Goal: Information Seeking & Learning: Learn about a topic

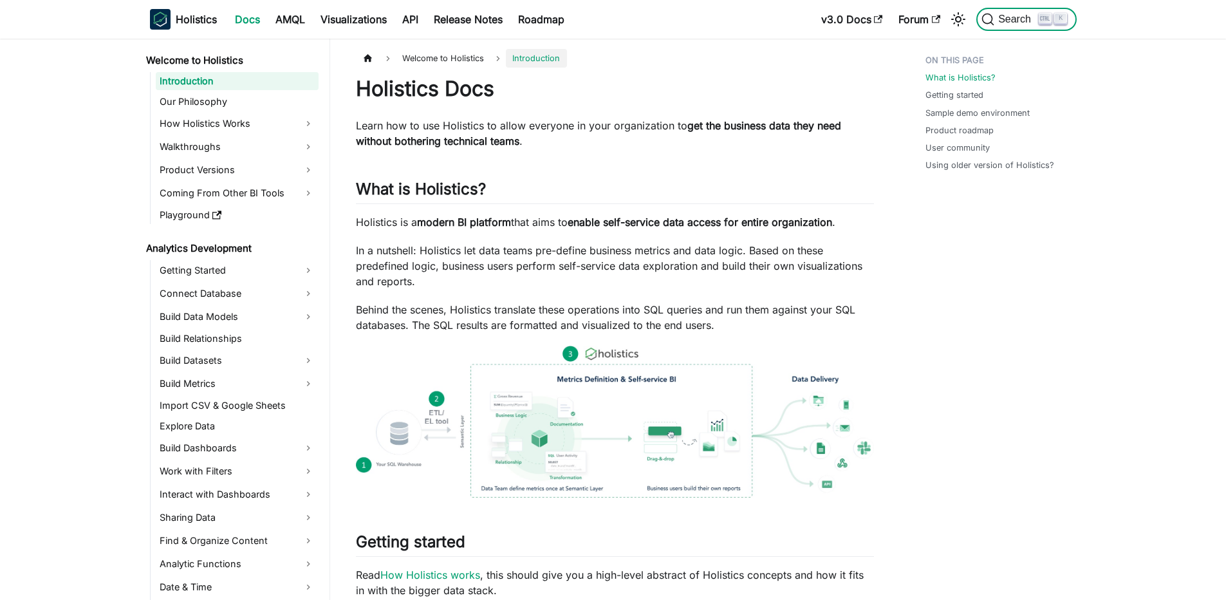
click at [1029, 22] on span "Search" at bounding box center [1017, 20] width 44 height 12
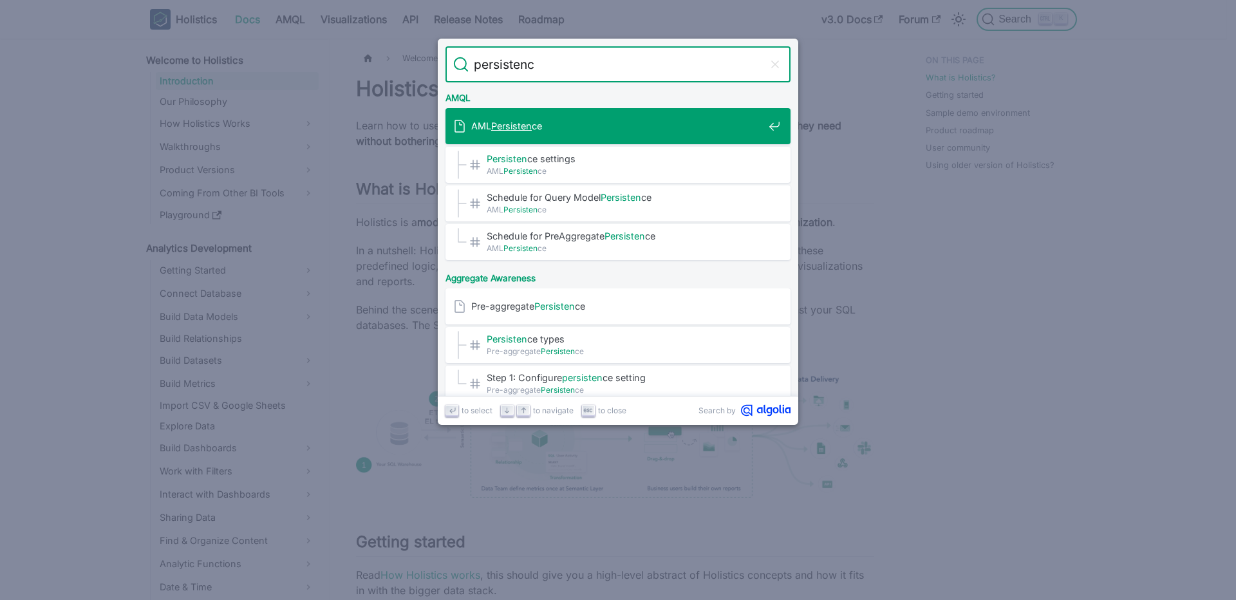
type input "persistence"
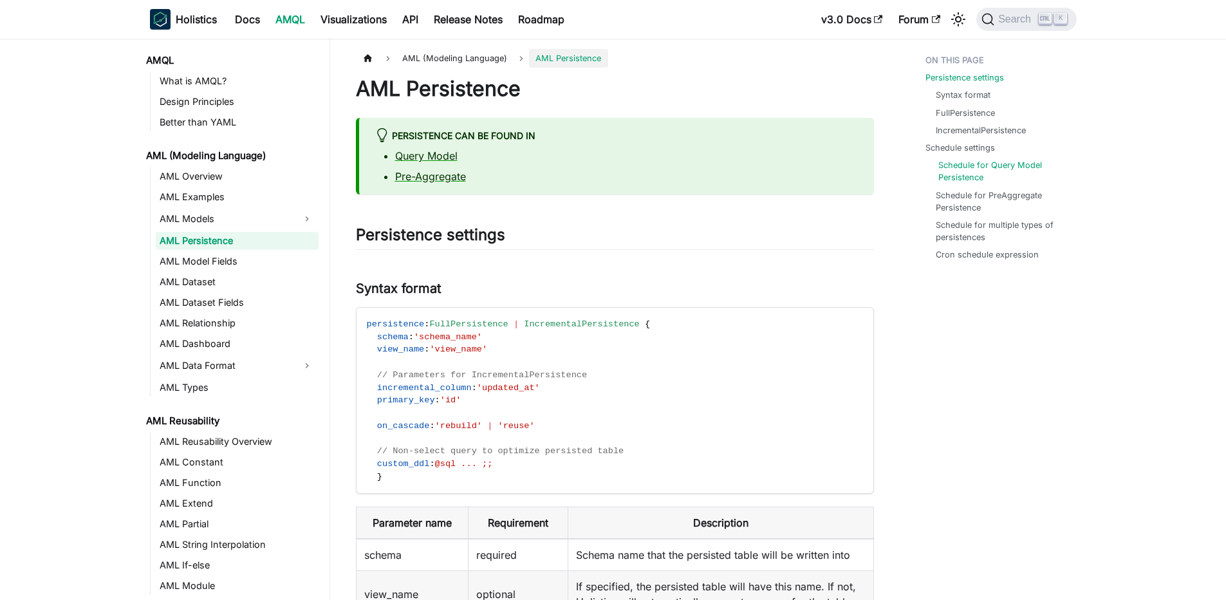
click at [970, 168] on link "Schedule for Query Model Persistence" at bounding box center [1003, 171] width 128 height 24
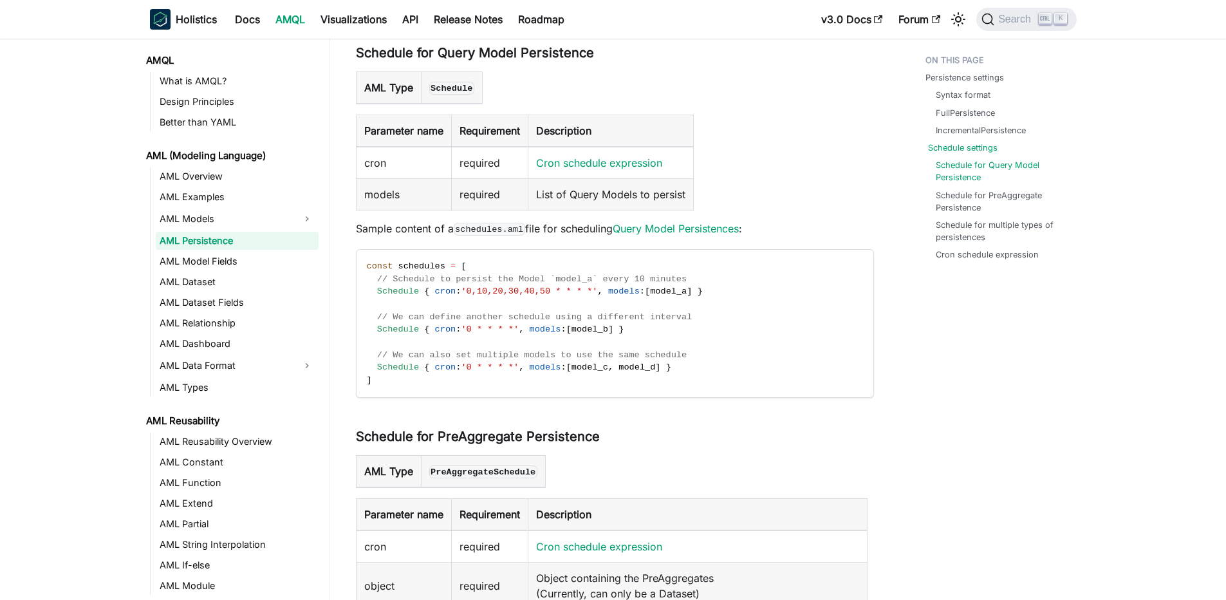
click at [953, 145] on link "Schedule settings" at bounding box center [963, 148] width 70 height 12
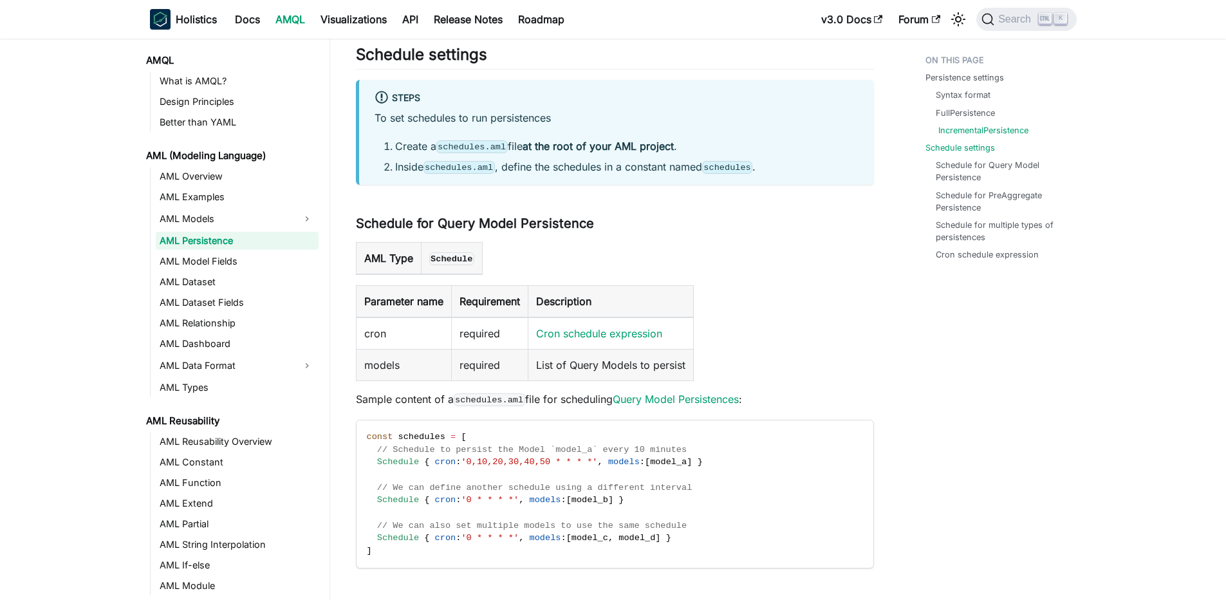
click at [948, 127] on link "IncrementalPersistence" at bounding box center [984, 130] width 90 height 12
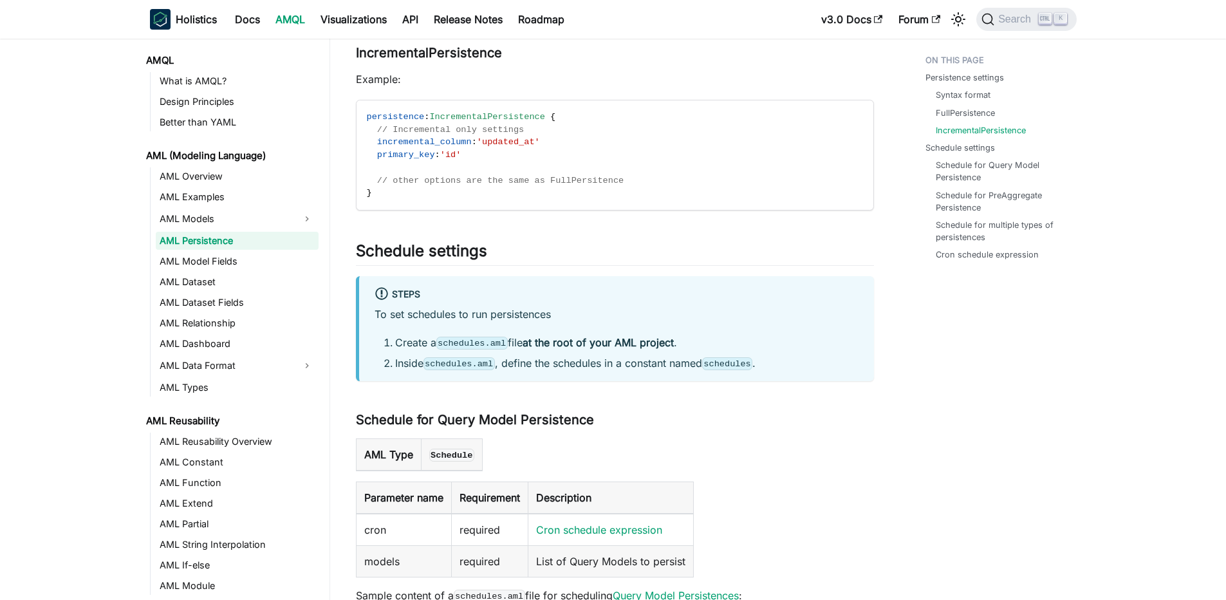
click at [949, 154] on li "Schedule settings Schedule for Query Model Persistence Schedule for PreAggregat…" at bounding box center [998, 202] width 144 height 120
click at [981, 248] on link "Cron schedule expression" at bounding box center [990, 254] width 103 height 12
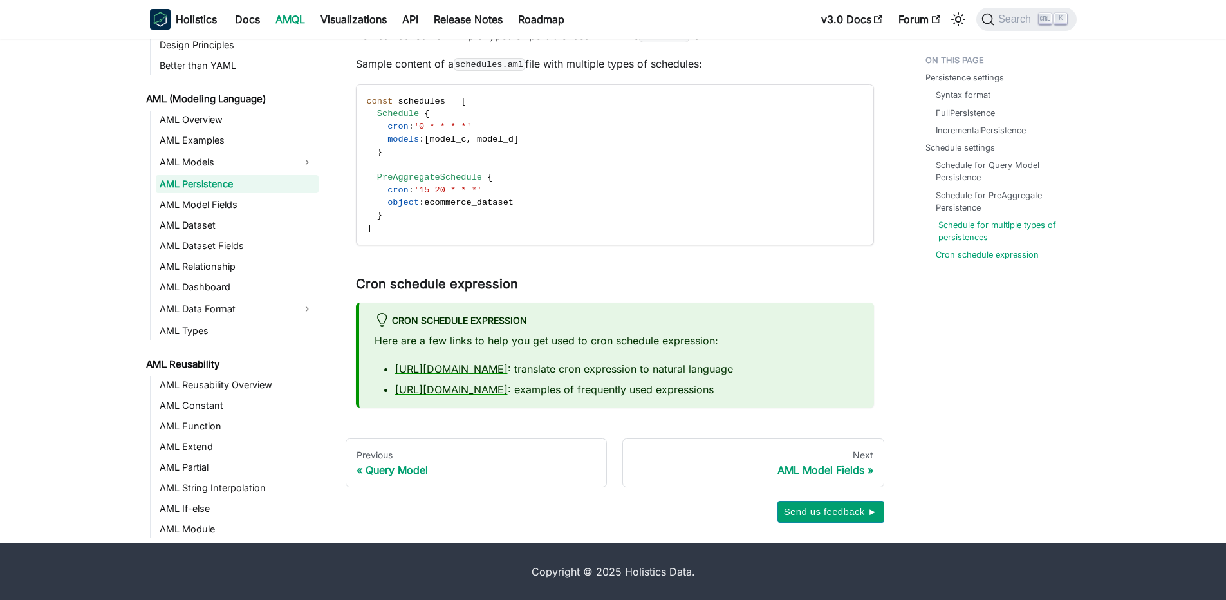
click at [967, 220] on link "Schedule for multiple types of persistences" at bounding box center [1003, 231] width 128 height 24
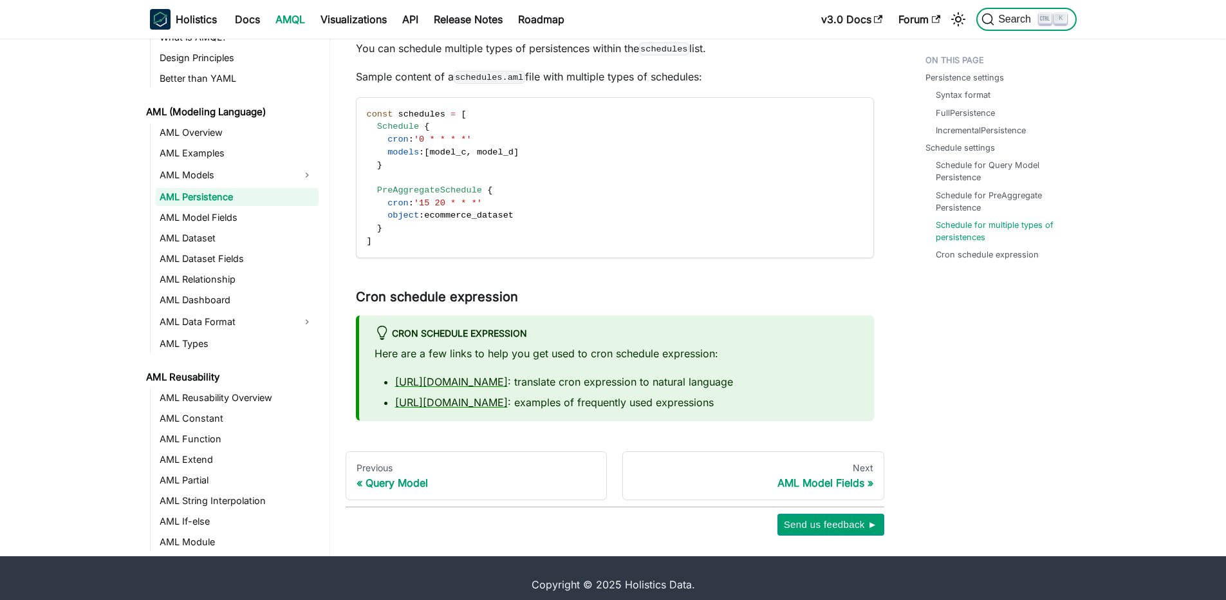
click at [1058, 25] on button "Search K" at bounding box center [1026, 19] width 100 height 23
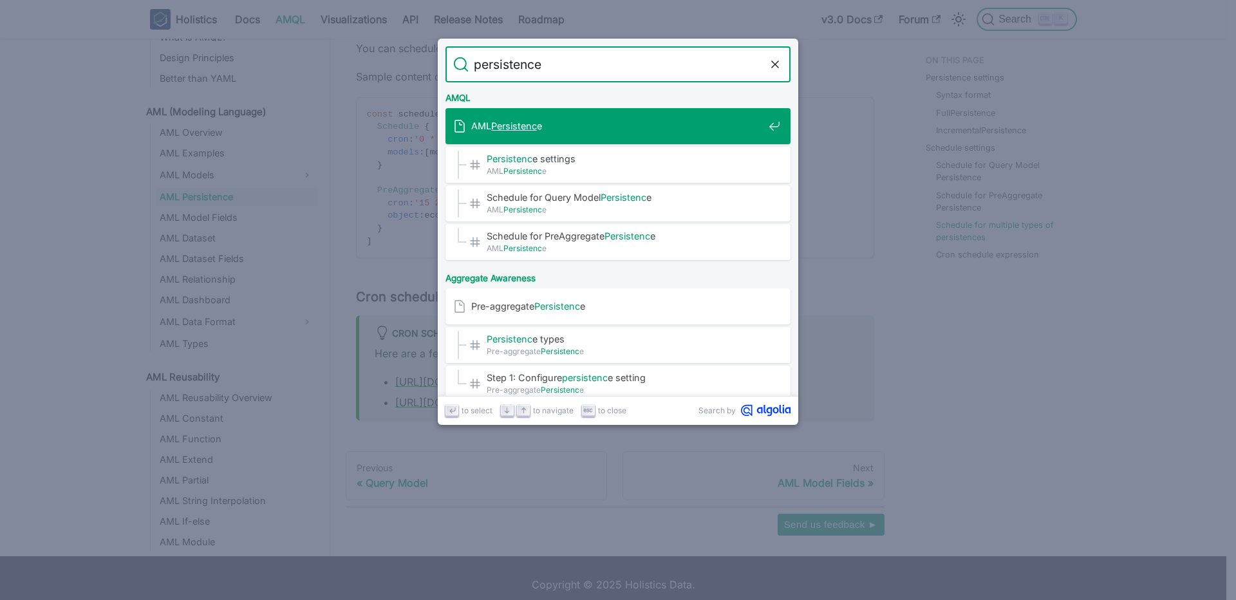
type input "persistence"
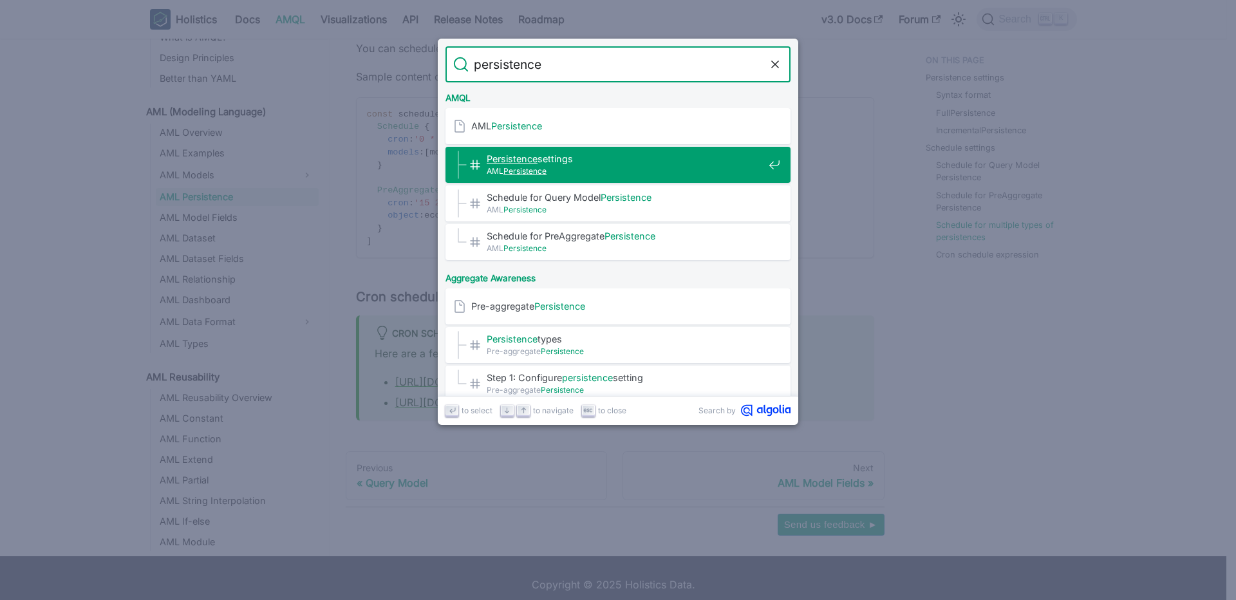
click at [632, 170] on span "AML Persistence" at bounding box center [625, 171] width 277 height 12
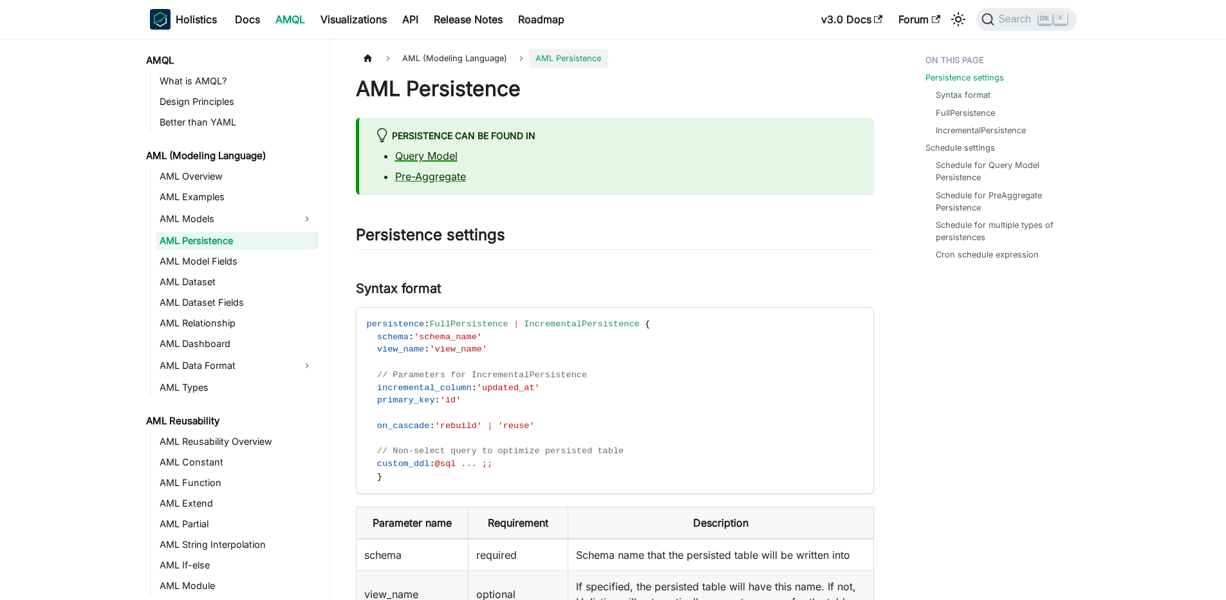
click at [429, 154] on link "Query Model" at bounding box center [426, 155] width 62 height 13
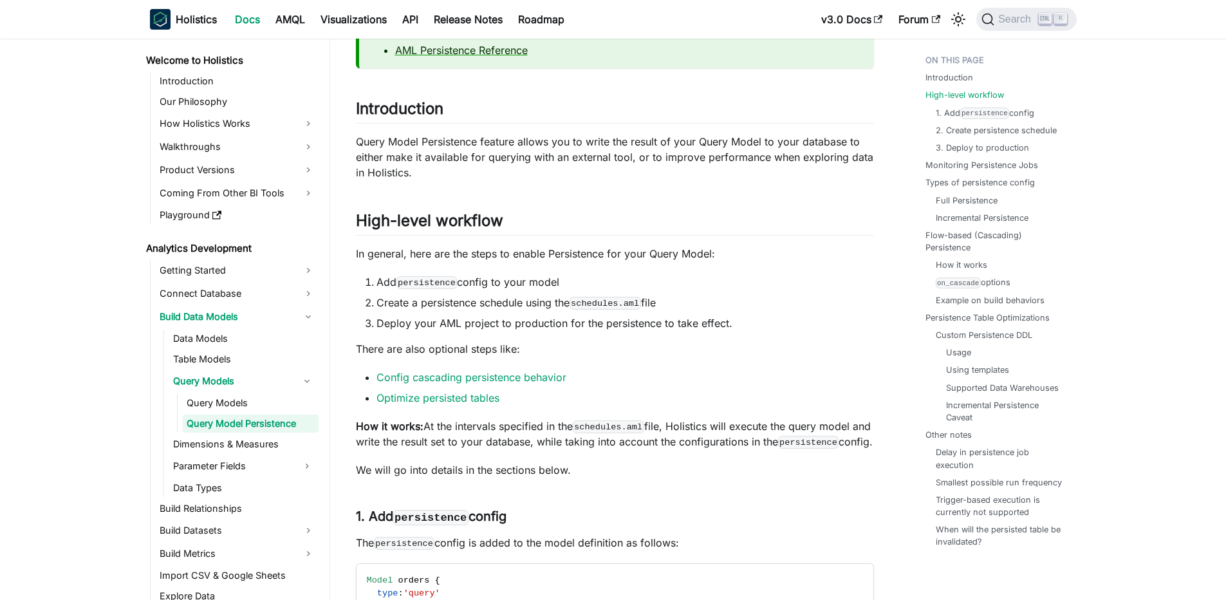
scroll to position [309, 0]
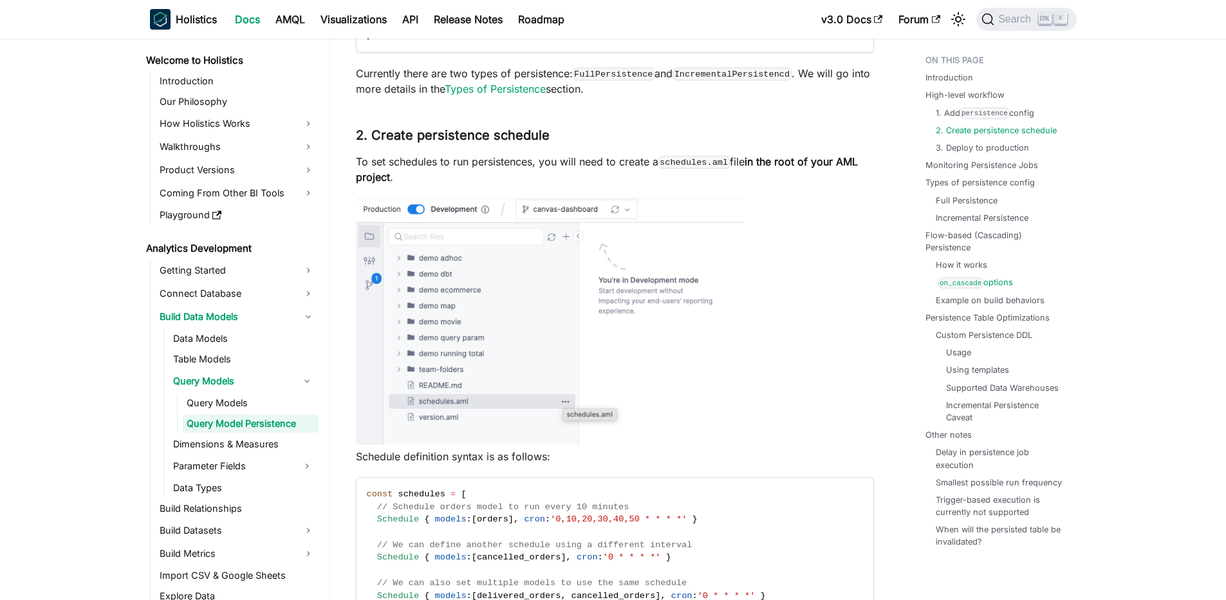
click at [969, 284] on code "on_cascade" at bounding box center [961, 282] width 45 height 11
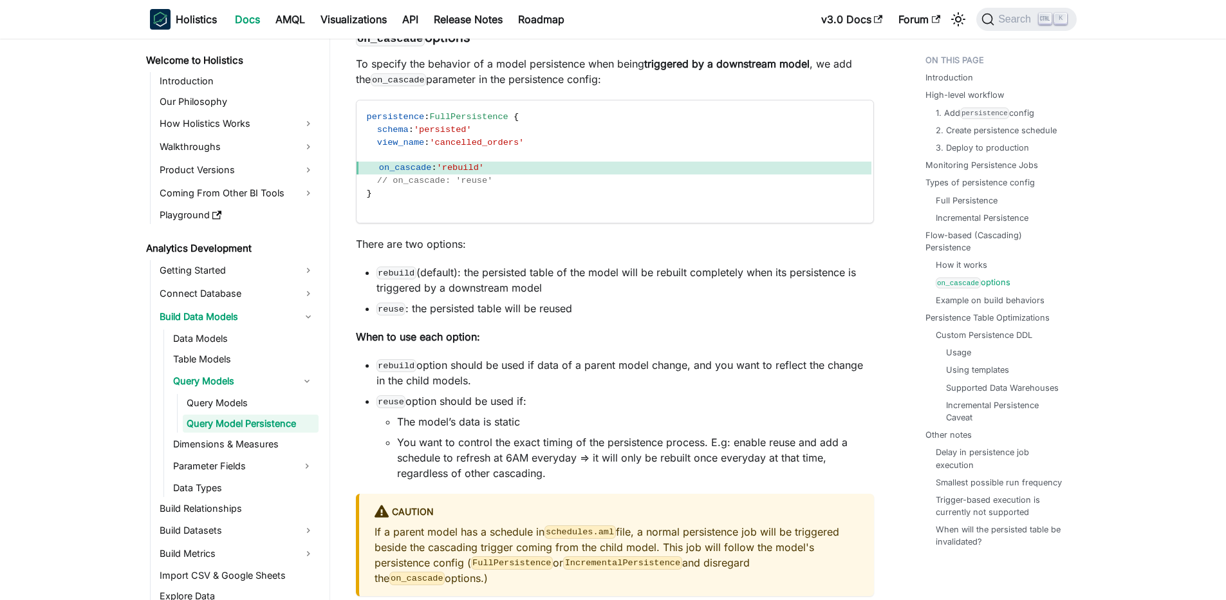
scroll to position [5500, 0]
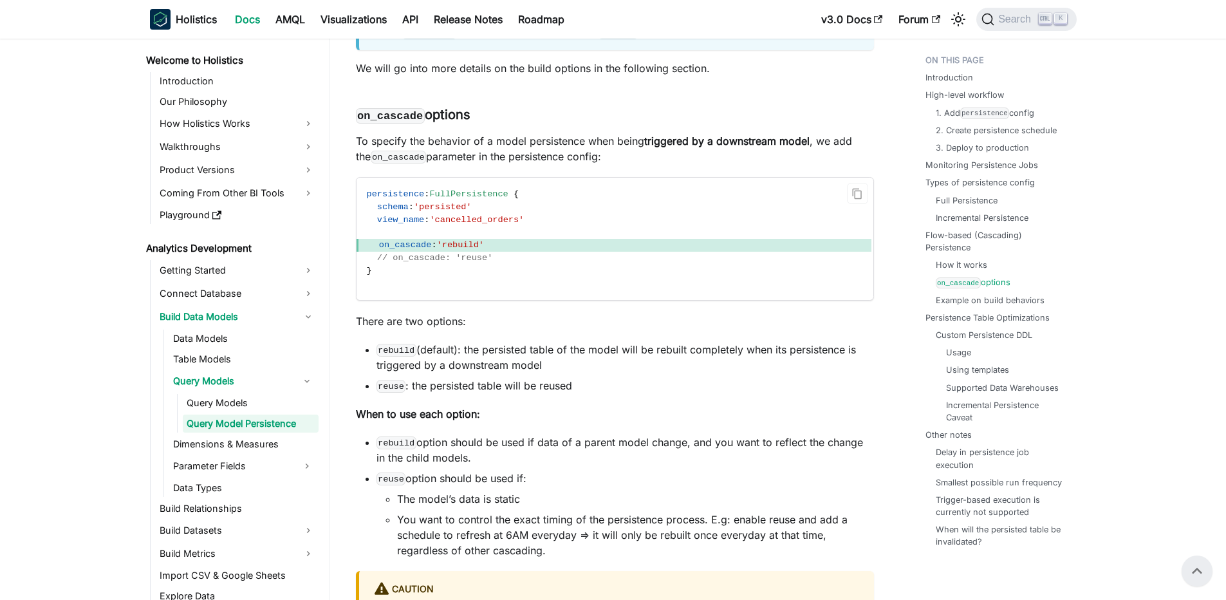
click at [420, 252] on span "on_cascade : 'rebuild'" at bounding box center [614, 245] width 515 height 13
click at [406, 250] on span "on_cascade" at bounding box center [405, 245] width 53 height 10
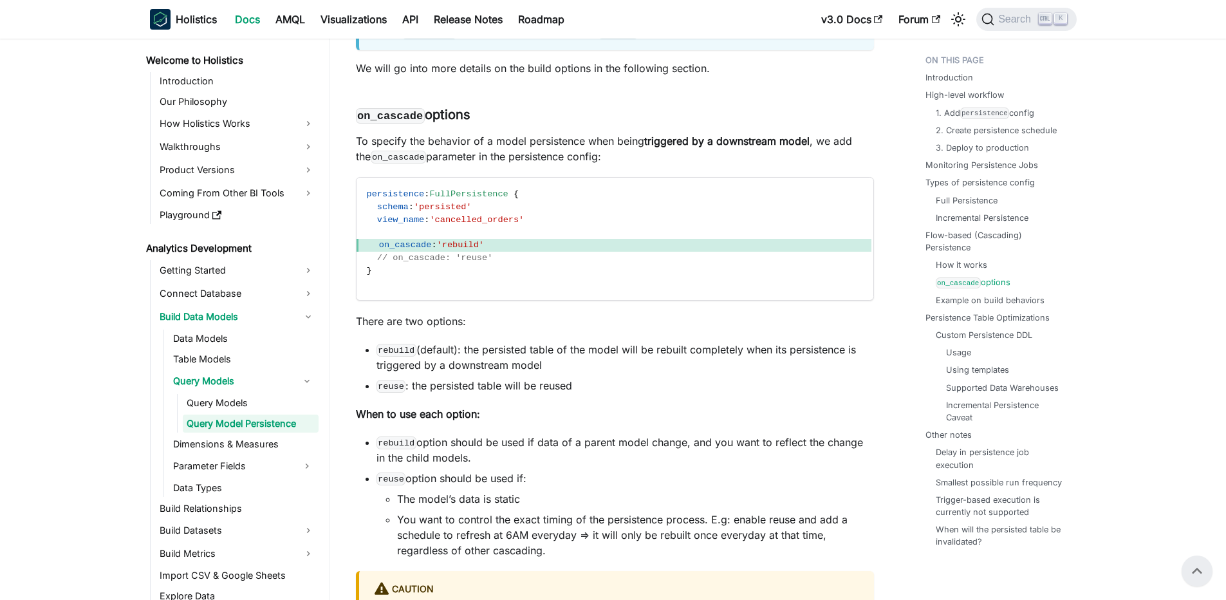
click at [439, 373] on li "rebuild (default): the persisted table of the model will be rebuilt completely …" at bounding box center [626, 357] width 498 height 31
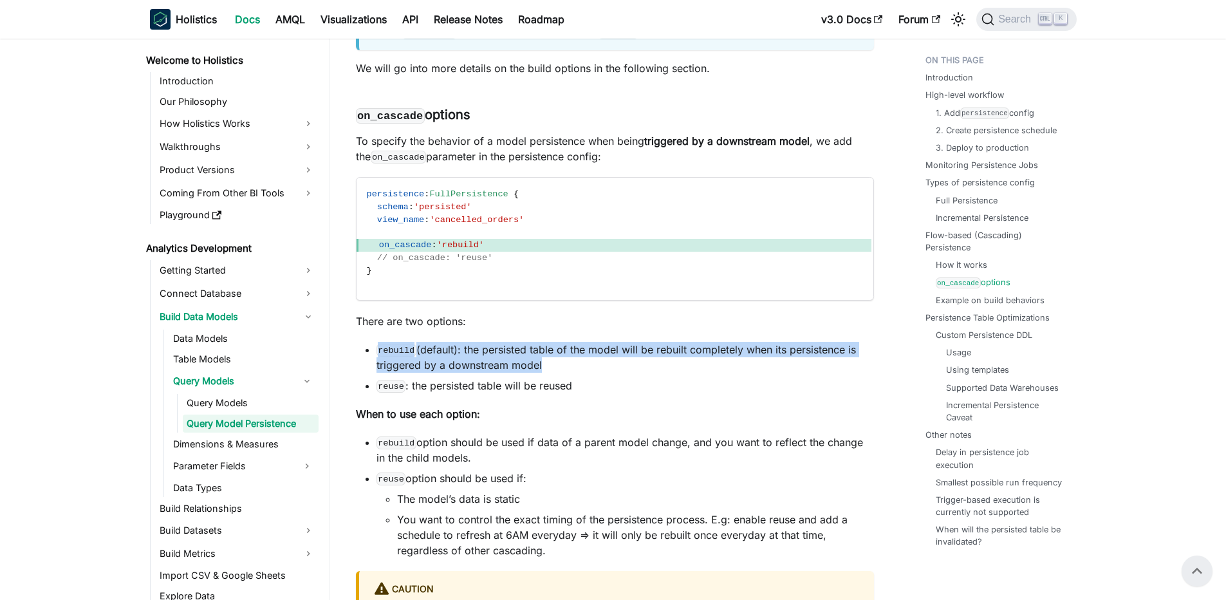
click at [418, 371] on li "rebuild (default): the persisted table of the model will be rebuilt completely …" at bounding box center [626, 357] width 498 height 31
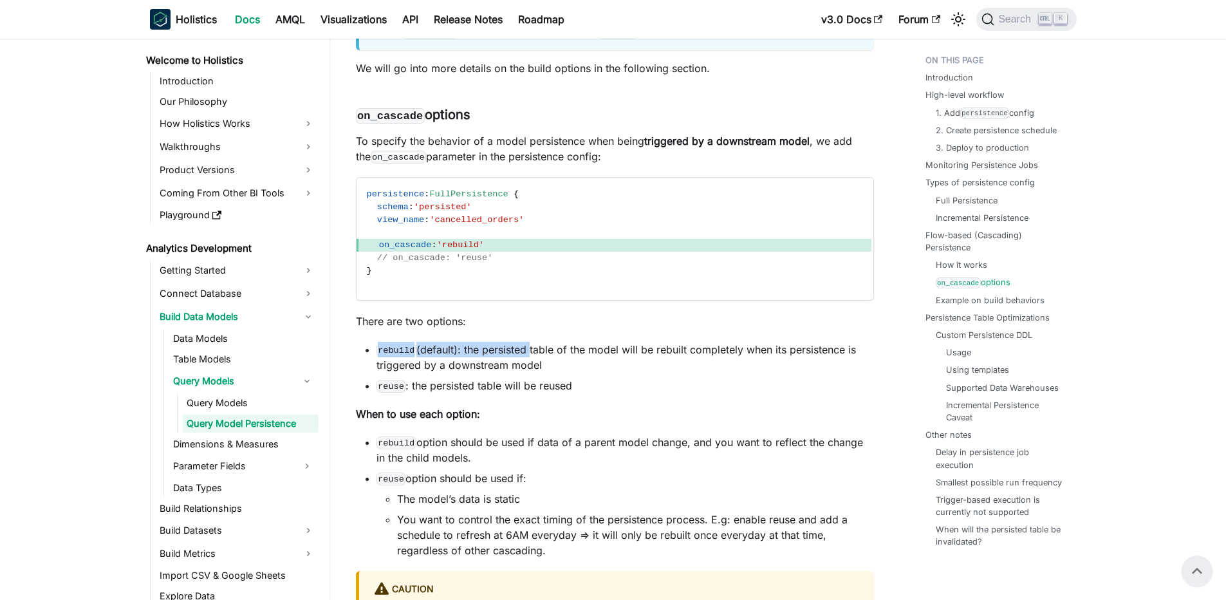
drag, startPoint x: 366, startPoint y: 365, endPoint x: 528, endPoint y: 366, distance: 162.9
click at [528, 366] on li "rebuild (default): the persisted table of the model will be rebuilt completely …" at bounding box center [626, 357] width 498 height 31
click at [529, 366] on li "rebuild (default): the persisted table of the model will be rebuilt completely …" at bounding box center [626, 357] width 498 height 31
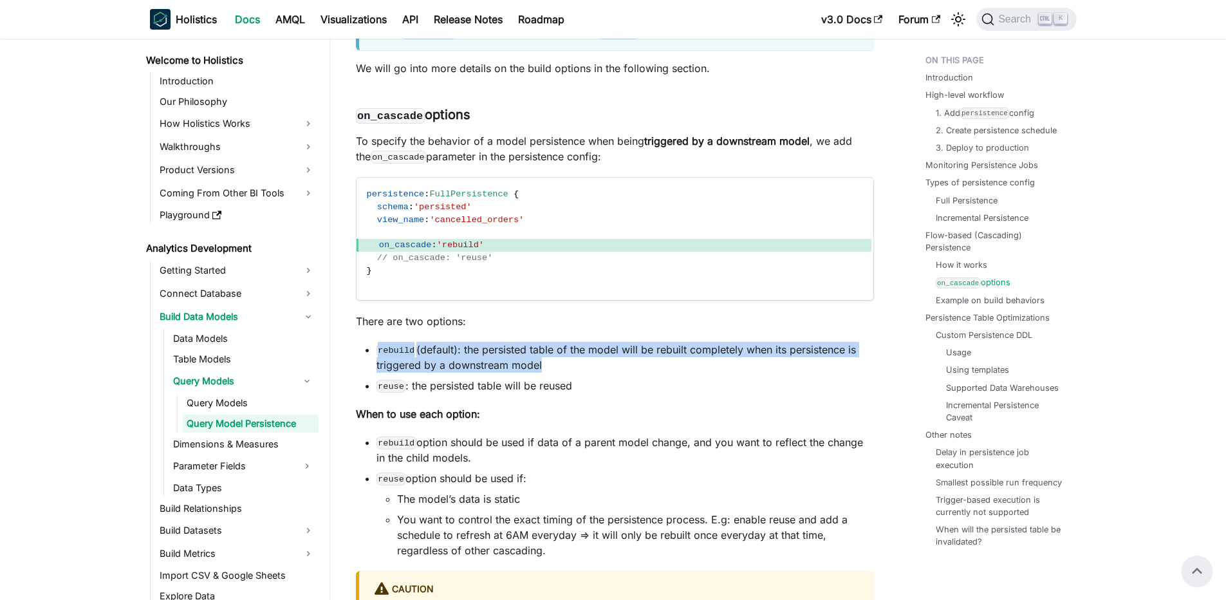
click at [529, 366] on li "rebuild (default): the persisted table of the model will be rebuilt completely …" at bounding box center [626, 357] width 498 height 31
click at [460, 366] on li "rebuild (default): the persisted table of the model will be rebuilt completely …" at bounding box center [626, 357] width 498 height 31
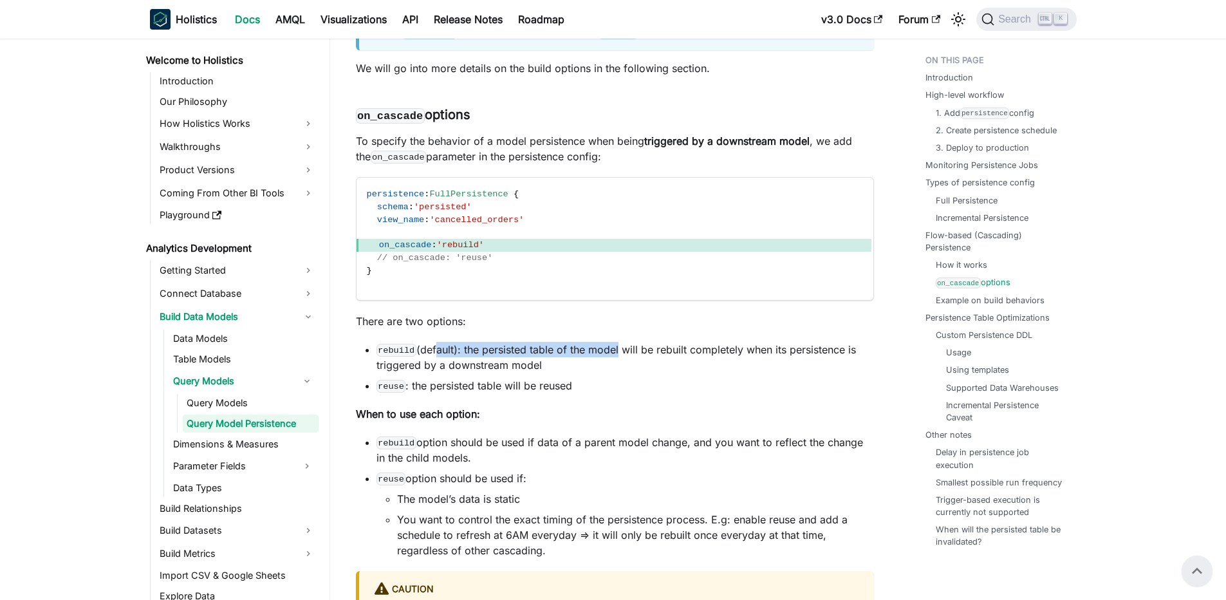
drag, startPoint x: 434, startPoint y: 364, endPoint x: 619, endPoint y: 370, distance: 185.5
click at [619, 370] on li "rebuild (default): the persisted table of the model will be rebuilt completely …" at bounding box center [626, 357] width 498 height 31
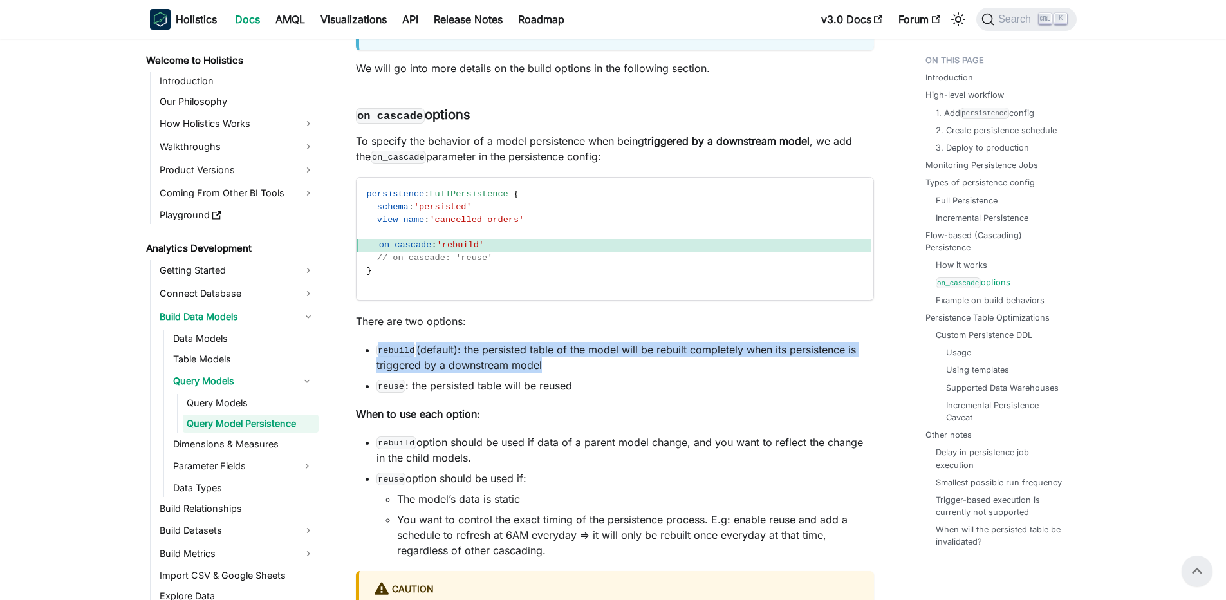
click at [619, 370] on li "rebuild (default): the persisted table of the model will be rebuilt completely …" at bounding box center [626, 357] width 498 height 31
click at [552, 368] on li "rebuild (default): the persisted table of the model will be rebuilt completely …" at bounding box center [626, 357] width 498 height 31
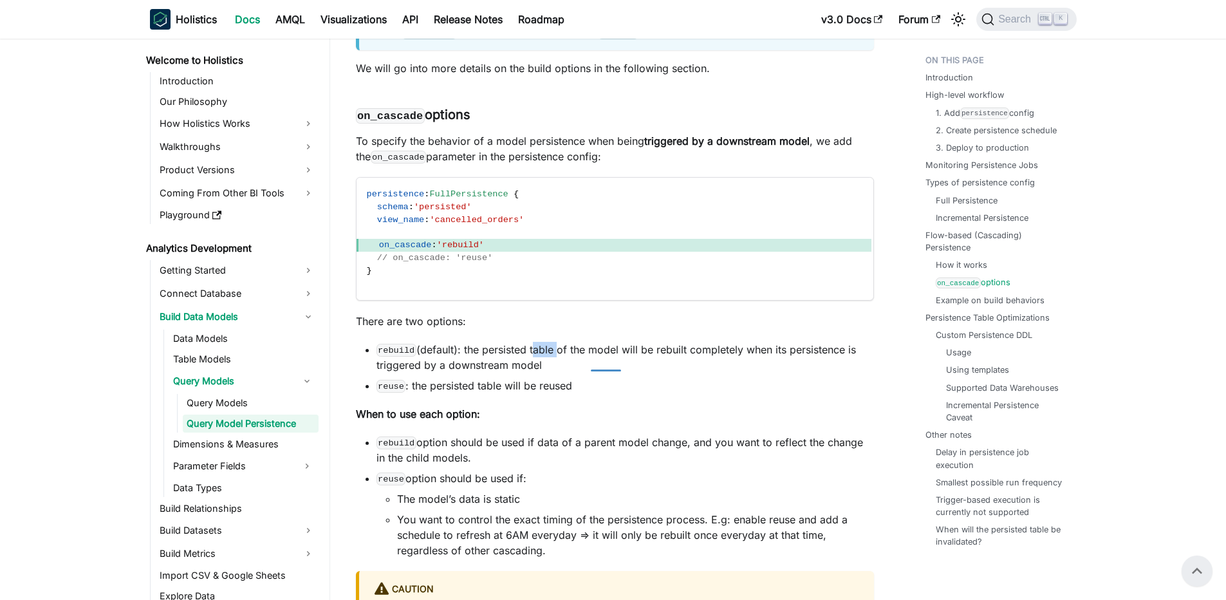
click at [552, 368] on li "rebuild (default): the persisted table of the model will be rebuilt completely …" at bounding box center [626, 357] width 498 height 31
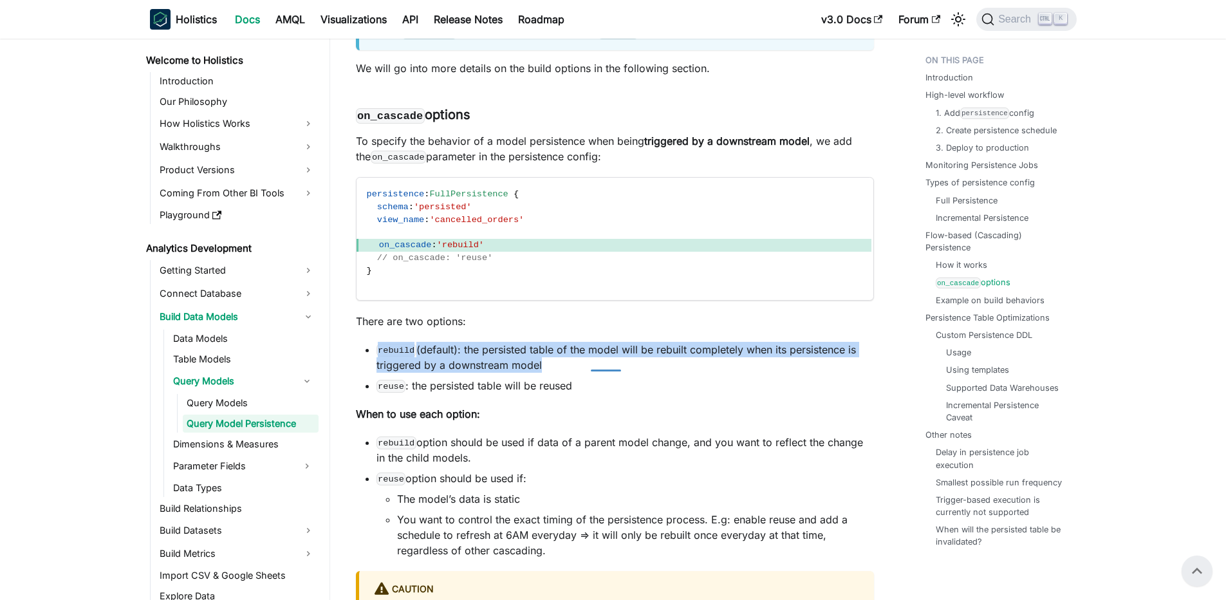
click at [552, 368] on li "rebuild (default): the persisted table of the model will be rebuilt completely …" at bounding box center [626, 357] width 498 height 31
click at [502, 368] on li "rebuild (default): the persisted table of the model will be rebuilt completely …" at bounding box center [626, 357] width 498 height 31
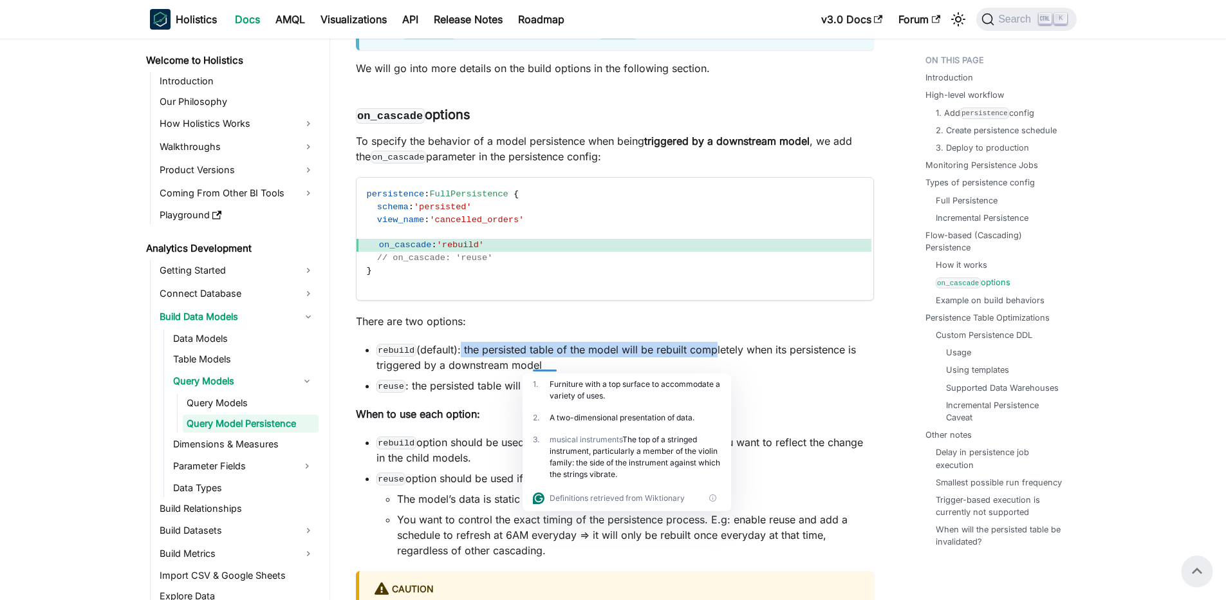
drag, startPoint x: 460, startPoint y: 366, endPoint x: 715, endPoint y: 366, distance: 254.3
click at [715, 366] on li "rebuild (default): the persisted table of the model will be rebuilt completely …" at bounding box center [626, 357] width 498 height 31
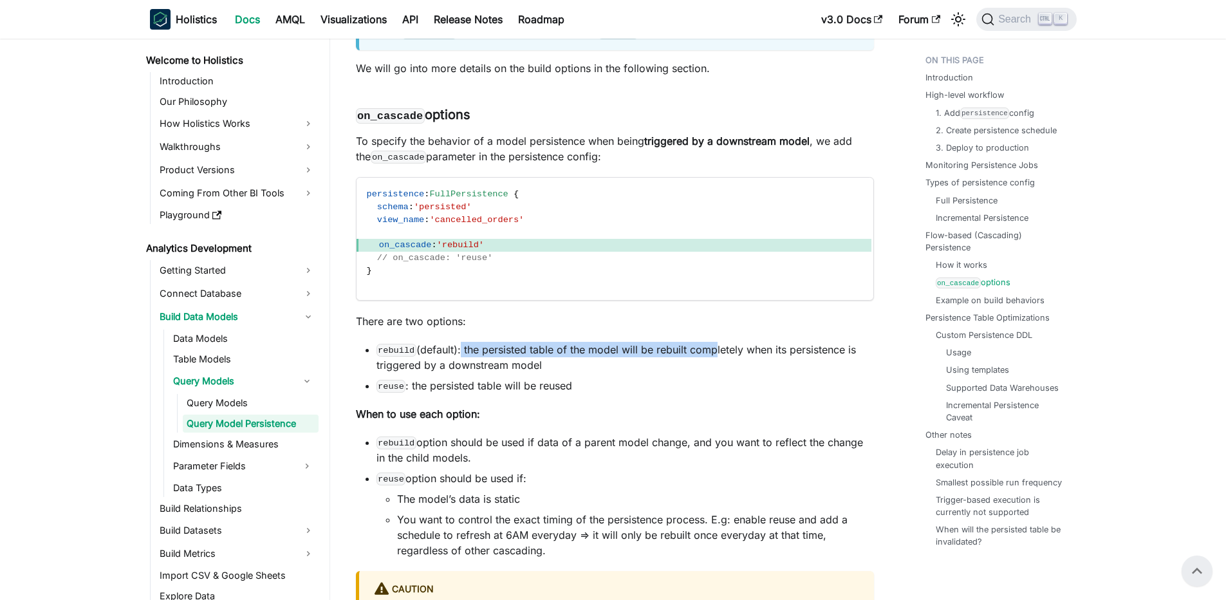
click at [715, 366] on li "rebuild (default): the persisted table of the model will be rebuilt completely …" at bounding box center [626, 357] width 498 height 31
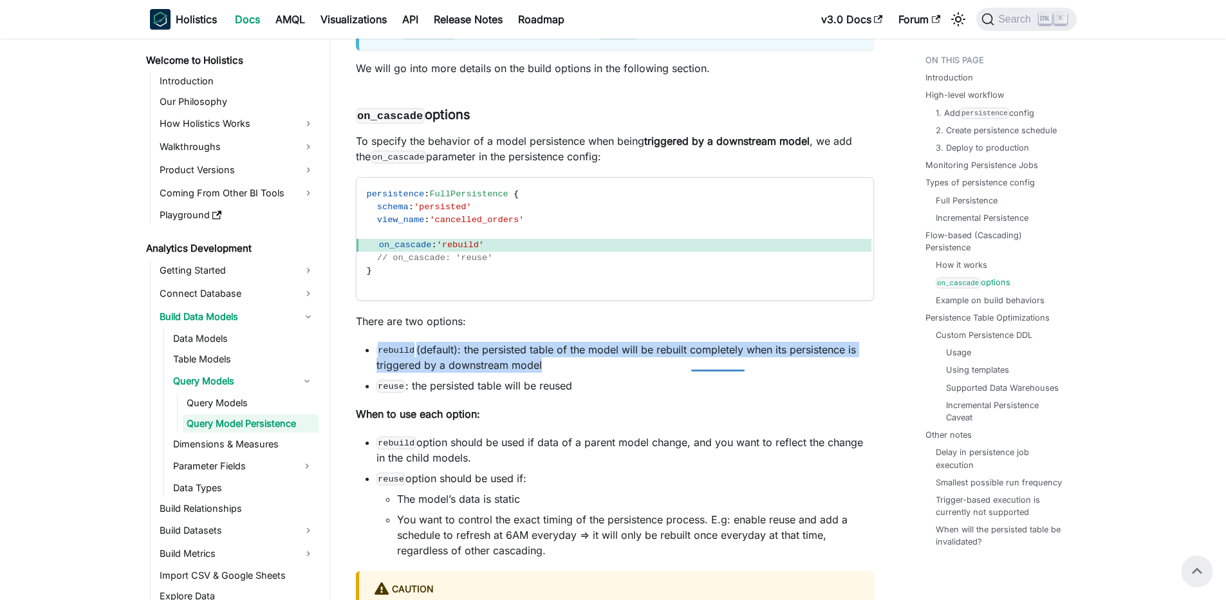
click at [715, 366] on li "rebuild (default): the persisted table of the model will be rebuilt completely …" at bounding box center [626, 357] width 498 height 31
click at [672, 364] on li "rebuild (default): the persisted table of the model will be rebuilt completely …" at bounding box center [626, 357] width 498 height 31
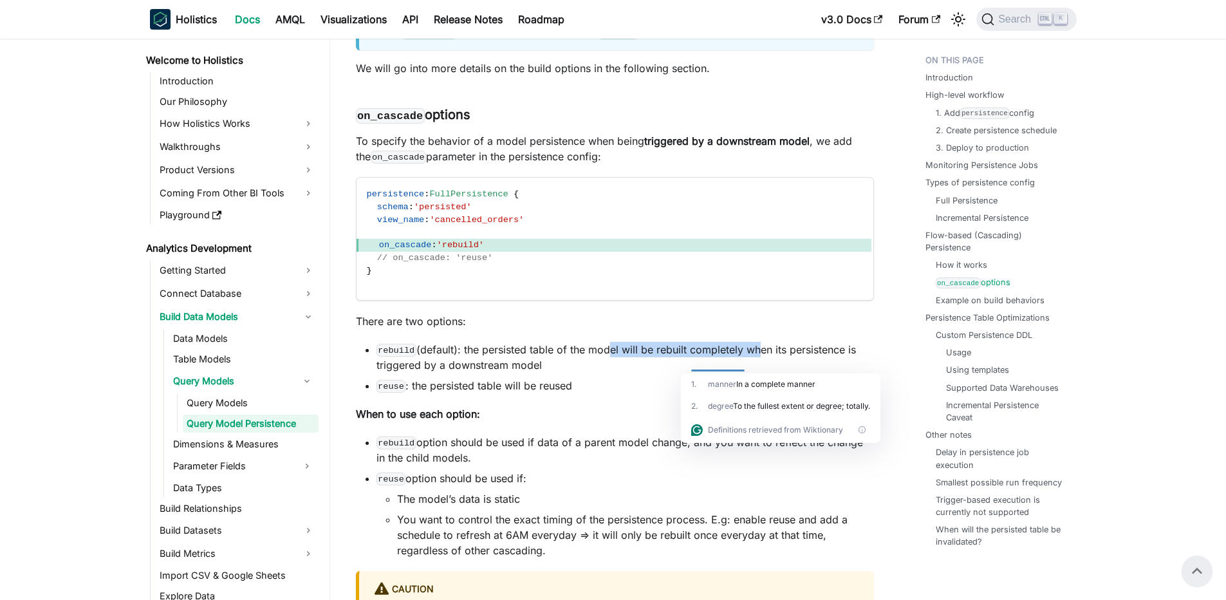
drag, startPoint x: 606, startPoint y: 362, endPoint x: 756, endPoint y: 370, distance: 150.2
click at [756, 370] on li "rebuild (default): the persisted table of the model will be rebuilt completely …" at bounding box center [626, 357] width 498 height 31
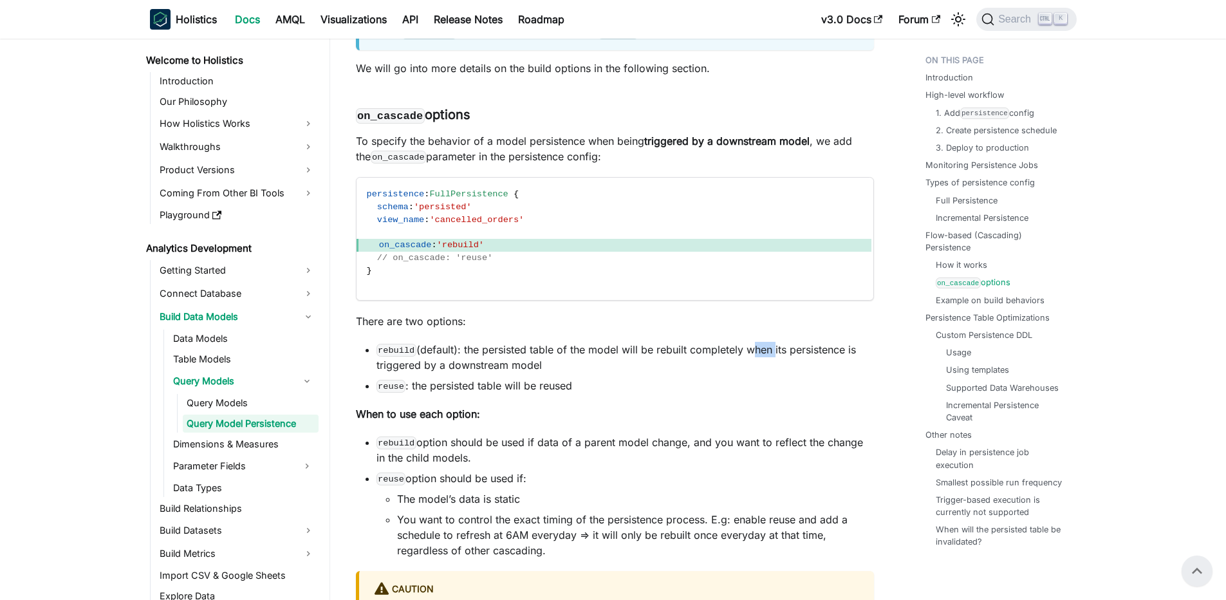
click at [756, 370] on li "rebuild (default): the persisted table of the model will be rebuilt completely …" at bounding box center [626, 357] width 498 height 31
click at [756, 370] on div at bounding box center [761, 365] width 26 height 13
click at [582, 366] on li "rebuild (default): the persisted table of the model will be rebuilt completely …" at bounding box center [626, 357] width 498 height 31
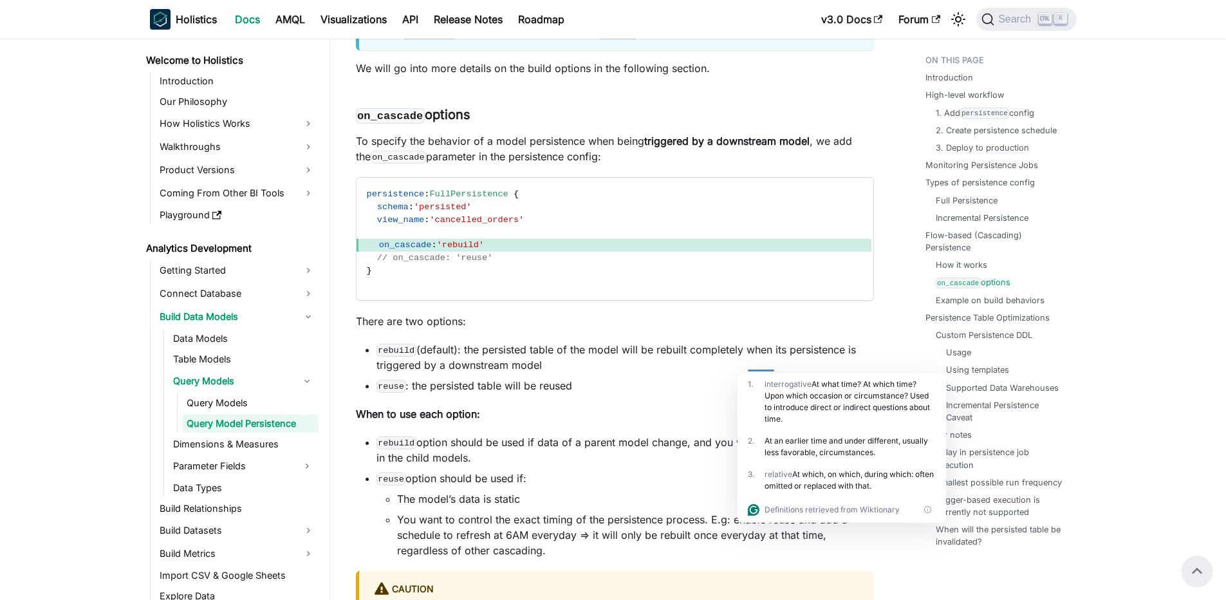
click at [553, 366] on li "rebuild (default): the persisted table of the model will be rebuilt completely …" at bounding box center [626, 357] width 498 height 31
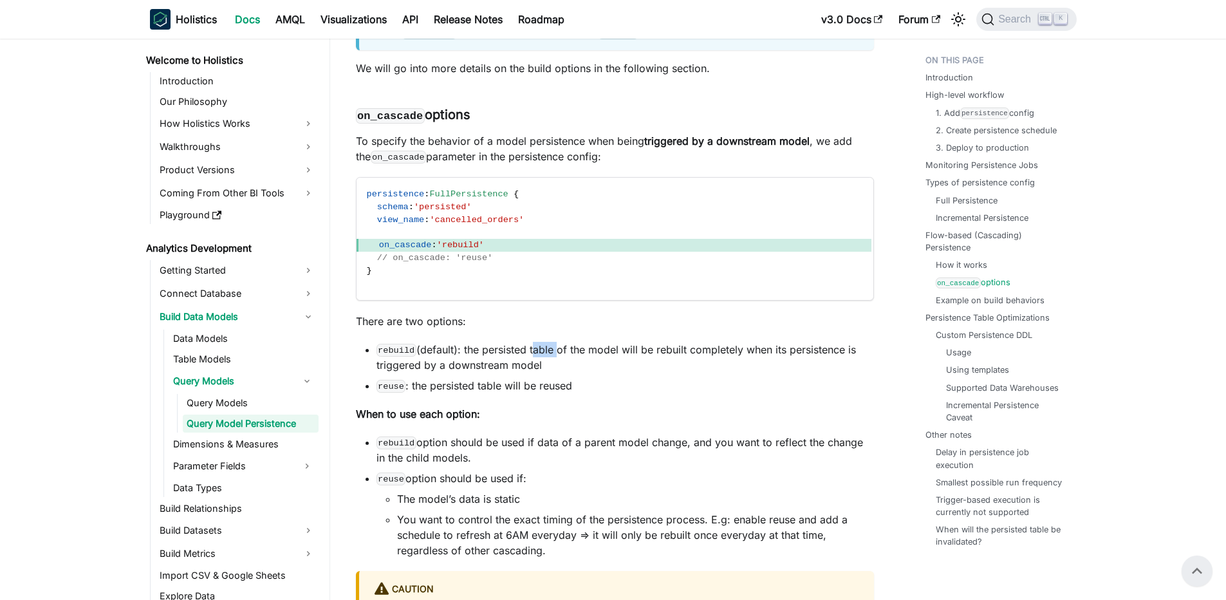
click at [553, 366] on li "rebuild (default): the persisted table of the model will be rebuilt completely …" at bounding box center [626, 357] width 498 height 31
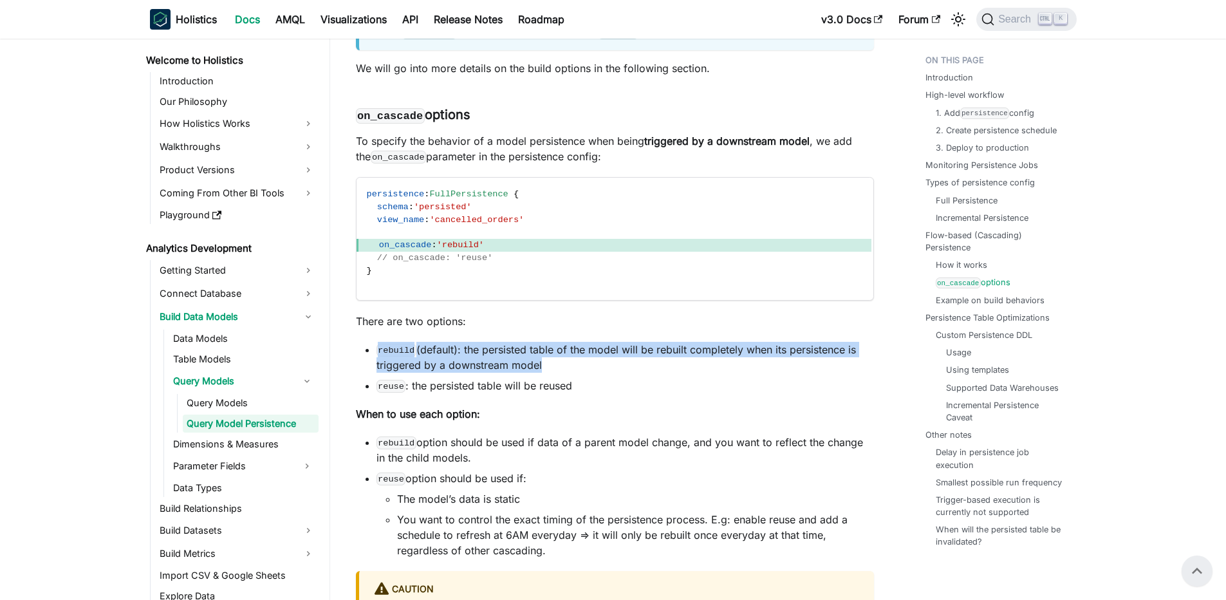
click at [553, 366] on li "rebuild (default): the persisted table of the model will be rebuilt completely …" at bounding box center [626, 357] width 498 height 31
click at [487, 371] on li "rebuild (default): the persisted table of the model will be rebuilt completely …" at bounding box center [626, 357] width 498 height 31
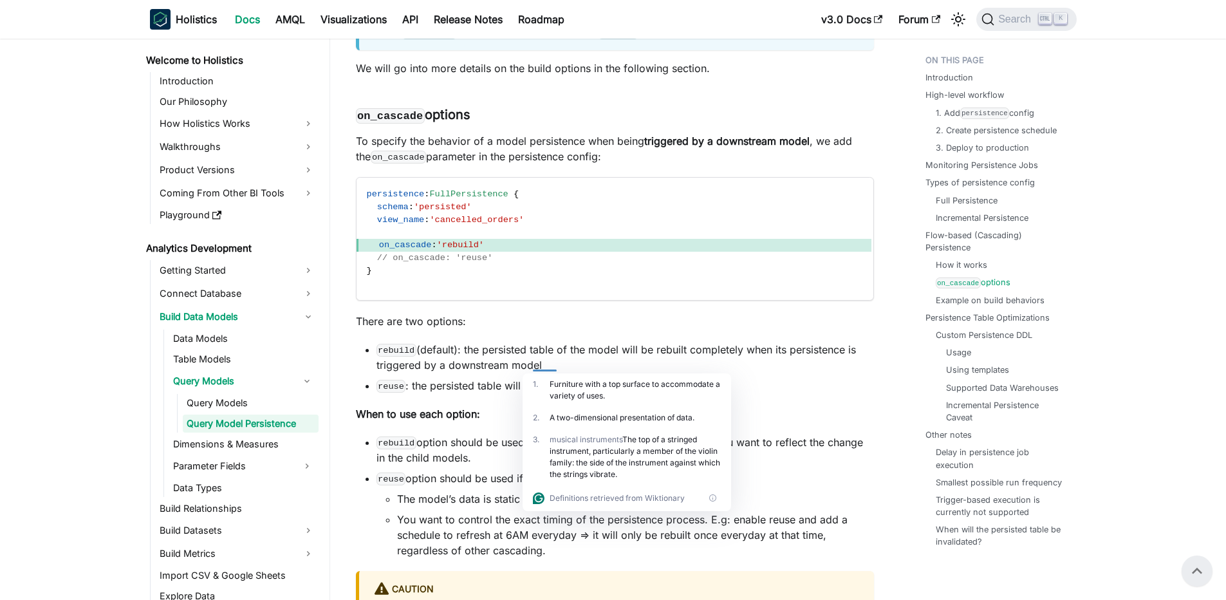
click at [399, 393] on code "reuse" at bounding box center [392, 386] width 30 height 13
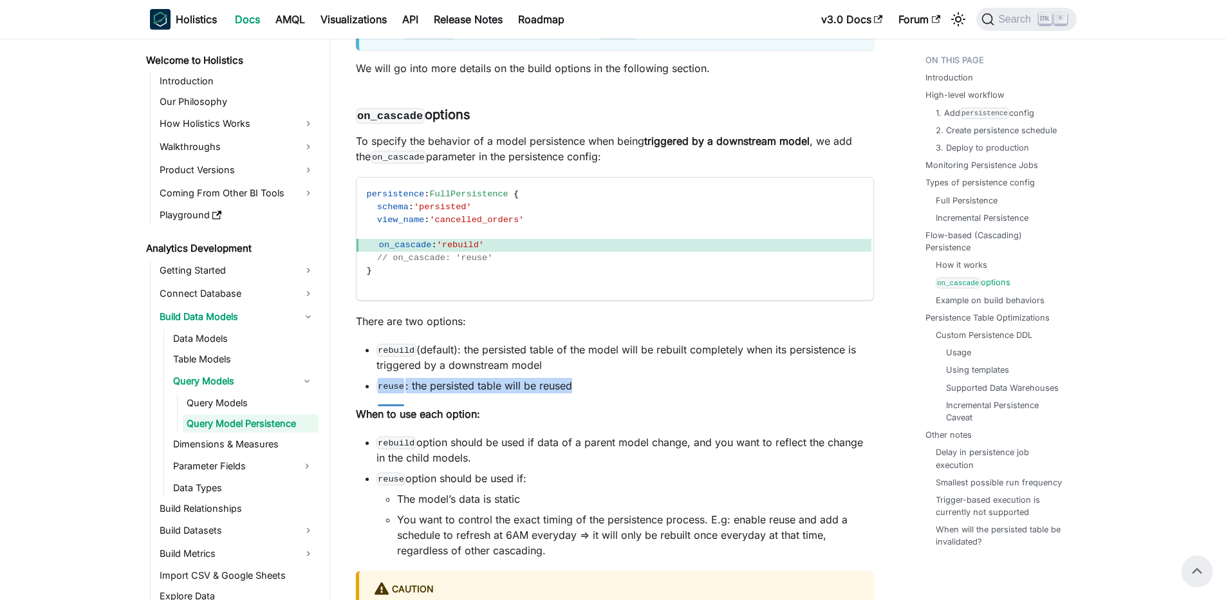
click at [399, 393] on code "reuse" at bounding box center [392, 386] width 30 height 13
click at [388, 393] on code "reuse" at bounding box center [392, 386] width 30 height 13
click at [398, 393] on code "reuse" at bounding box center [392, 386] width 30 height 13
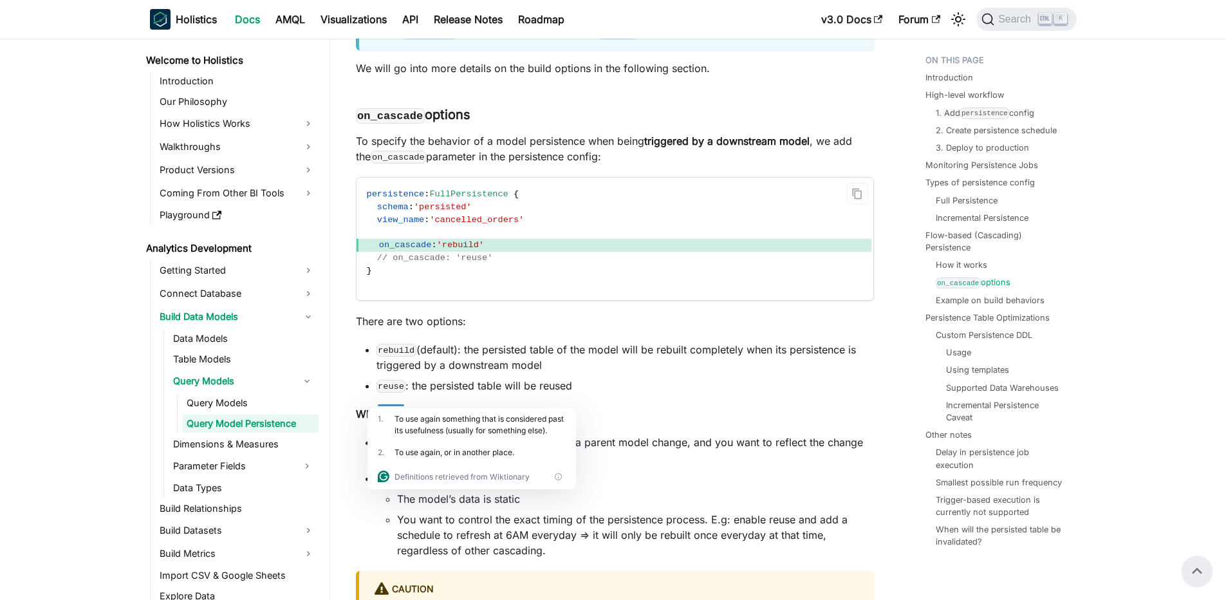
click at [465, 250] on span "'rebuild'" at bounding box center [460, 245] width 47 height 10
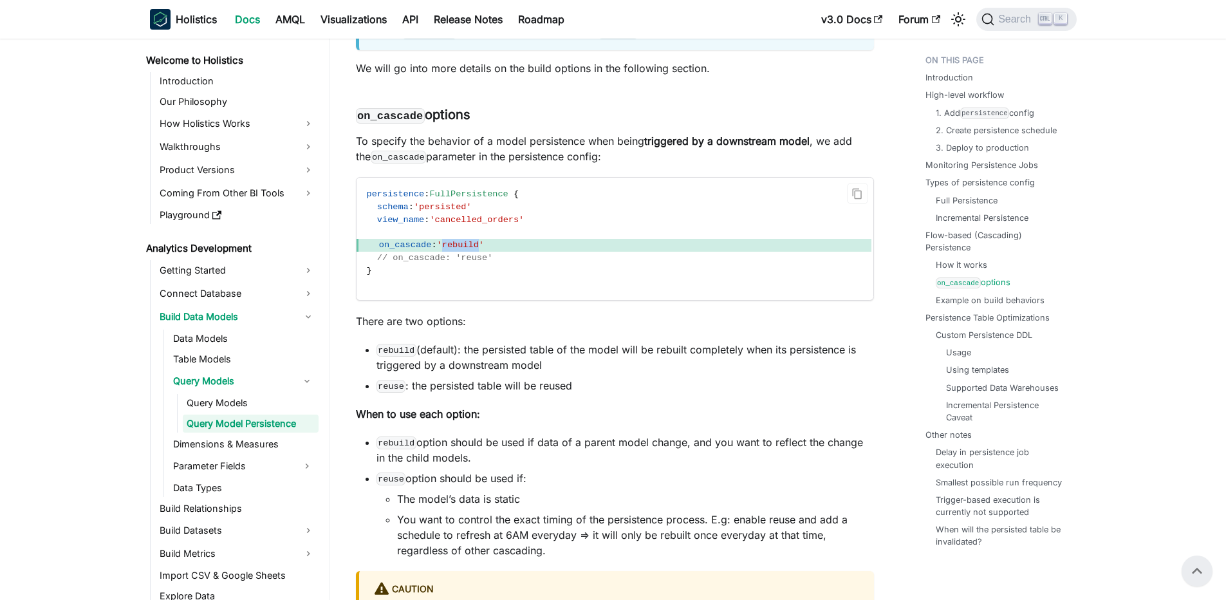
click at [465, 250] on span "'rebuild'" at bounding box center [460, 245] width 47 height 10
click at [453, 250] on span "'rebuild'" at bounding box center [460, 245] width 47 height 10
click at [463, 225] on span "'cancelled_orders'" at bounding box center [476, 220] width 95 height 10
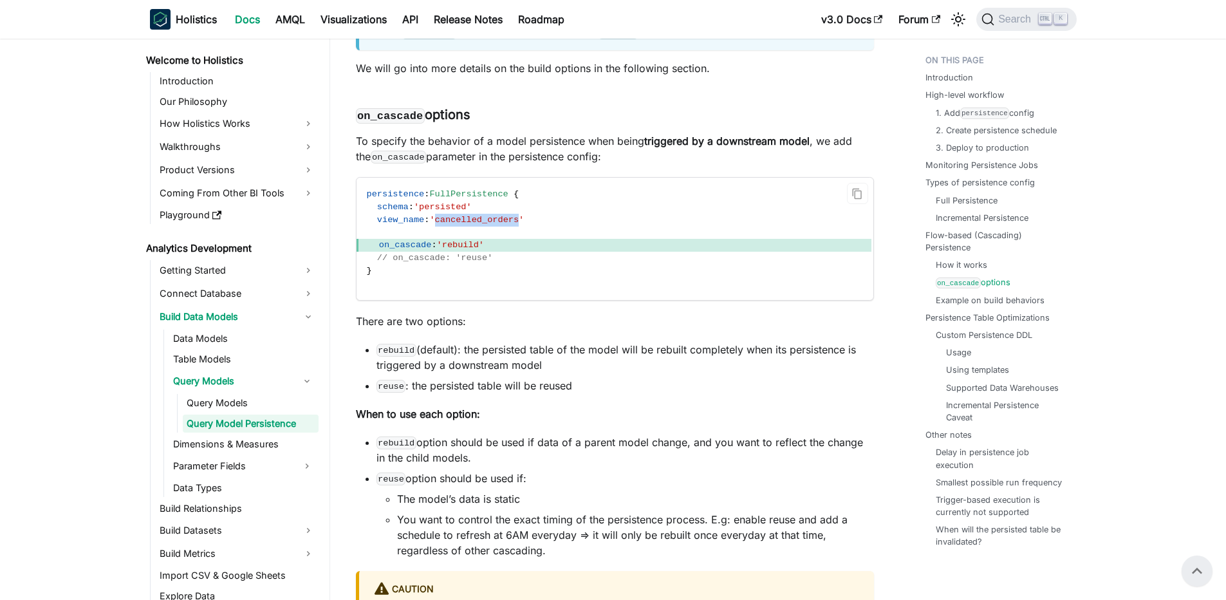
click at [456, 225] on span "'cancelled_orders'" at bounding box center [476, 220] width 95 height 10
click at [406, 357] on code "rebuild" at bounding box center [397, 350] width 40 height 13
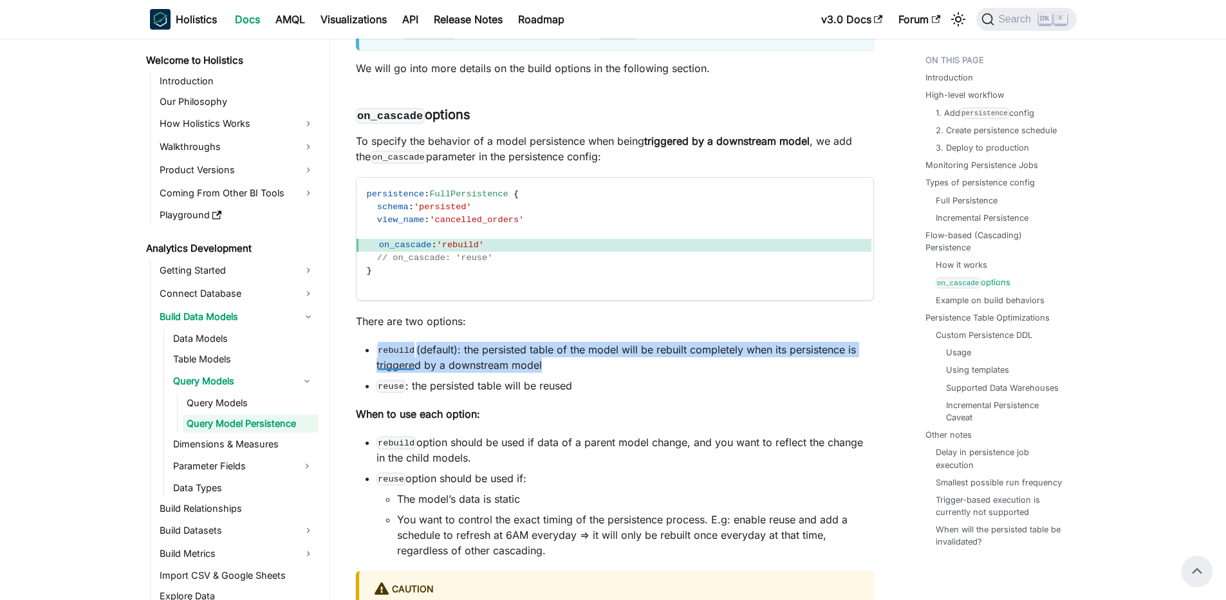
click at [406, 357] on code "rebuild" at bounding box center [397, 350] width 40 height 13
click at [583, 369] on li "rebuild (default): the persisted table of the model will be rebuilt completely …" at bounding box center [626, 357] width 498 height 31
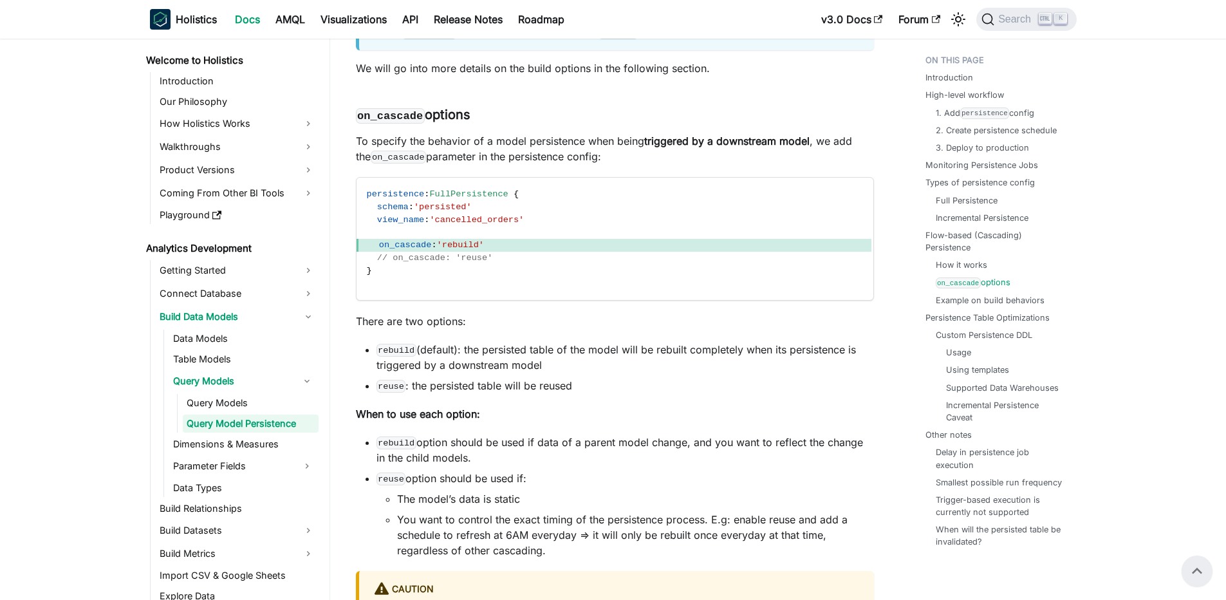
click at [408, 373] on li "rebuild (default): the persisted table of the model will be rebuilt completely …" at bounding box center [626, 357] width 498 height 31
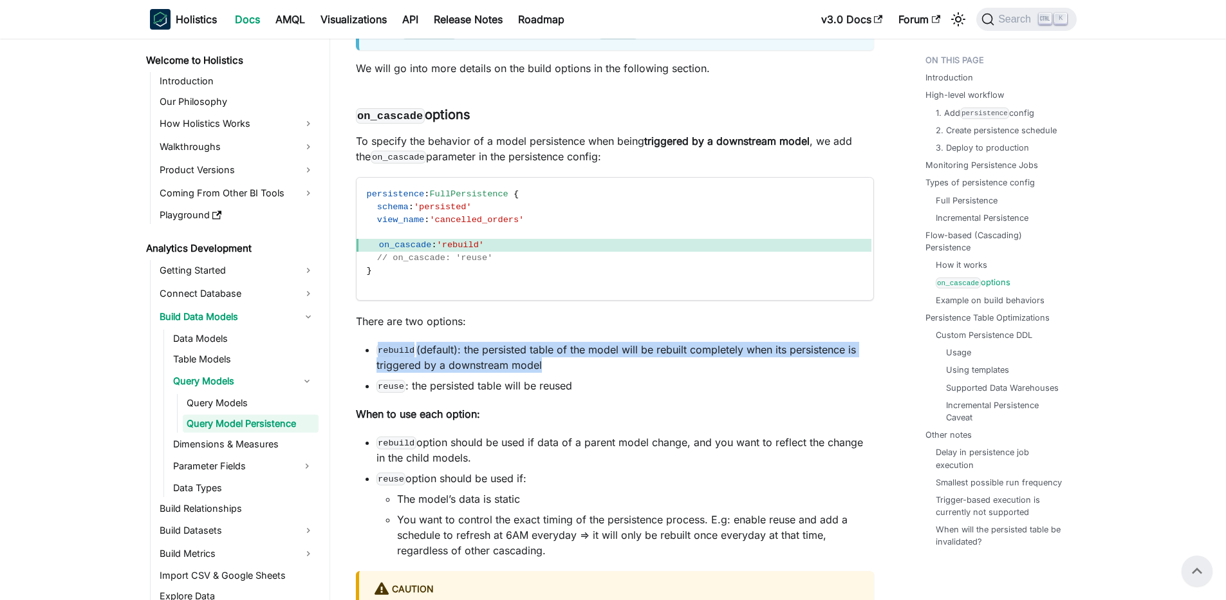
click at [408, 373] on li "rebuild (default): the persisted table of the model will be rebuilt completely …" at bounding box center [626, 357] width 498 height 31
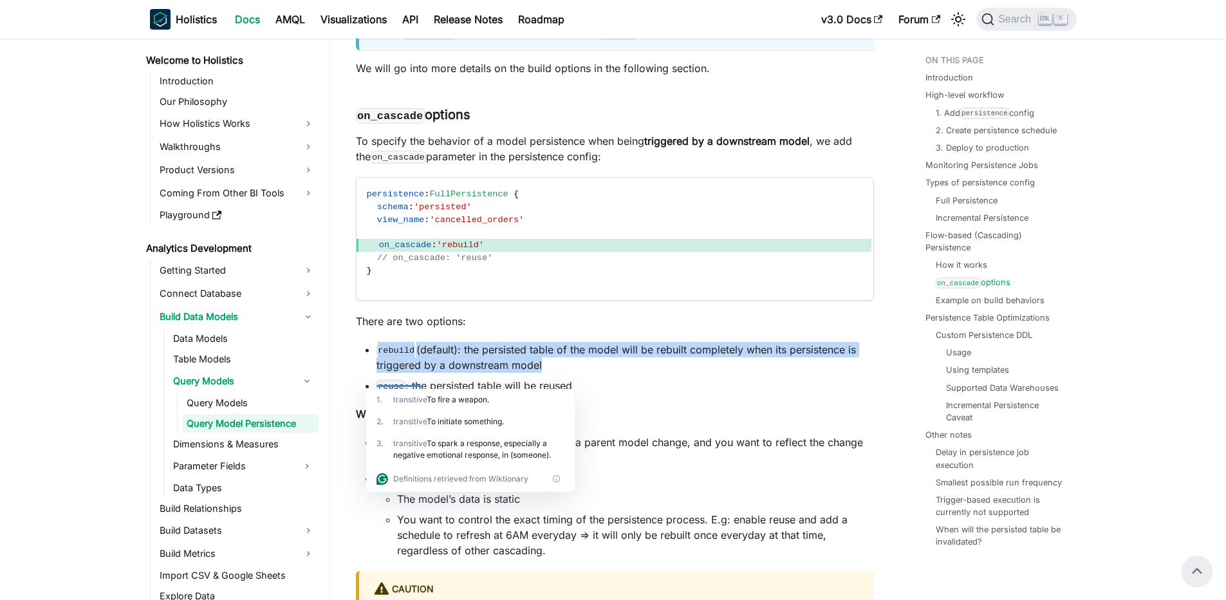
click at [418, 371] on li "rebuild (default): the persisted table of the model will be rebuilt completely …" at bounding box center [626, 357] width 498 height 31
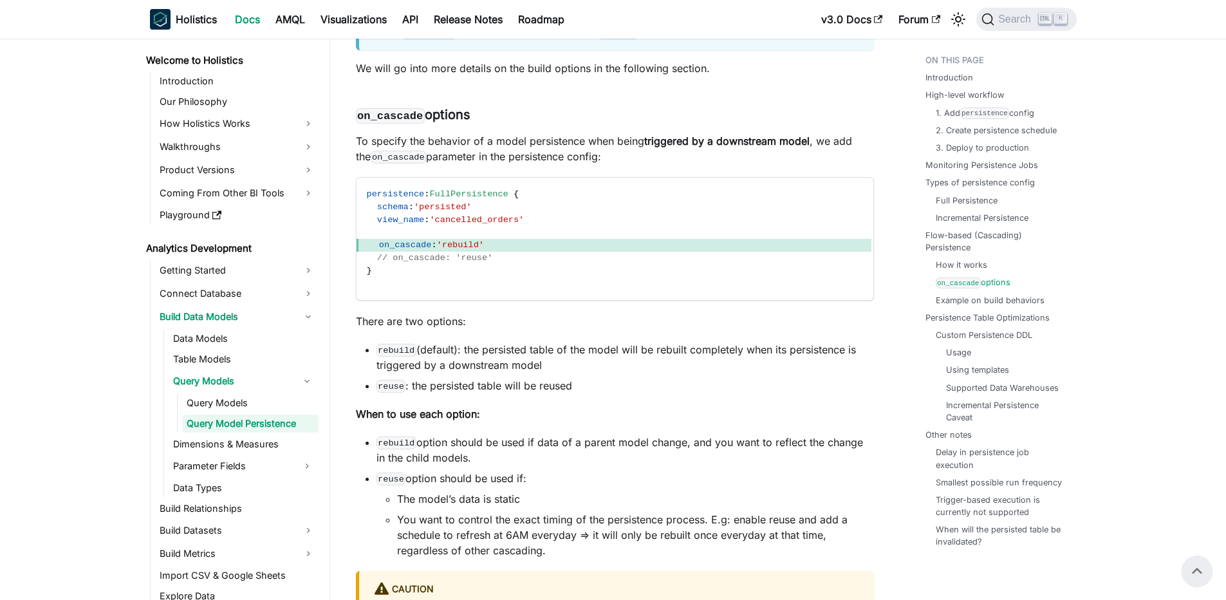
click at [401, 373] on li "rebuild (default): the persisted table of the model will be rebuilt completely …" at bounding box center [626, 357] width 498 height 31
click at [400, 357] on code "rebuild" at bounding box center [397, 350] width 40 height 13
click at [401, 357] on code "rebuild" at bounding box center [397, 350] width 40 height 13
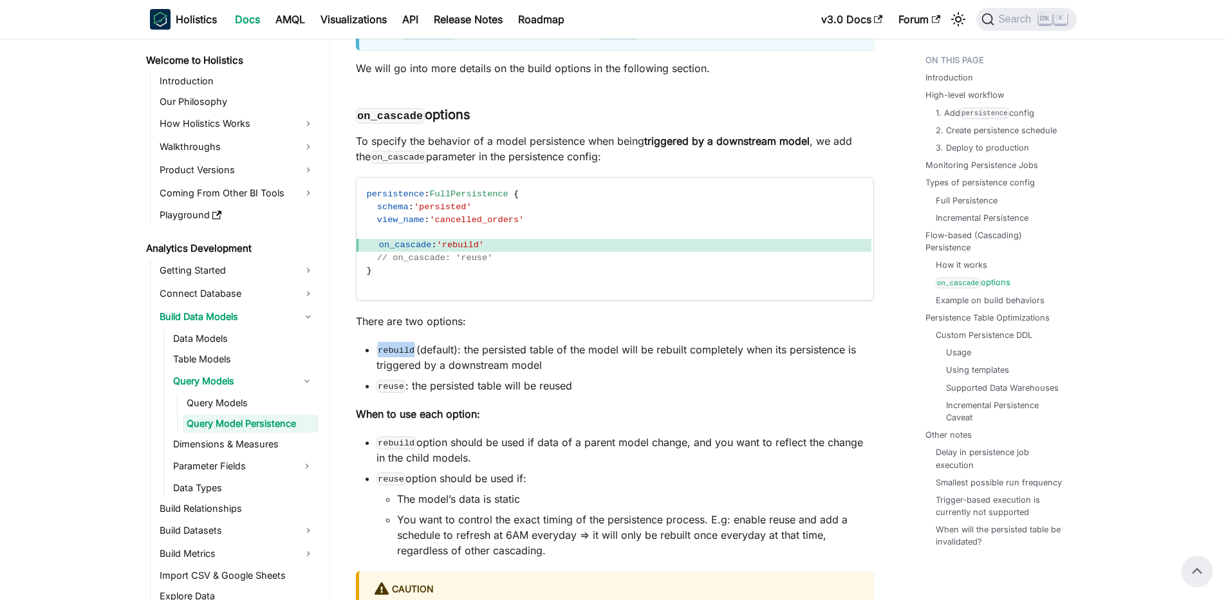
click at [401, 357] on code "rebuild" at bounding box center [397, 350] width 40 height 13
click at [509, 464] on li "rebuild option should be used if data of a parent model change, and you want to…" at bounding box center [626, 449] width 498 height 31
drag, startPoint x: 434, startPoint y: 456, endPoint x: 558, endPoint y: 464, distance: 123.8
click at [558, 464] on li "rebuild option should be used if data of a parent model change, and you want to…" at bounding box center [626, 449] width 498 height 31
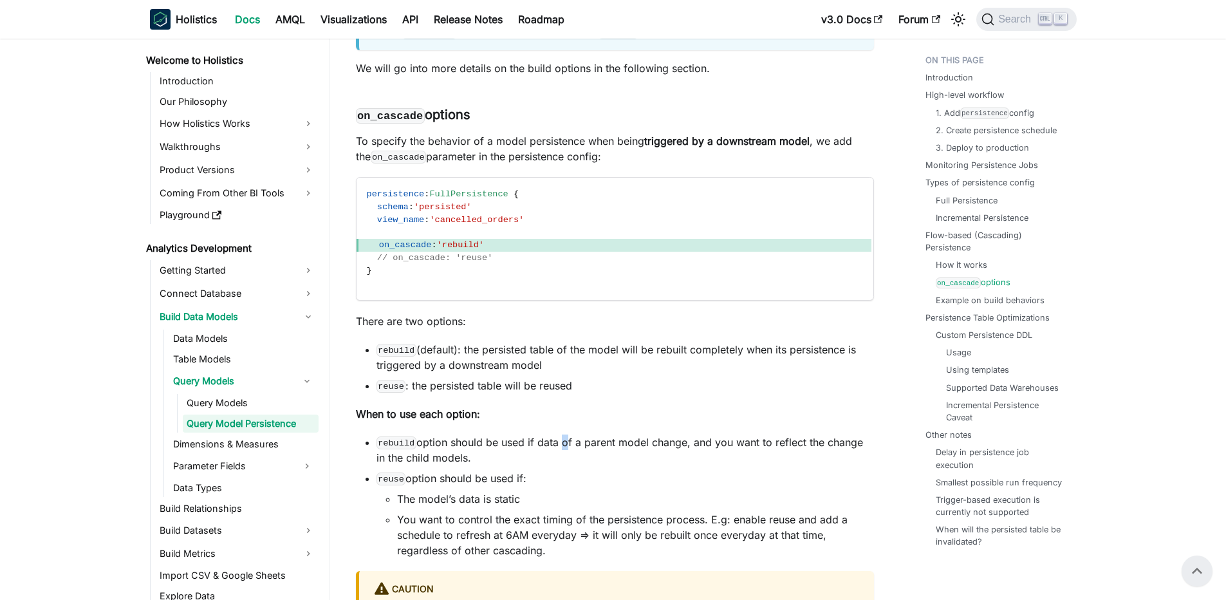
click at [558, 464] on li "rebuild option should be used if data of a parent model change, and you want to…" at bounding box center [626, 449] width 498 height 31
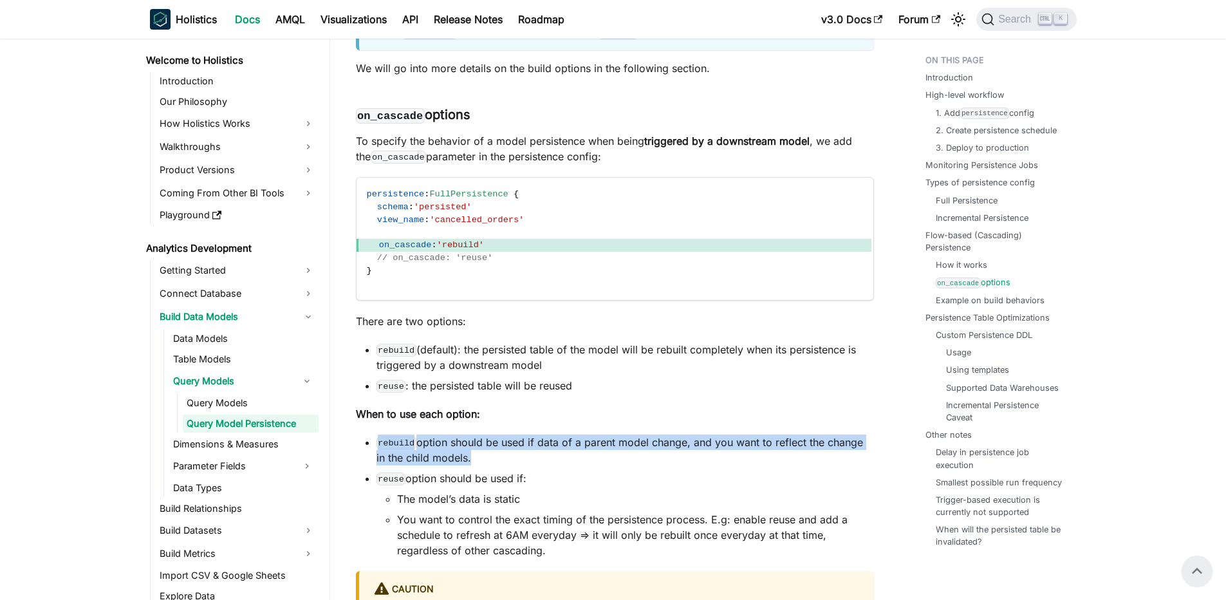
click at [558, 464] on li "rebuild option should be used if data of a parent model change, and you want to…" at bounding box center [626, 449] width 498 height 31
click at [545, 462] on li "rebuild option should be used if data of a parent model change, and you want to…" at bounding box center [626, 449] width 498 height 31
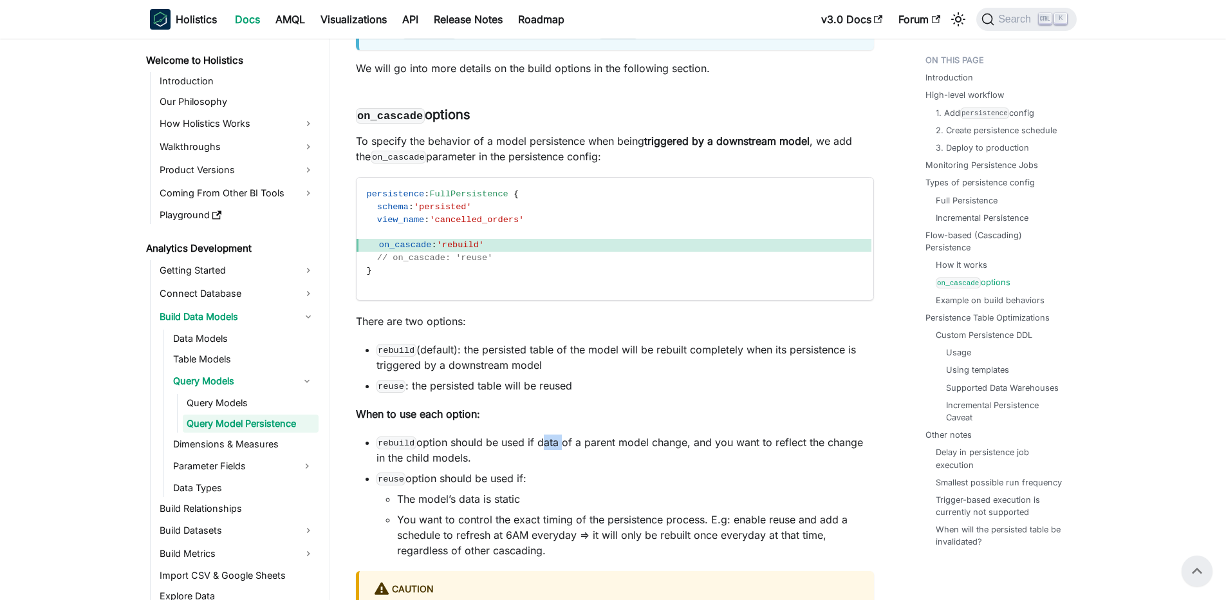
click at [545, 462] on li "rebuild option should be used if data of a parent model change, and you want to…" at bounding box center [626, 449] width 498 height 31
click at [545, 462] on div at bounding box center [549, 457] width 21 height 13
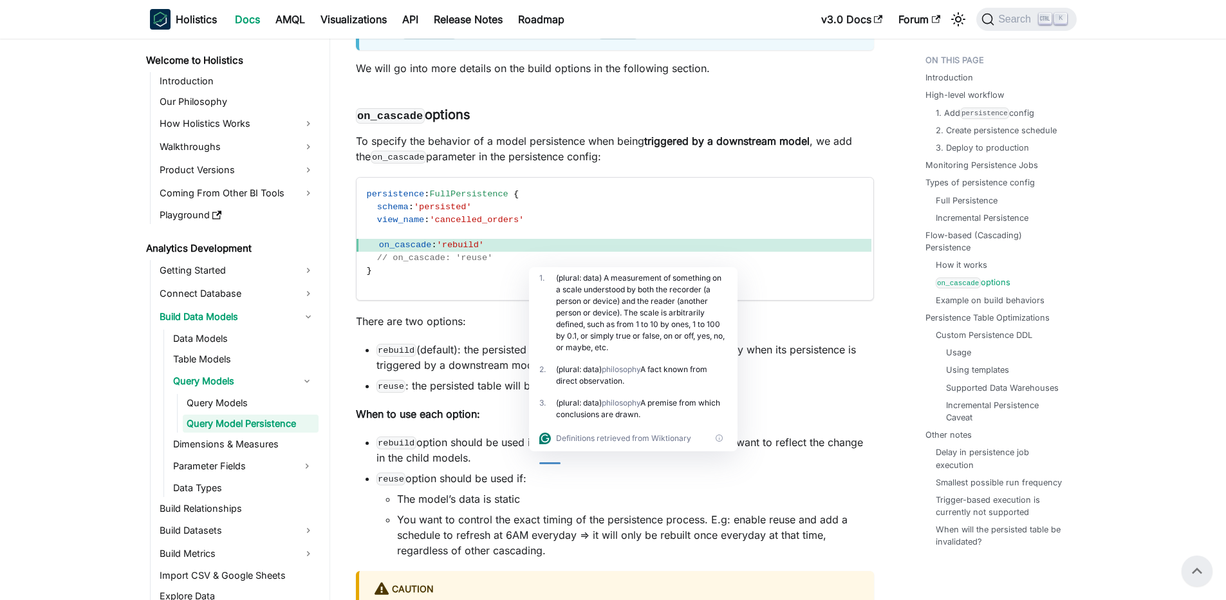
click at [536, 455] on li "rebuild option should be used if data of a parent model change, and you want to…" at bounding box center [626, 449] width 498 height 31
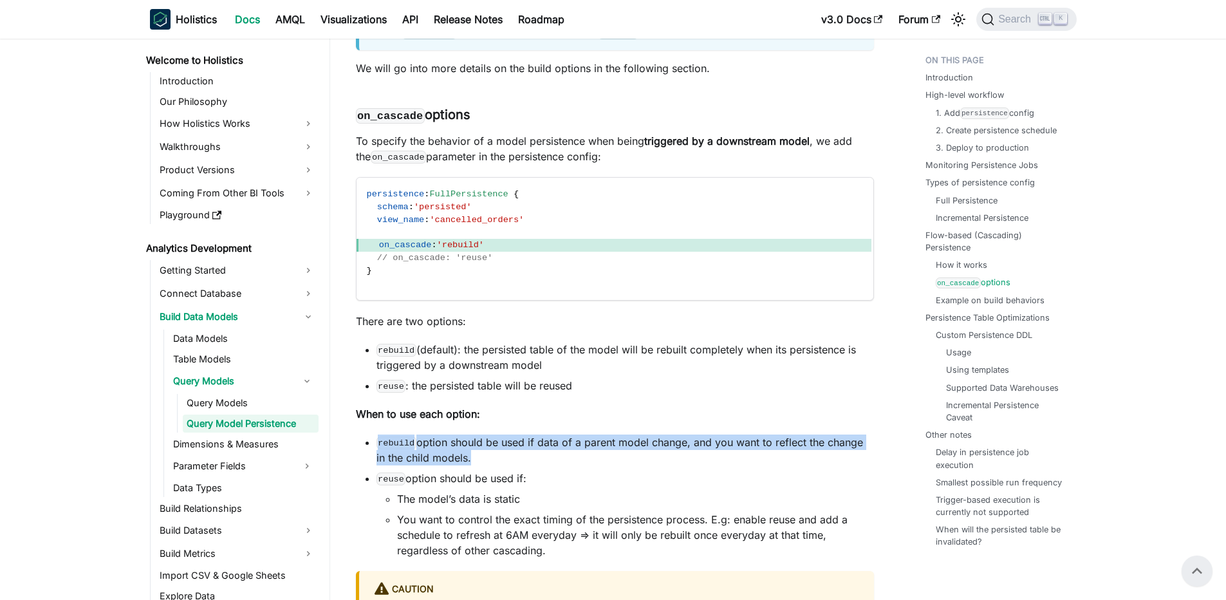
click at [536, 455] on li "rebuild option should be used if data of a parent model change, and you want to…" at bounding box center [626, 449] width 498 height 31
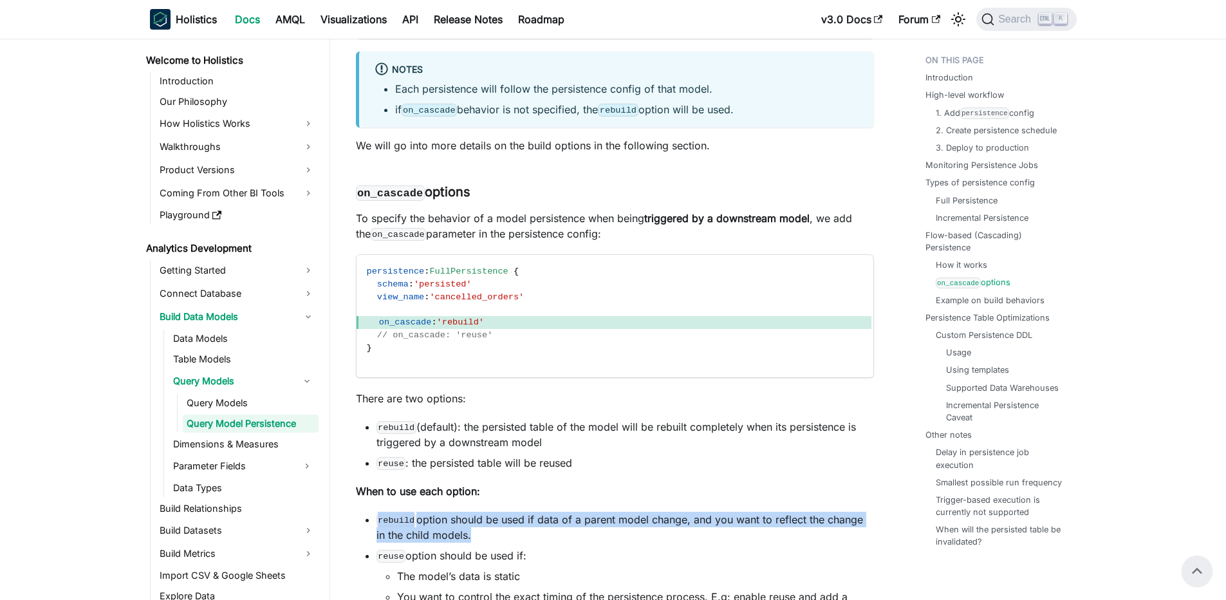
scroll to position [5346, 0]
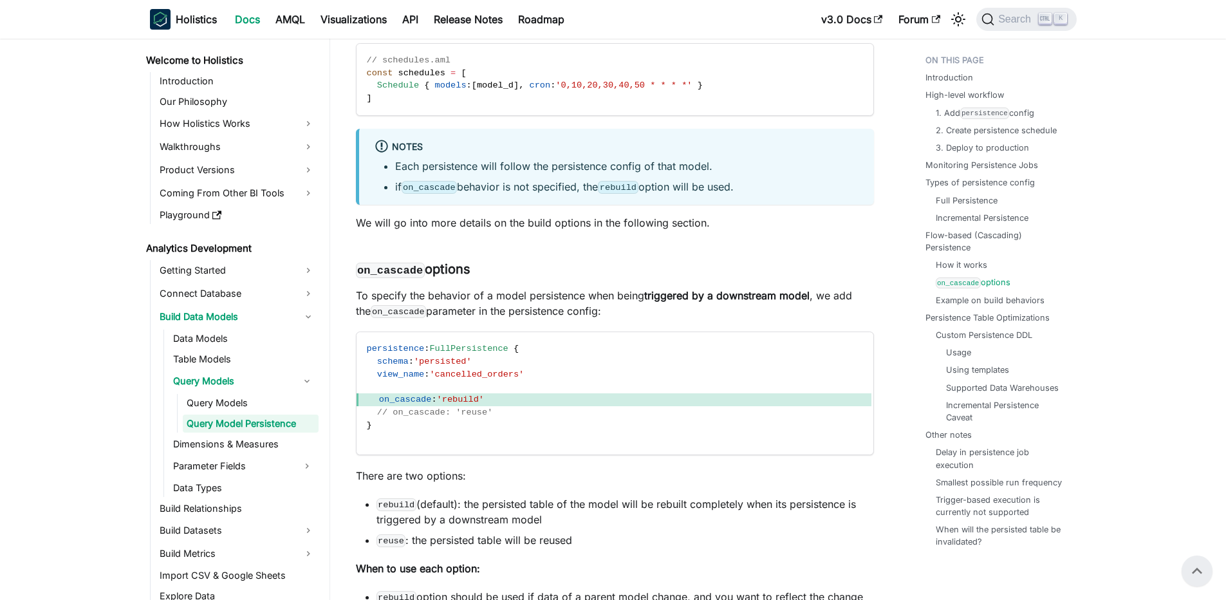
click at [547, 339] on div "Query Model Persistence Knowledge Checkpoint A grasp of these concepts will hel…" at bounding box center [615, 62] width 518 height 10665
click at [535, 319] on p "To specify the behavior of a model persistence when being triggered by a downst…" at bounding box center [615, 303] width 518 height 31
drag, startPoint x: 456, startPoint y: 308, endPoint x: 630, endPoint y: 311, distance: 173.8
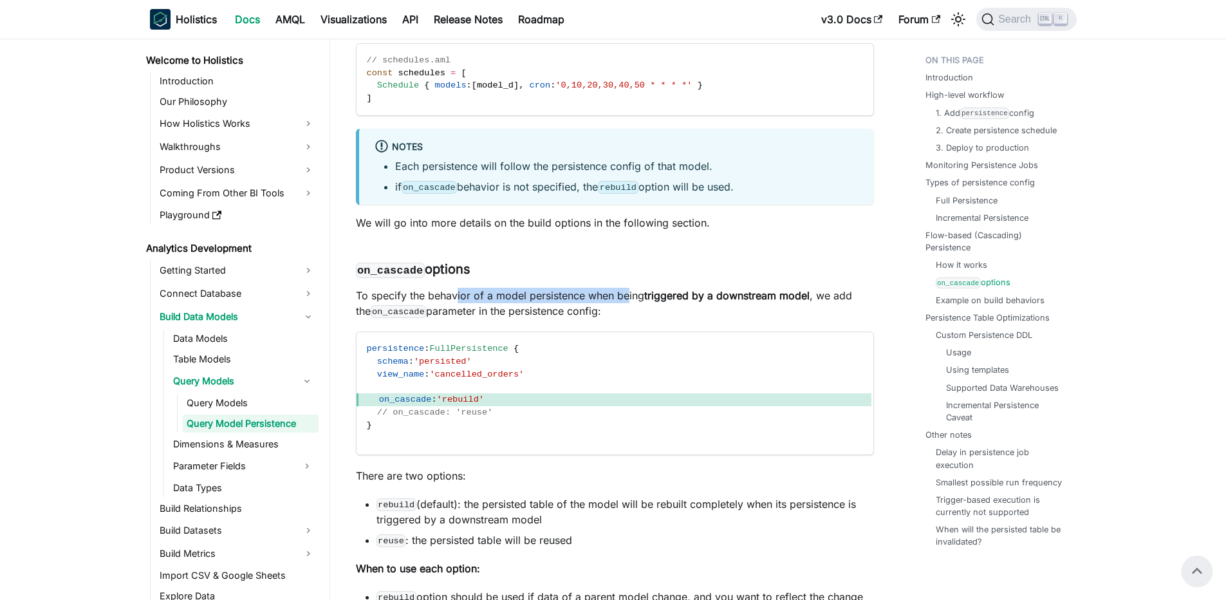
click at [630, 311] on p "To specify the behavior of a model persistence when being triggered by a downst…" at bounding box center [615, 303] width 518 height 31
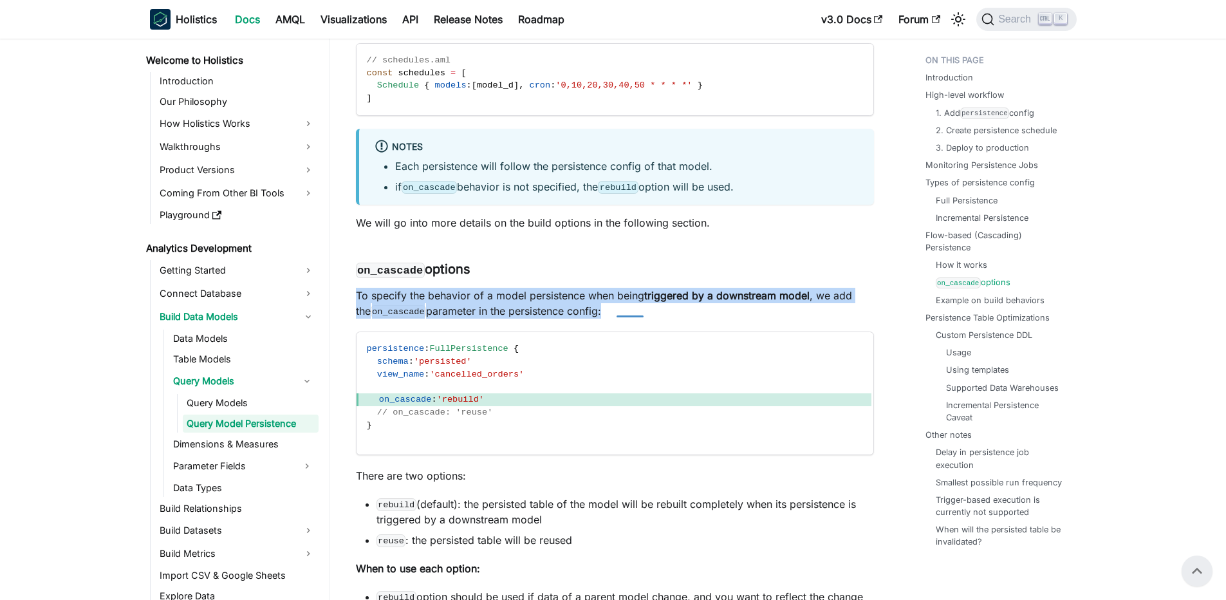
click at [630, 311] on p "To specify the behavior of a model persistence when being triggered by a downst…" at bounding box center [615, 303] width 518 height 31
click at [571, 312] on p "To specify the behavior of a model persistence when being triggered by a downst…" at bounding box center [615, 303] width 518 height 31
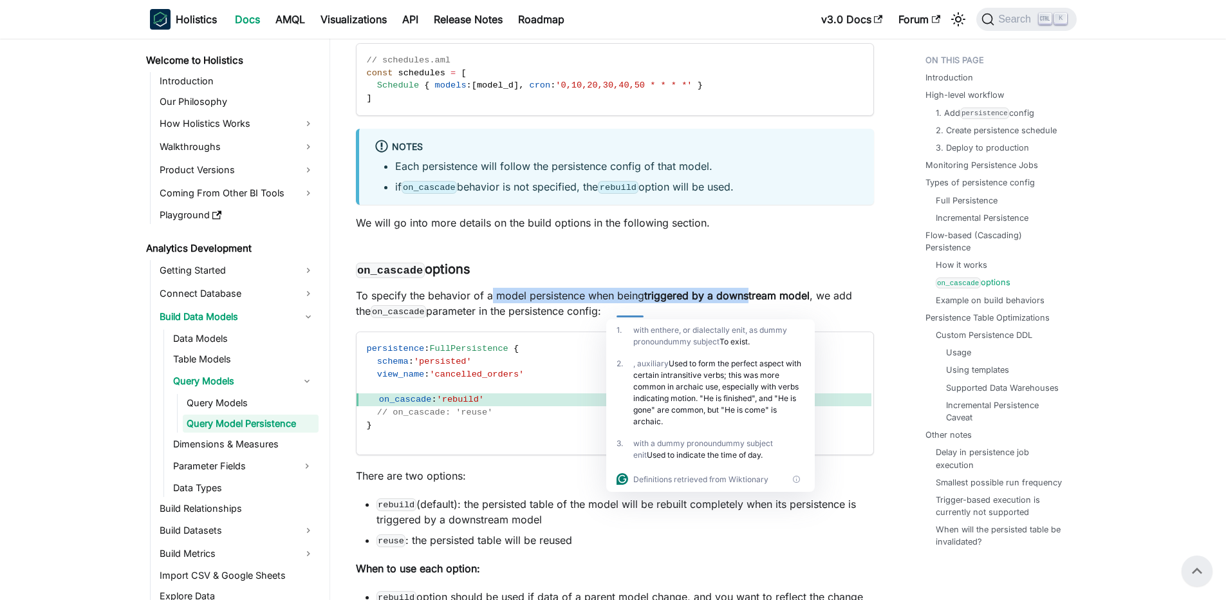
drag, startPoint x: 490, startPoint y: 308, endPoint x: 751, endPoint y: 310, distance: 260.7
click at [751, 310] on p "To specify the behavior of a model persistence when being triggered by a downst…" at bounding box center [615, 303] width 518 height 31
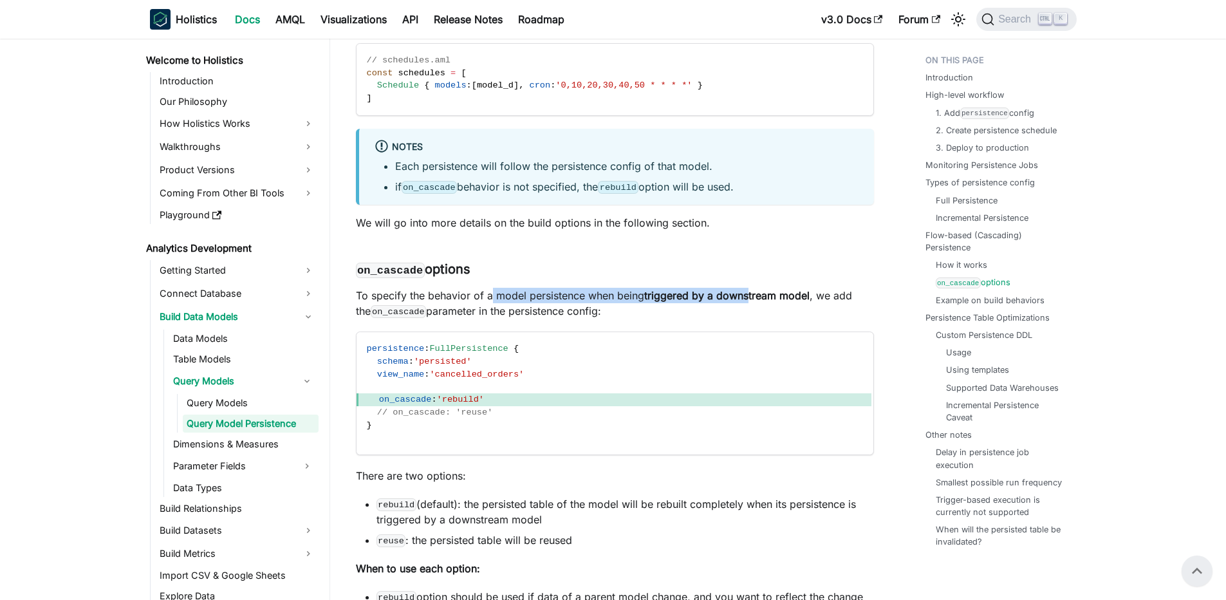
click at [751, 302] on strong "triggered by a downstream model" at bounding box center [726, 295] width 165 height 13
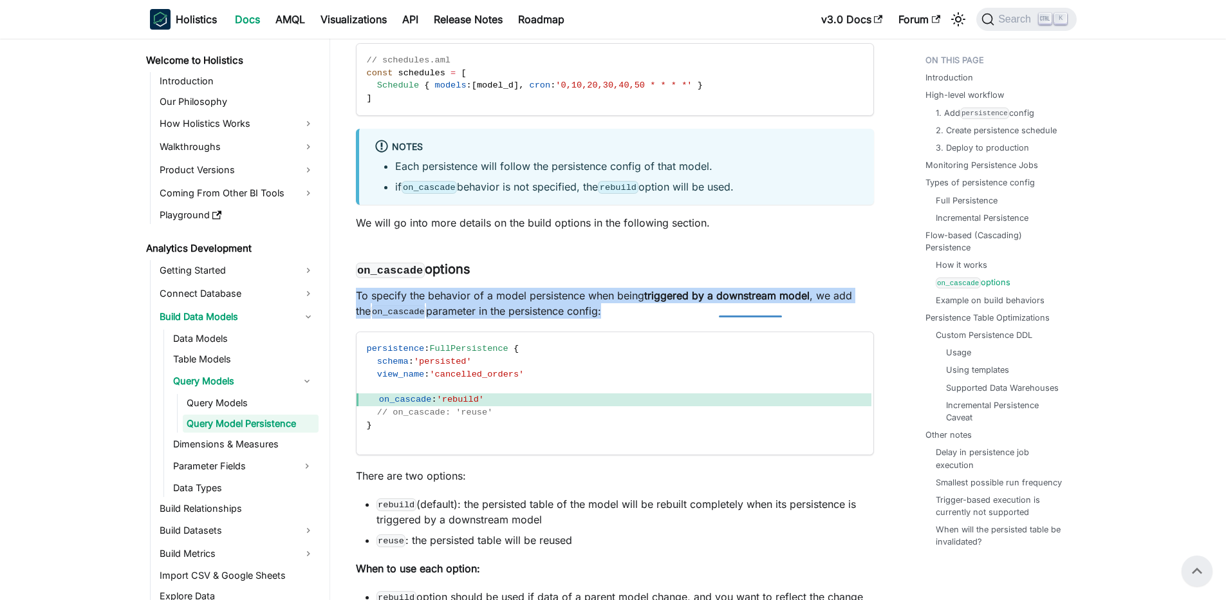
click at [751, 302] on strong "triggered by a downstream model" at bounding box center [726, 295] width 165 height 13
click at [660, 302] on strong "triggered by a downstream model" at bounding box center [726, 295] width 165 height 13
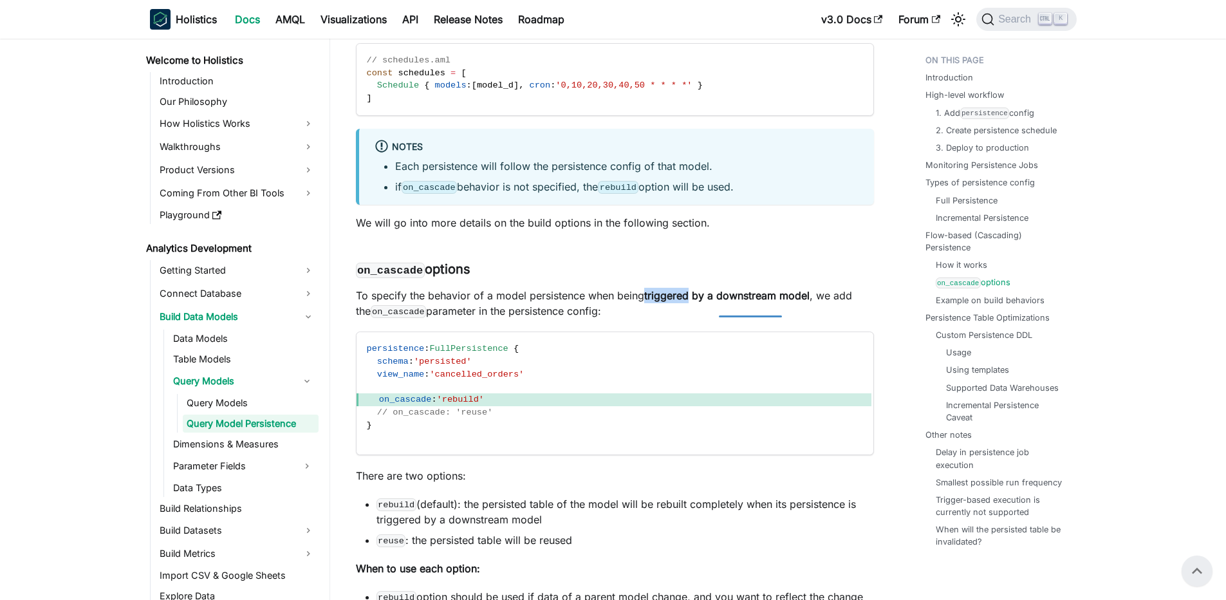
click at [660, 302] on strong "triggered by a downstream model" at bounding box center [726, 295] width 165 height 13
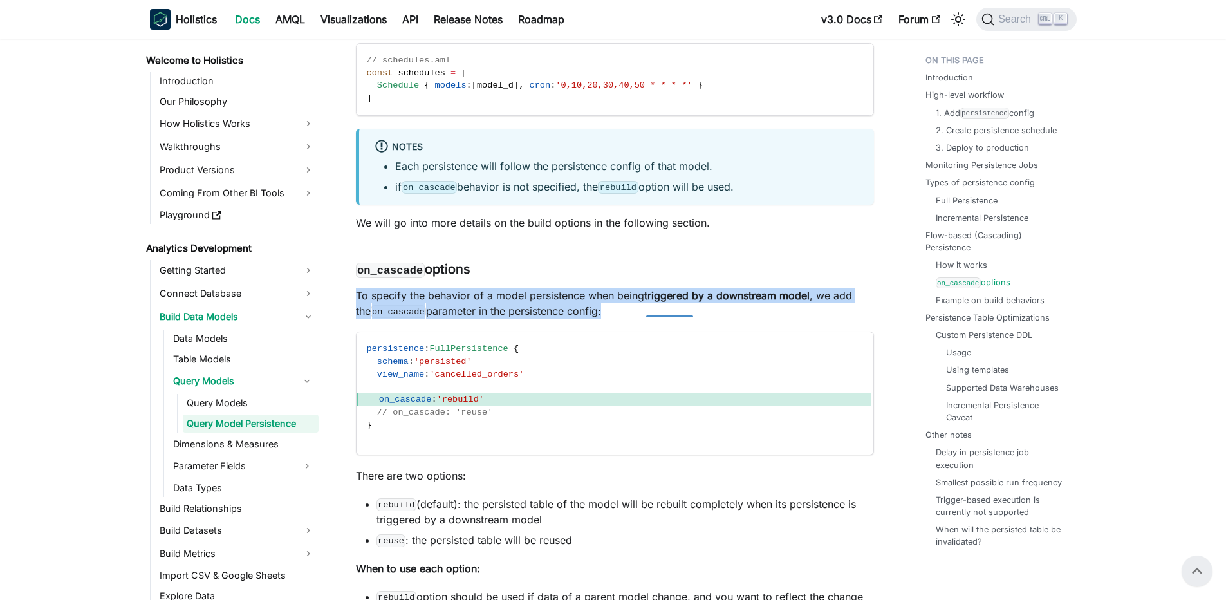
click at [660, 302] on strong "triggered by a downstream model" at bounding box center [726, 295] width 165 height 13
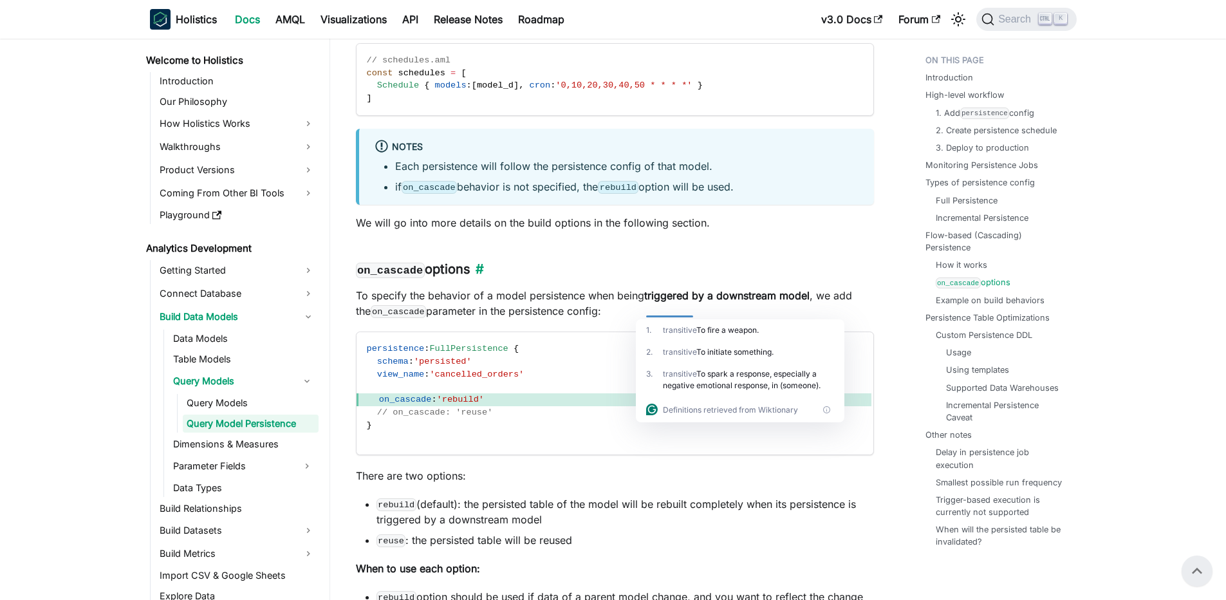
click at [395, 278] on code "on_cascade" at bounding box center [390, 270] width 69 height 15
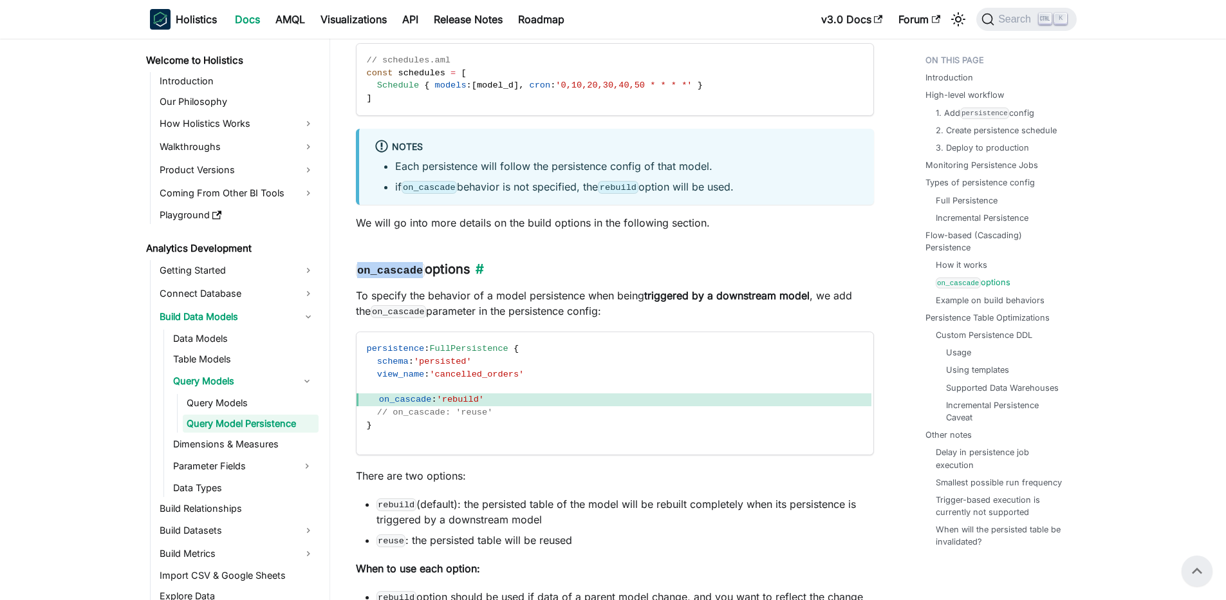
click at [395, 278] on code "on_cascade" at bounding box center [390, 270] width 69 height 15
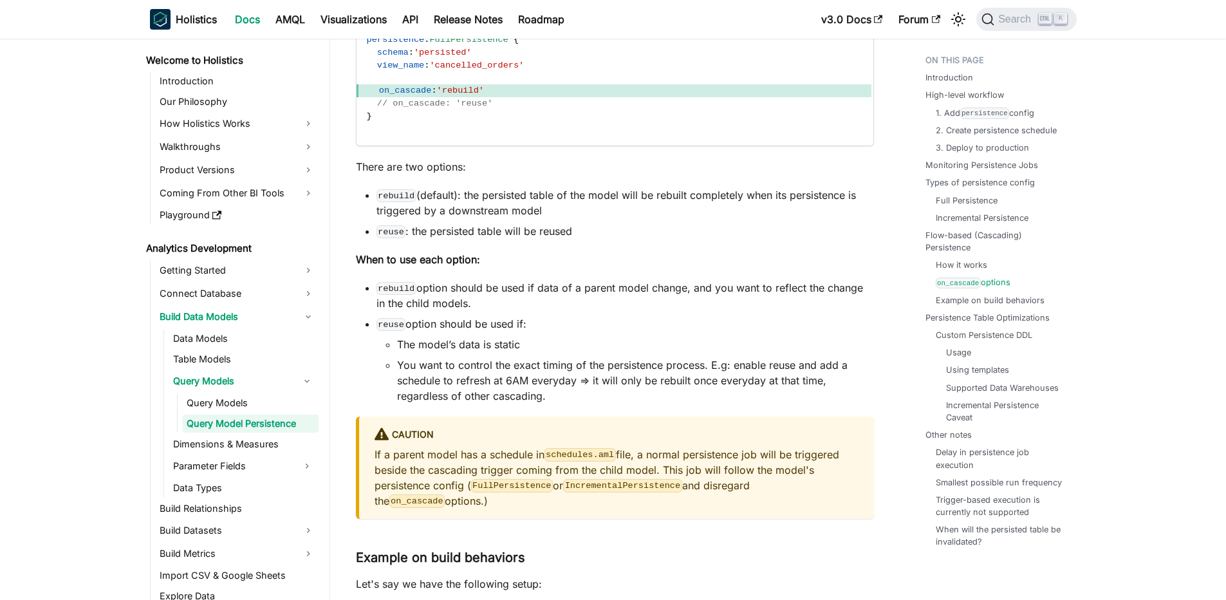
drag, startPoint x: 427, startPoint y: 318, endPoint x: 521, endPoint y: 322, distance: 94.7
click at [521, 311] on li "rebuild option should be used if data of a parent model change, and you want to…" at bounding box center [626, 295] width 498 height 31
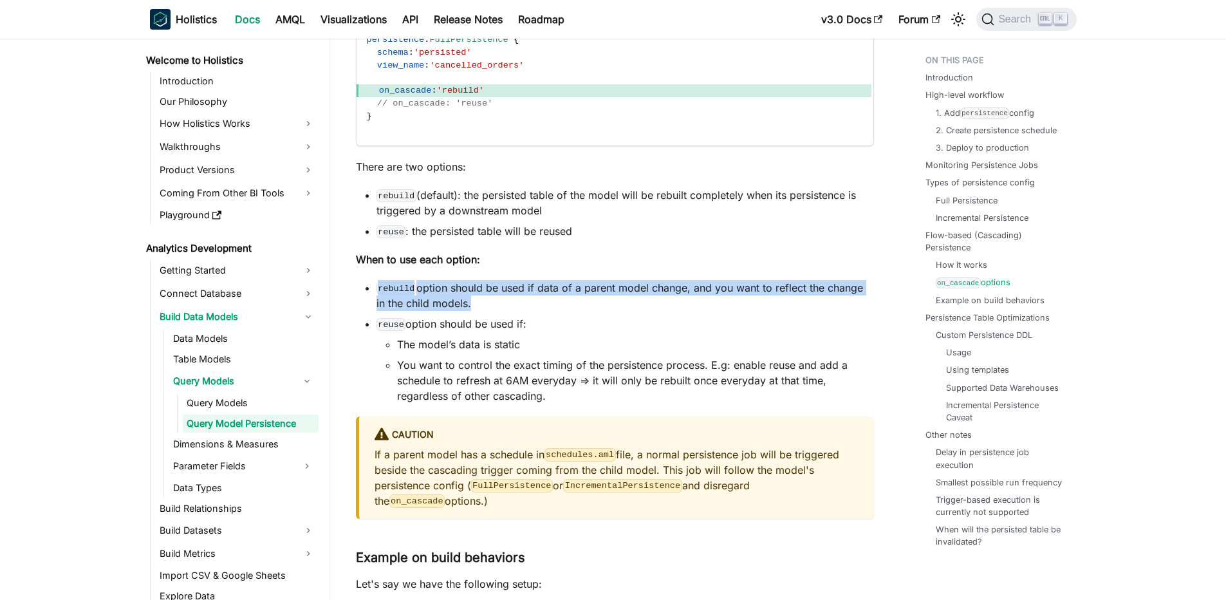
click at [521, 311] on li "rebuild option should be used if data of a parent model change, and you want to…" at bounding box center [626, 295] width 498 height 31
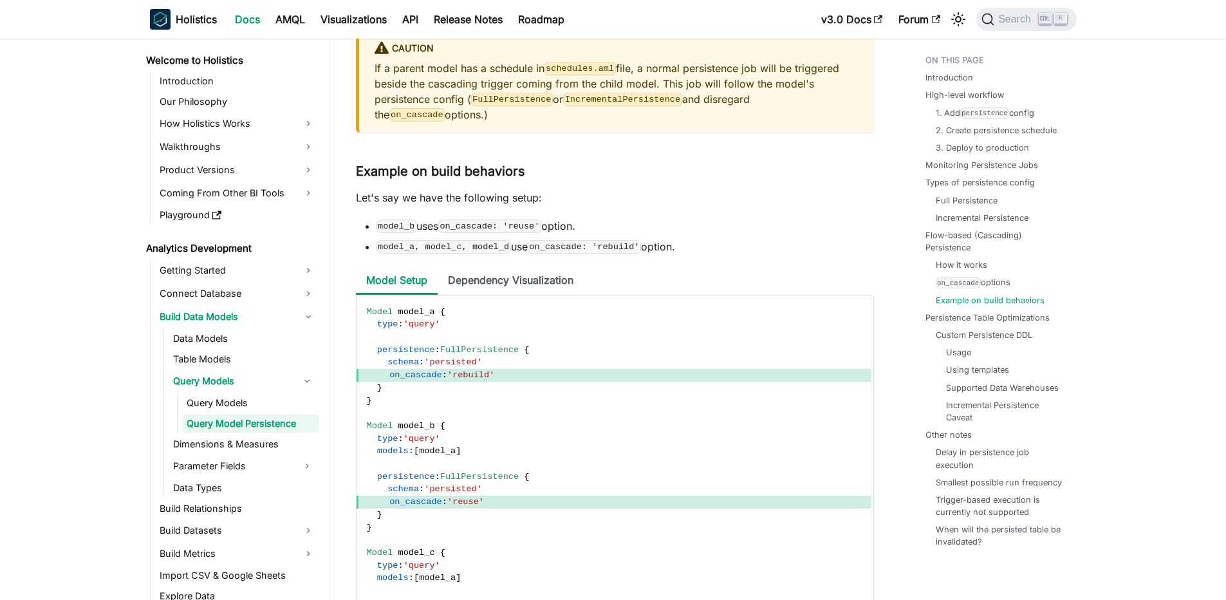
scroll to position [6118, 0]
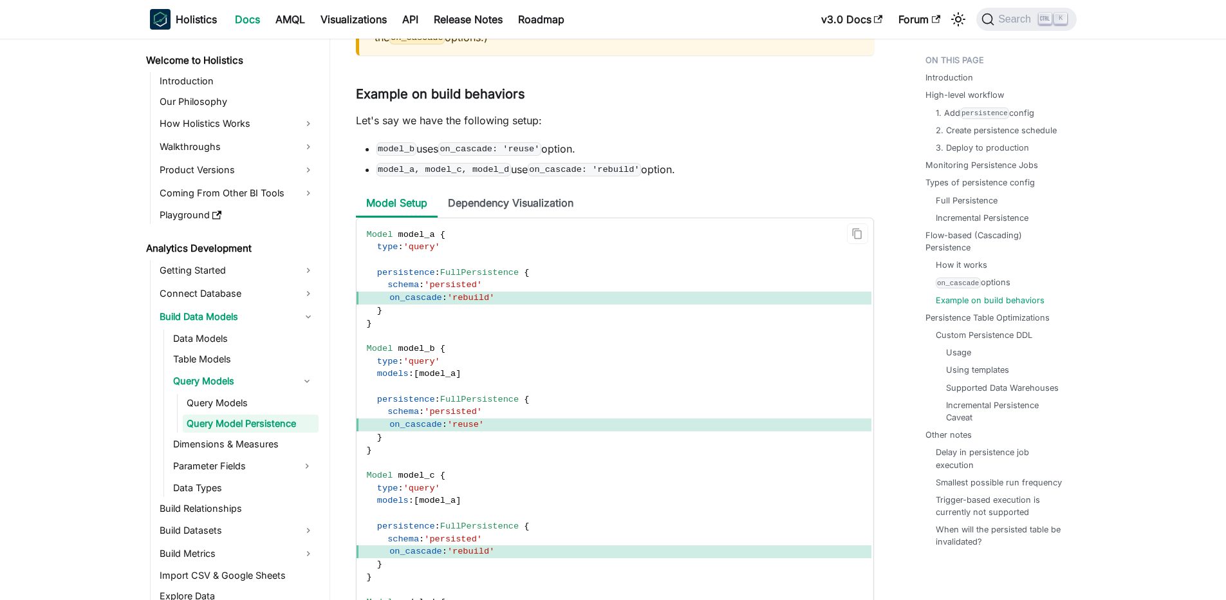
click at [405, 303] on span "on_cascade" at bounding box center [415, 298] width 53 height 10
click at [422, 303] on span "on_cascade" at bounding box center [415, 298] width 53 height 10
click at [429, 416] on span "'persisted'" at bounding box center [453, 412] width 58 height 10
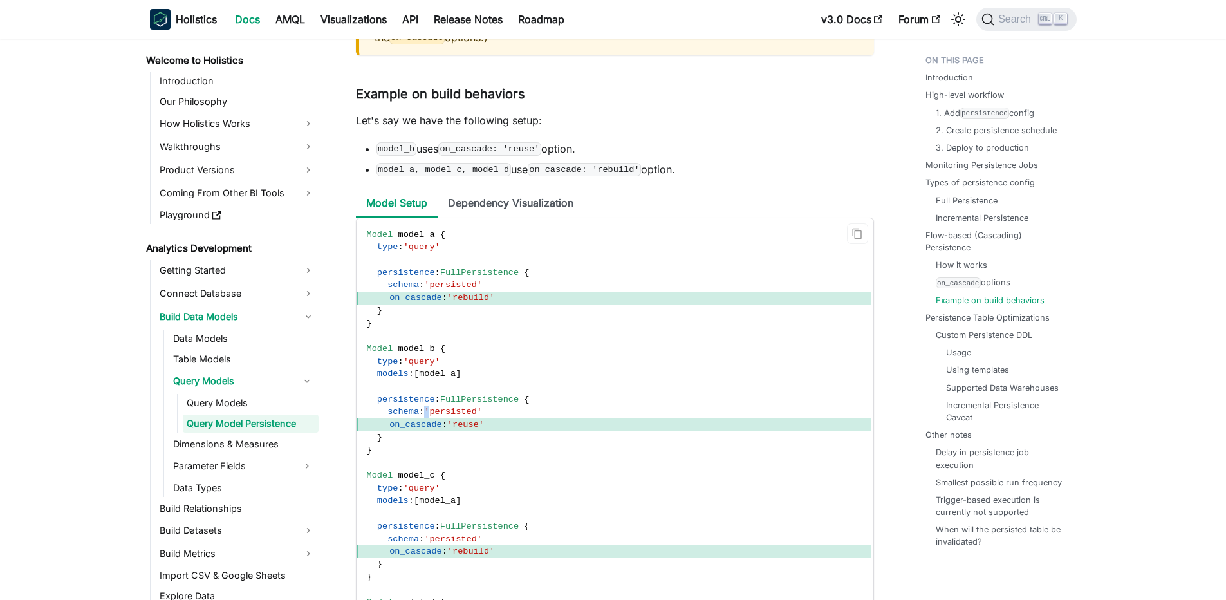
click at [429, 416] on span "'persisted'" at bounding box center [453, 412] width 58 height 10
click at [435, 404] on span ":" at bounding box center [437, 400] width 5 height 10
click at [414, 366] on span "'query'" at bounding box center [422, 362] width 37 height 10
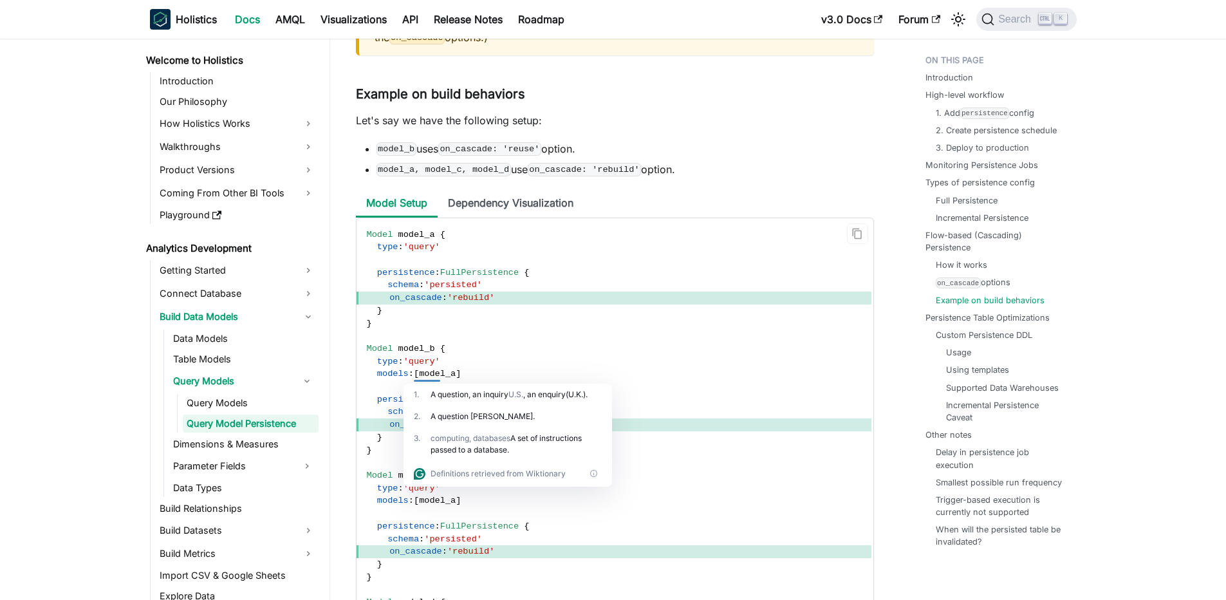
click at [519, 277] on span "FullPersistence" at bounding box center [479, 273] width 79 height 10
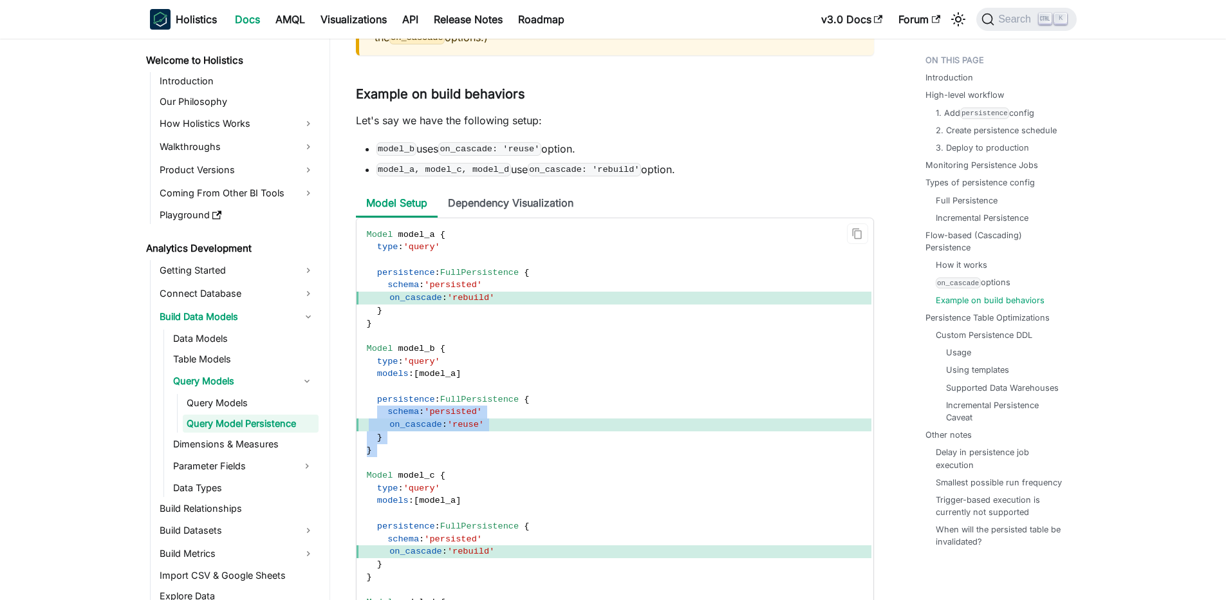
drag, startPoint x: 376, startPoint y: 424, endPoint x: 505, endPoint y: 481, distance: 140.9
click at [505, 481] on code "Model model_a { type : 'query' persistence : FullPersistence { schema : 'persis…" at bounding box center [614, 475] width 515 height 515
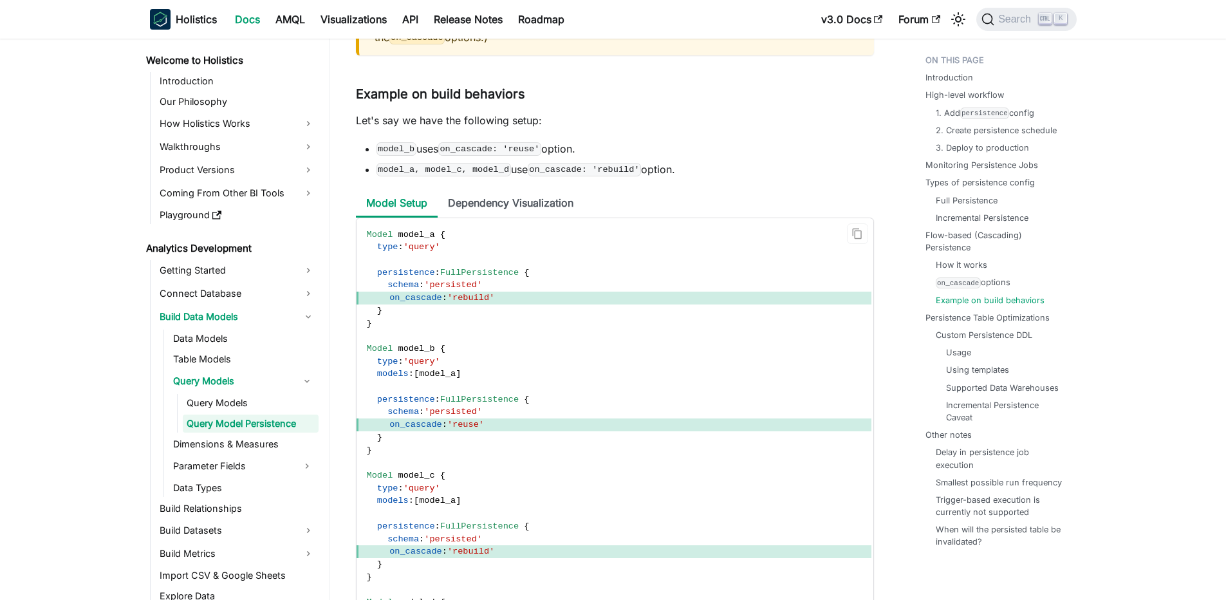
click at [481, 476] on code "Model model_a { type : 'query' persistence : FullPersistence { schema : 'persis…" at bounding box center [614, 475] width 515 height 515
click at [492, 462] on code "Model model_a { type : 'query' persistence : FullPersistence { schema : 'persis…" at bounding box center [614, 475] width 515 height 515
drag, startPoint x: 519, startPoint y: 473, endPoint x: 402, endPoint y: 402, distance: 137.8
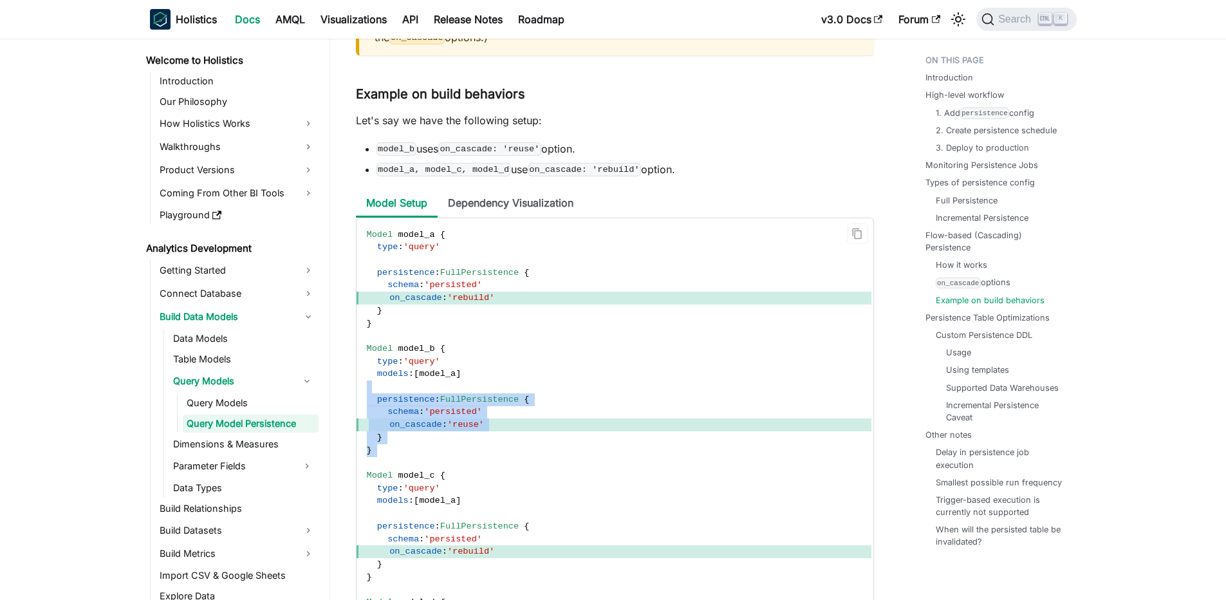
click at [402, 402] on code "Model model_a { type : 'query' persistence : FullPersistence { schema : 'persis…" at bounding box center [614, 475] width 515 height 515
drag, startPoint x: 386, startPoint y: 366, endPoint x: 370, endPoint y: 357, distance: 18.4
click at [386, 353] on span "Model" at bounding box center [380, 349] width 26 height 10
drag, startPoint x: 364, startPoint y: 362, endPoint x: 512, endPoint y: 493, distance: 197.0
click at [512, 493] on code "Model model_a { type : 'query' persistence : FullPersistence { schema : 'persis…" at bounding box center [614, 475] width 515 height 515
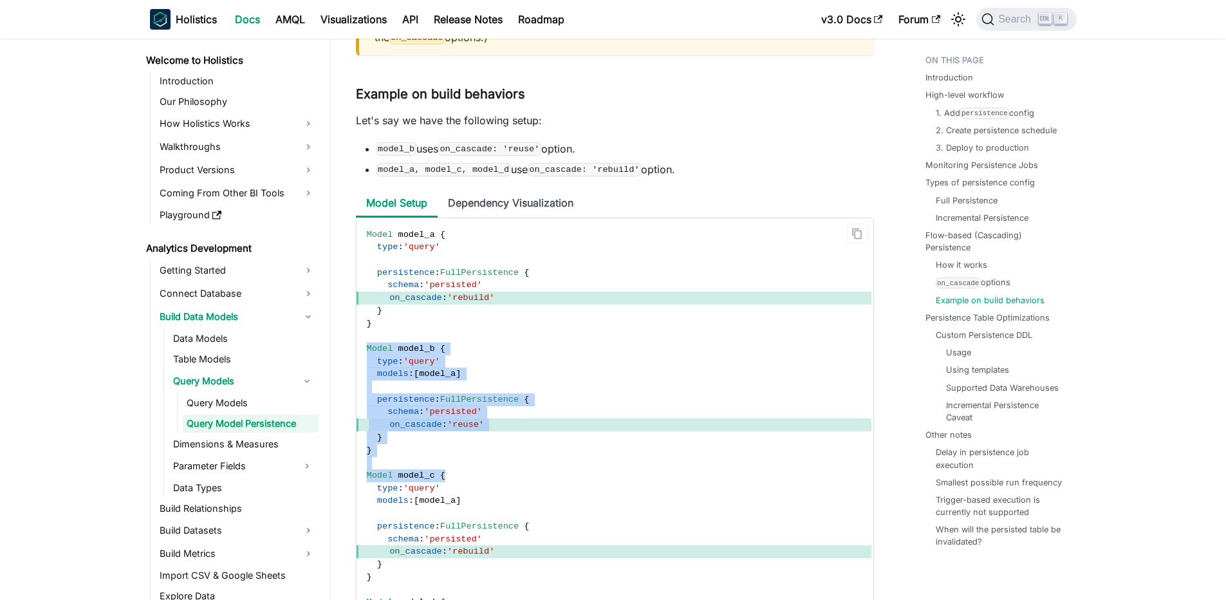
click at [483, 458] on code "Model model_a { type : 'query' persistence : FullPersistence { schema : 'persis…" at bounding box center [614, 475] width 515 height 515
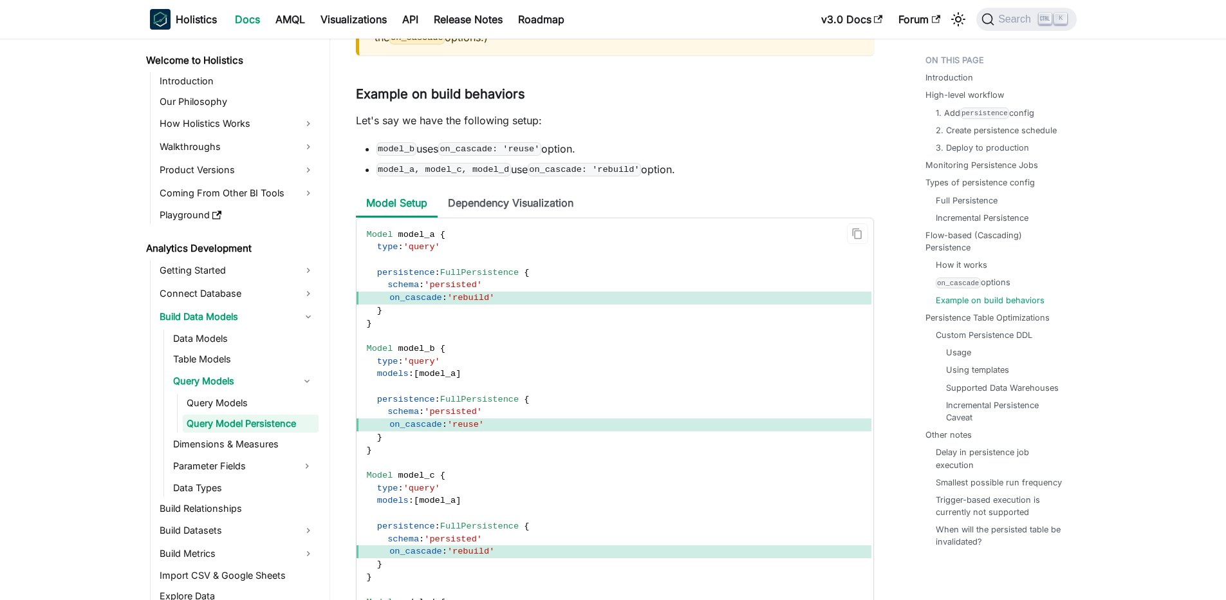
click at [481, 505] on code "Model model_a { type : 'query' persistence : FullPersistence { schema : 'persis…" at bounding box center [614, 475] width 515 height 515
click at [433, 523] on code "Model model_a { type : 'query' persistence : FullPersistence { schema : 'persis…" at bounding box center [614, 475] width 515 height 515
click at [446, 505] on span "model_a" at bounding box center [437, 501] width 37 height 10
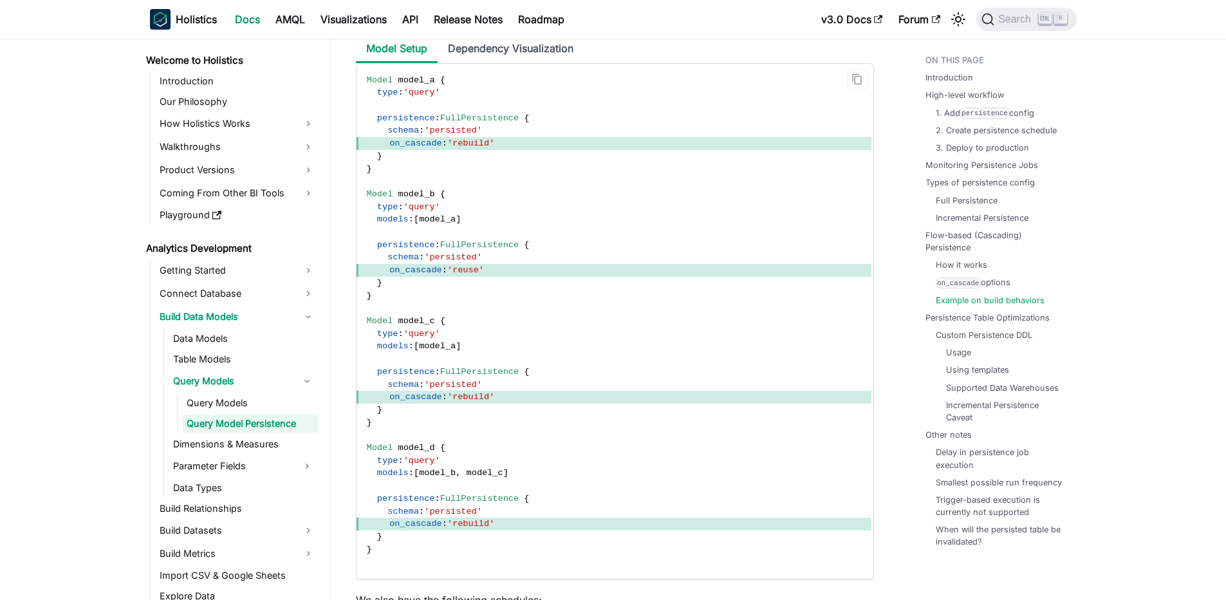
click at [427, 449] on code "Model model_a { type : 'query' persistence : FullPersistence { schema : 'persis…" at bounding box center [614, 321] width 515 height 515
click at [436, 444] on code "Model model_a { type : 'query' persistence : FullPersistence { schema : 'persis…" at bounding box center [614, 321] width 515 height 515
drag, startPoint x: 436, startPoint y: 444, endPoint x: 377, endPoint y: 411, distance: 67.1
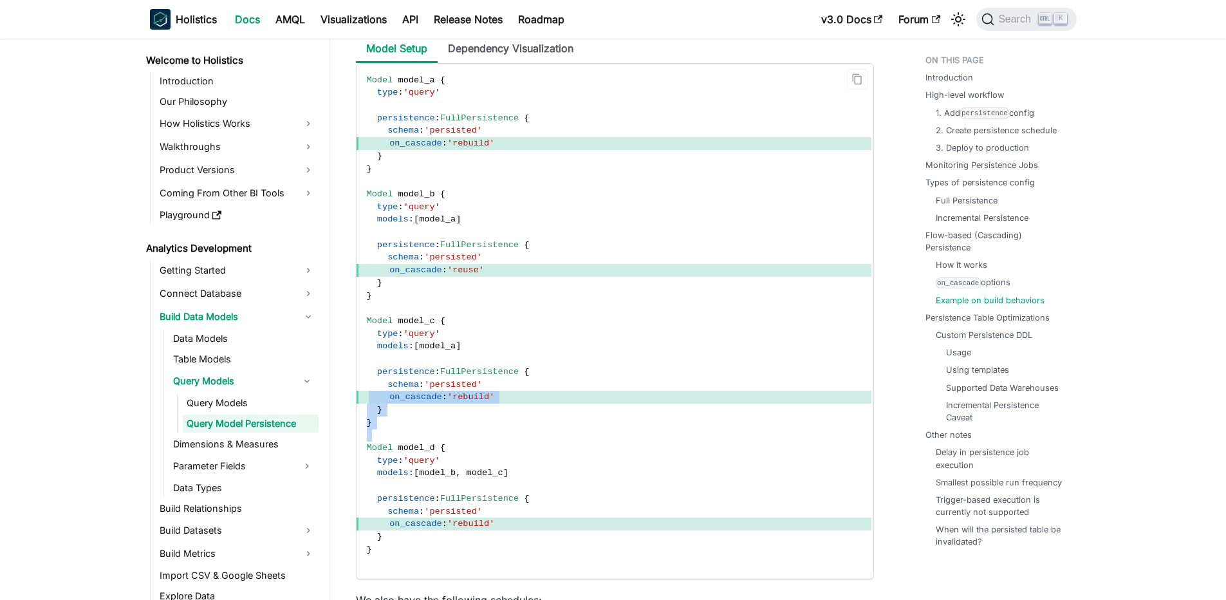
click at [377, 411] on code "Model model_a { type : 'query' persistence : FullPersistence { schema : 'persis…" at bounding box center [614, 321] width 515 height 515
click at [377, 402] on span at bounding box center [379, 397] width 21 height 10
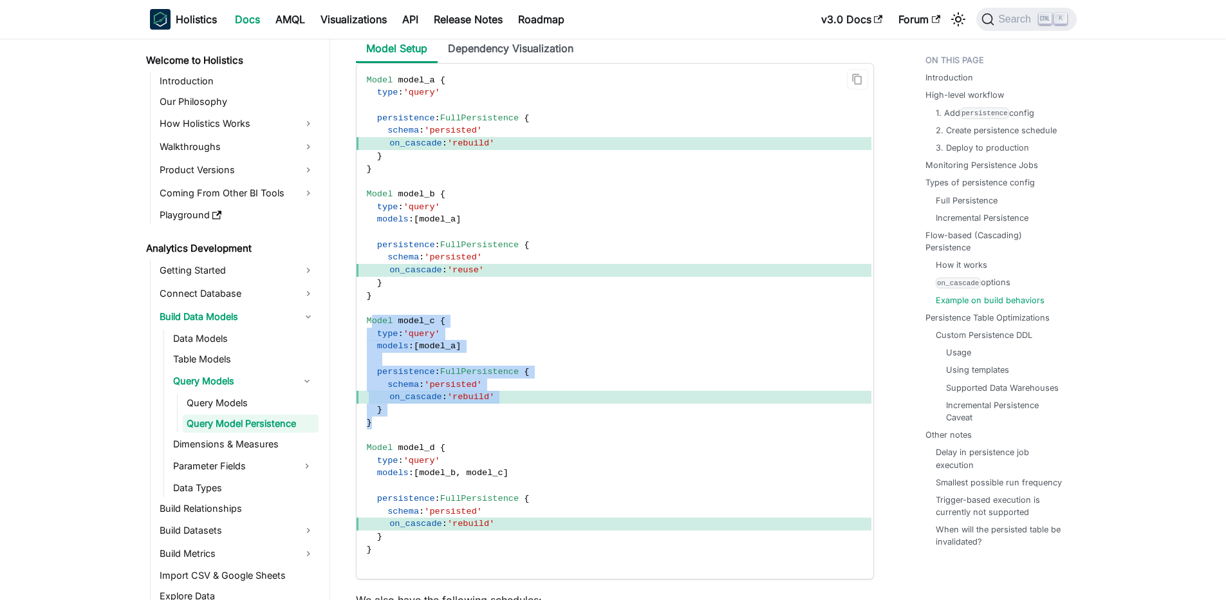
drag, startPoint x: 374, startPoint y: 339, endPoint x: 476, endPoint y: 442, distance: 144.7
click at [476, 442] on code "Model model_a { type : 'query' persistence : FullPersistence { schema : 'persis…" at bounding box center [614, 321] width 515 height 515
drag, startPoint x: 444, startPoint y: 443, endPoint x: 357, endPoint y: 273, distance: 190.6
click at [357, 273] on code "Model model_a { type : 'query' persistence : FullPersistence { schema : 'persis…" at bounding box center [614, 321] width 515 height 515
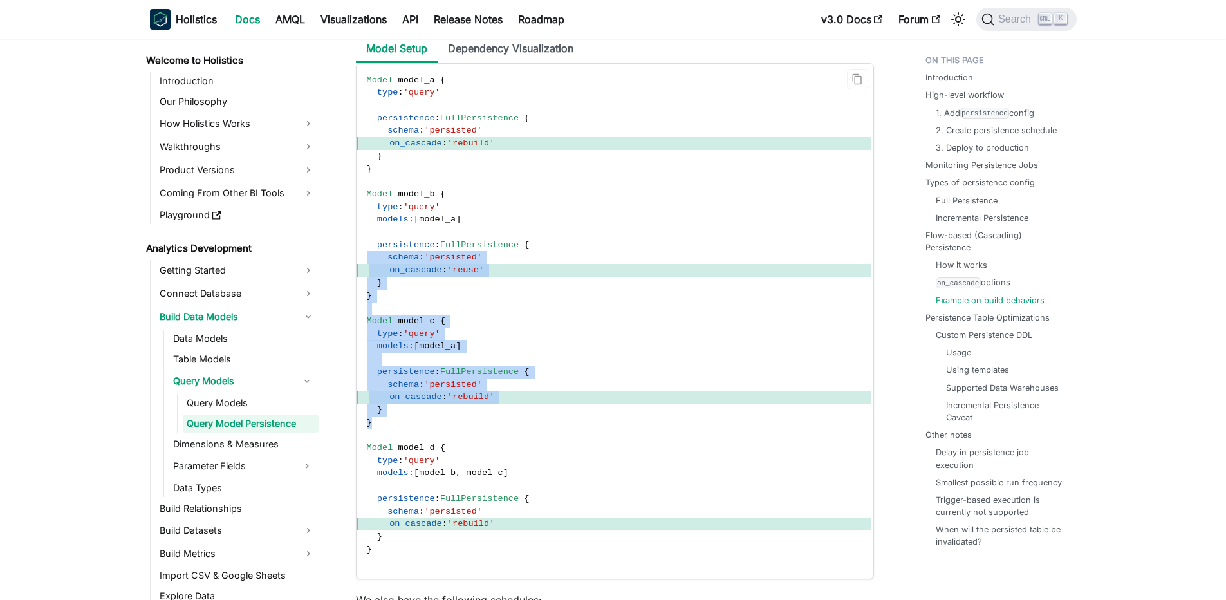
click at [413, 342] on code "Model model_a { type : 'query' persistence : FullPersistence { schema : 'persis…" at bounding box center [614, 321] width 515 height 515
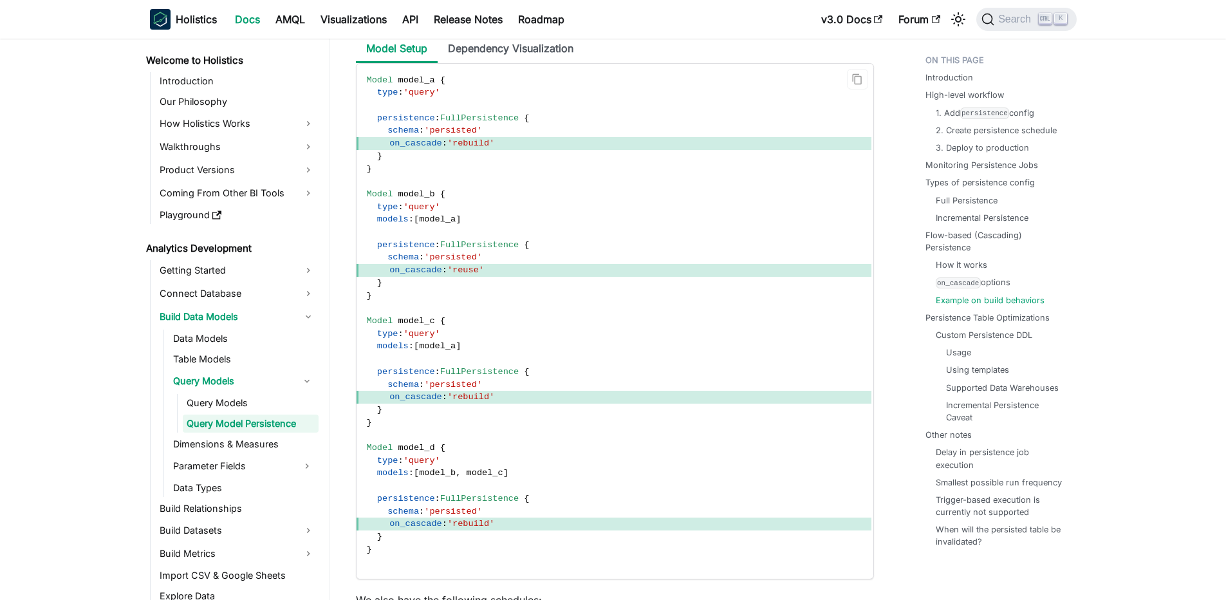
click at [444, 478] on span "model_b" at bounding box center [437, 473] width 37 height 10
click at [436, 478] on span "model_b" at bounding box center [437, 473] width 37 height 10
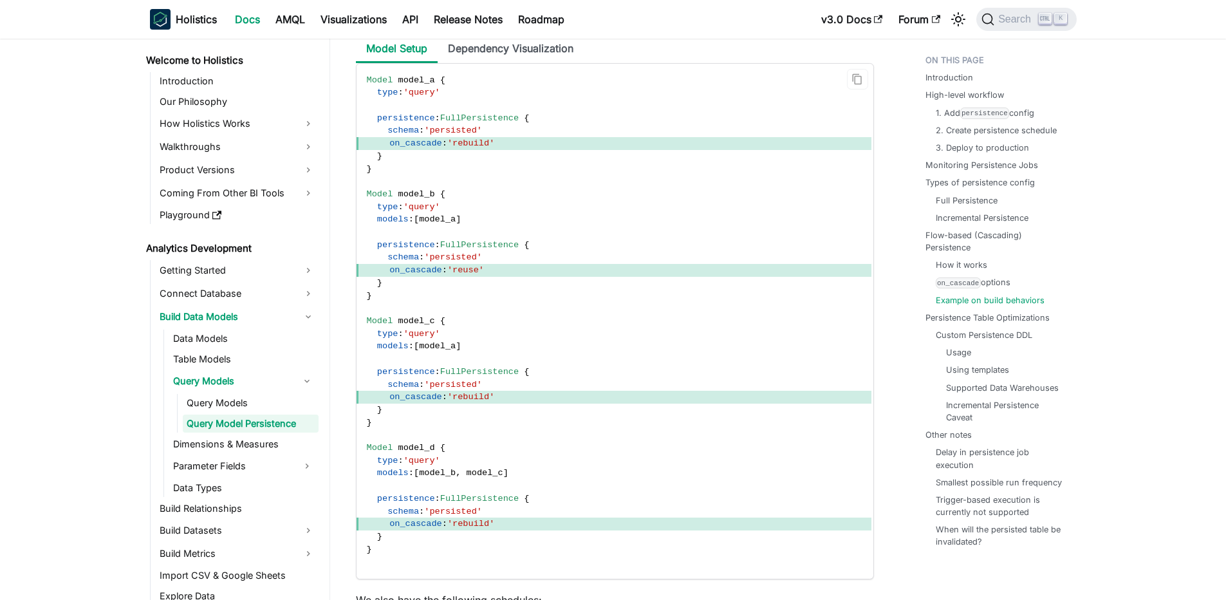
click at [472, 478] on span "model_c" at bounding box center [485, 473] width 37 height 10
click at [444, 478] on span "model_b" at bounding box center [437, 473] width 37 height 10
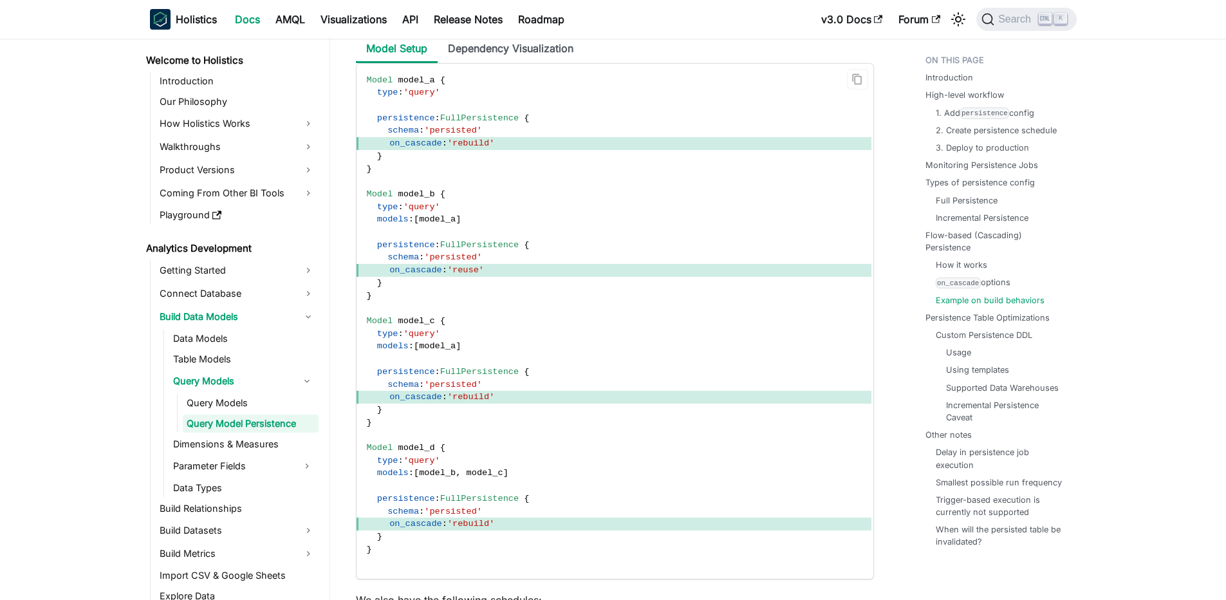
click at [501, 478] on span "model_c" at bounding box center [485, 473] width 37 height 10
click at [456, 478] on span "model_b" at bounding box center [437, 473] width 37 height 10
click at [449, 478] on span "model_b" at bounding box center [437, 473] width 37 height 10
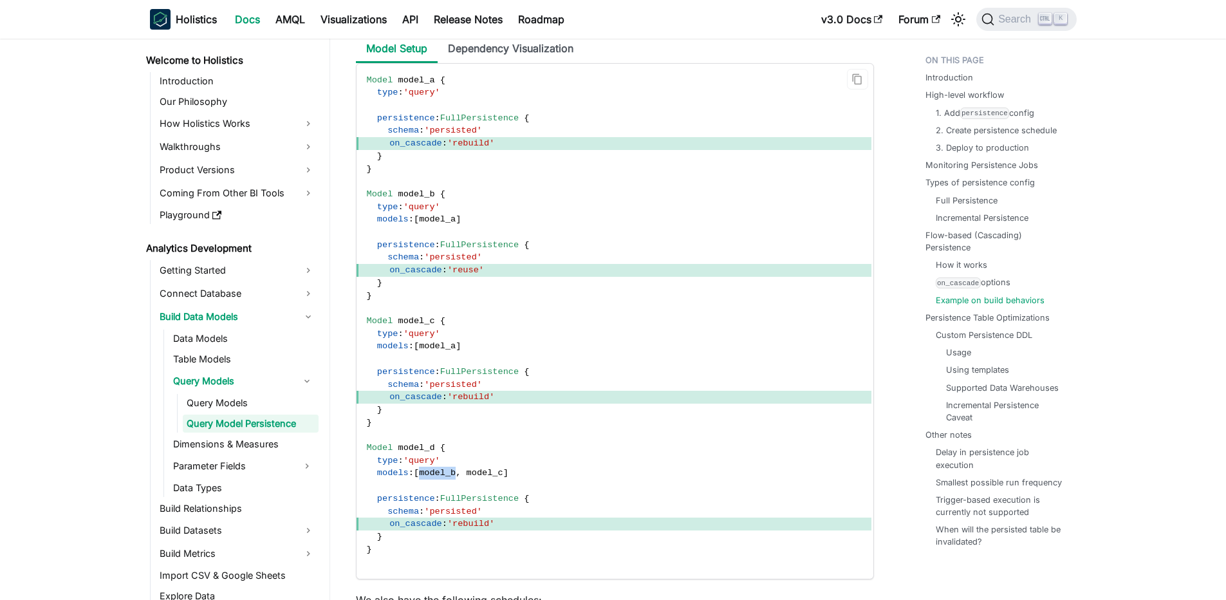
click at [449, 478] on span "model_b" at bounding box center [437, 473] width 37 height 10
click at [503, 478] on span "model_c" at bounding box center [485, 473] width 37 height 10
click at [466, 478] on span at bounding box center [463, 473] width 5 height 10
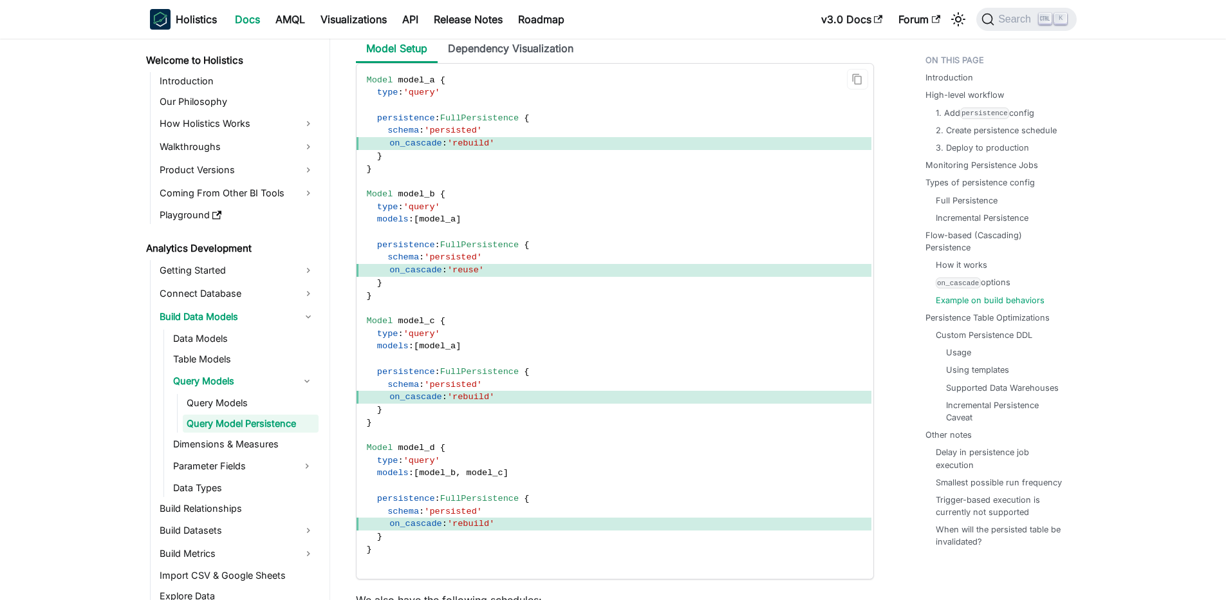
click at [412, 478] on span ":" at bounding box center [411, 473] width 5 height 10
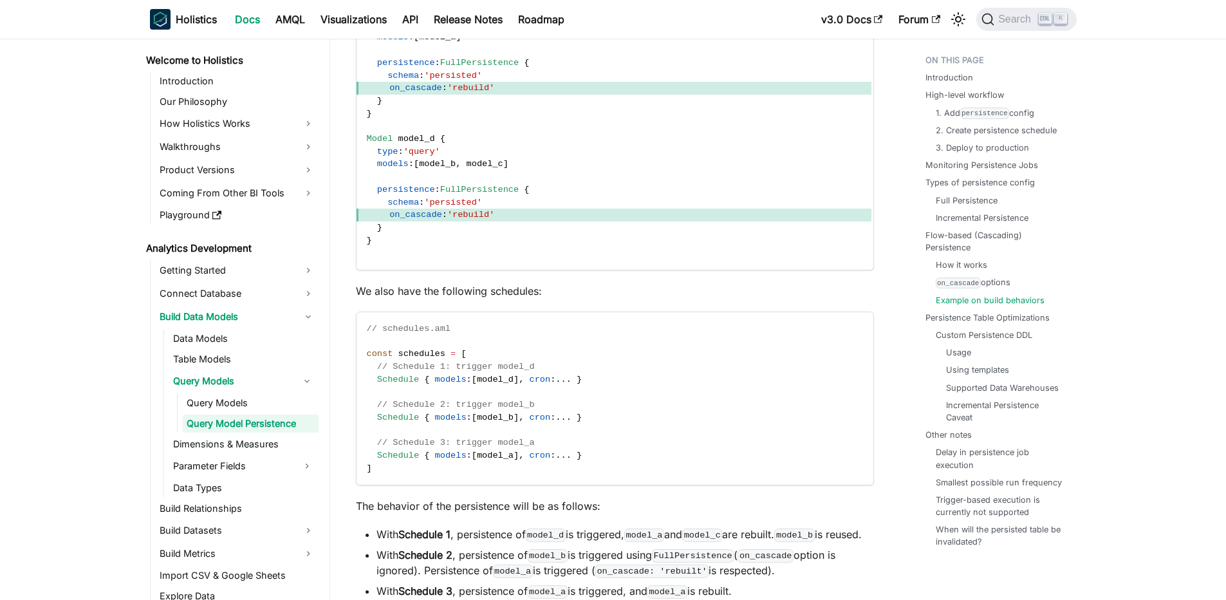
scroll to position [6659, 0]
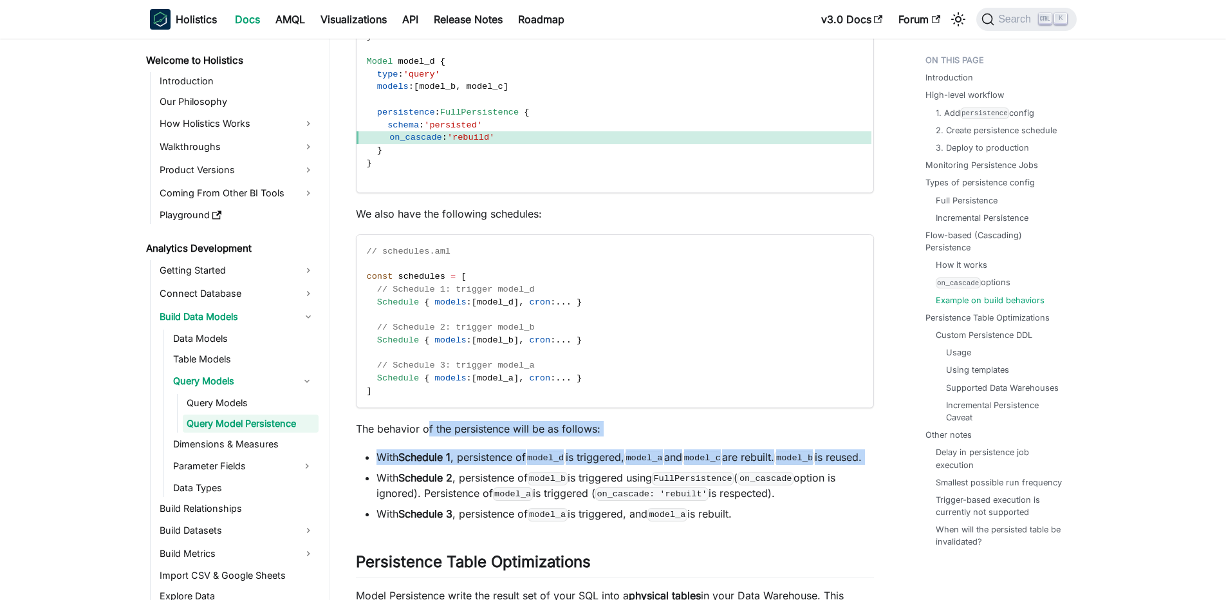
drag, startPoint x: 430, startPoint y: 451, endPoint x: 553, endPoint y: 498, distance: 131.6
click at [553, 498] on ul "With Schedule 1 , persistence of model_d is triggered, model_a and model_c are …" at bounding box center [615, 485] width 518 height 72
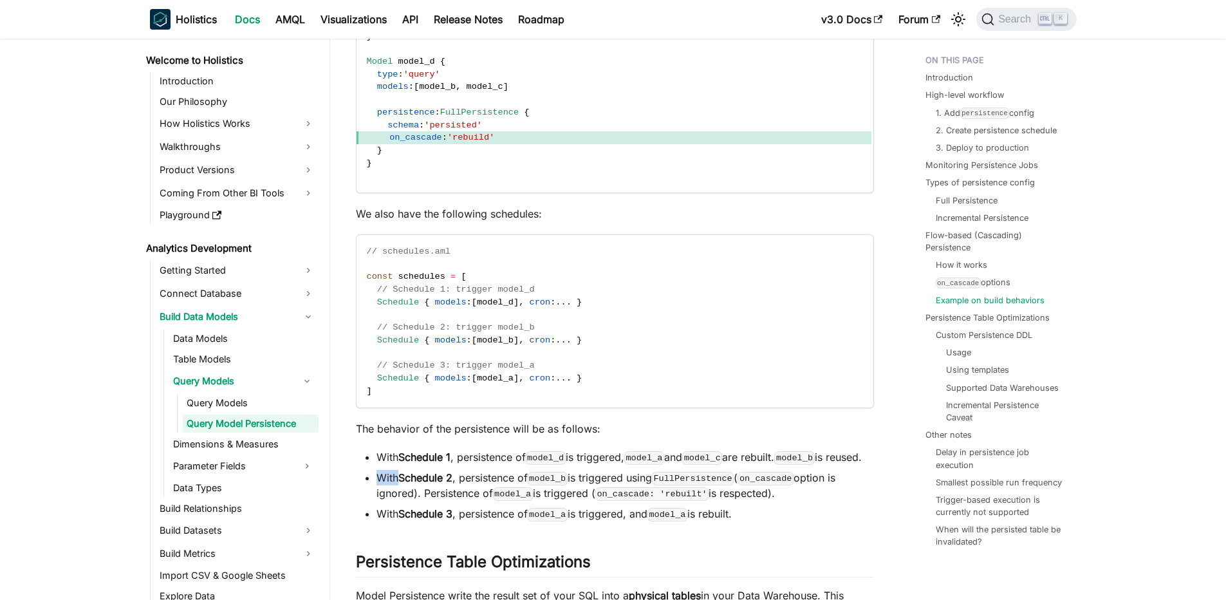
click at [553, 498] on ul "With Schedule 1 , persistence of model_d is triggered, model_a and model_c are …" at bounding box center [615, 485] width 518 height 72
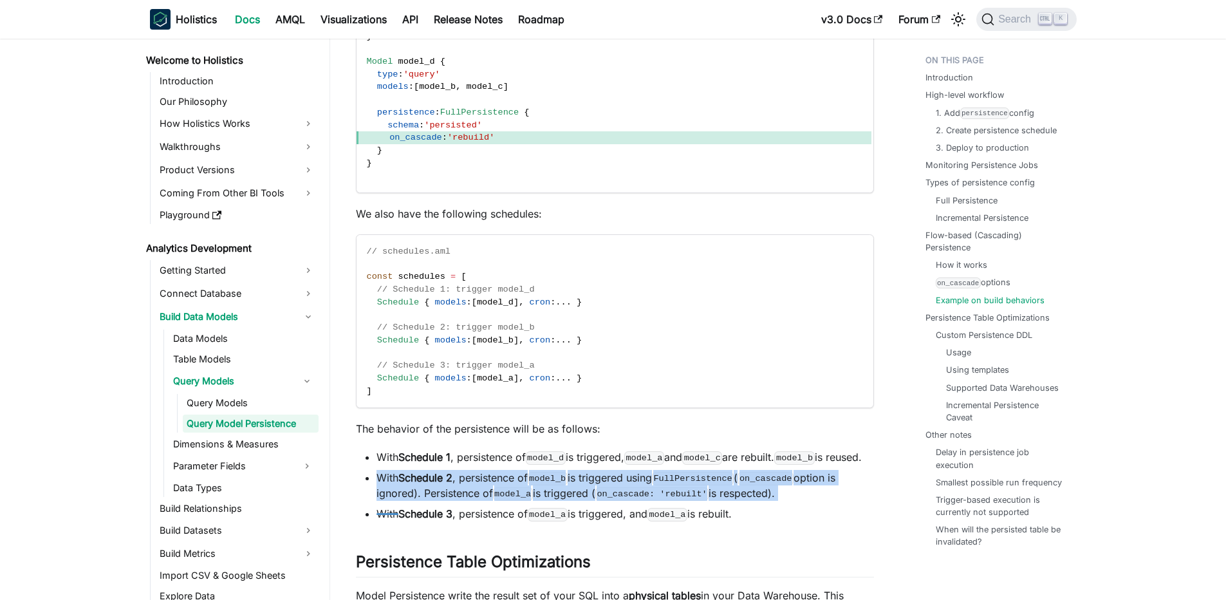
click at [553, 498] on ul "With Schedule 1 , persistence of model_d is triggered, model_a and model_c are …" at bounding box center [615, 485] width 518 height 72
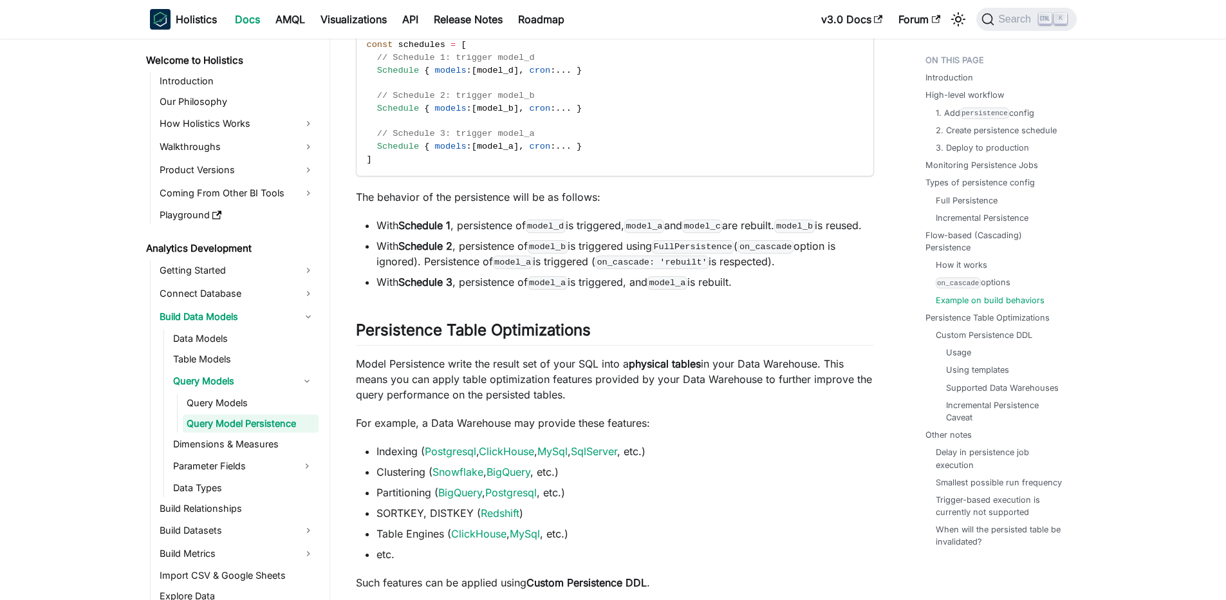
click at [449, 402] on p "Model Persistence write the result set of your SQL into a physical tables in yo…" at bounding box center [615, 379] width 518 height 46
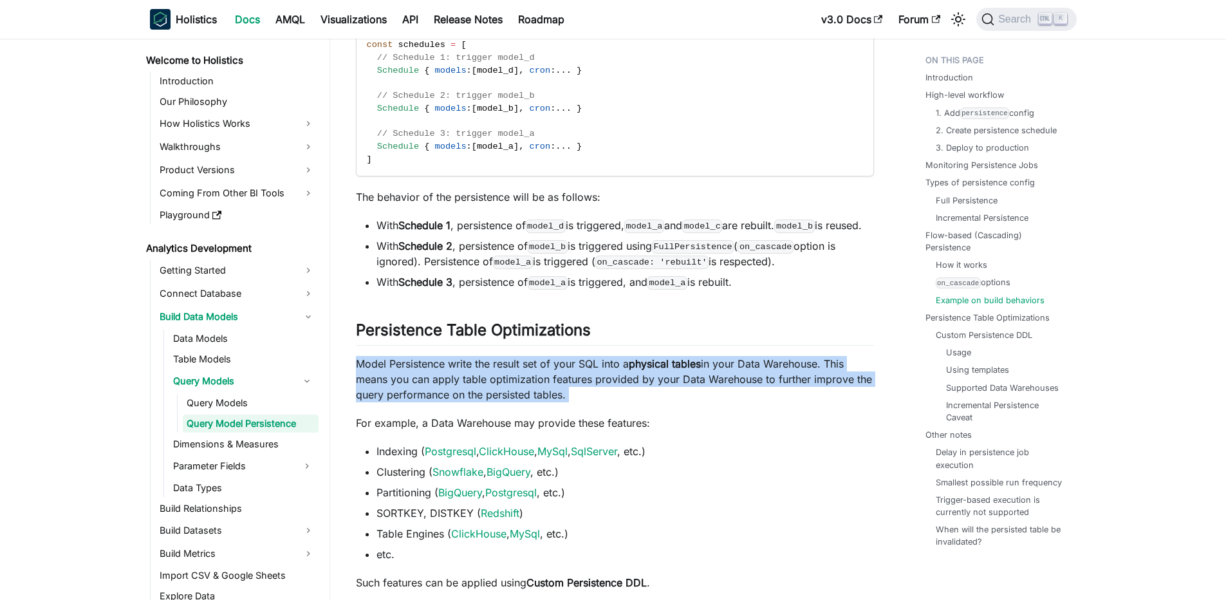
drag, startPoint x: 349, startPoint y: 382, endPoint x: 646, endPoint y: 444, distance: 303.7
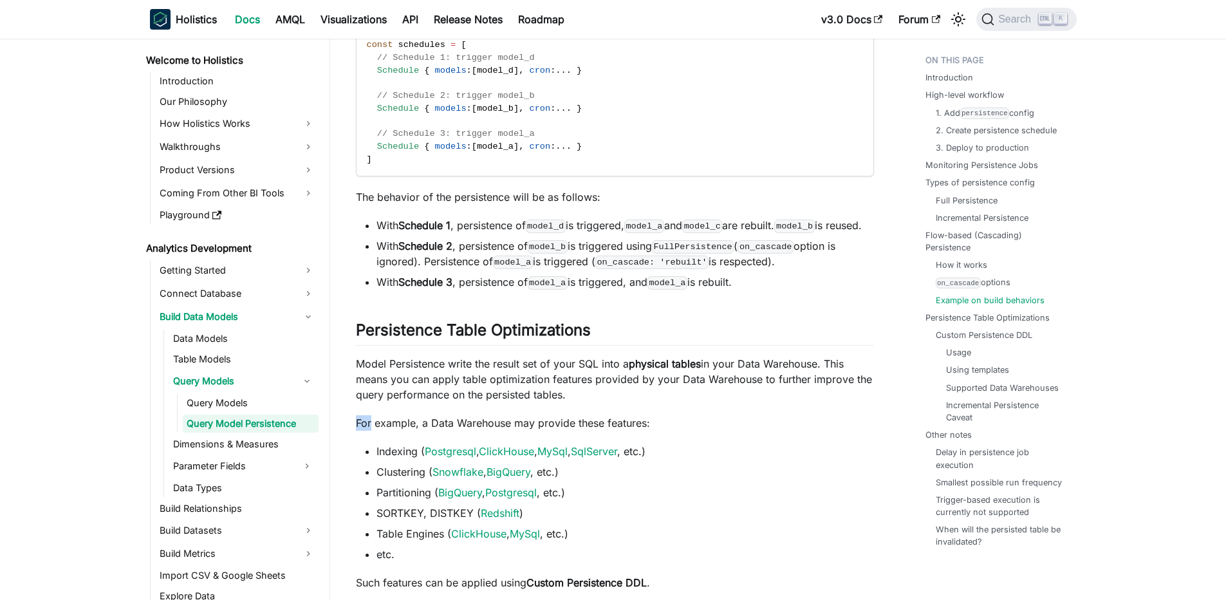
click at [634, 402] on p "Model Persistence write the result set of your SQL into a physical tables in yo…" at bounding box center [615, 379] width 518 height 46
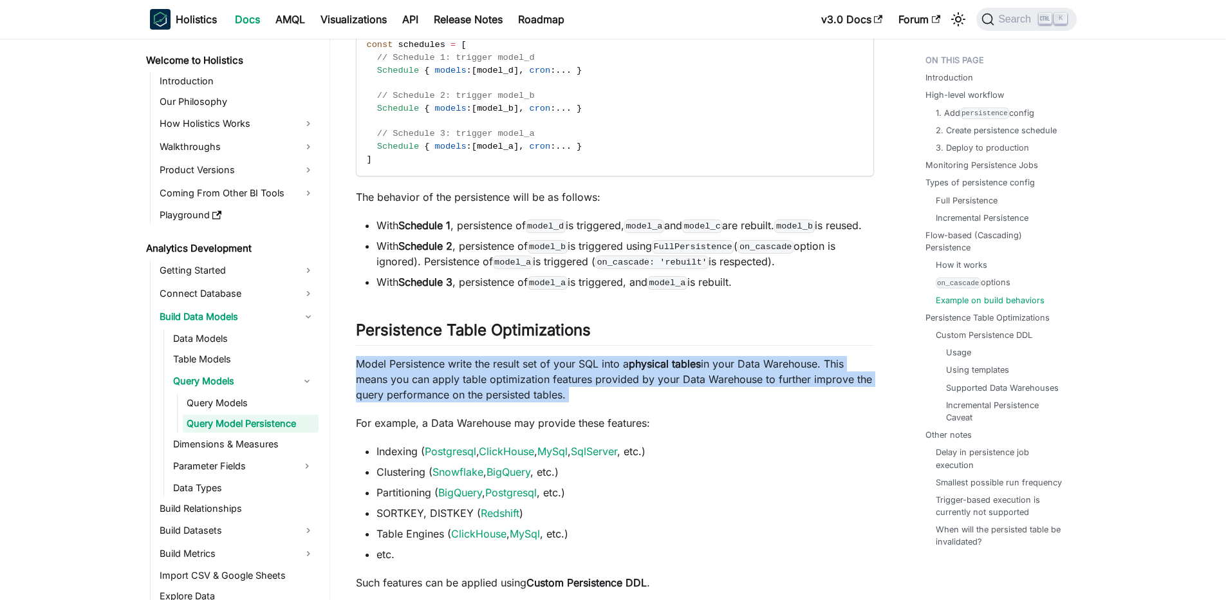
click at [634, 402] on p "Model Persistence write the result set of your SQL into a physical tables in yo…" at bounding box center [615, 379] width 518 height 46
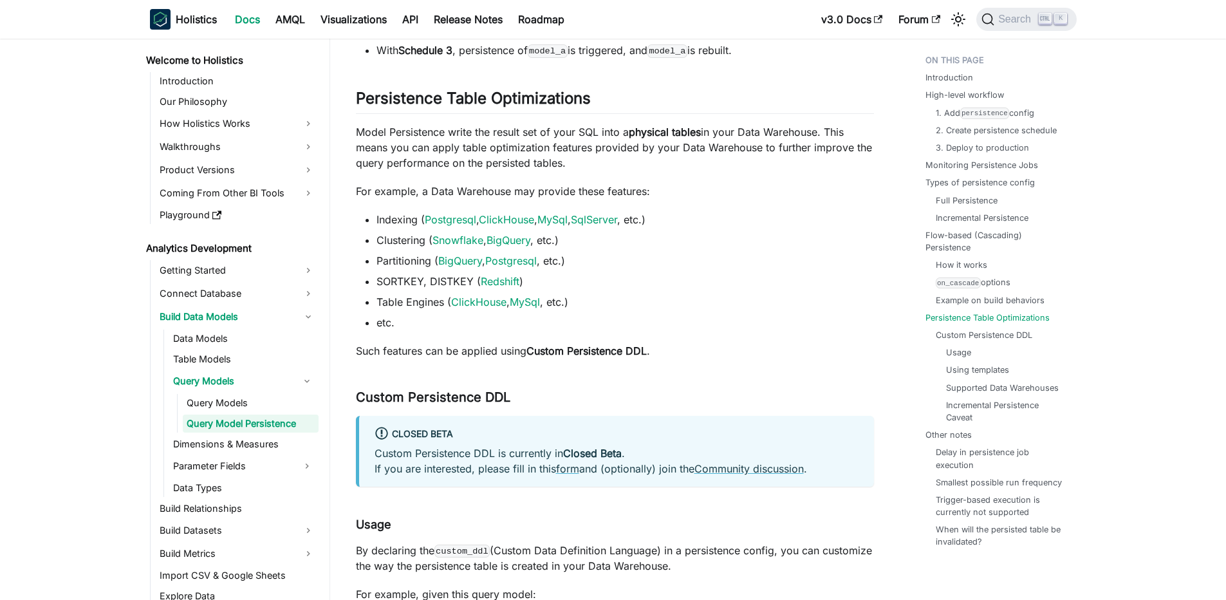
click at [764, 248] on li "Clustering ( Snowflake , BigQuery , etc.)" at bounding box center [626, 239] width 498 height 15
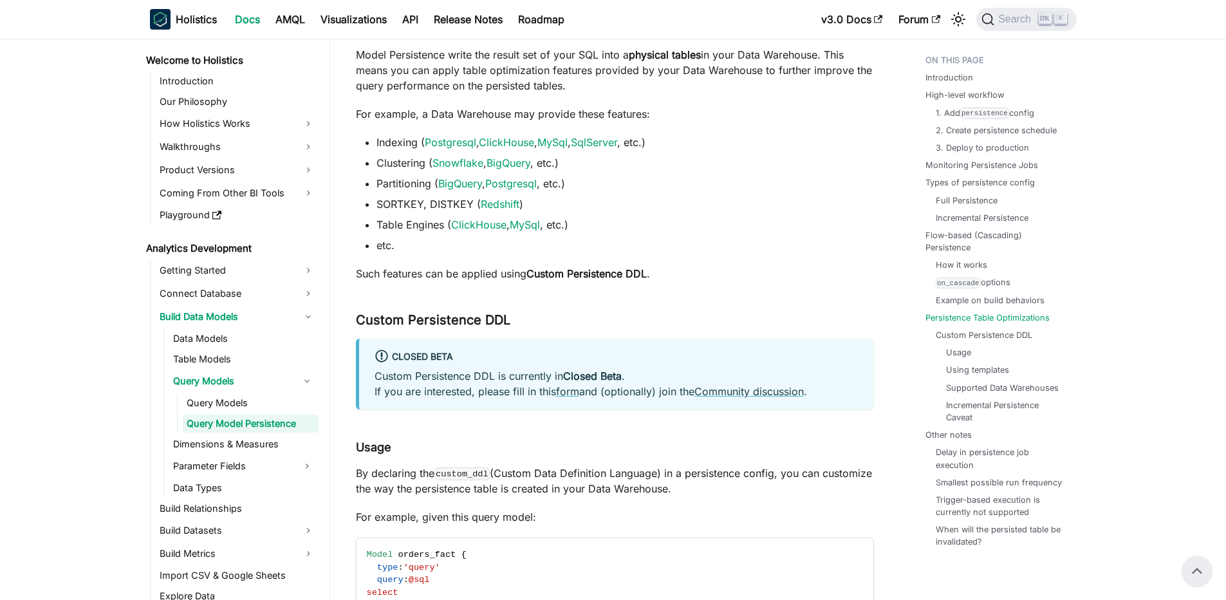
scroll to position [6814, 0]
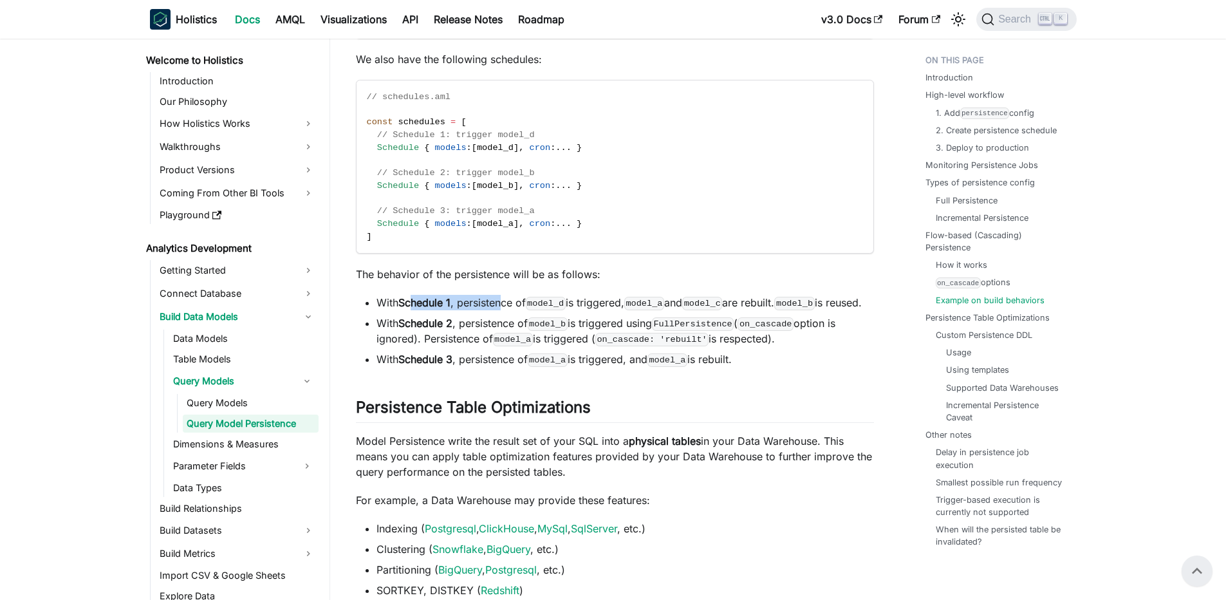
drag, startPoint x: 413, startPoint y: 322, endPoint x: 505, endPoint y: 326, distance: 91.5
click at [505, 310] on li "With Schedule 1 , persistence of model_d is triggered, model_a and model_c are …" at bounding box center [626, 302] width 498 height 15
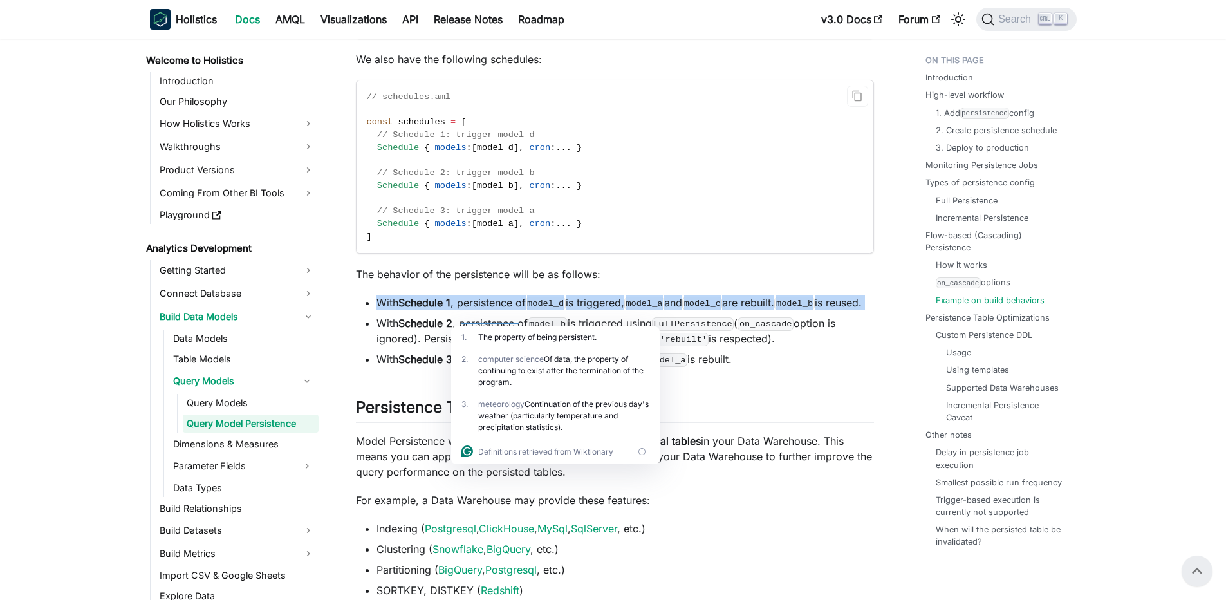
scroll to position [6659, 0]
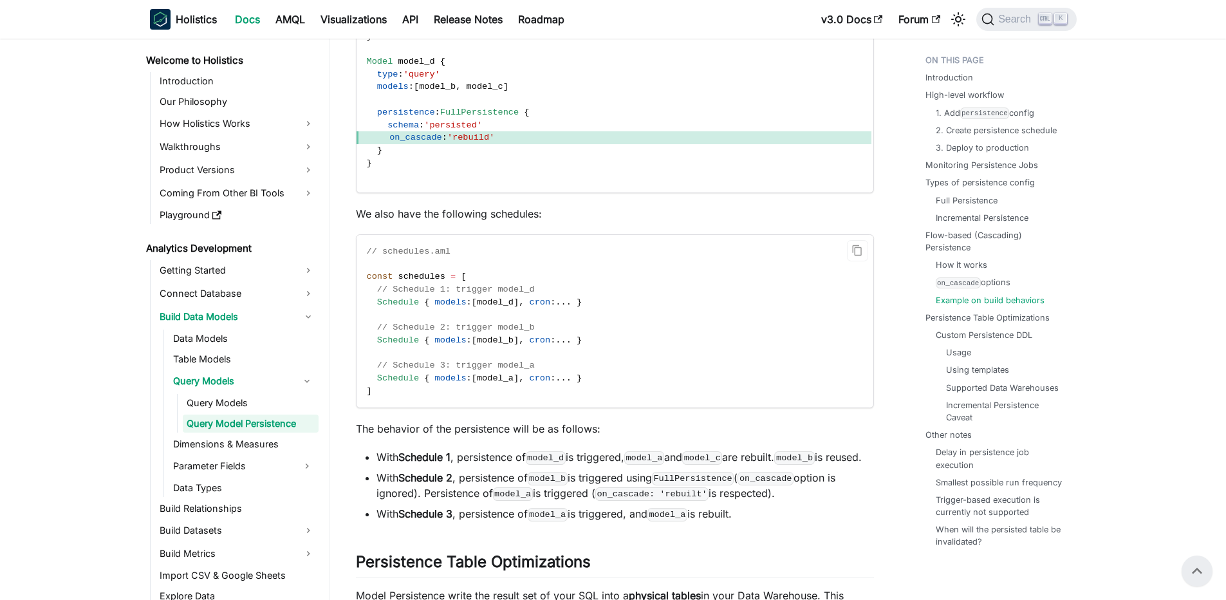
click at [476, 307] on span "[" at bounding box center [474, 302] width 5 height 10
click at [469, 307] on span ":" at bounding box center [469, 302] width 5 height 10
click at [462, 307] on span "models" at bounding box center [451, 302] width 32 height 10
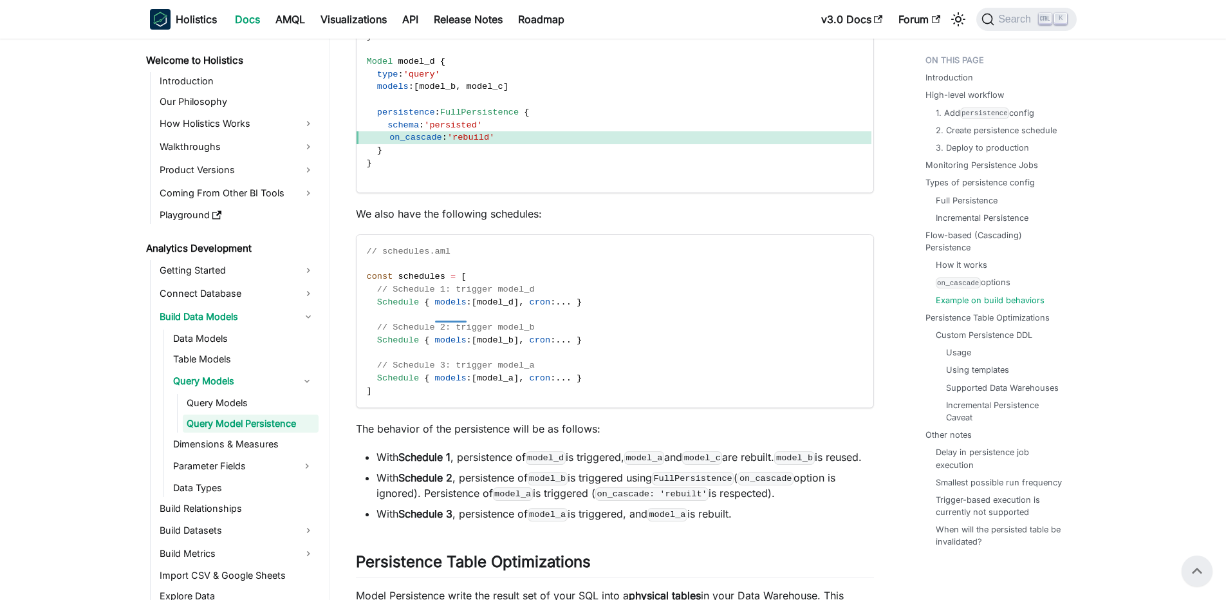
click at [444, 321] on div at bounding box center [451, 318] width 32 height 10
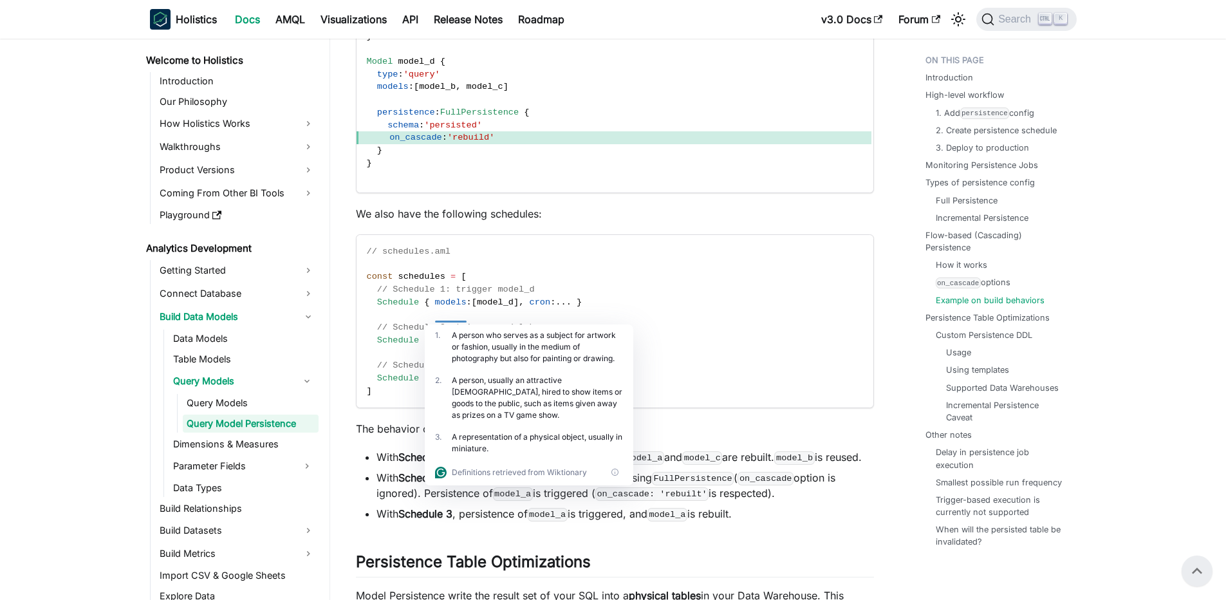
click at [444, 321] on div at bounding box center [451, 318] width 32 height 10
click at [405, 307] on span "Schedule" at bounding box center [398, 302] width 42 height 10
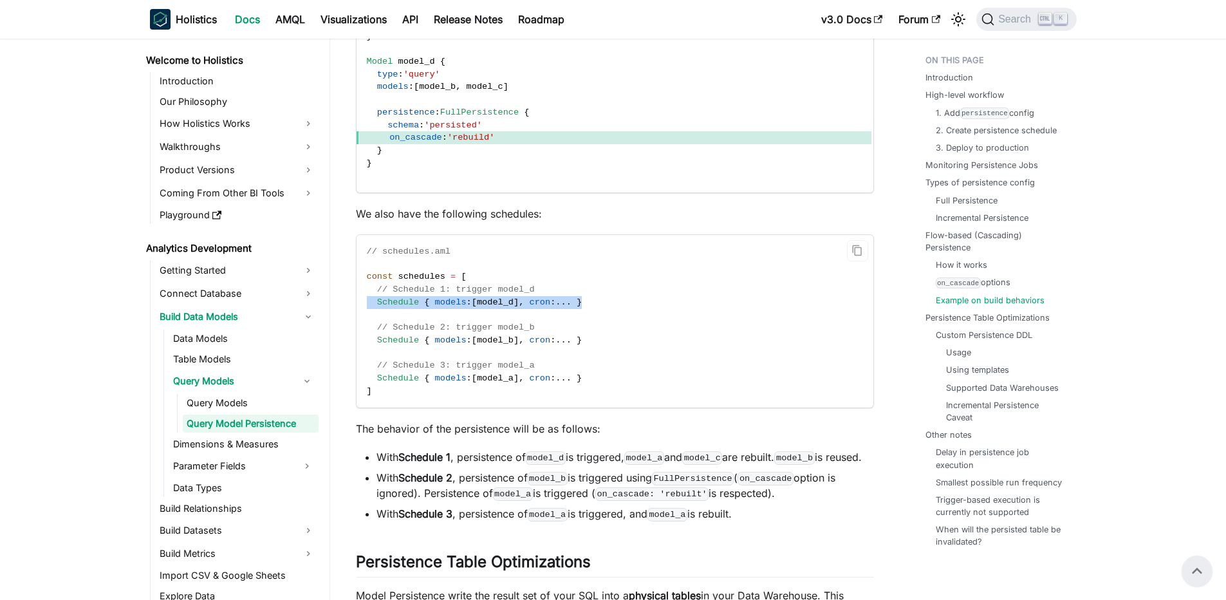
drag, startPoint x: 362, startPoint y: 319, endPoint x: 604, endPoint y: 322, distance: 242.1
click at [604, 322] on code "// schedules.aml const schedules = [ // Schedule 1: trigger model_d Schedule { …" at bounding box center [614, 321] width 515 height 173
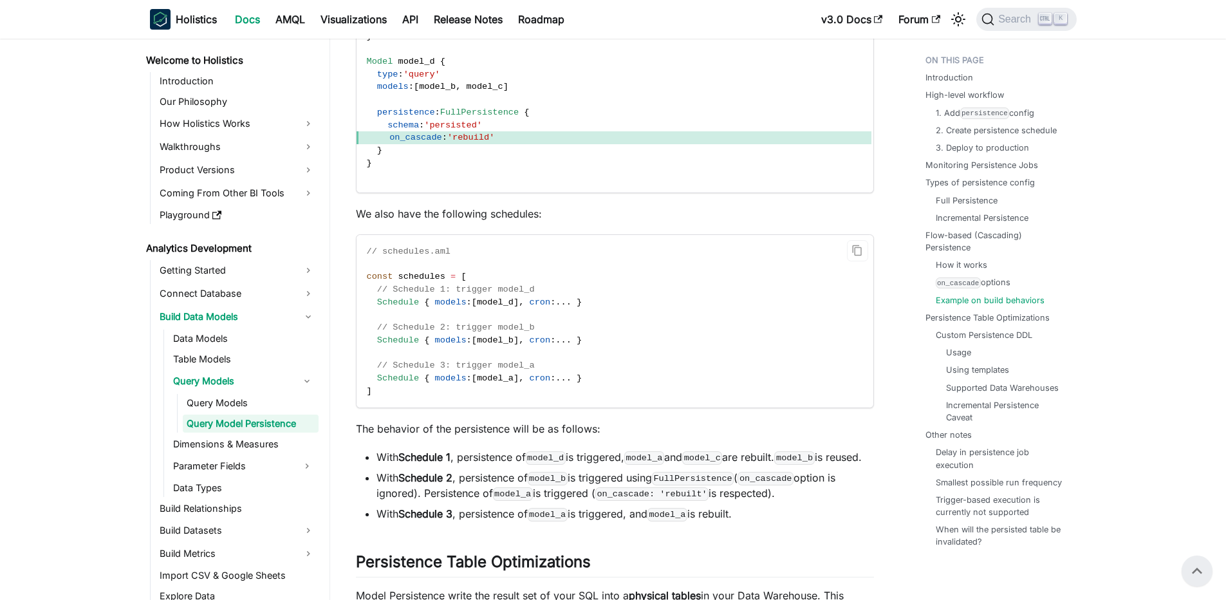
click at [556, 383] on span ":" at bounding box center [552, 378] width 5 height 10
click at [673, 391] on code "// schedules.aml const schedules = [ // Schedule 1: trigger model_d Schedule { …" at bounding box center [614, 321] width 515 height 173
click at [541, 464] on code "model_d" at bounding box center [546, 457] width 40 height 13
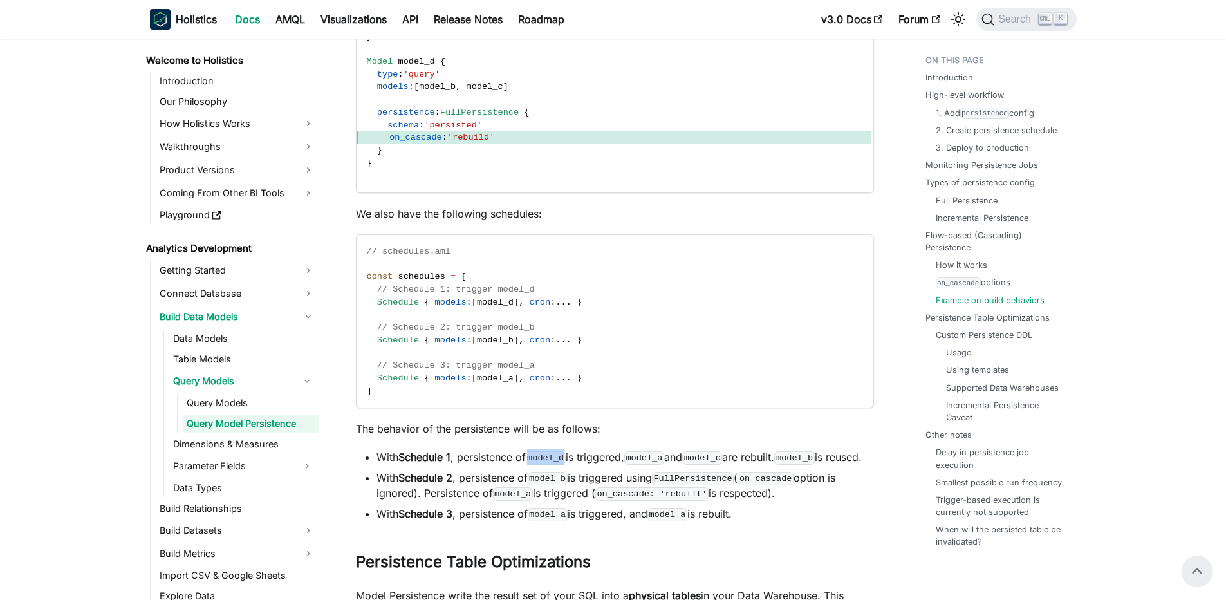
click at [541, 464] on code "model_d" at bounding box center [546, 457] width 40 height 13
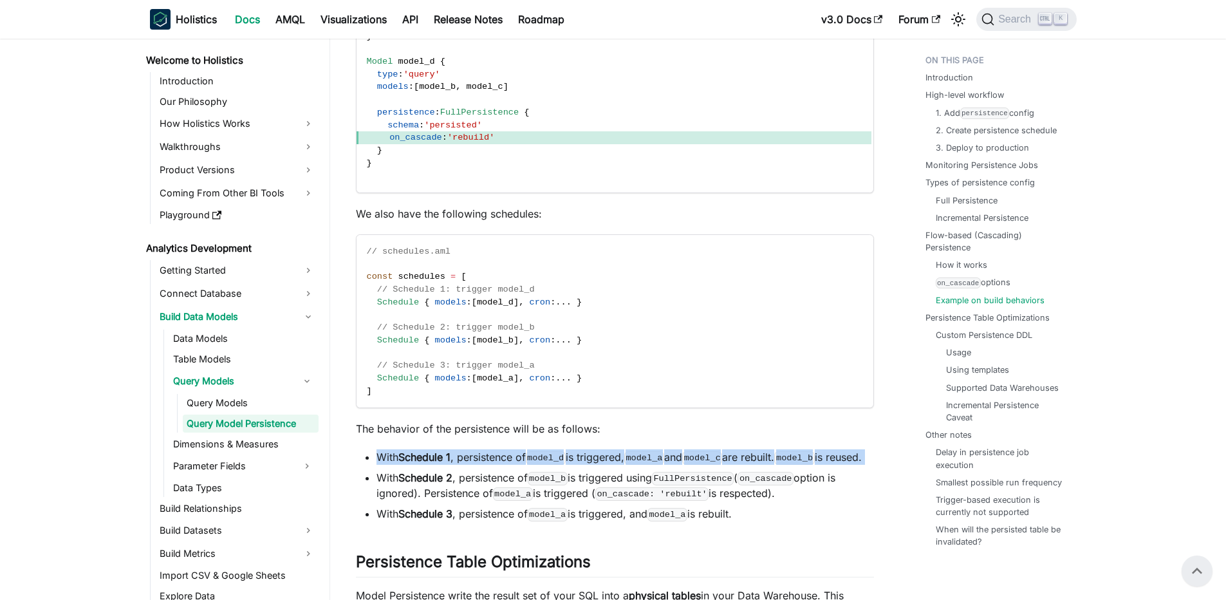
click at [541, 464] on code "model_d" at bounding box center [546, 457] width 40 height 13
click at [512, 465] on li "With Schedule 1 , persistence of model_d is triggered, model_a and model_c are …" at bounding box center [626, 456] width 498 height 15
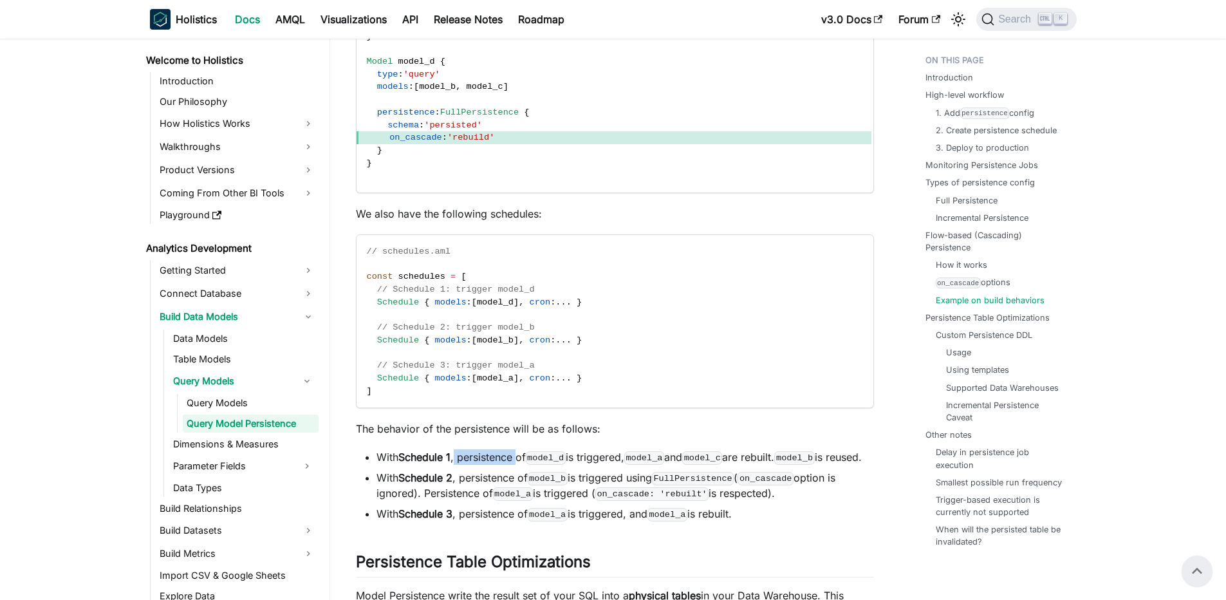
drag, startPoint x: 458, startPoint y: 478, endPoint x: 521, endPoint y: 473, distance: 62.6
click at [521, 465] on li "With Schedule 1 , persistence of model_d is triggered, model_a and model_c are …" at bounding box center [626, 456] width 498 height 15
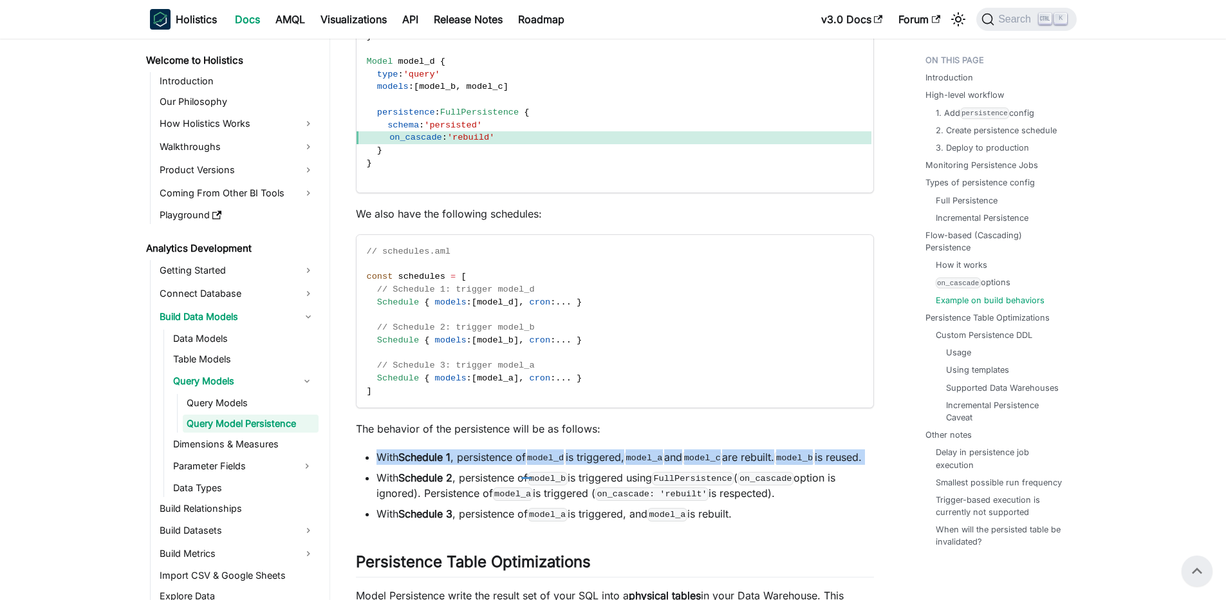
click at [521, 465] on li "With Schedule 1 , persistence of model_d is triggered, model_a and model_c are …" at bounding box center [626, 456] width 498 height 15
click at [493, 465] on li "With Schedule 1 , persistence of model_d is triggered, model_a and model_c are …" at bounding box center [626, 456] width 498 height 15
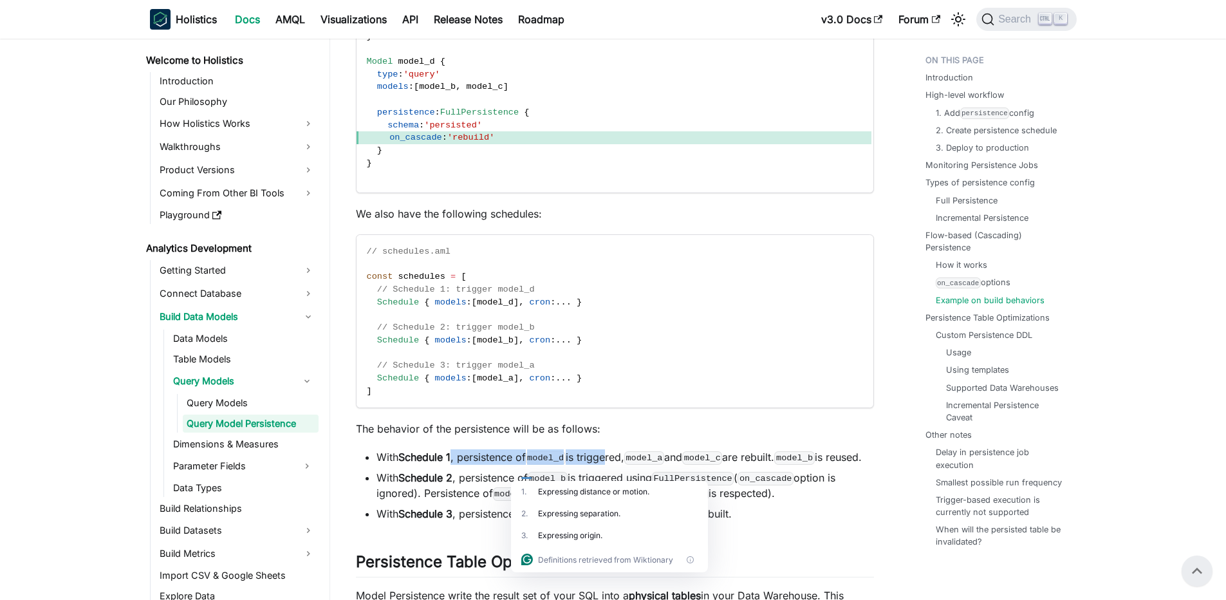
drag, startPoint x: 454, startPoint y: 474, endPoint x: 610, endPoint y: 472, distance: 155.8
click at [610, 465] on li "With Schedule 1 , persistence of model_d is triggered, model_a and model_c are …" at bounding box center [626, 456] width 498 height 15
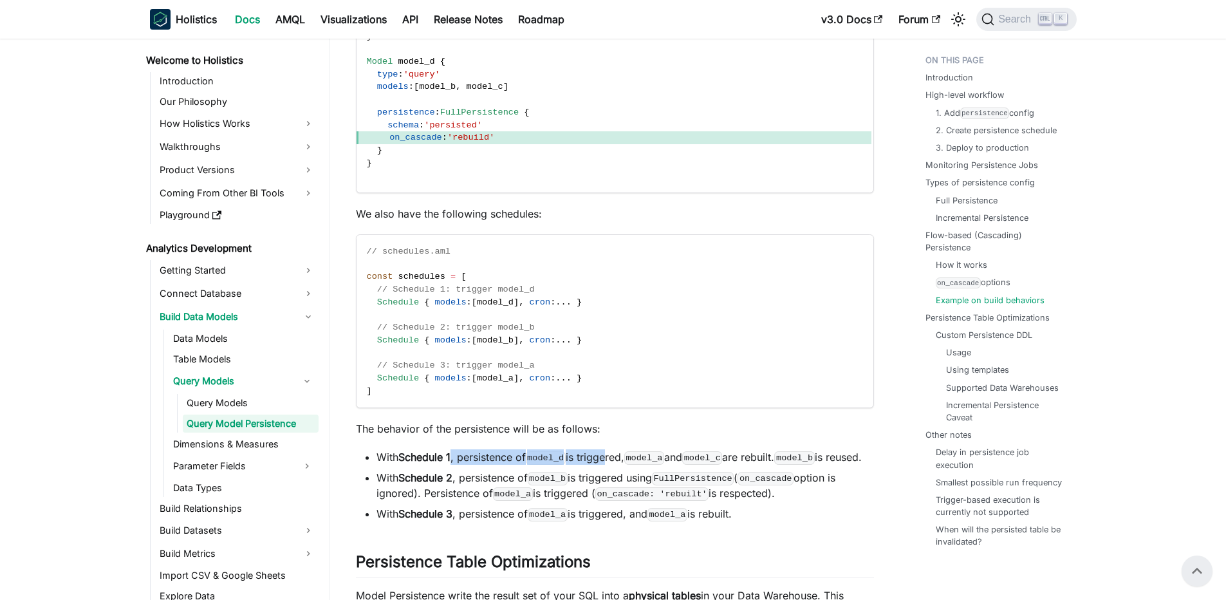
click at [610, 465] on li "With Schedule 1 , persistence of model_d is triggered, model_a and model_c are …" at bounding box center [626, 456] width 498 height 15
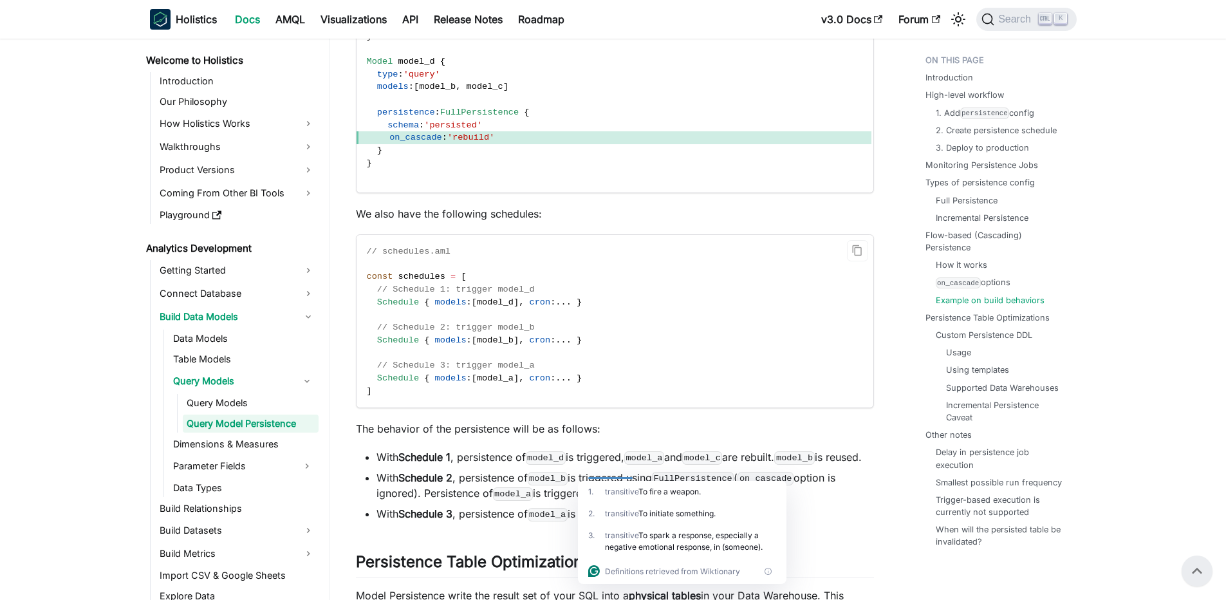
click at [466, 362] on code "// schedules.aml const schedules = [ // Schedule 1: trigger model_d Schedule { …" at bounding box center [614, 321] width 515 height 173
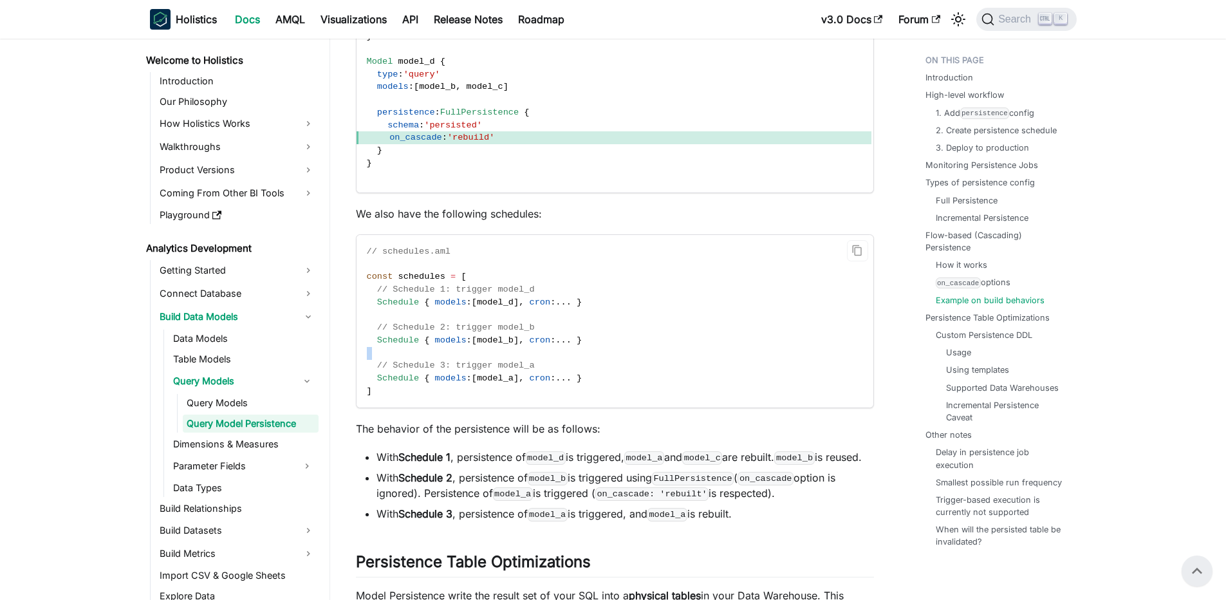
click at [466, 362] on code "// schedules.aml const schedules = [ // Schedule 1: trigger model_d Schedule { …" at bounding box center [614, 321] width 515 height 173
click at [470, 345] on span ":" at bounding box center [469, 340] width 5 height 10
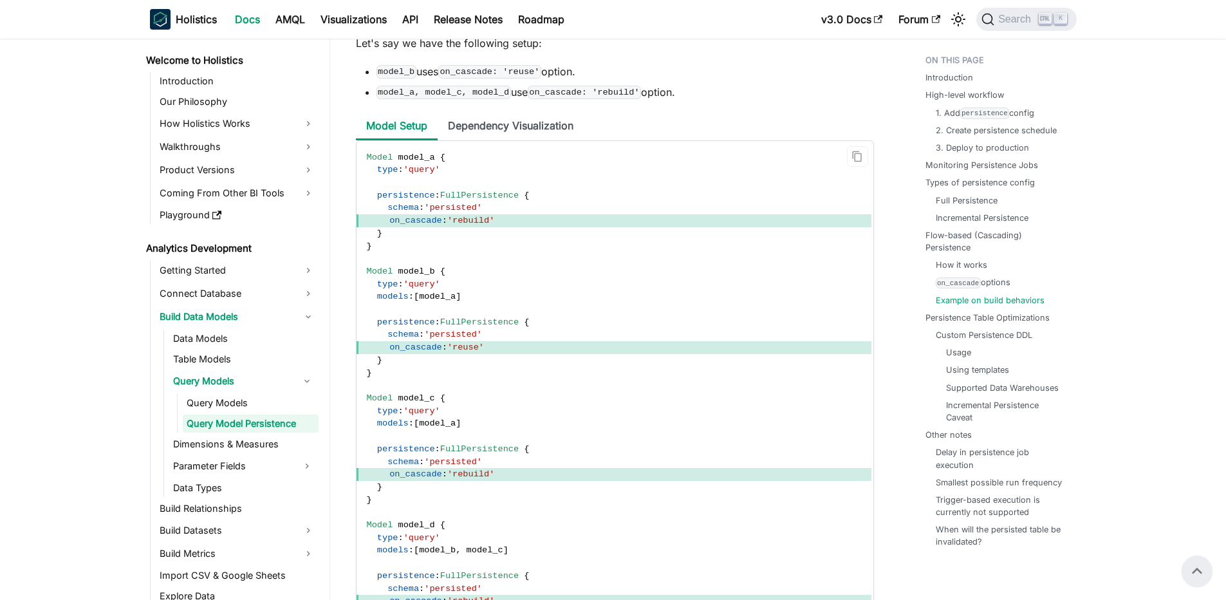
scroll to position [6118, 0]
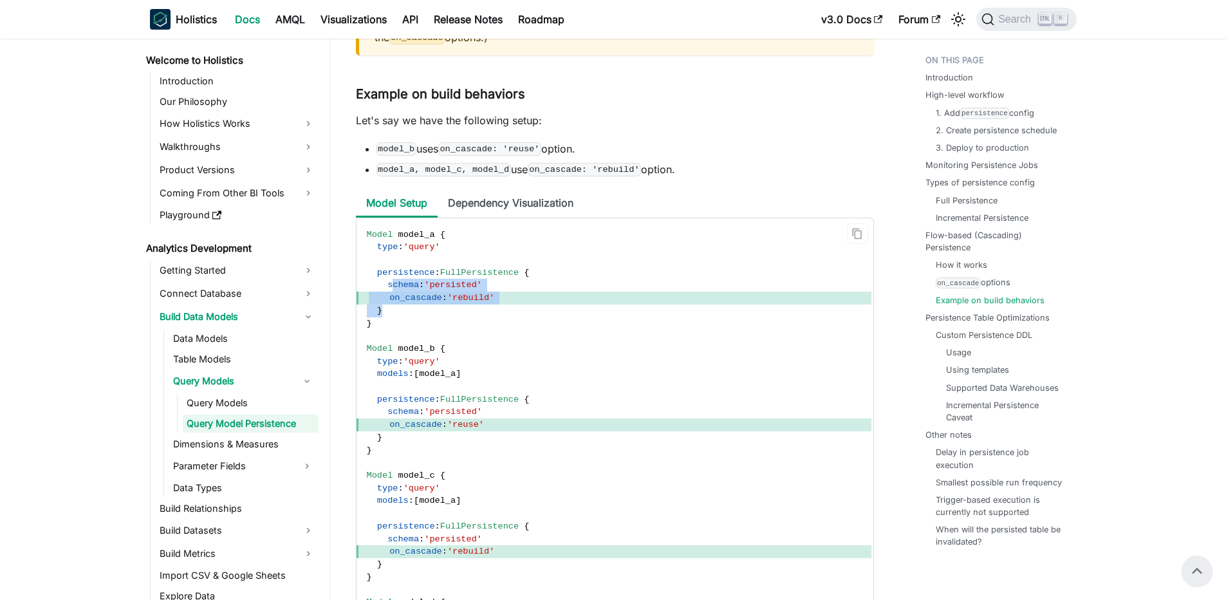
drag, startPoint x: 391, startPoint y: 305, endPoint x: 513, endPoint y: 321, distance: 122.6
click at [513, 321] on code "Model model_a { type : 'query' persistence : FullPersistence { schema : 'persis…" at bounding box center [614, 475] width 515 height 515
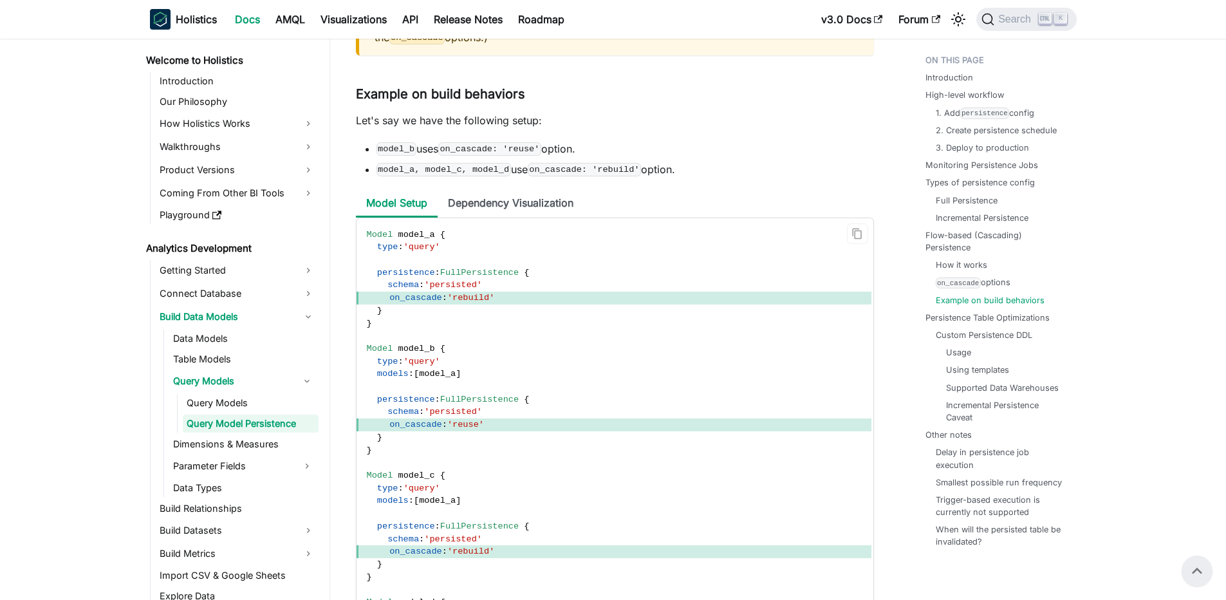
click at [483, 303] on span "'rebuild'" at bounding box center [470, 298] width 47 height 10
click at [455, 303] on span "'rebuild'" at bounding box center [470, 298] width 47 height 10
click at [398, 155] on code "model_b" at bounding box center [397, 148] width 40 height 13
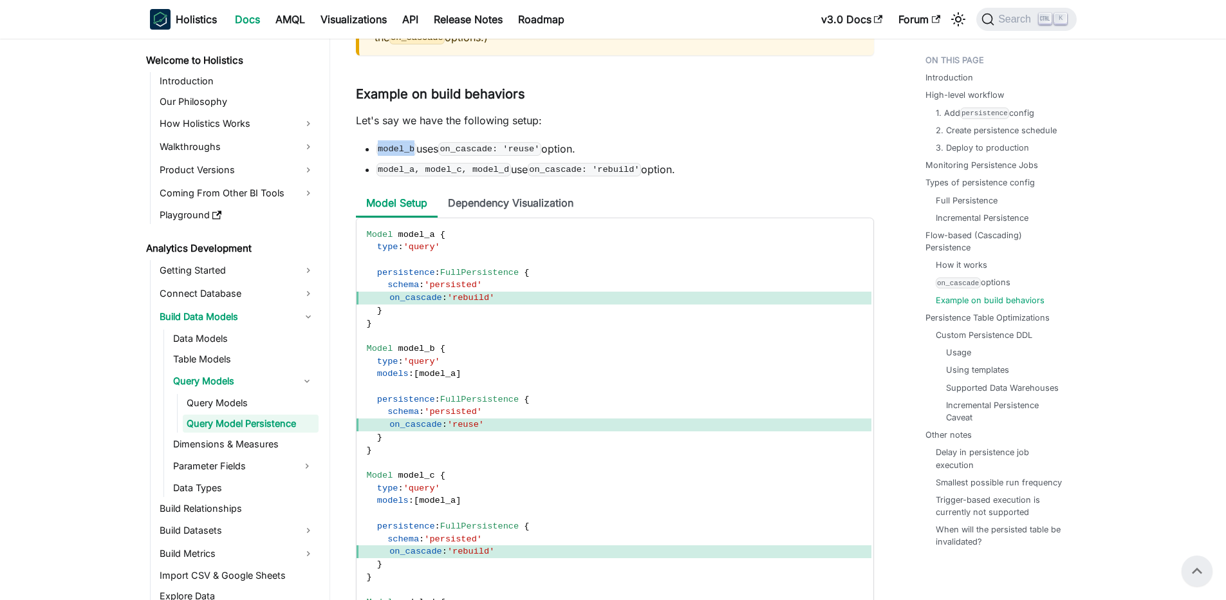
click at [398, 155] on code "model_b" at bounding box center [397, 148] width 40 height 13
click at [388, 155] on code "model_b" at bounding box center [397, 148] width 40 height 13
click at [394, 155] on code "model_b" at bounding box center [397, 148] width 40 height 13
click at [416, 353] on span "model_b" at bounding box center [416, 349] width 37 height 10
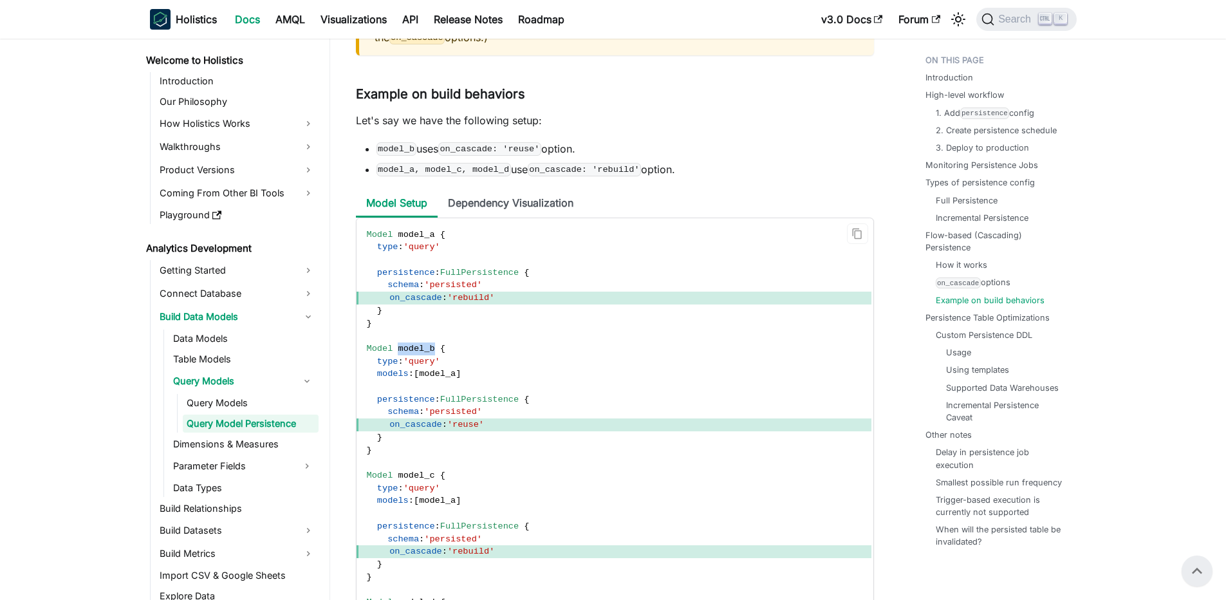
click at [416, 353] on span "model_b" at bounding box center [416, 349] width 37 height 10
click at [428, 353] on span "model_b" at bounding box center [416, 349] width 37 height 10
click at [422, 353] on span "model_b" at bounding box center [416, 349] width 37 height 10
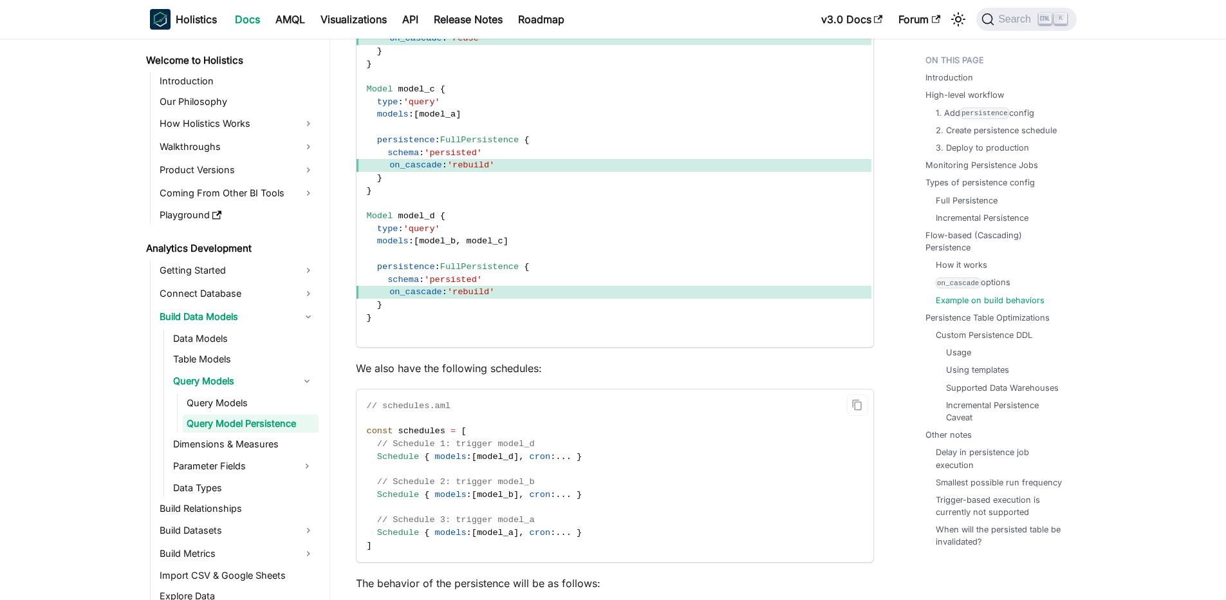
scroll to position [6582, 0]
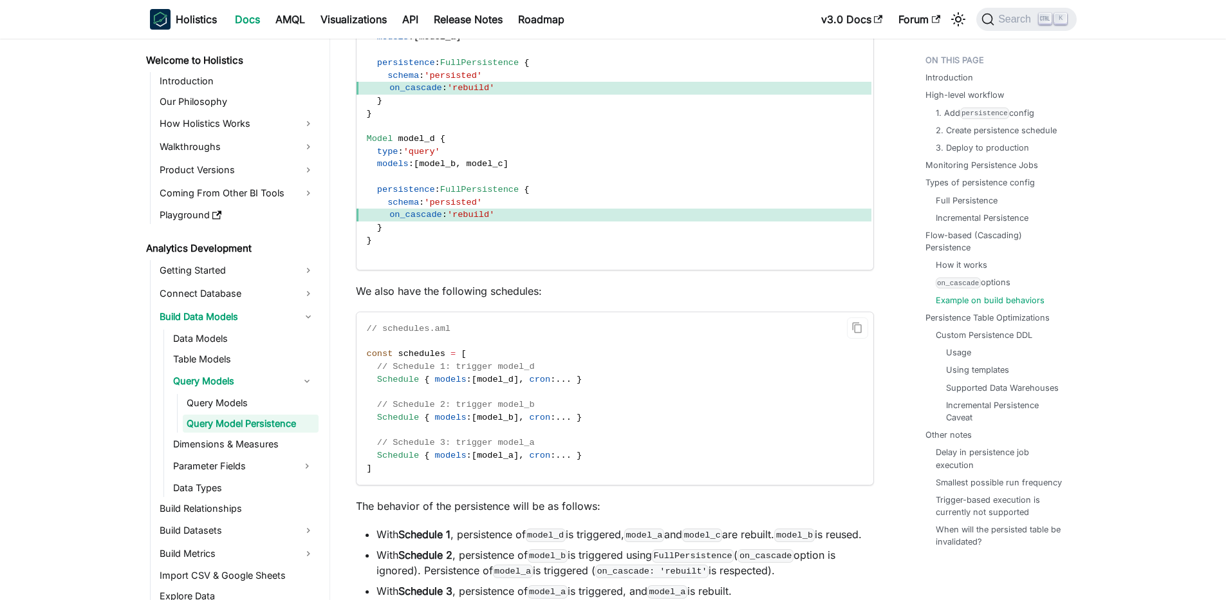
click at [523, 400] on code "// schedules.aml const schedules = [ // Schedule 1: trigger model_d Schedule { …" at bounding box center [614, 398] width 515 height 173
click at [503, 384] on span "model_d" at bounding box center [495, 380] width 37 height 10
click at [514, 384] on span "model_d" at bounding box center [495, 380] width 37 height 10
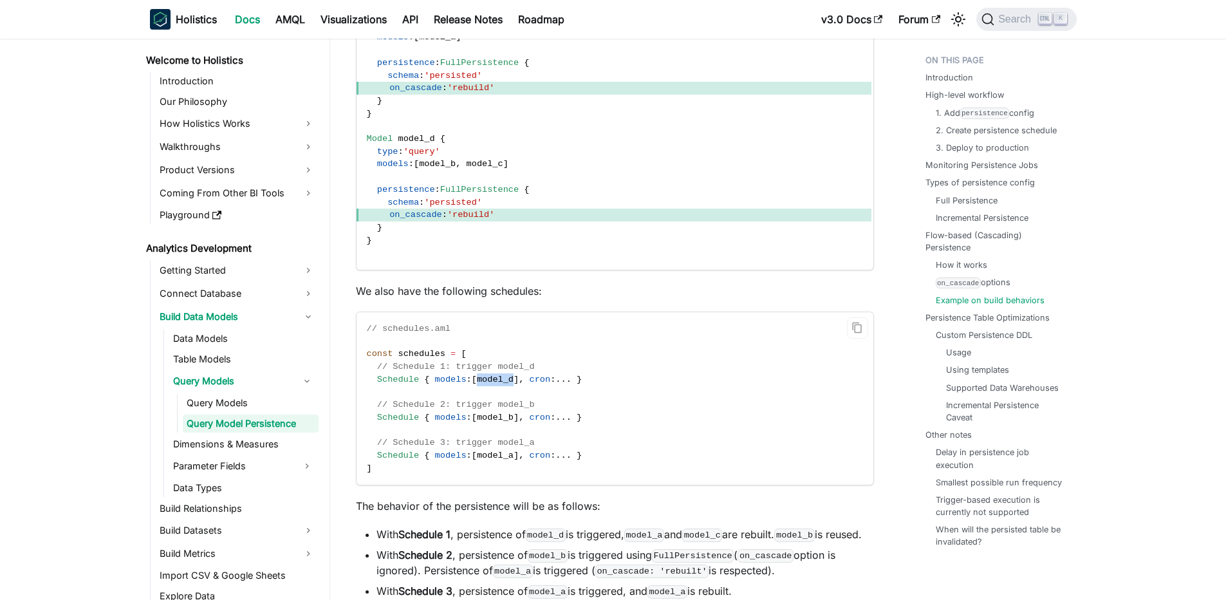
click at [514, 384] on span "model_d" at bounding box center [495, 380] width 37 height 10
click at [507, 384] on span "model_d" at bounding box center [495, 380] width 37 height 10
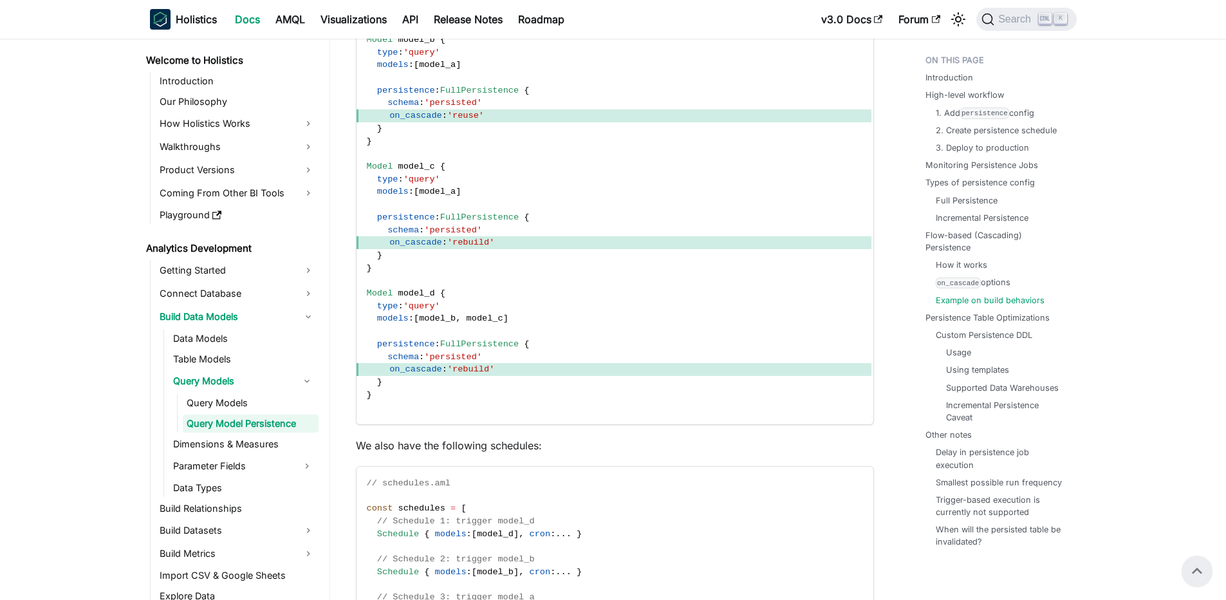
click at [435, 323] on span "model_b" at bounding box center [437, 318] width 37 height 10
click at [523, 339] on code "Model model_a { type : 'query' persistence : FullPersistence { schema : 'persis…" at bounding box center [614, 166] width 515 height 515
click at [492, 323] on span "model_c" at bounding box center [485, 318] width 37 height 10
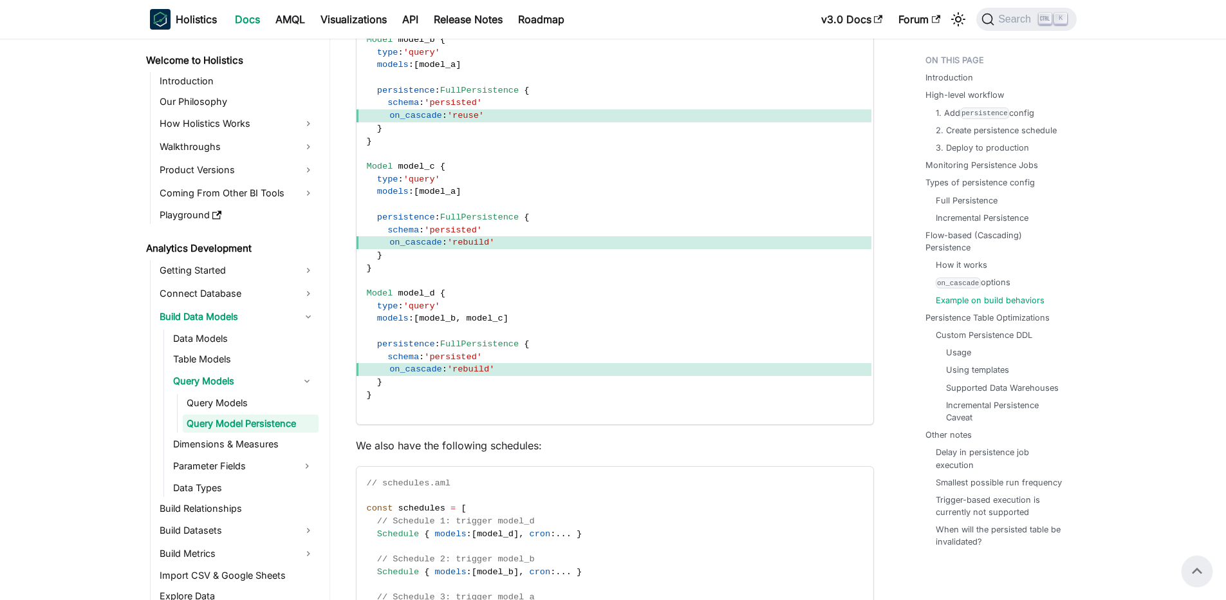
click at [440, 323] on span "model_b" at bounding box center [437, 318] width 37 height 10
click at [544, 340] on code "Model model_a { type : 'query' persistence : FullPersistence { schema : 'persis…" at bounding box center [614, 166] width 515 height 515
click at [490, 323] on span "model_c" at bounding box center [485, 318] width 37 height 10
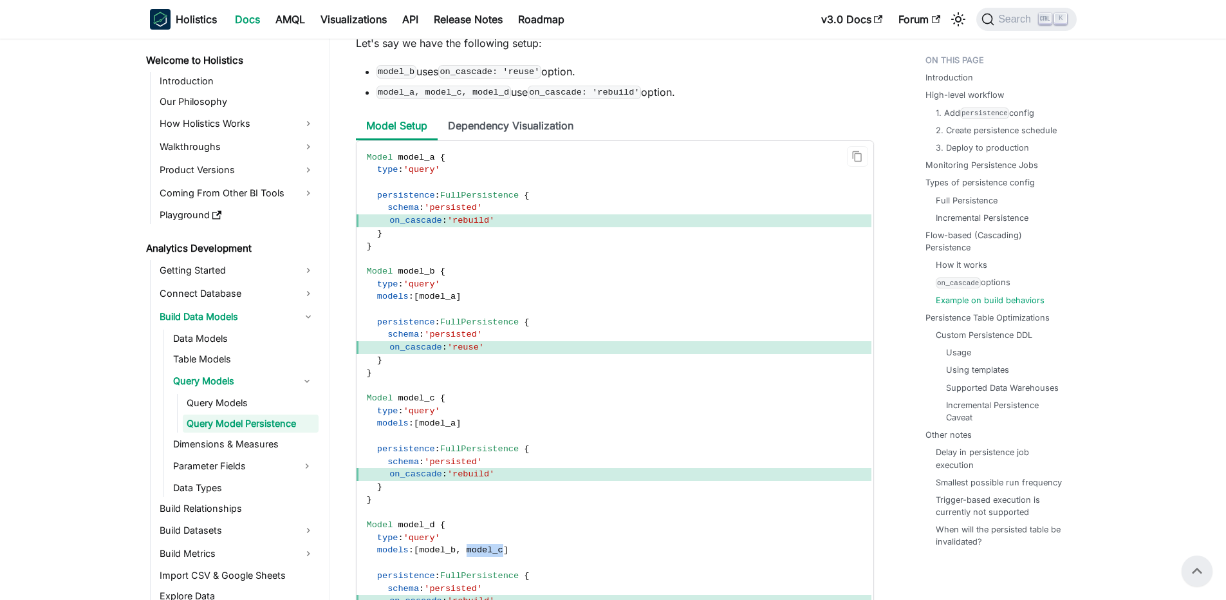
scroll to position [5964, 0]
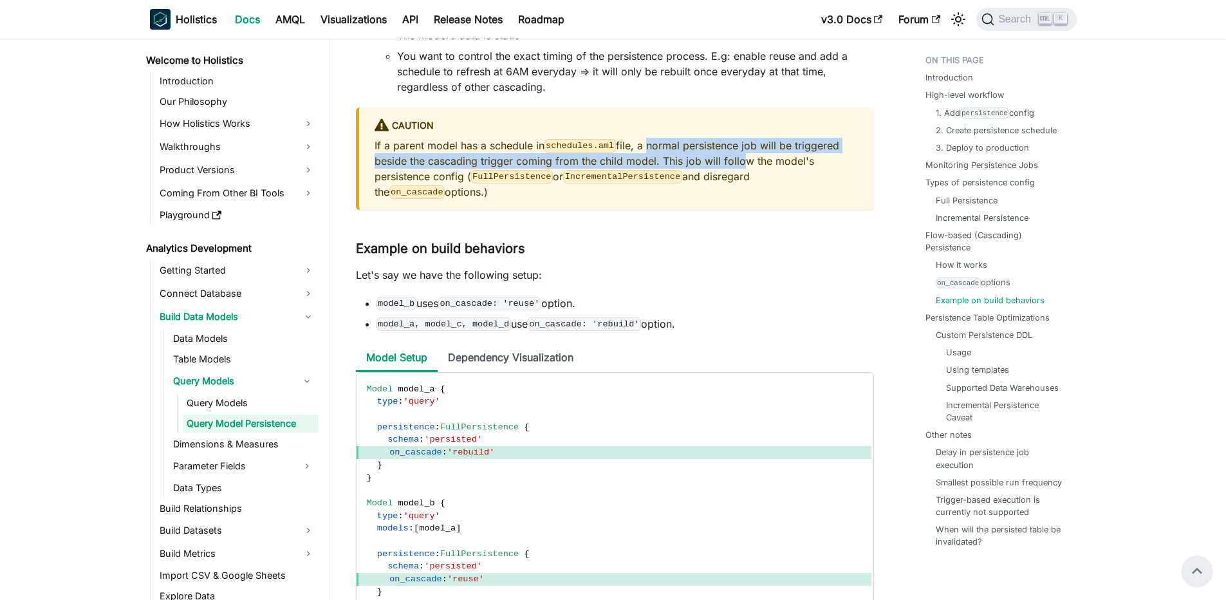
drag, startPoint x: 652, startPoint y: 166, endPoint x: 736, endPoint y: 182, distance: 85.8
click at [736, 182] on p "If a parent model has a schedule in schedules.aml file, a normal persistence jo…" at bounding box center [617, 169] width 484 height 62
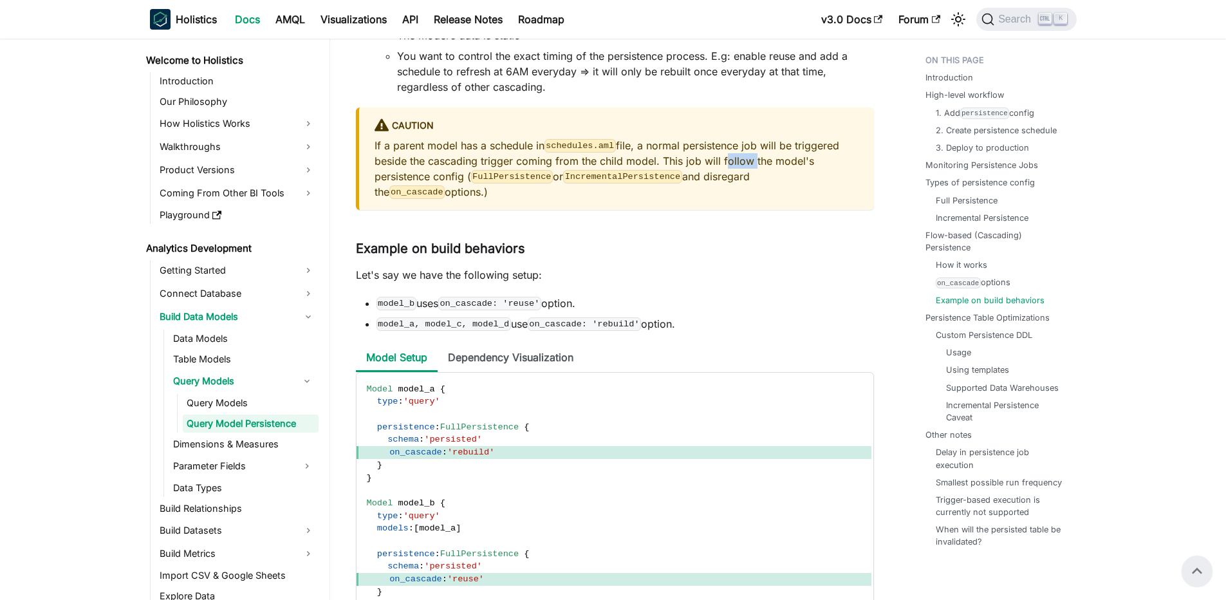
click at [736, 182] on p "If a parent model has a schedule in schedules.aml file, a normal persistence jo…" at bounding box center [617, 169] width 484 height 62
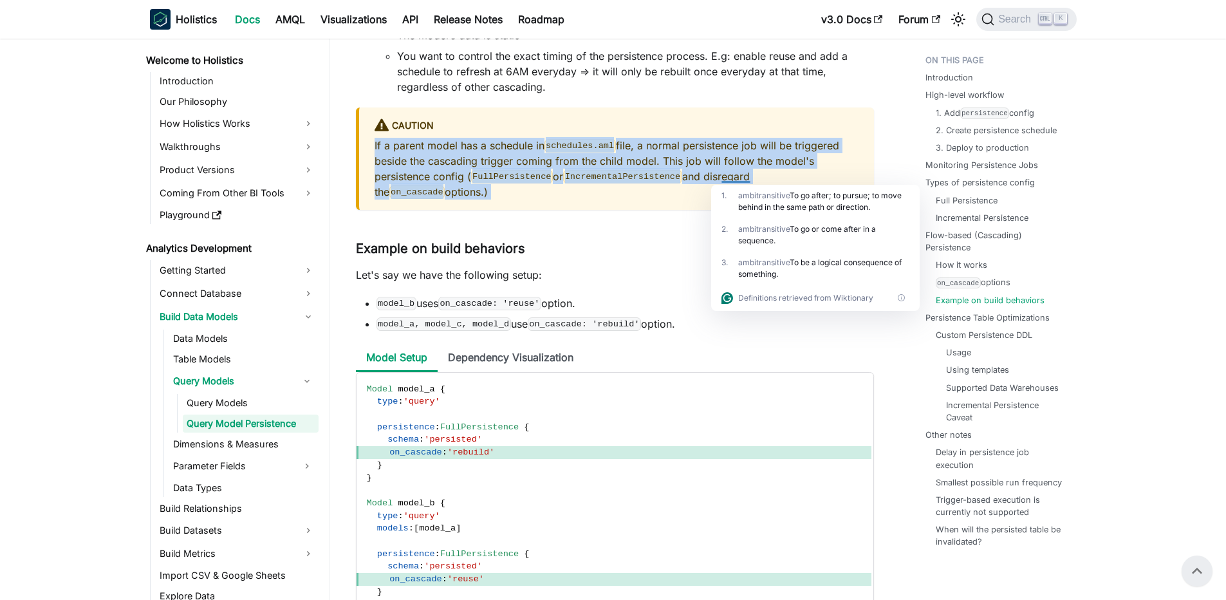
click at [519, 183] on code "FullPersistence" at bounding box center [512, 176] width 82 height 13
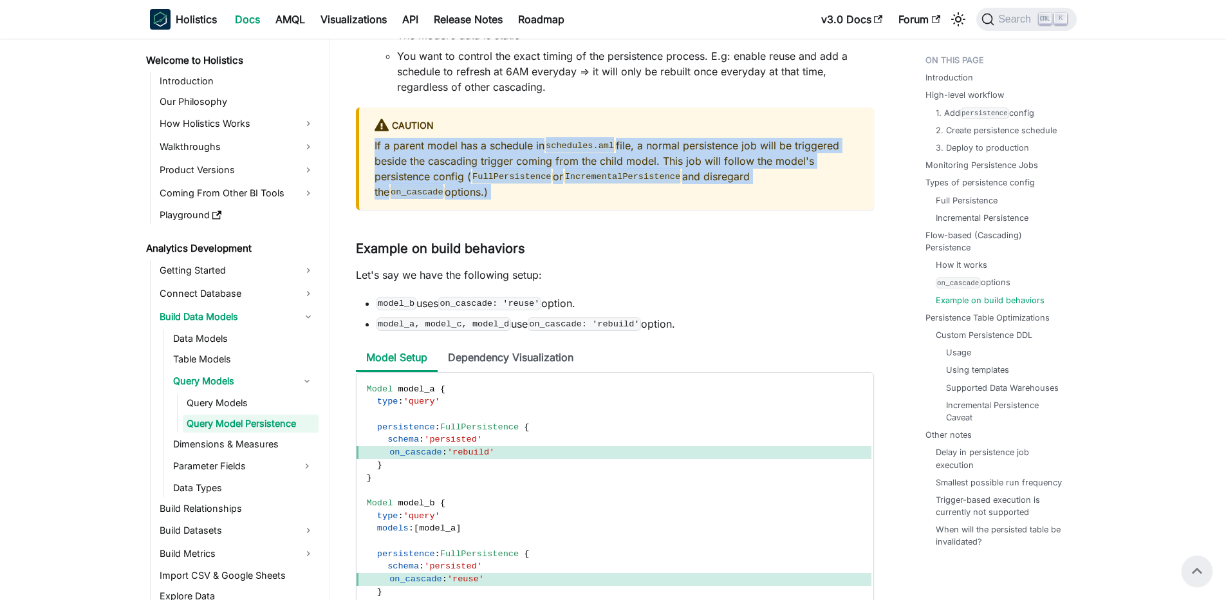
click at [514, 183] on code "FullPersistence" at bounding box center [512, 176] width 82 height 13
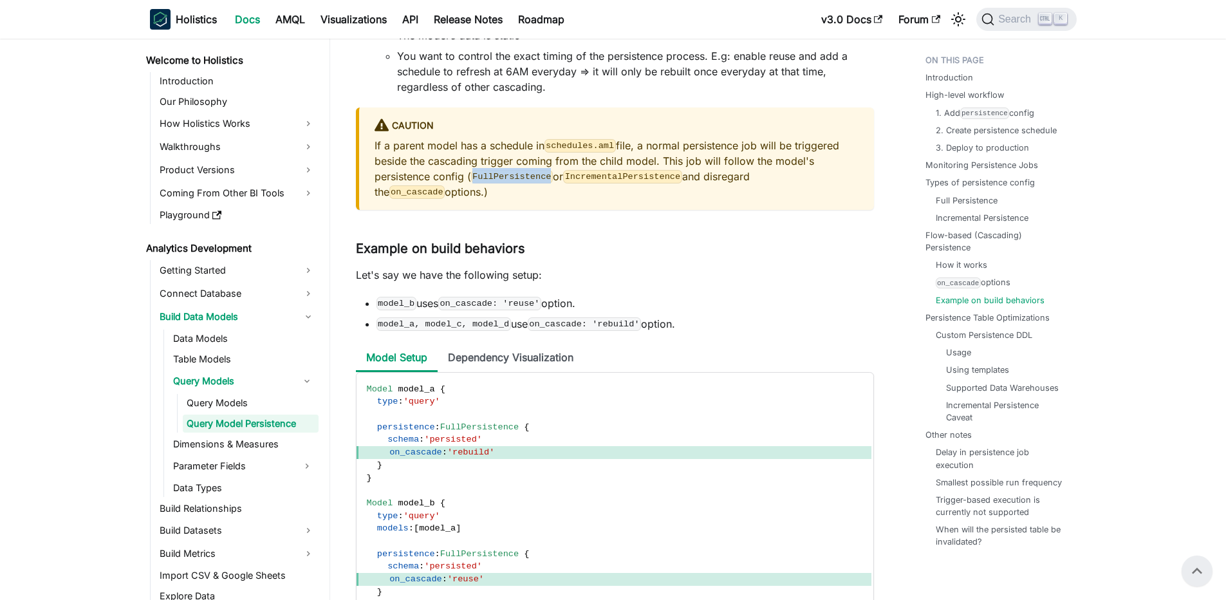
click at [514, 183] on code "FullPersistence" at bounding box center [512, 176] width 82 height 13
click at [520, 182] on p "If a parent model has a schedule in schedules.aml file, a normal persistence jo…" at bounding box center [617, 169] width 484 height 62
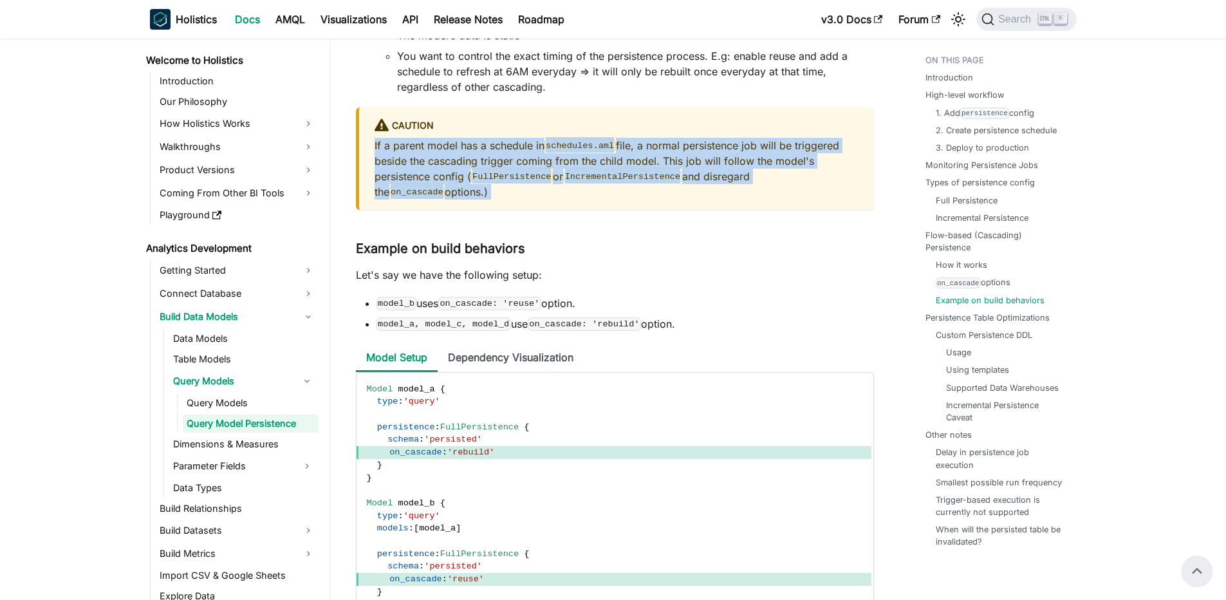
click at [520, 182] on p "If a parent model has a schedule in schedules.aml file, a normal persistence jo…" at bounding box center [617, 169] width 484 height 62
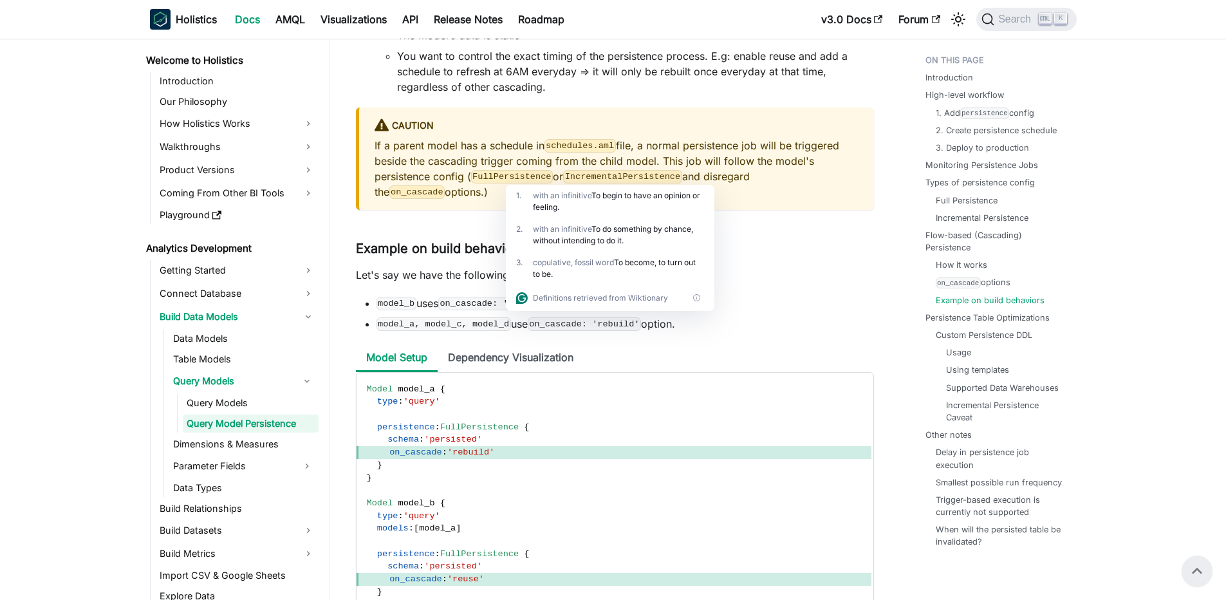
click at [819, 332] on li "model_a, model_c, model_d use on_cascade: 'rebuild' option." at bounding box center [626, 323] width 498 height 15
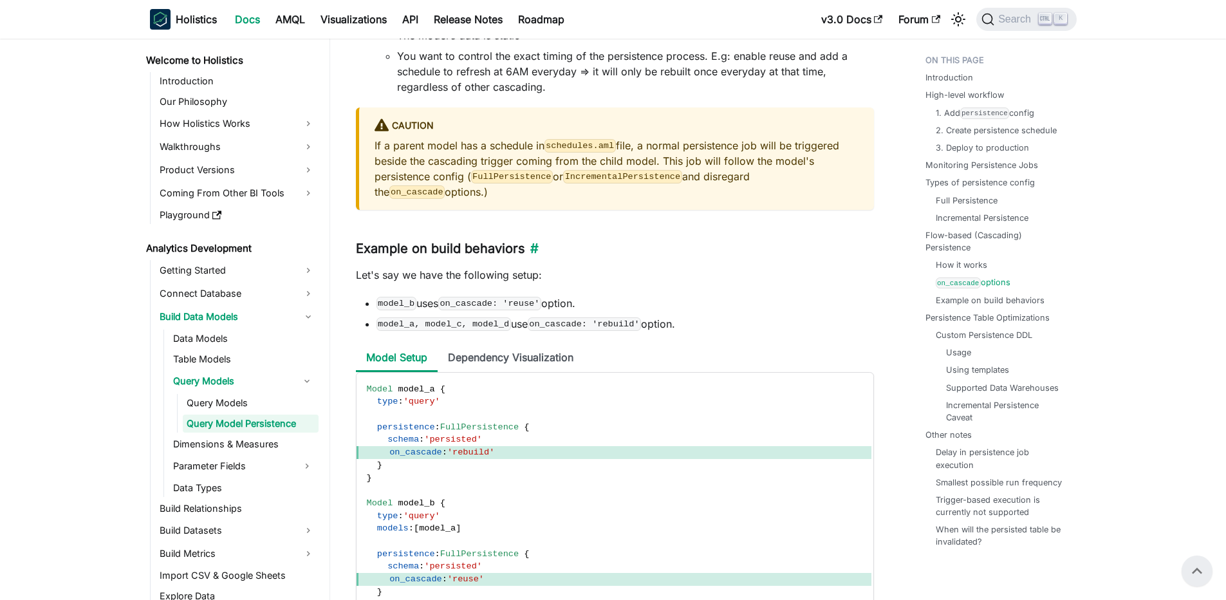
scroll to position [5655, 0]
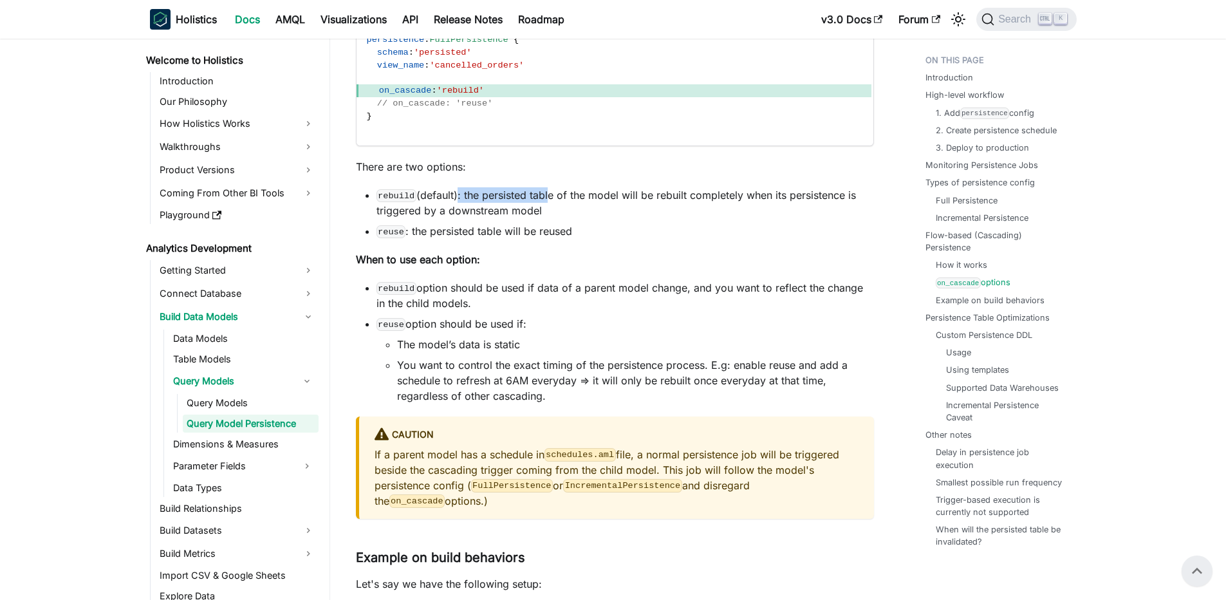
drag, startPoint x: 456, startPoint y: 205, endPoint x: 548, endPoint y: 216, distance: 93.3
click at [548, 216] on li "rebuild (default): the persisted table of the model will be rebuilt completely …" at bounding box center [626, 202] width 498 height 31
click at [548, 217] on li "rebuild (default): the persisted table of the model will be rebuilt completely …" at bounding box center [626, 202] width 498 height 31
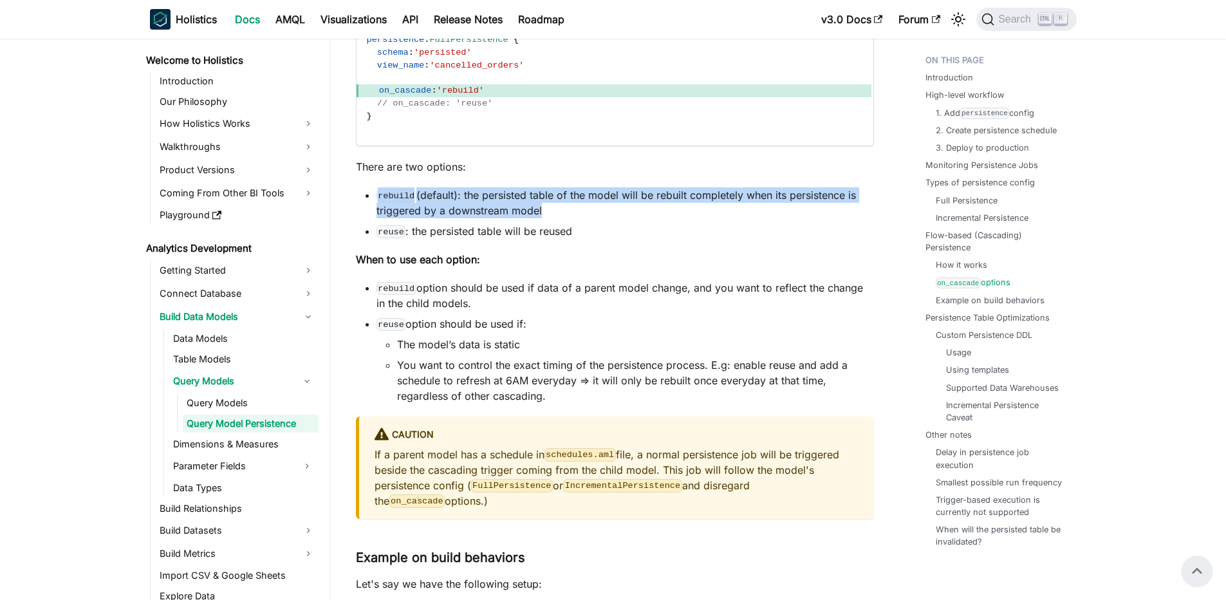
click at [548, 217] on li "rebuild (default): the persisted table of the model will be rebuilt completely …" at bounding box center [626, 202] width 498 height 31
click at [482, 218] on li "rebuild (default): the persisted table of the model will be rebuilt completely …" at bounding box center [626, 202] width 498 height 31
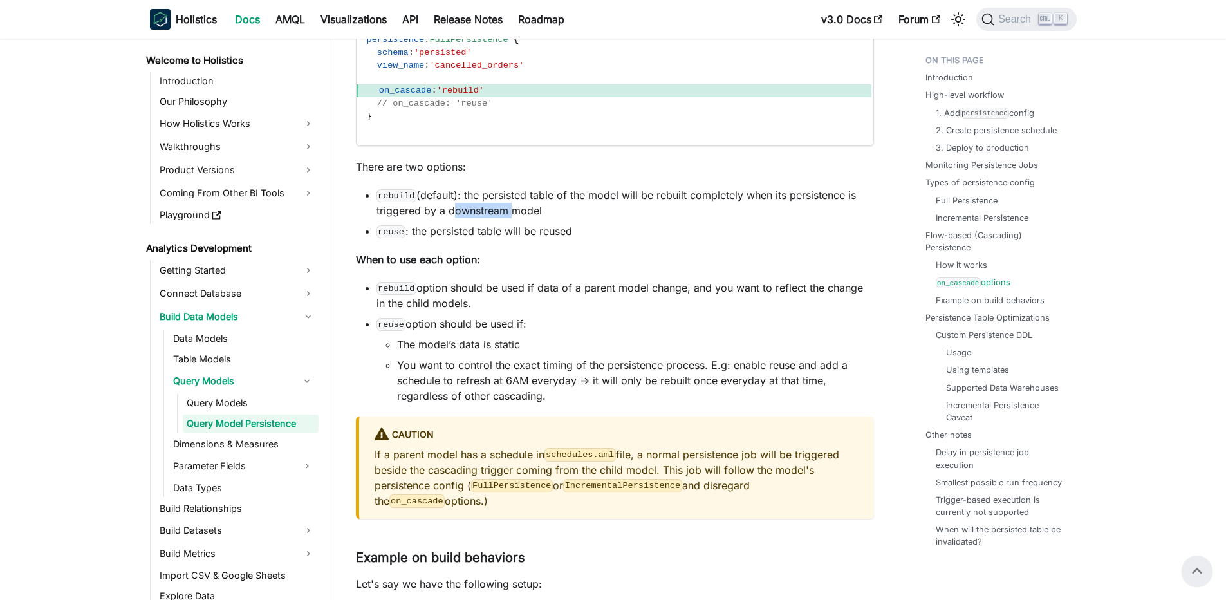
click at [482, 218] on li "rebuild (default): the persisted table of the model will be rebuilt completely …" at bounding box center [626, 202] width 498 height 31
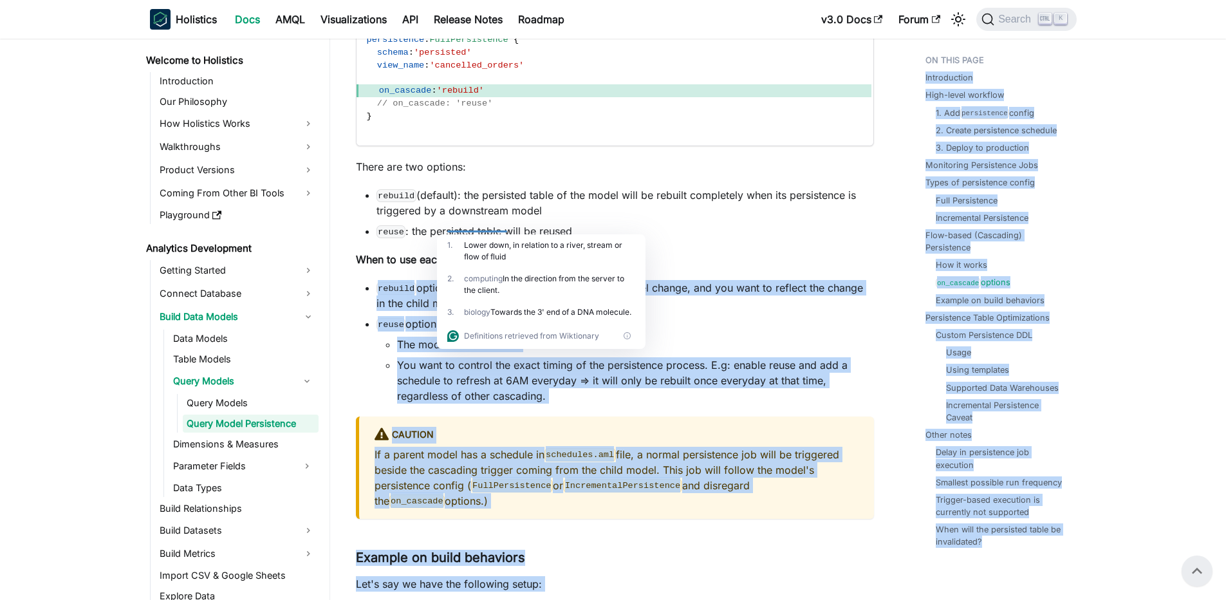
drag, startPoint x: 358, startPoint y: 303, endPoint x: 623, endPoint y: 314, distance: 265.5
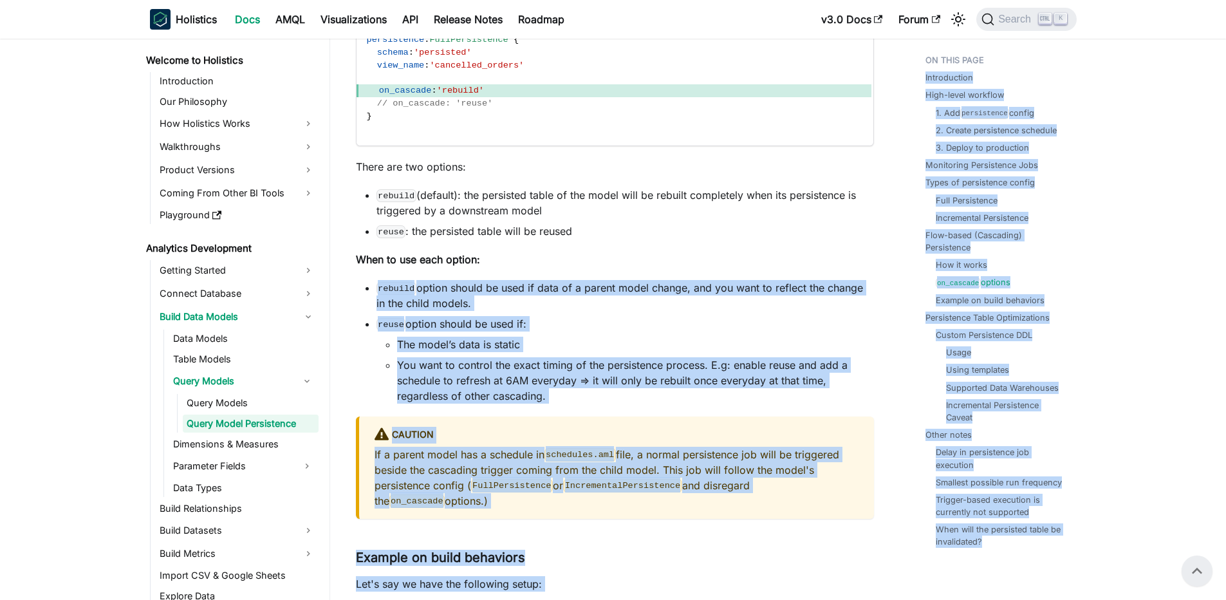
click at [679, 311] on li "rebuild option should be used if data of a parent model change, and you want to…" at bounding box center [626, 295] width 498 height 31
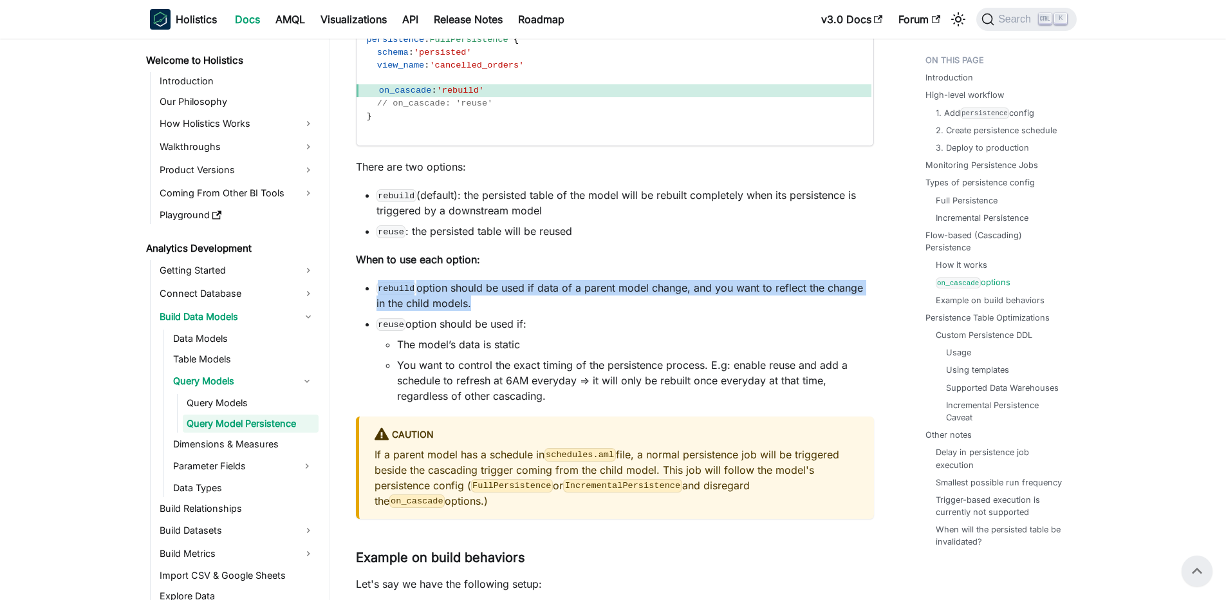
click at [679, 311] on li "rebuild option should be used if data of a parent model change, and you want to…" at bounding box center [626, 295] width 498 height 31
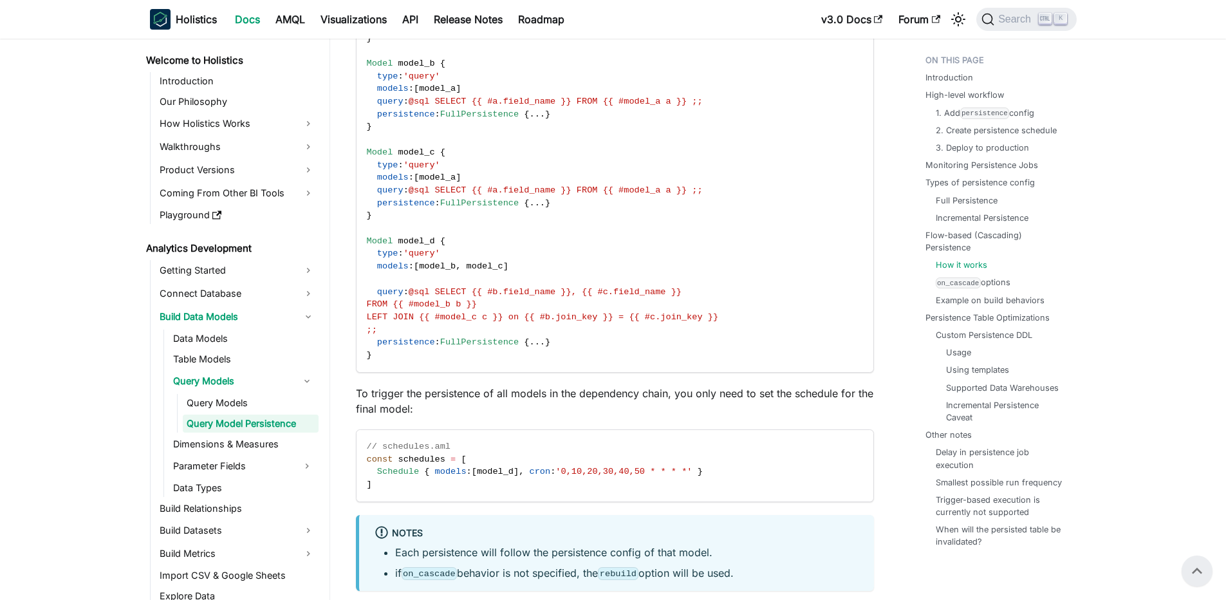
scroll to position [4805, 0]
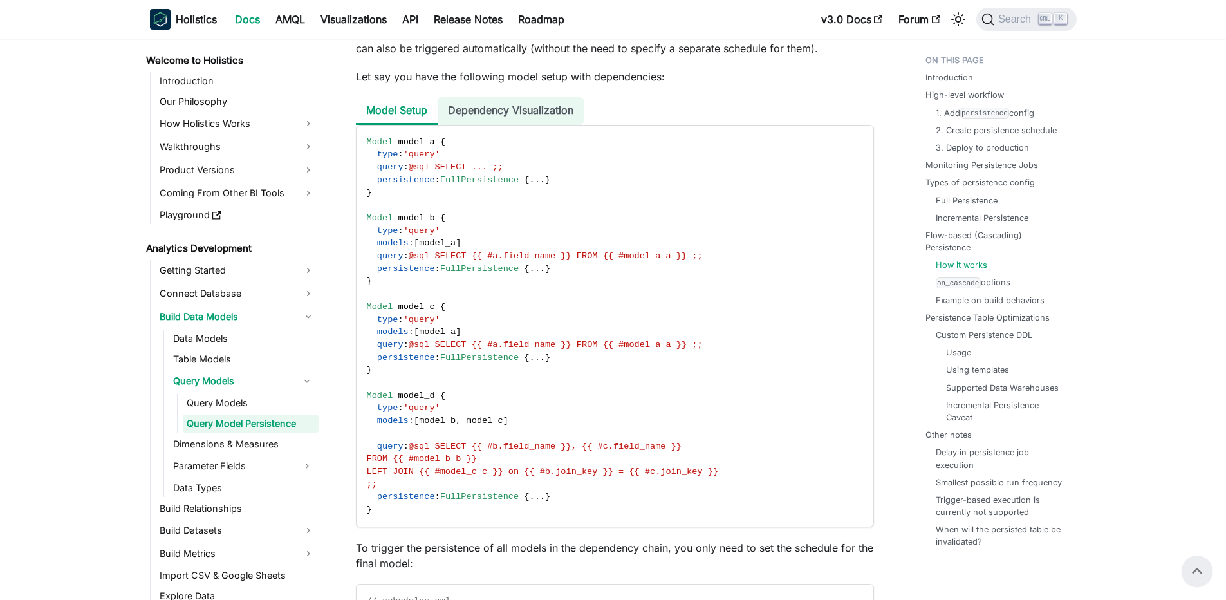
click at [526, 125] on li "Dependency Visualization" at bounding box center [511, 111] width 146 height 28
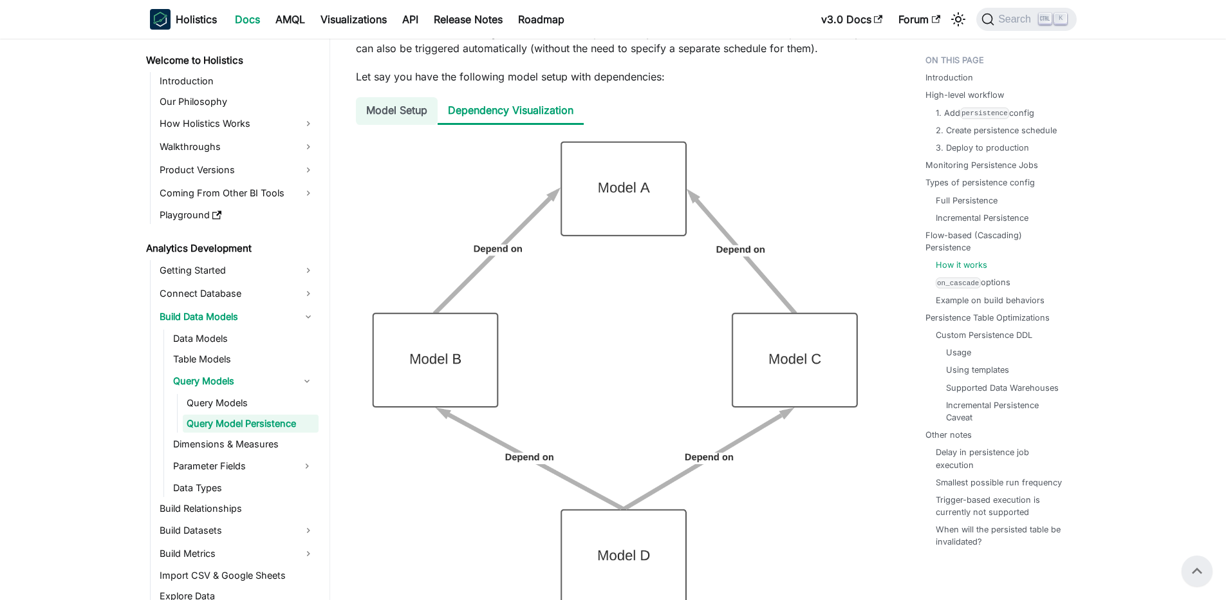
click at [393, 125] on li "Model Setup" at bounding box center [397, 111] width 82 height 28
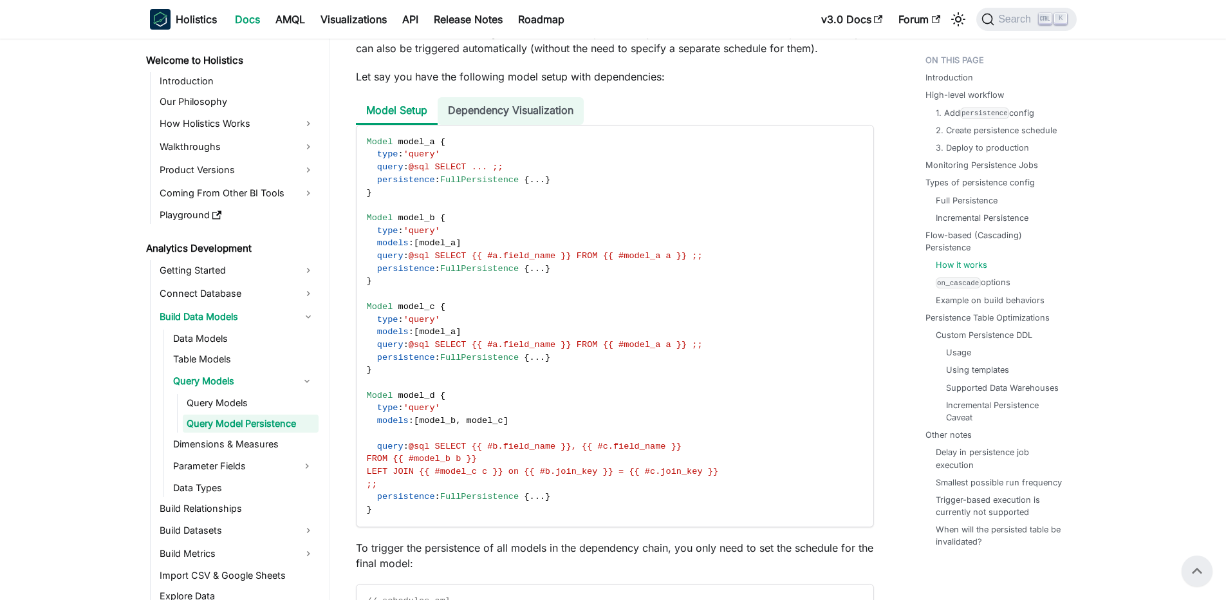
click at [501, 125] on li "Dependency Visualization" at bounding box center [511, 111] width 146 height 28
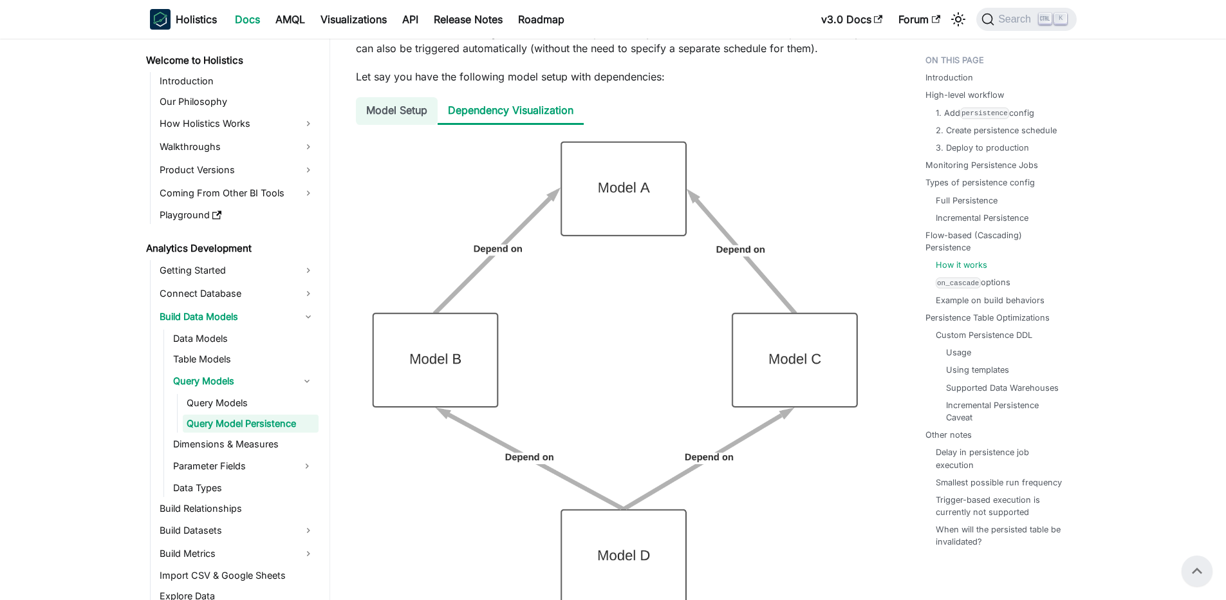
click at [420, 125] on li "Model Setup" at bounding box center [397, 111] width 82 height 28
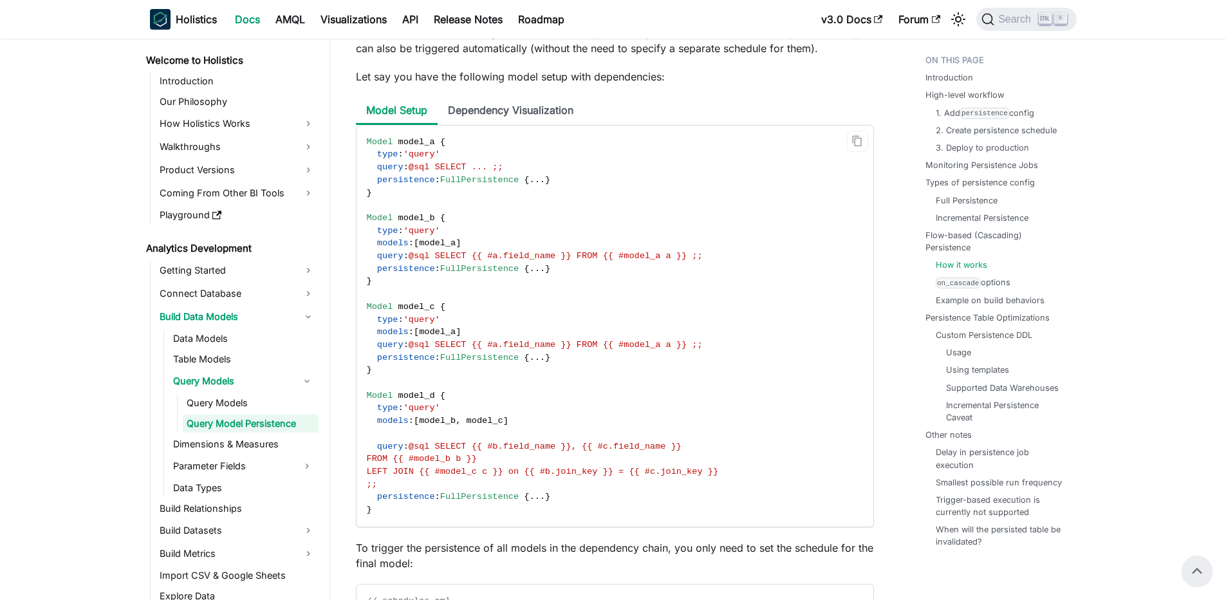
click at [436, 248] on span "model_a" at bounding box center [437, 243] width 37 height 10
click at [545, 117] on li "Dependency Visualization" at bounding box center [511, 111] width 146 height 28
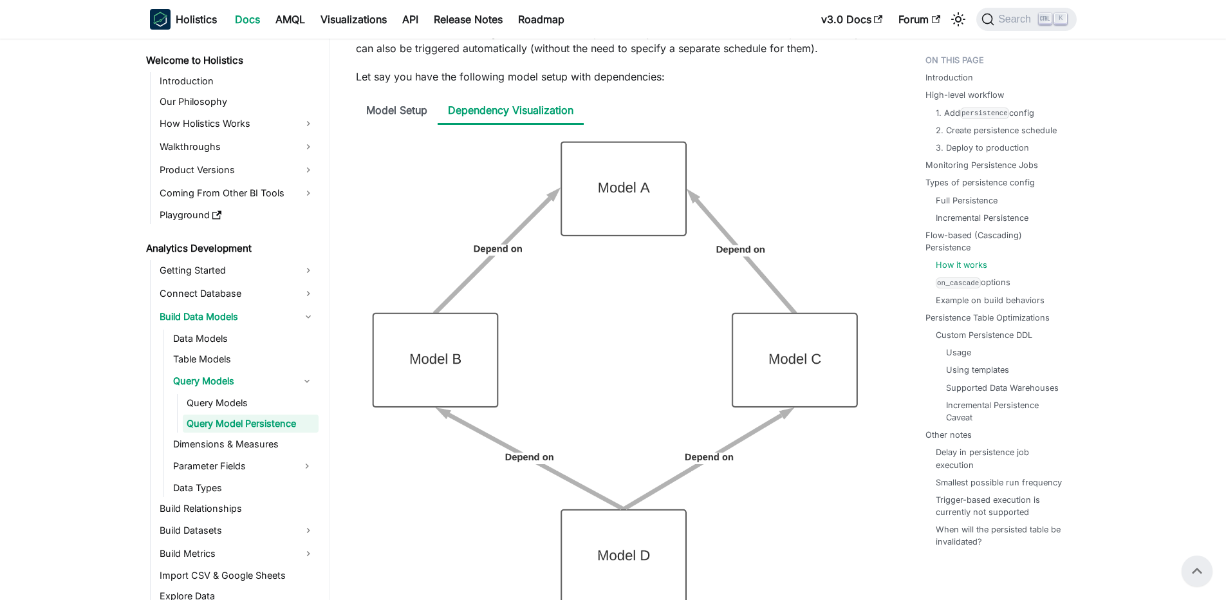
click at [380, 125] on li "Model Setup" at bounding box center [397, 111] width 82 height 28
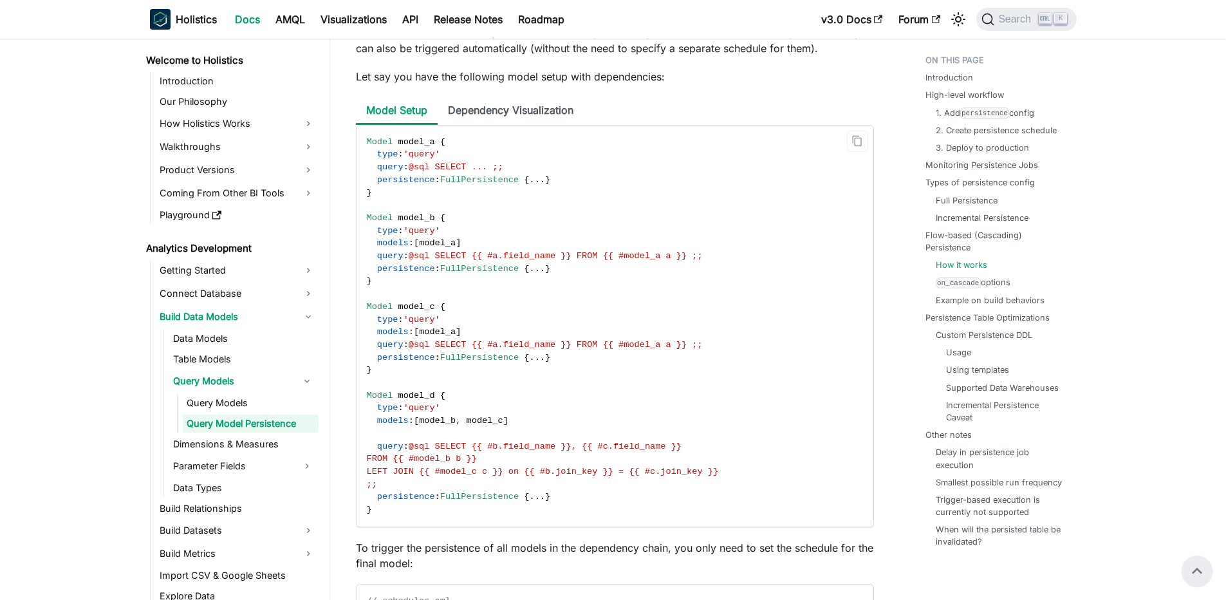
click at [432, 159] on span "'query'" at bounding box center [422, 154] width 37 height 10
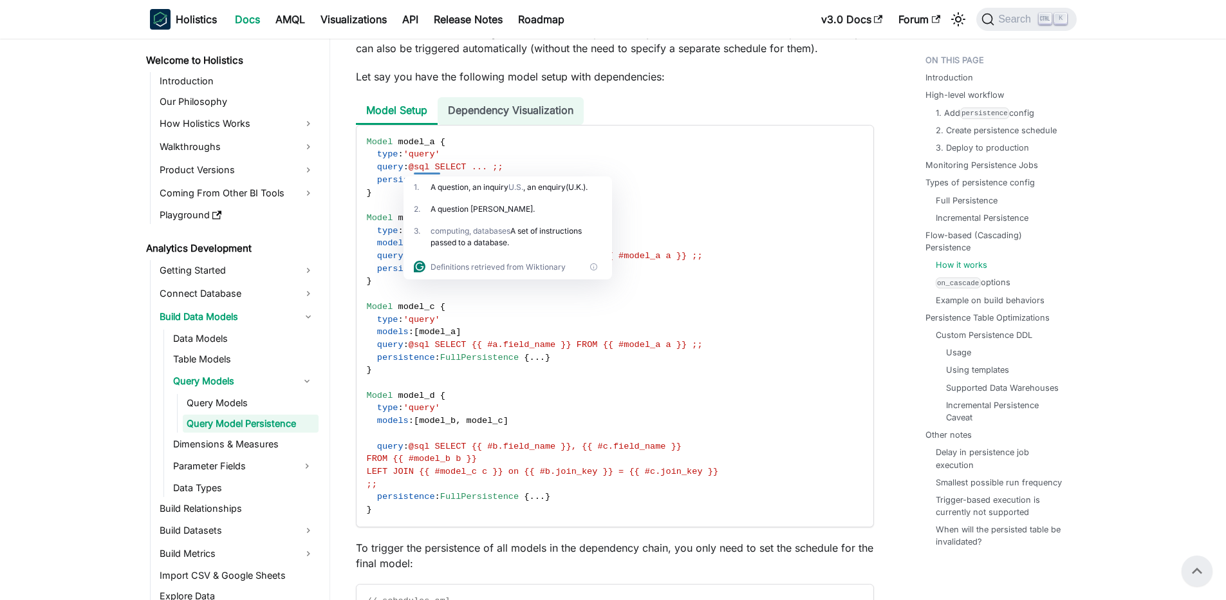
click at [495, 125] on li "Dependency Visualization" at bounding box center [511, 111] width 146 height 28
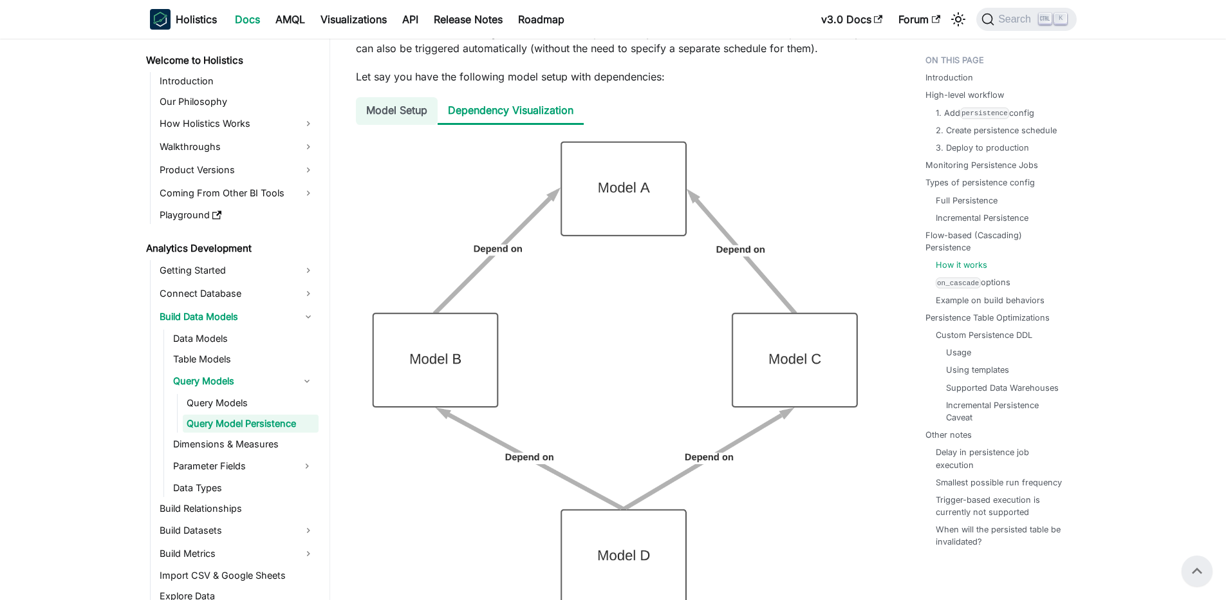
click at [409, 125] on li "Model Setup" at bounding box center [397, 111] width 82 height 28
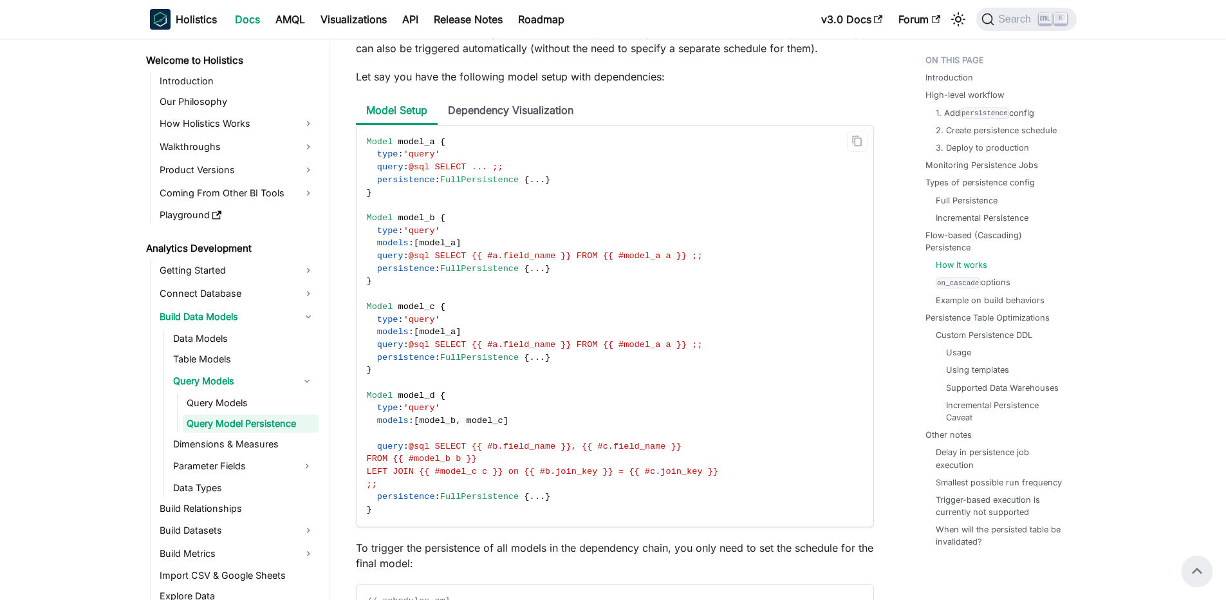
click at [426, 159] on span "'query'" at bounding box center [422, 154] width 37 height 10
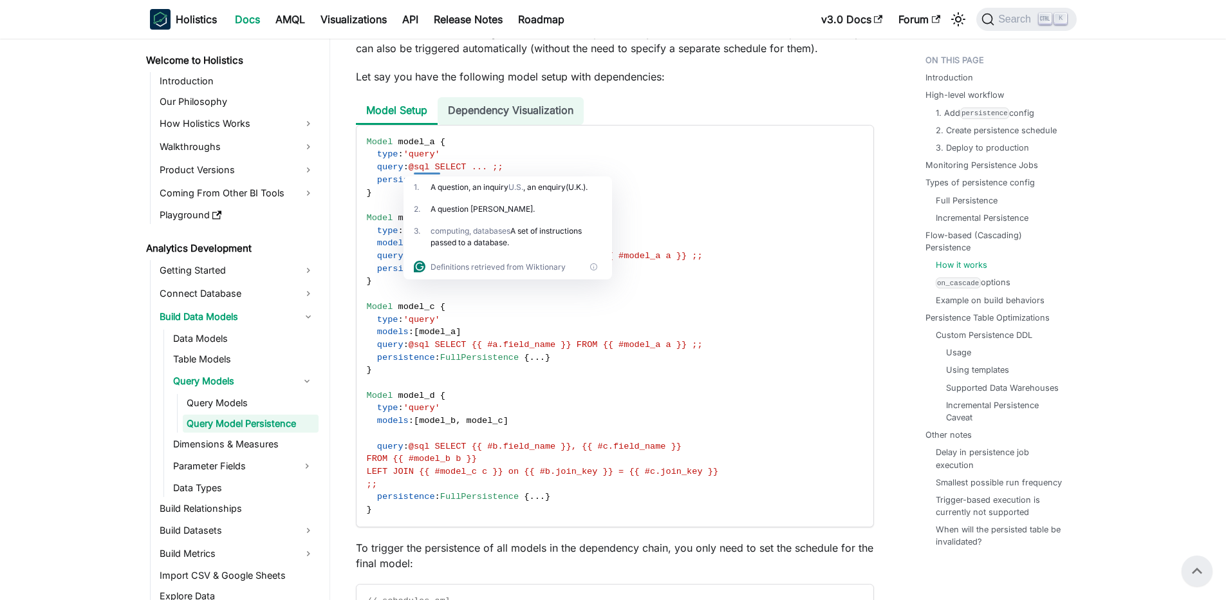
click at [481, 125] on li "Dependency Visualization" at bounding box center [511, 111] width 146 height 28
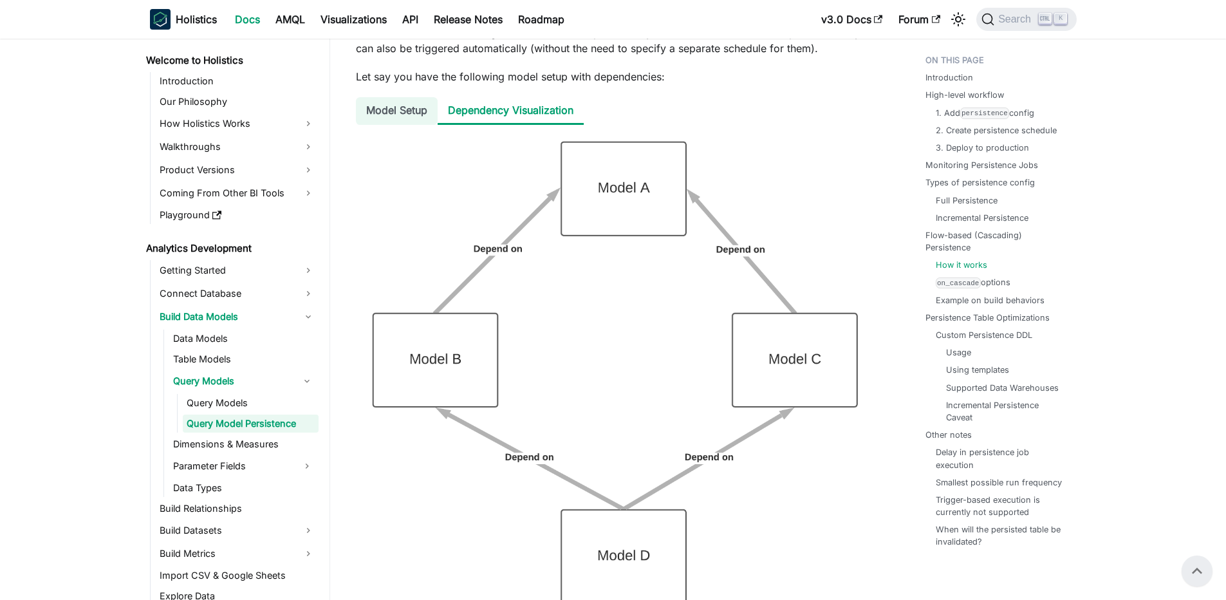
click at [417, 125] on li "Model Setup" at bounding box center [397, 111] width 82 height 28
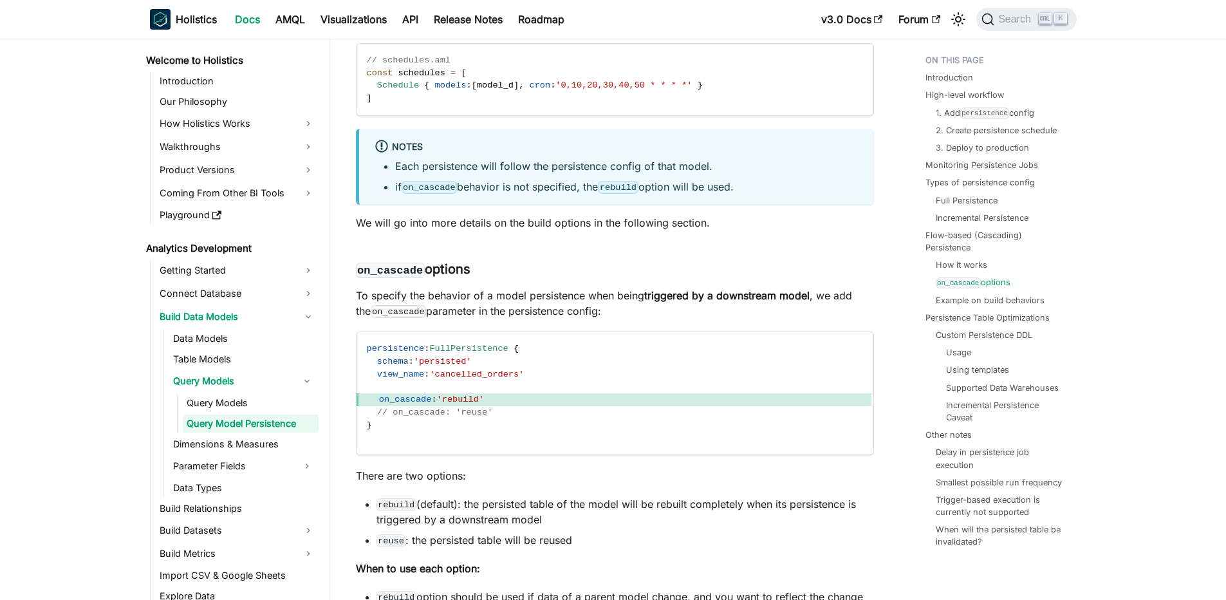
scroll to position [5500, 0]
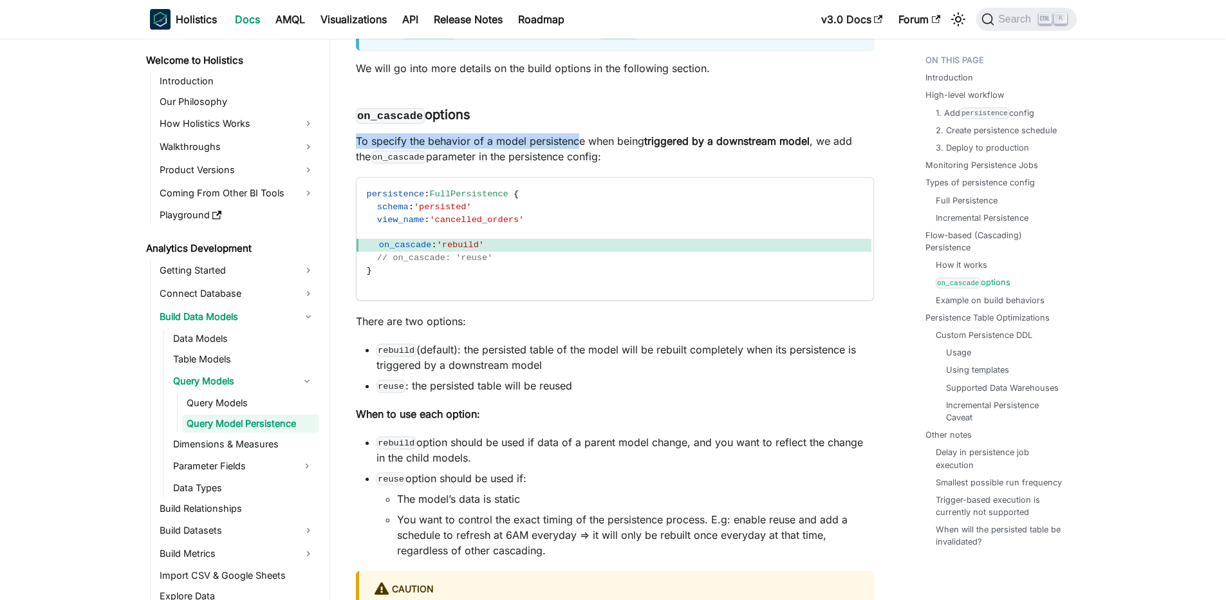
drag, startPoint x: 351, startPoint y: 162, endPoint x: 577, endPoint y: 161, distance: 225.3
click at [577, 161] on p "To specify the behavior of a model persistence when being triggered by a downst…" at bounding box center [615, 148] width 518 height 31
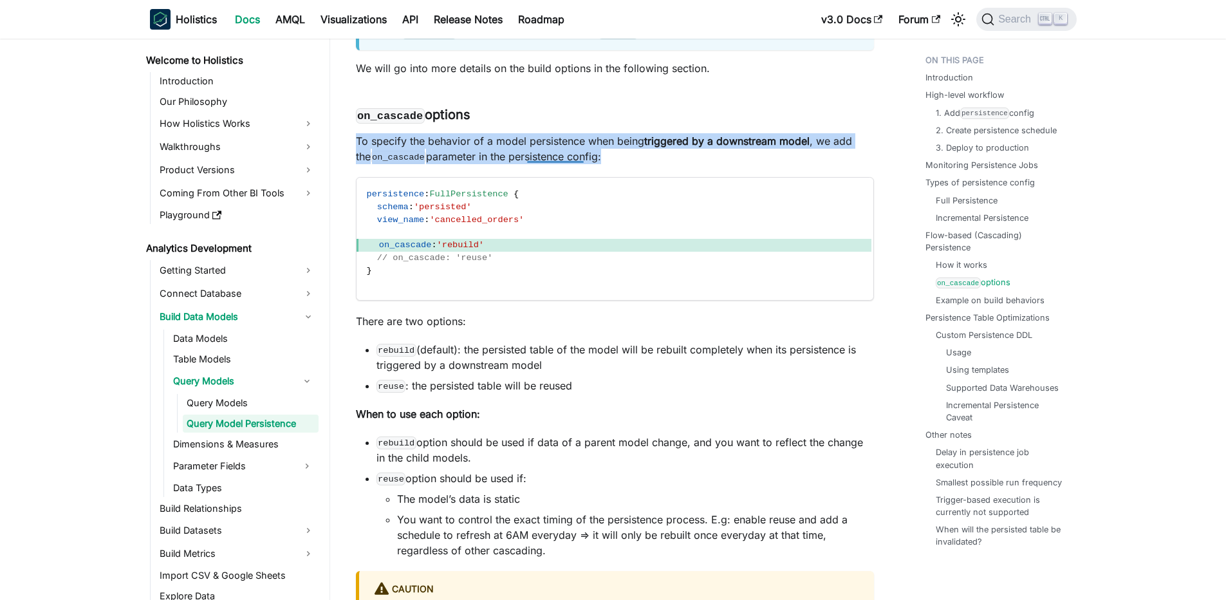
click at [553, 160] on p "To specify the behavior of a model persistence when being triggered by a downst…" at bounding box center [615, 148] width 518 height 31
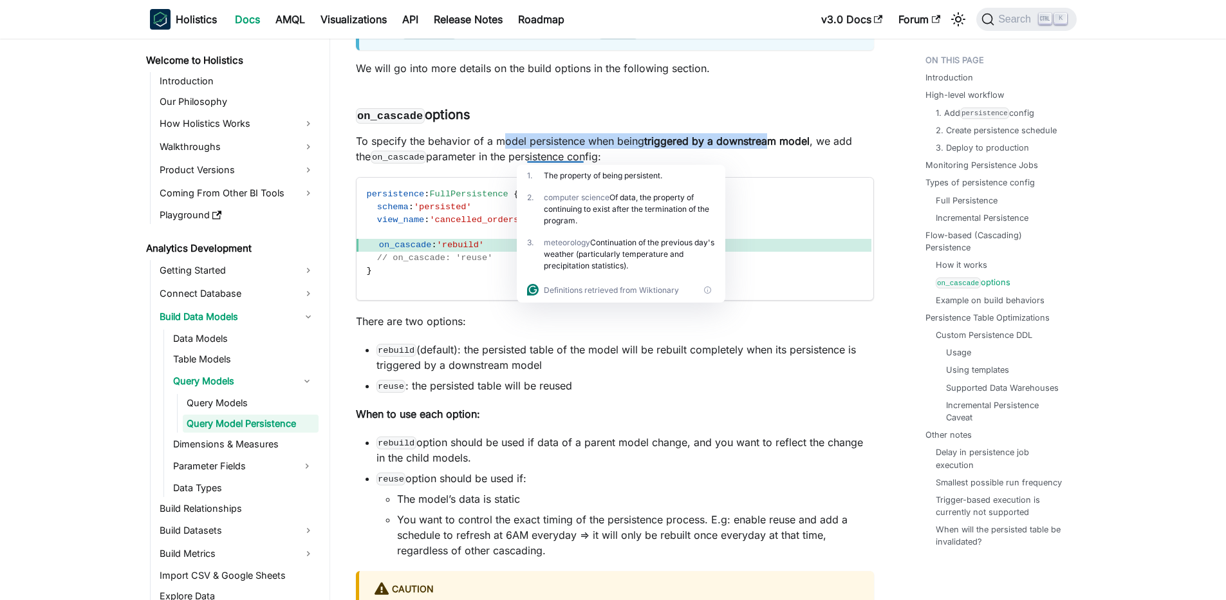
drag, startPoint x: 501, startPoint y: 156, endPoint x: 770, endPoint y: 158, distance: 268.4
click at [770, 158] on p "To specify the behavior of a model persistence when being triggered by a downst…" at bounding box center [615, 148] width 518 height 31
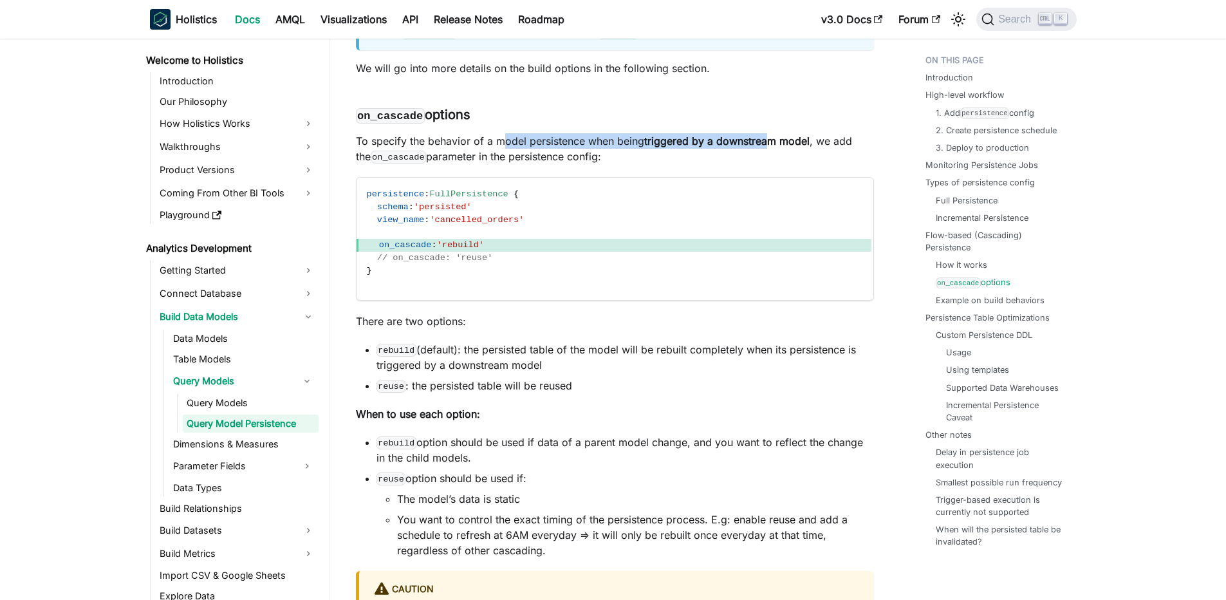
click at [770, 147] on strong "triggered by a downstream model" at bounding box center [726, 141] width 165 height 13
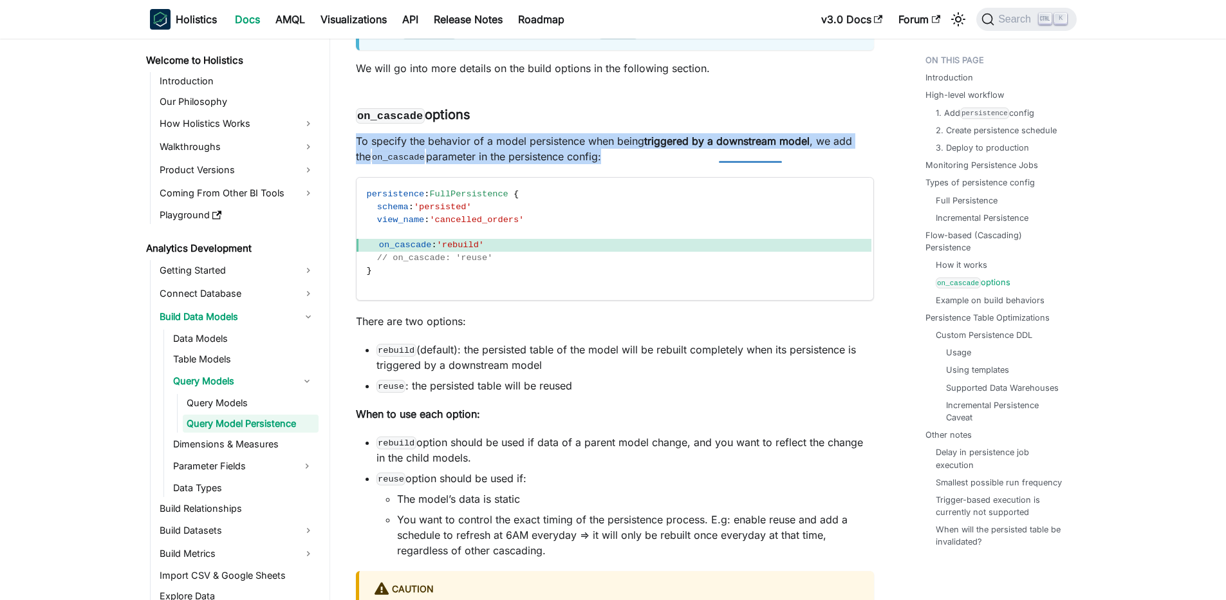
click at [770, 147] on strong "triggered by a downstream model" at bounding box center [726, 141] width 165 height 13
click at [677, 147] on strong "triggered by a downstream model" at bounding box center [726, 141] width 165 height 13
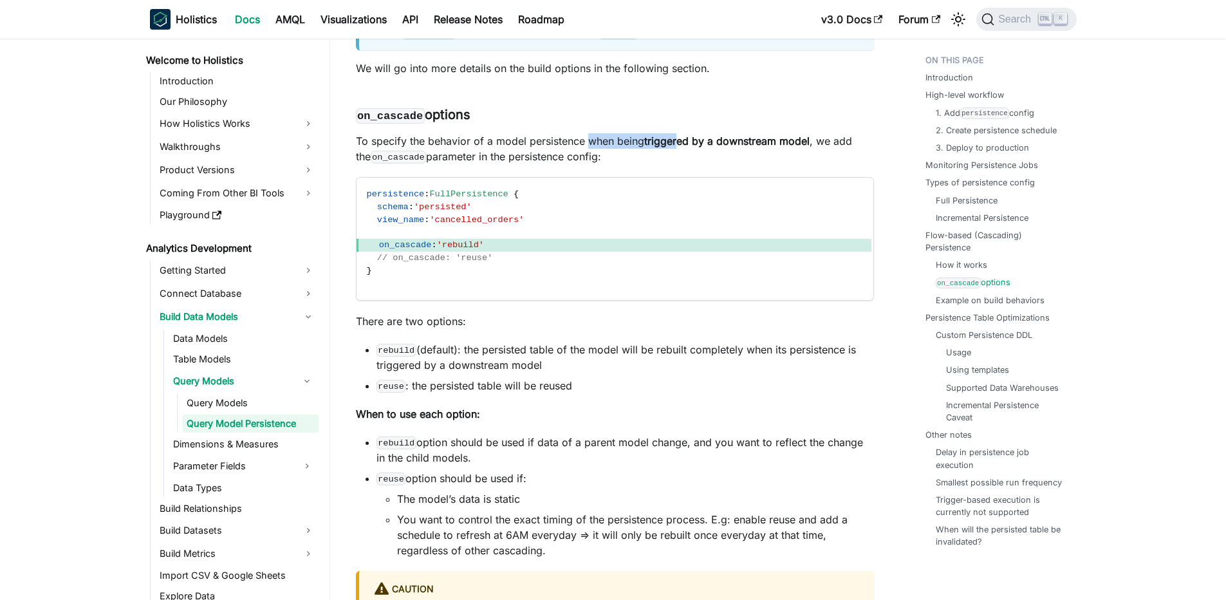
drag, startPoint x: 590, startPoint y: 157, endPoint x: 680, endPoint y: 156, distance: 90.1
click at [680, 156] on p "To specify the behavior of a model persistence when being triggered by a downst…" at bounding box center [615, 148] width 518 height 31
click at [680, 147] on strong "triggered by a downstream model" at bounding box center [726, 141] width 165 height 13
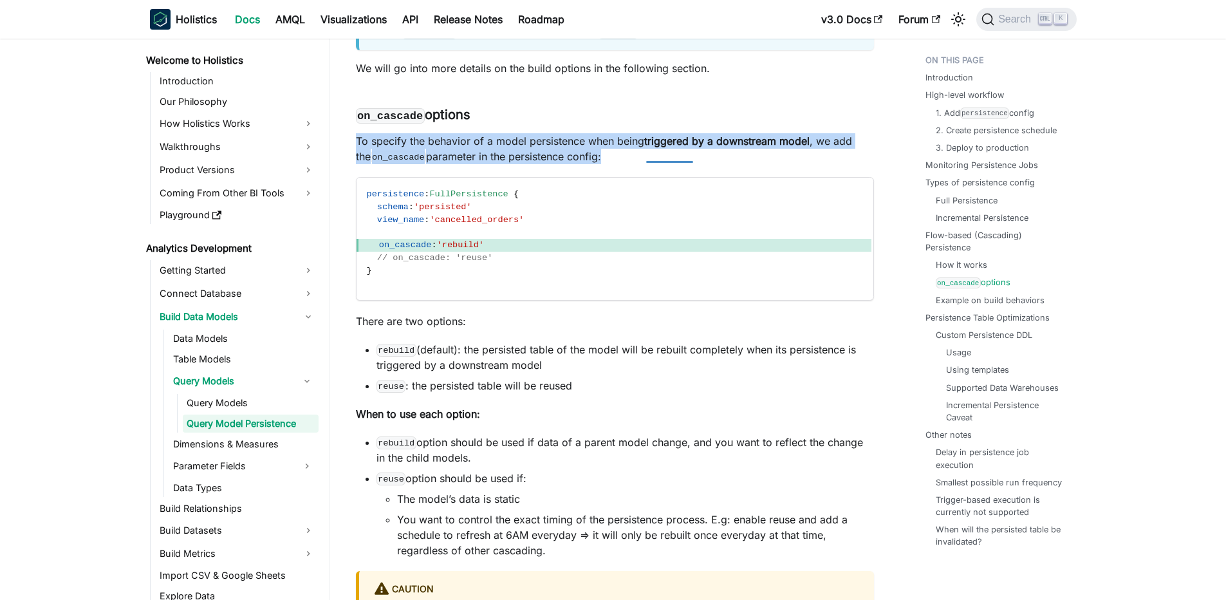
click at [680, 147] on strong "triggered by a downstream model" at bounding box center [726, 141] width 165 height 13
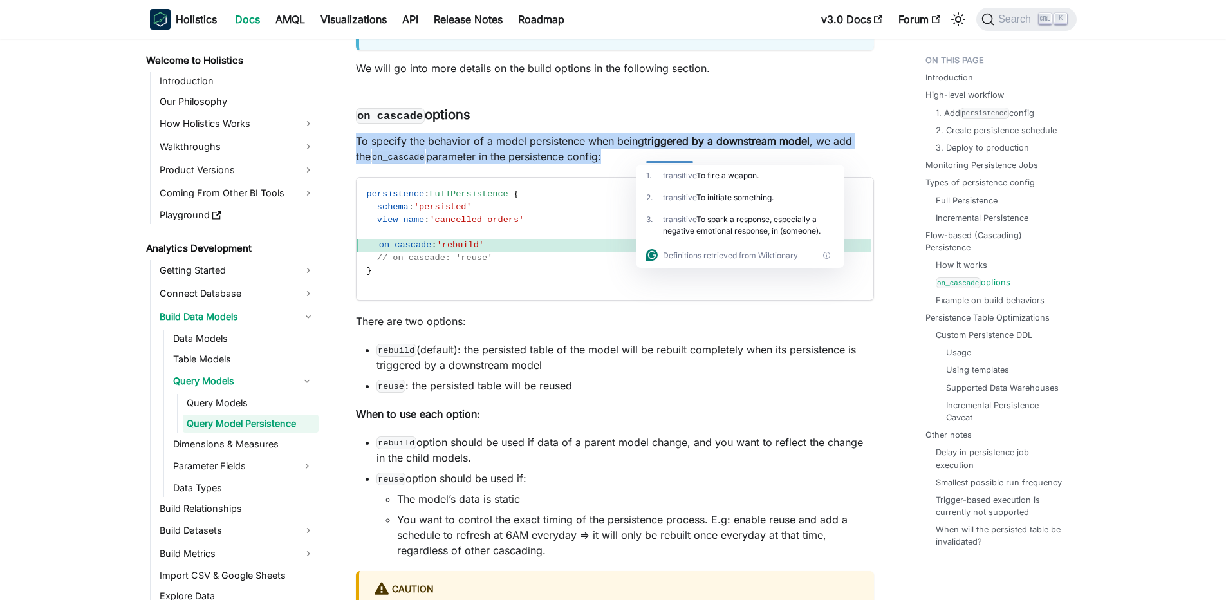
click at [481, 164] on p "To specify the behavior of a model persistence when being triggered by a downst…" at bounding box center [615, 148] width 518 height 31
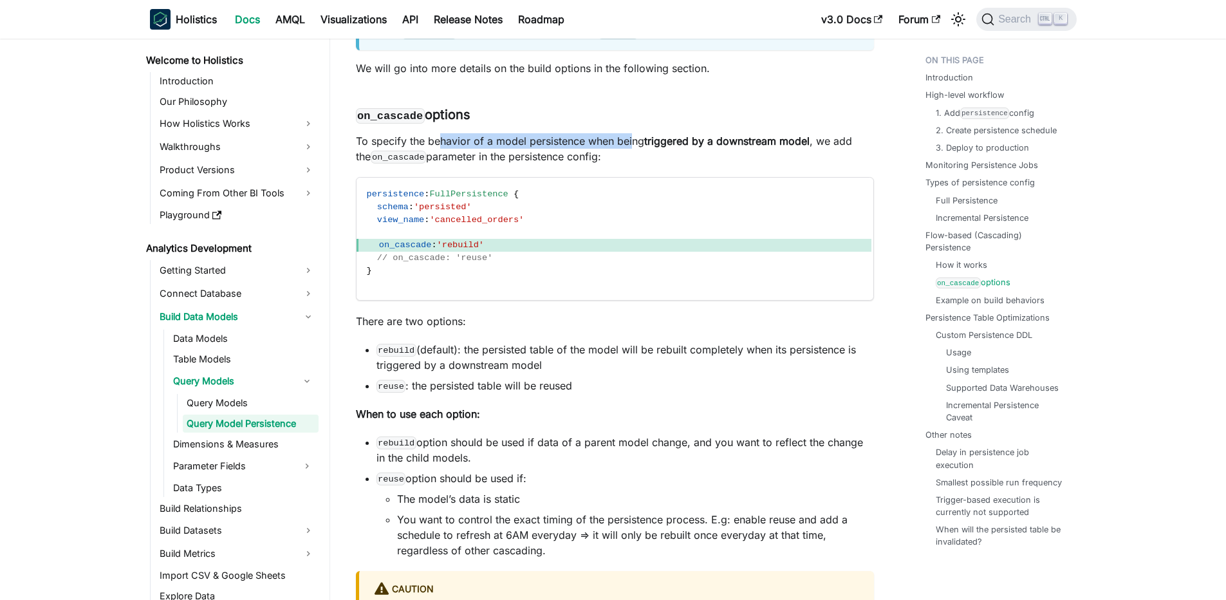
drag, startPoint x: 440, startPoint y: 158, endPoint x: 631, endPoint y: 158, distance: 191.8
click at [631, 158] on p "To specify the behavior of a model persistence when being triggered by a downst…" at bounding box center [615, 148] width 518 height 31
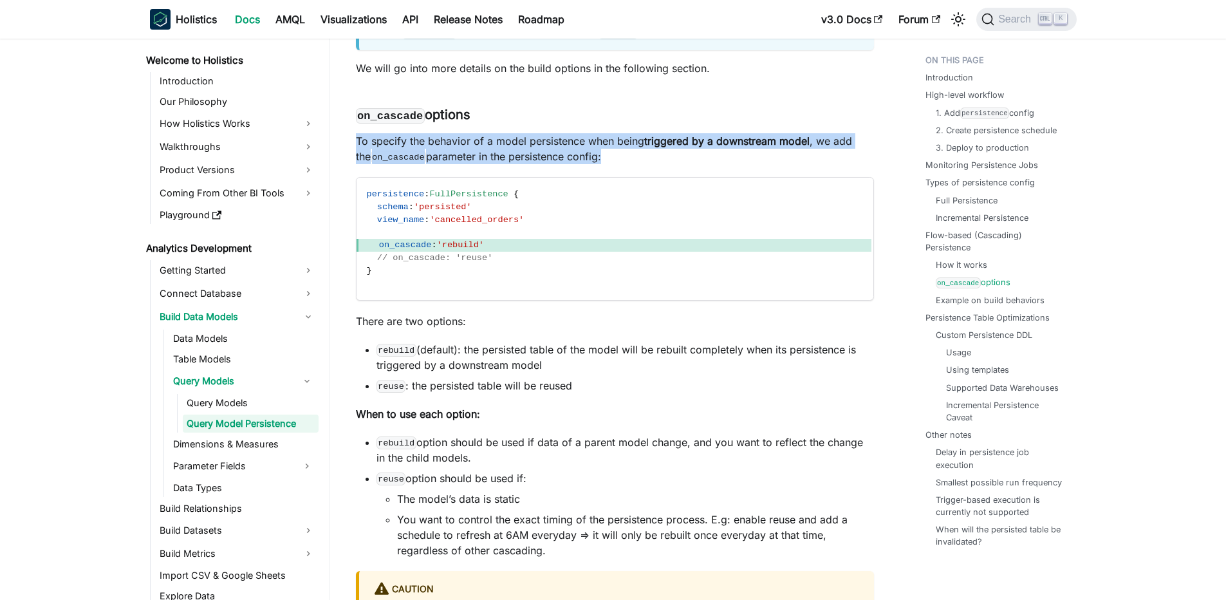
click at [631, 158] on p "To specify the behavior of a model persistence when being triggered by a downst…" at bounding box center [615, 148] width 518 height 31
click at [597, 158] on p "To specify the behavior of a model persistence when being triggered by a downst…" at bounding box center [615, 148] width 518 height 31
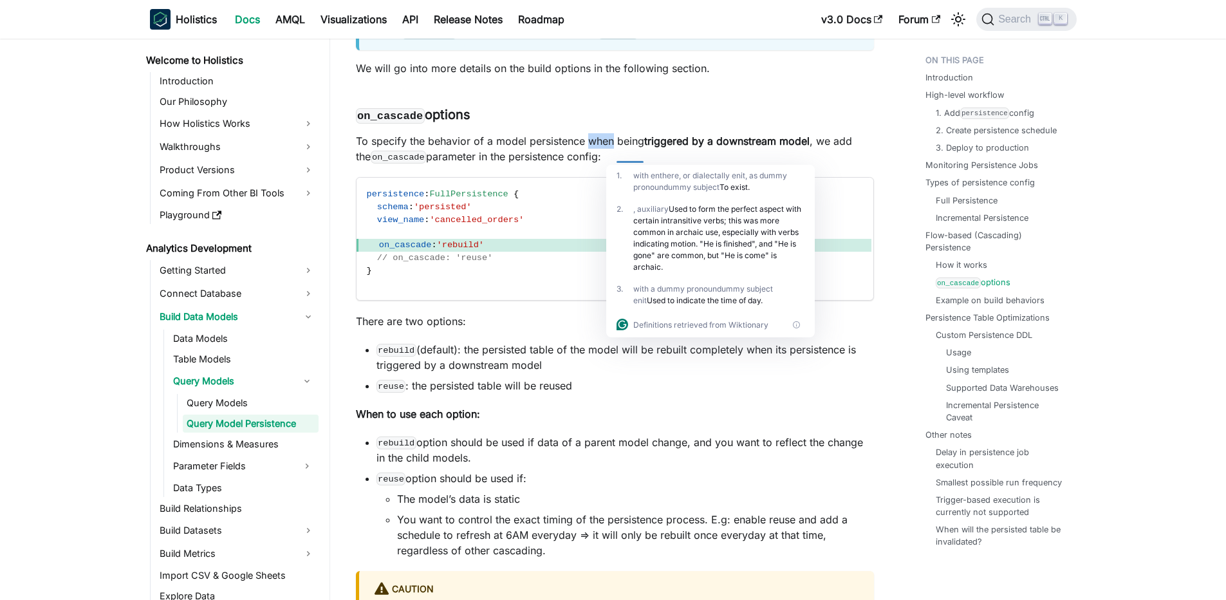
click at [597, 158] on p "To specify the behavior of a model persistence when being triggered by a downst…" at bounding box center [615, 148] width 518 height 31
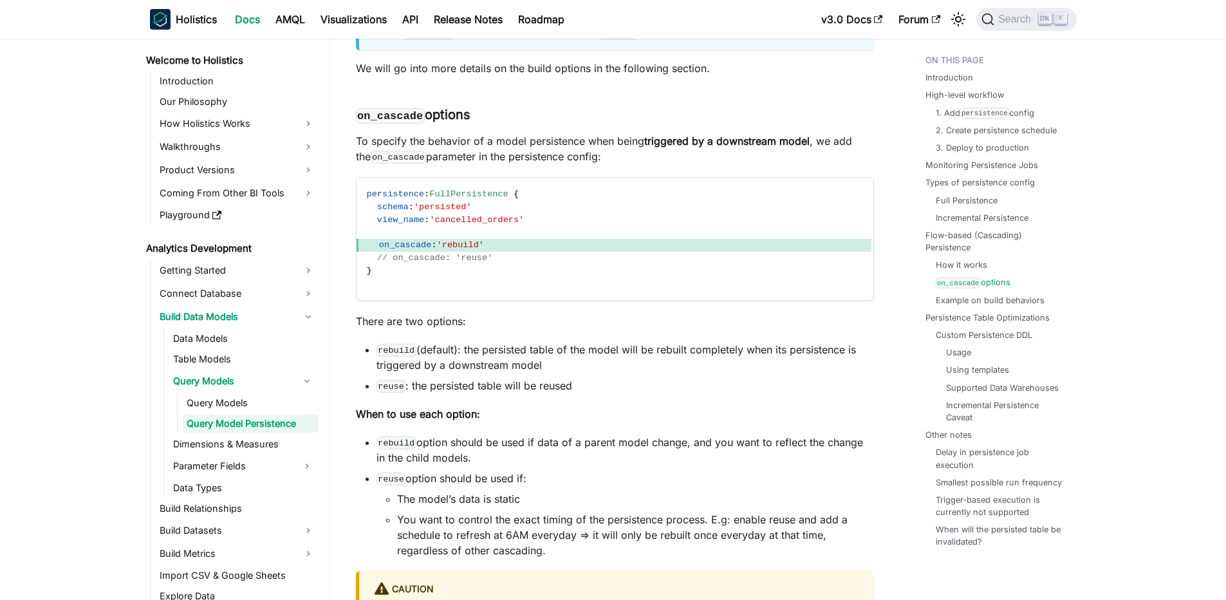
click at [567, 158] on p "To specify the behavior of a model persistence when being triggered by a downst…" at bounding box center [615, 148] width 518 height 31
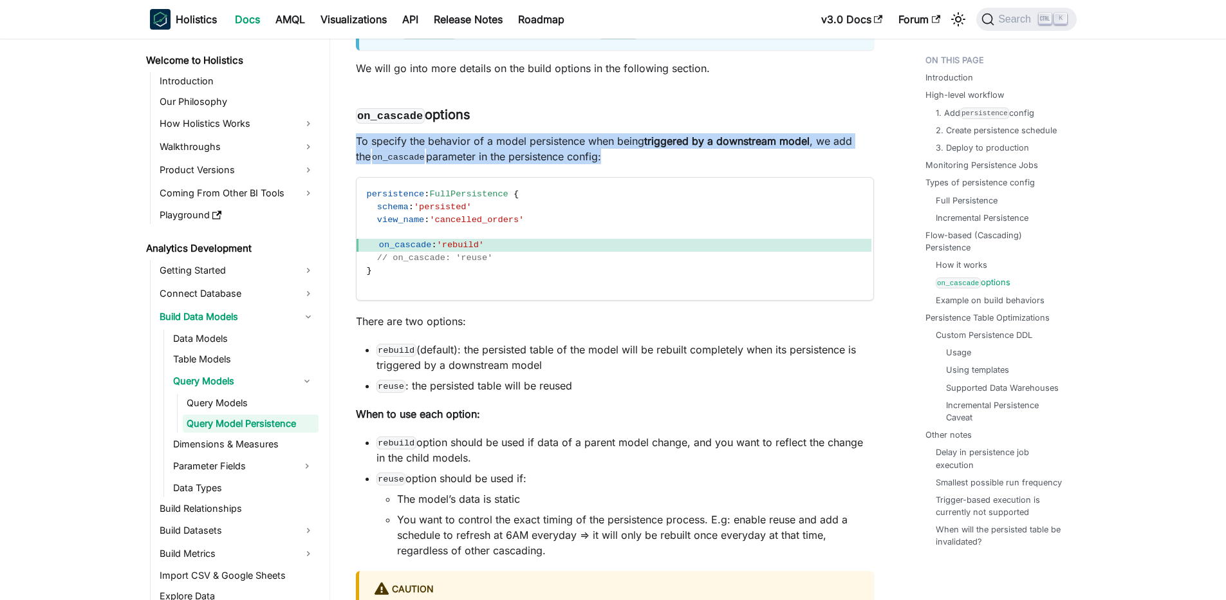
click at [567, 158] on p "To specify the behavior of a model persistence when being triggered by a downst…" at bounding box center [615, 148] width 518 height 31
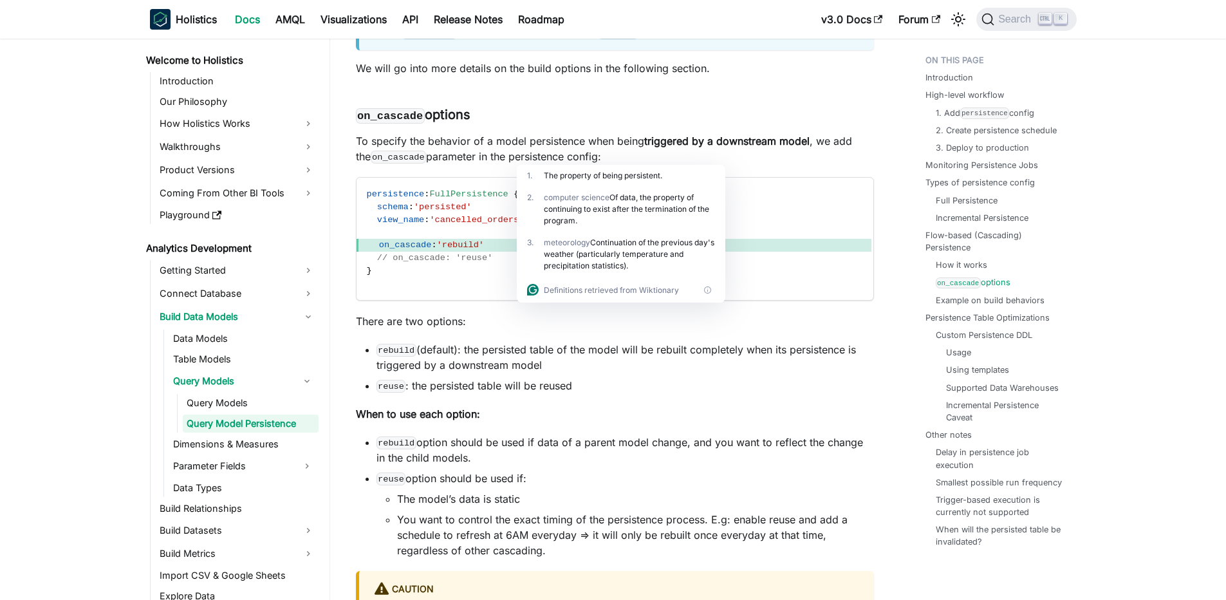
click at [449, 358] on li "rebuild (default): the persisted table of the model will be rebuilt completely …" at bounding box center [626, 357] width 498 height 31
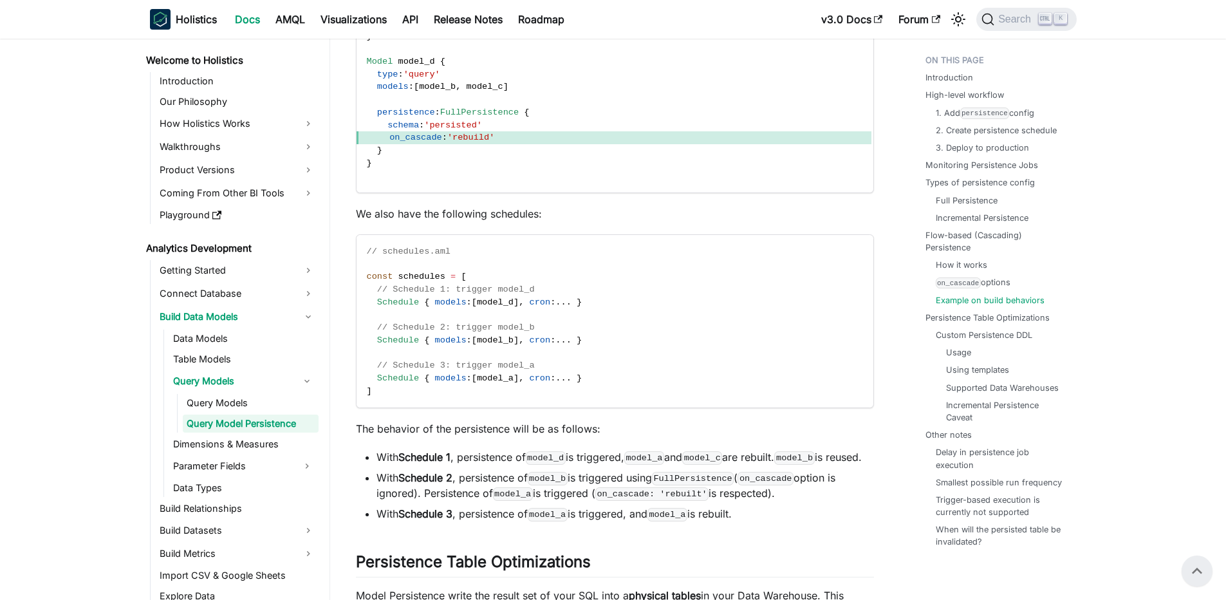
scroll to position [6196, 0]
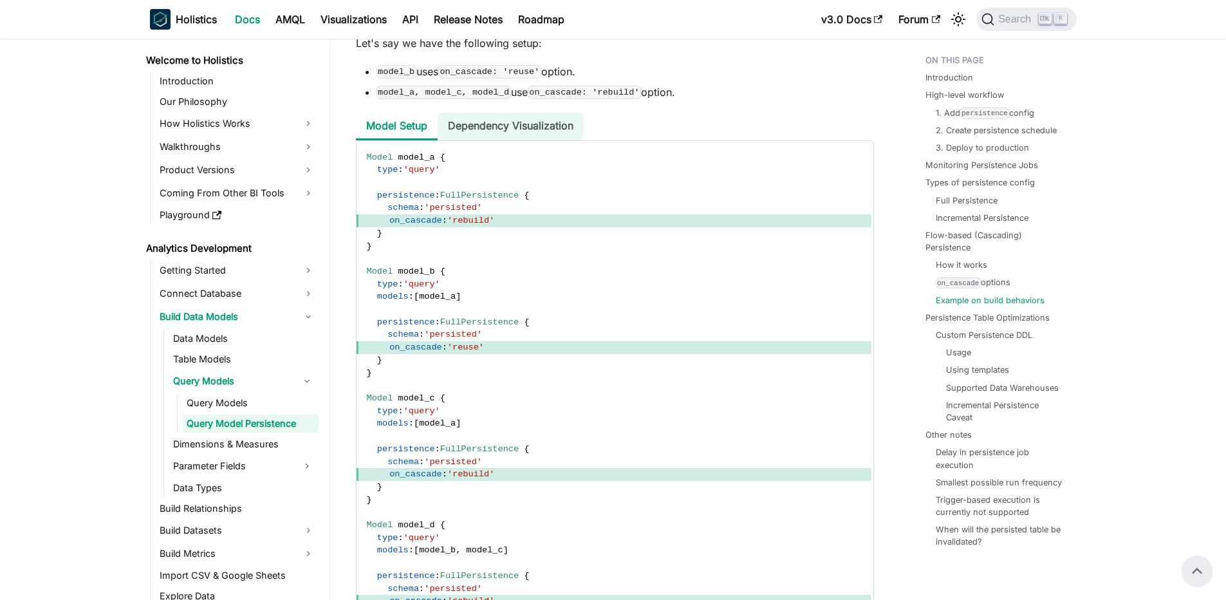
click at [563, 140] on li "Dependency Visualization" at bounding box center [511, 127] width 146 height 28
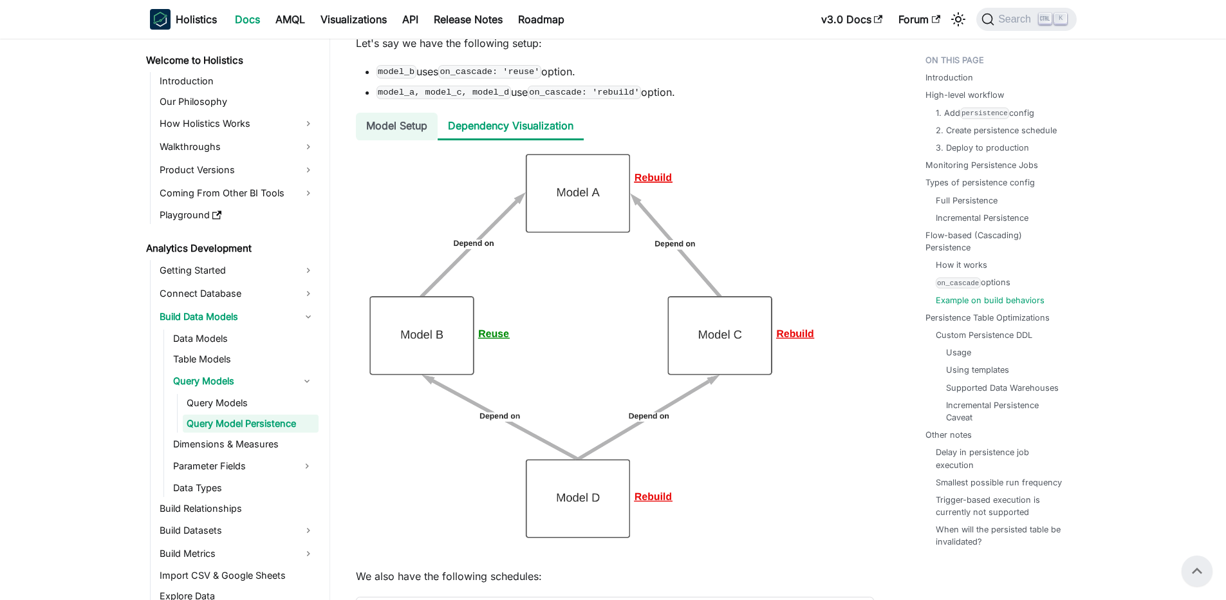
click at [394, 137] on li "Model Setup" at bounding box center [397, 127] width 82 height 28
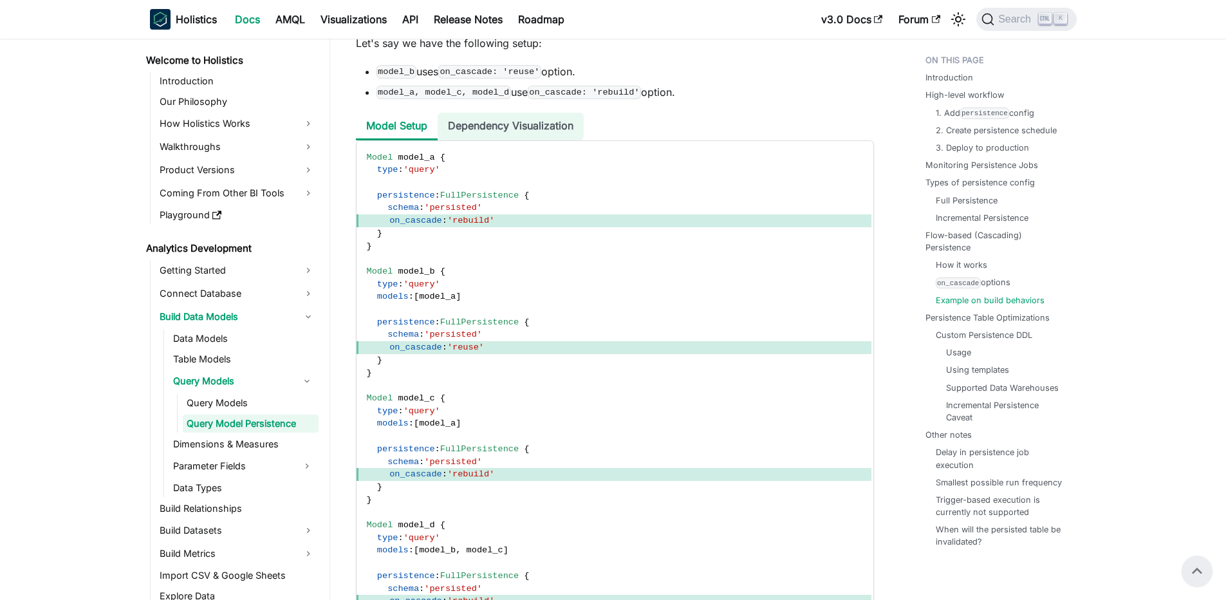
click at [475, 140] on li "Dependency Visualization" at bounding box center [511, 127] width 146 height 28
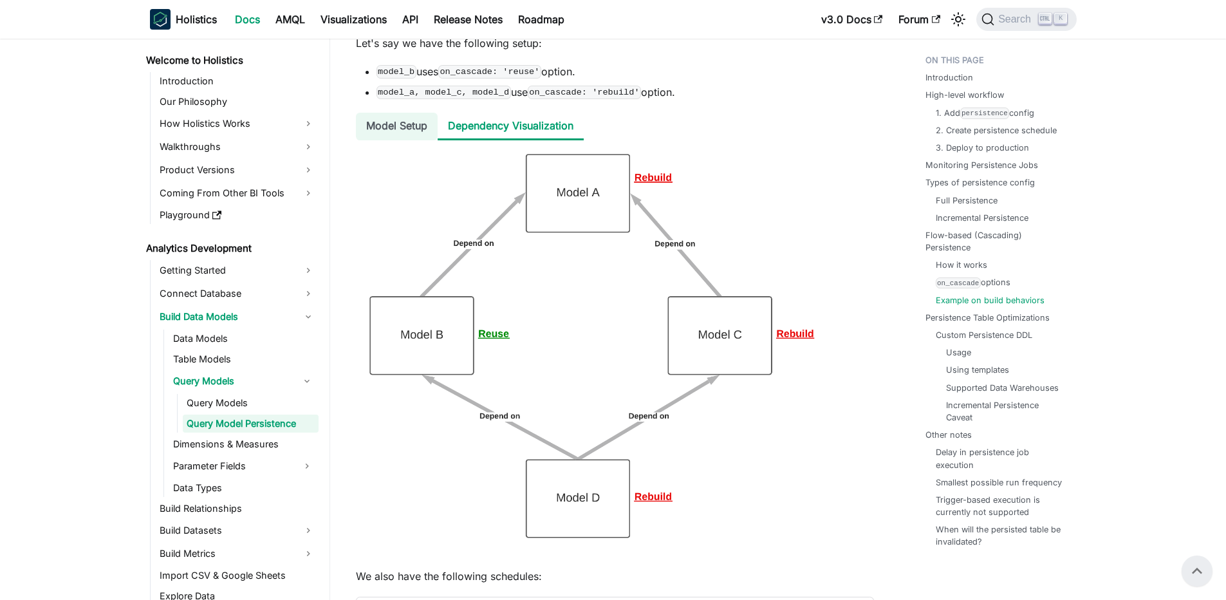
click at [400, 140] on li "Model Setup" at bounding box center [397, 127] width 82 height 28
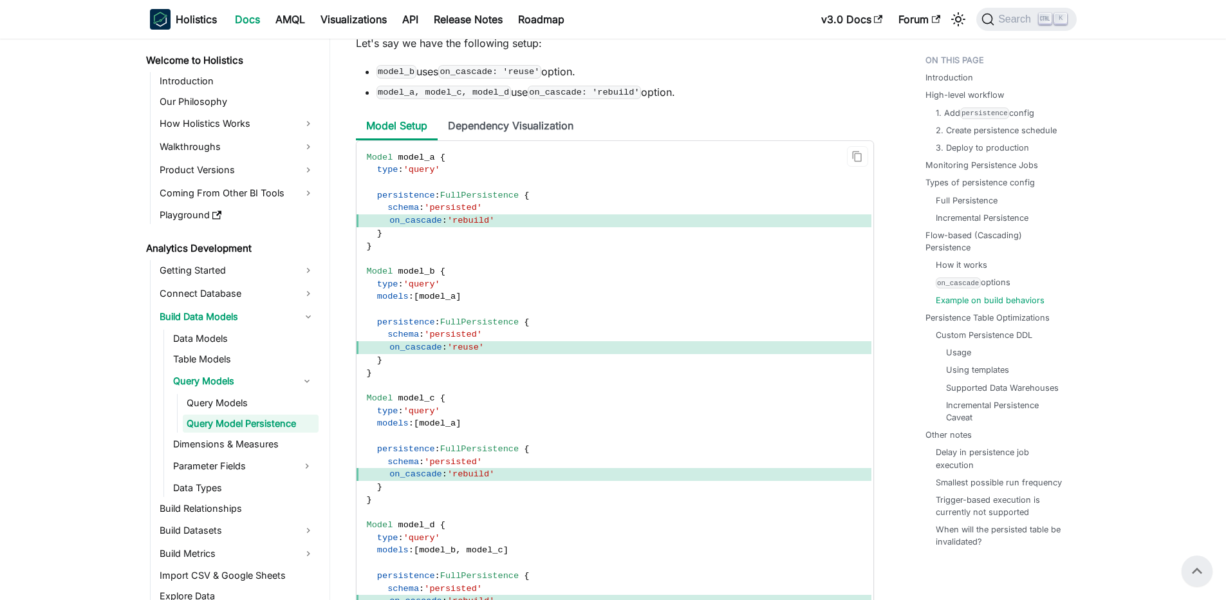
click at [447, 318] on code "Model model_a { type : 'query' persistence : FullPersistence { schema : 'persis…" at bounding box center [614, 398] width 515 height 515
click at [447, 301] on span "model_a" at bounding box center [437, 297] width 37 height 10
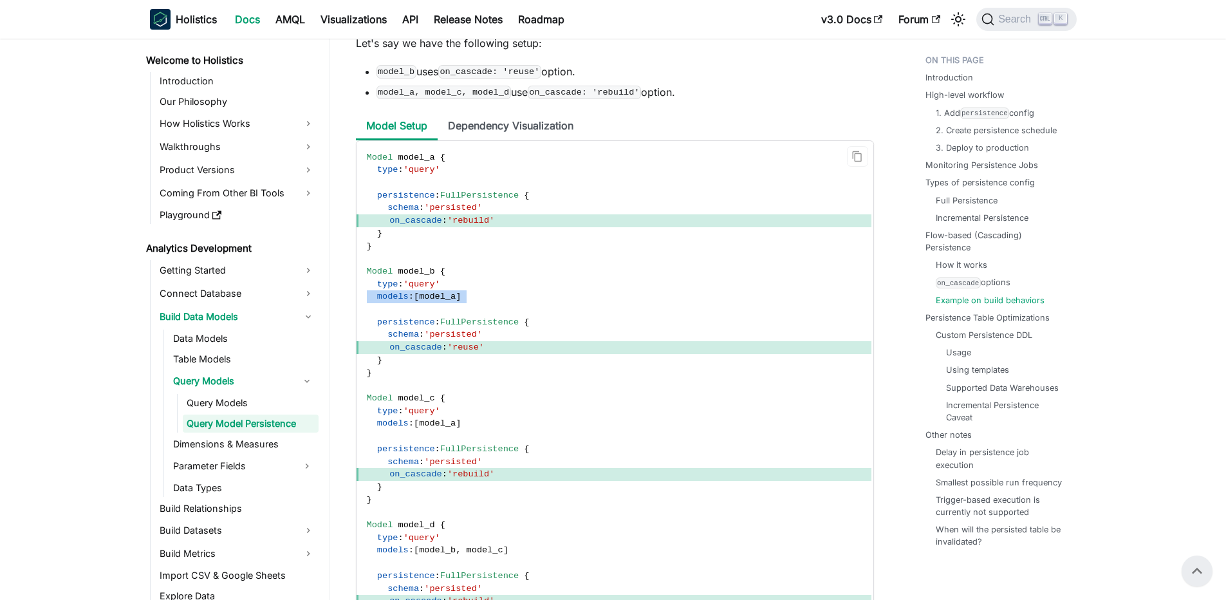
click at [447, 301] on span "model_a" at bounding box center [437, 297] width 37 height 10
click at [510, 140] on li "Dependency Visualization" at bounding box center [511, 127] width 146 height 28
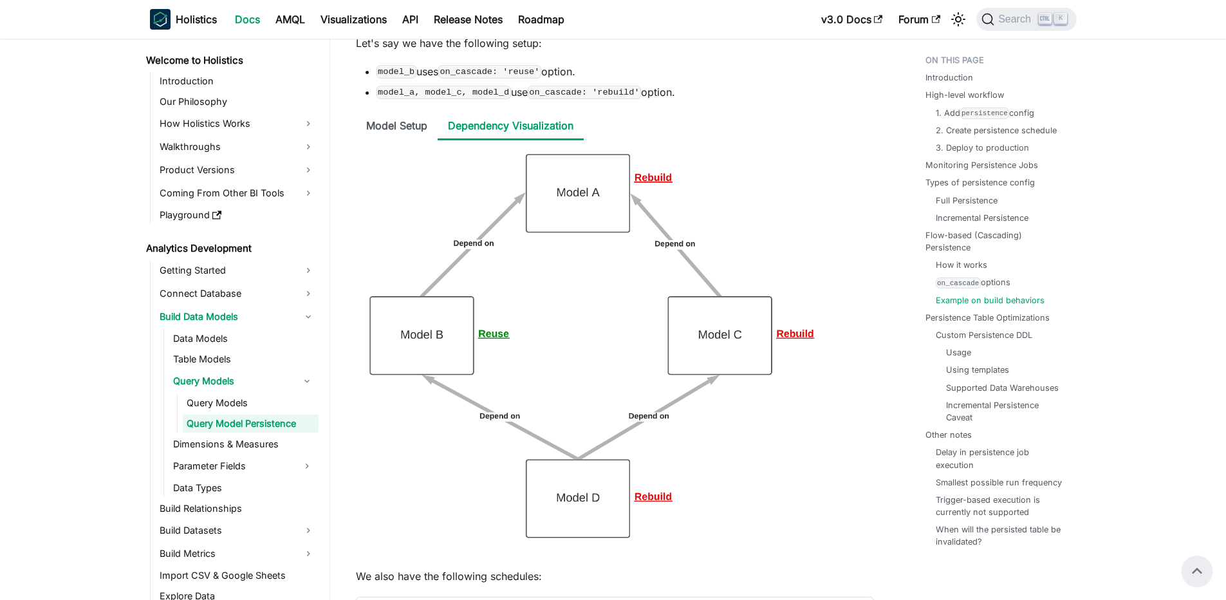
scroll to position [6118, 0]
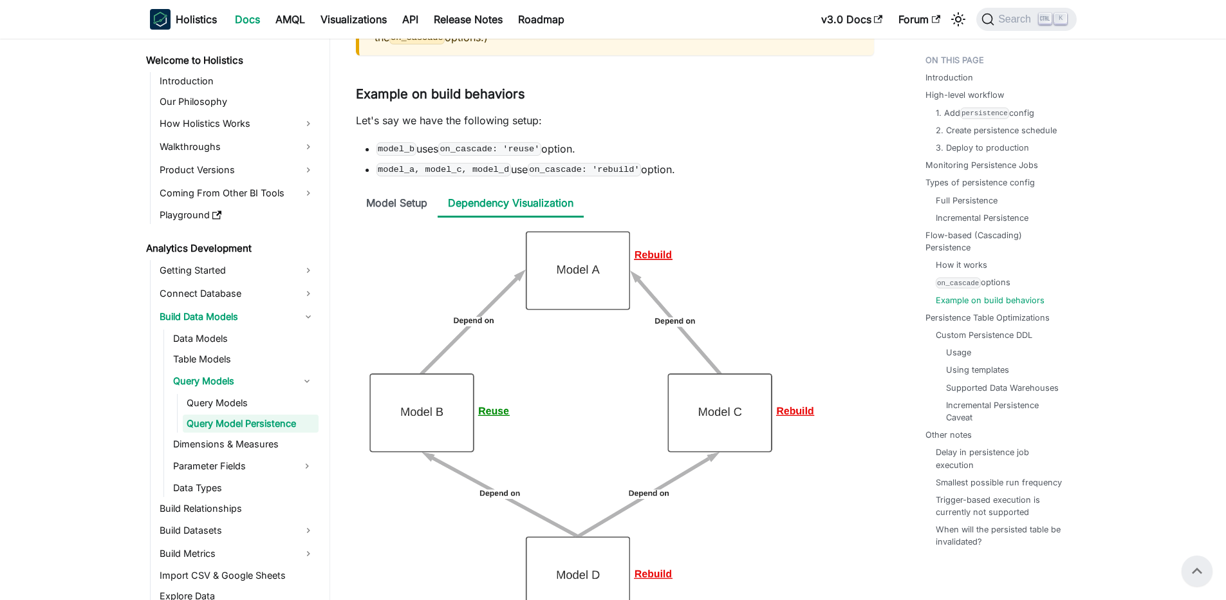
click at [485, 155] on code "on_cascade: 'reuse'" at bounding box center [489, 148] width 103 height 13
click at [403, 155] on code "model_b" at bounding box center [397, 148] width 40 height 13
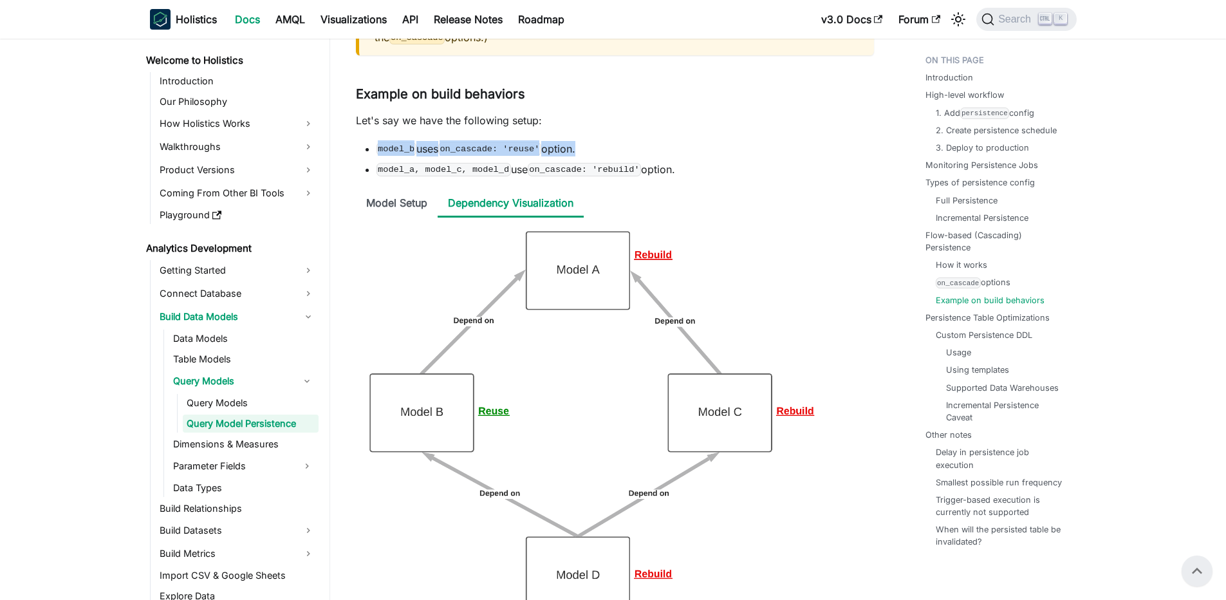
click at [398, 155] on code "model_b" at bounding box center [397, 148] width 40 height 13
click at [501, 155] on code "on_cascade: 'reuse'" at bounding box center [489, 148] width 103 height 13
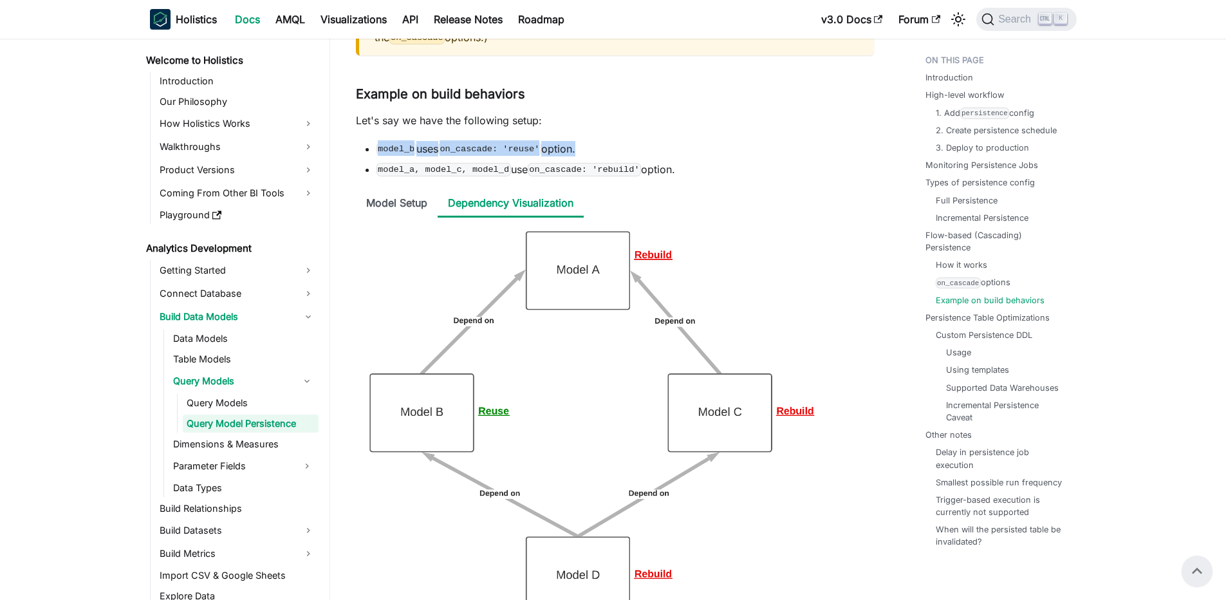
click at [490, 155] on code "on_cascade: 'reuse'" at bounding box center [489, 148] width 103 height 13
click at [518, 155] on code "on_cascade: 'reuse'" at bounding box center [489, 148] width 103 height 13
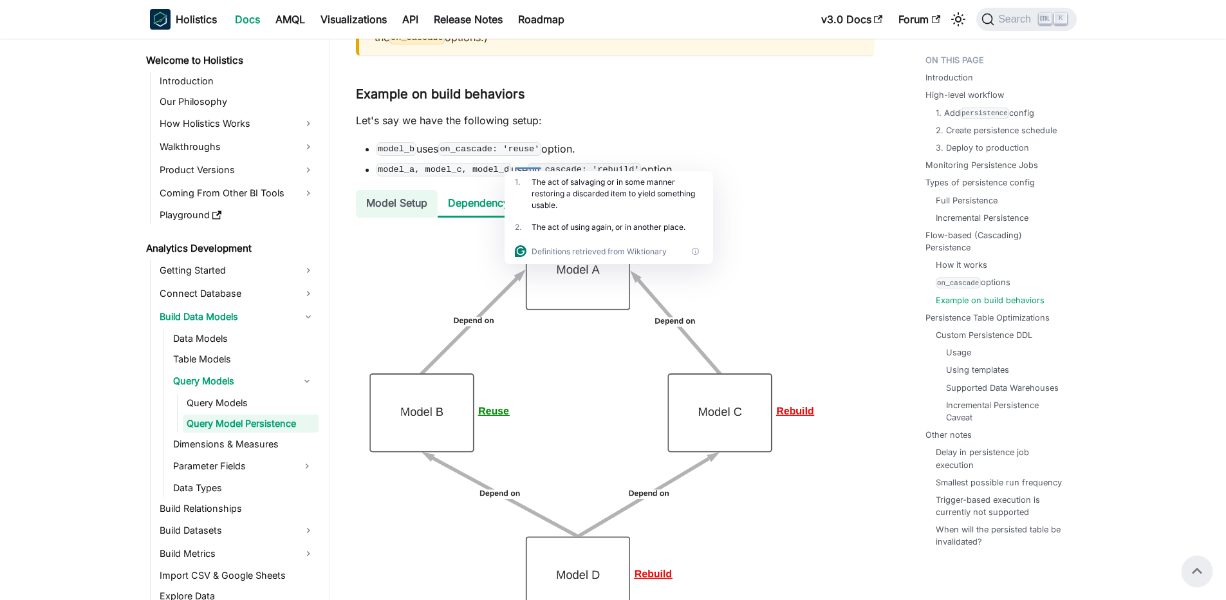
click at [413, 207] on li "Model Setup" at bounding box center [397, 204] width 82 height 28
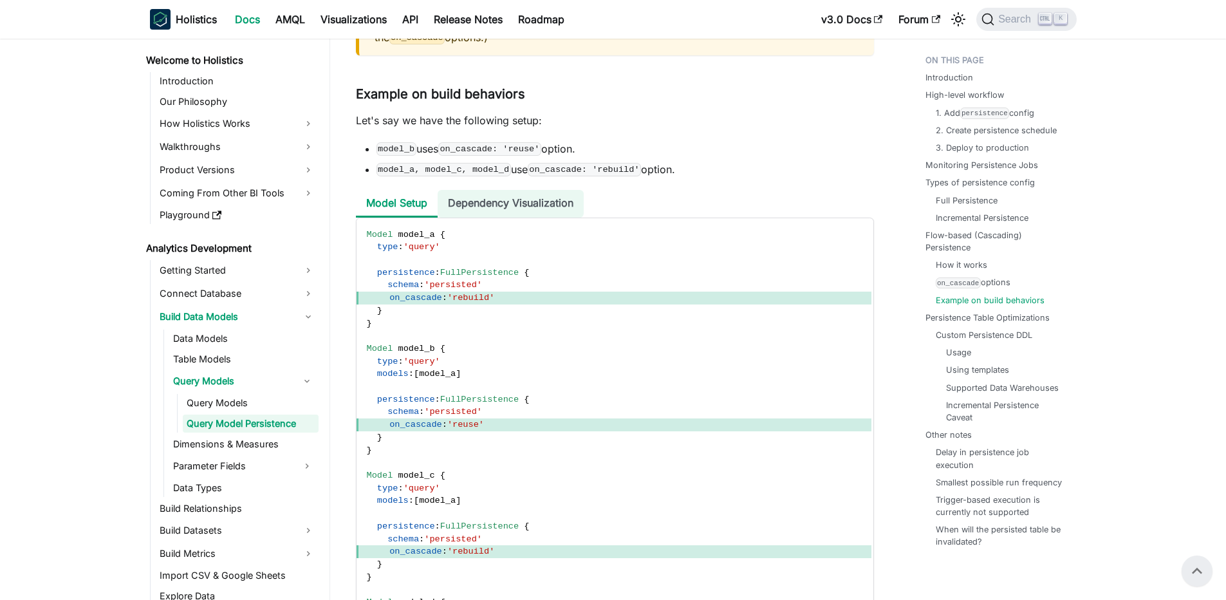
click at [537, 218] on li "Dependency Visualization" at bounding box center [511, 204] width 146 height 28
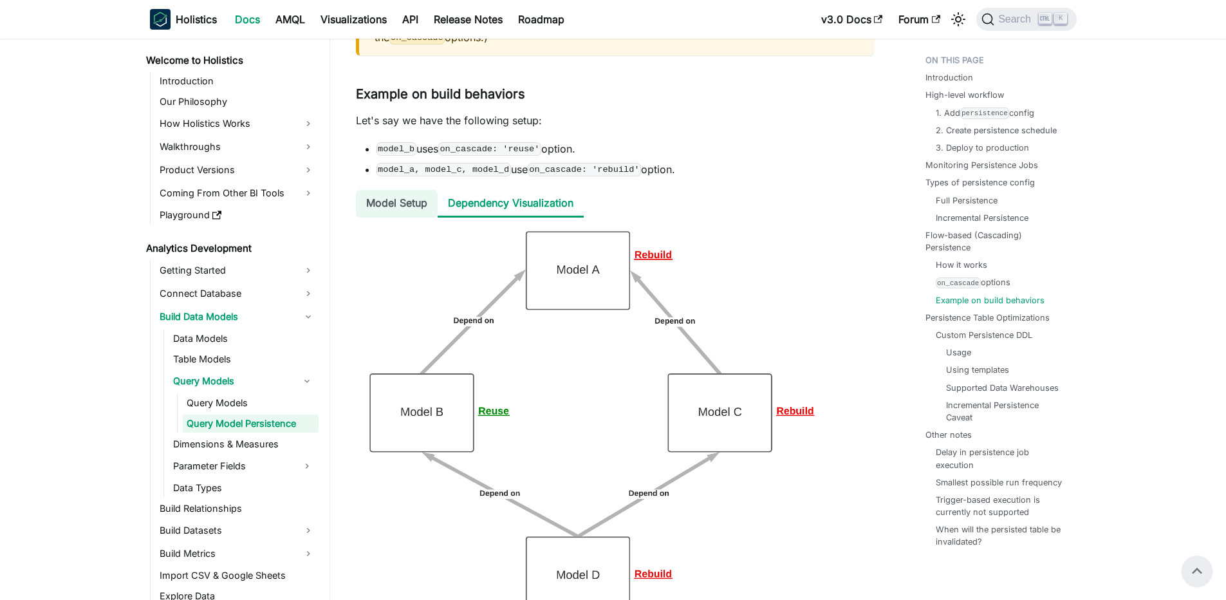
click at [392, 212] on li "Model Setup" at bounding box center [397, 204] width 82 height 28
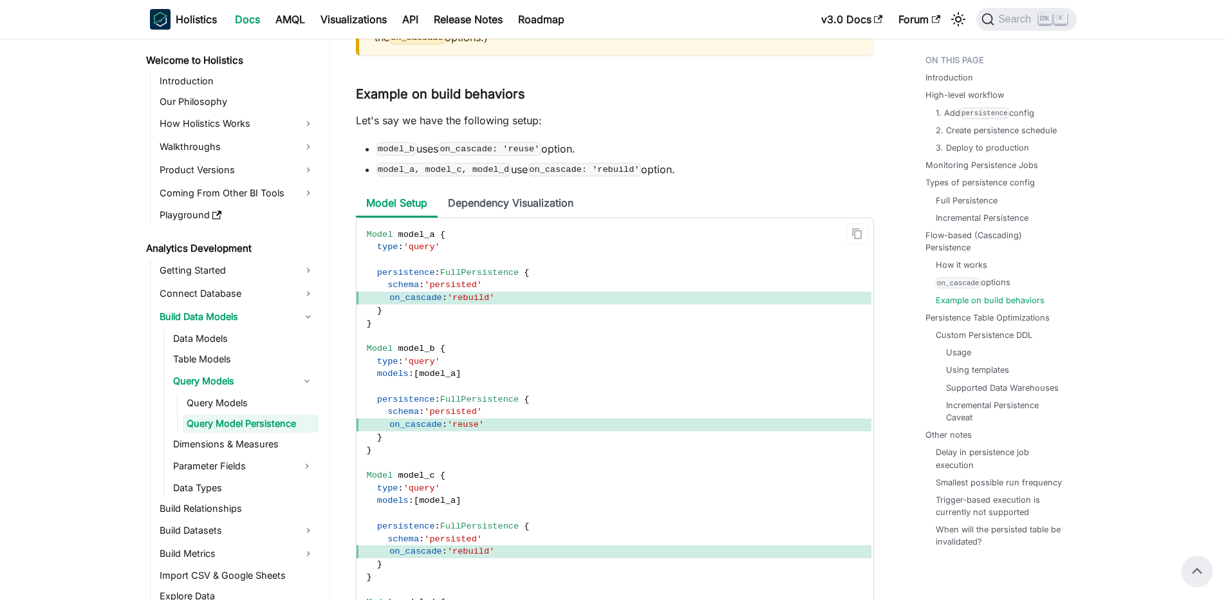
scroll to position [6273, 0]
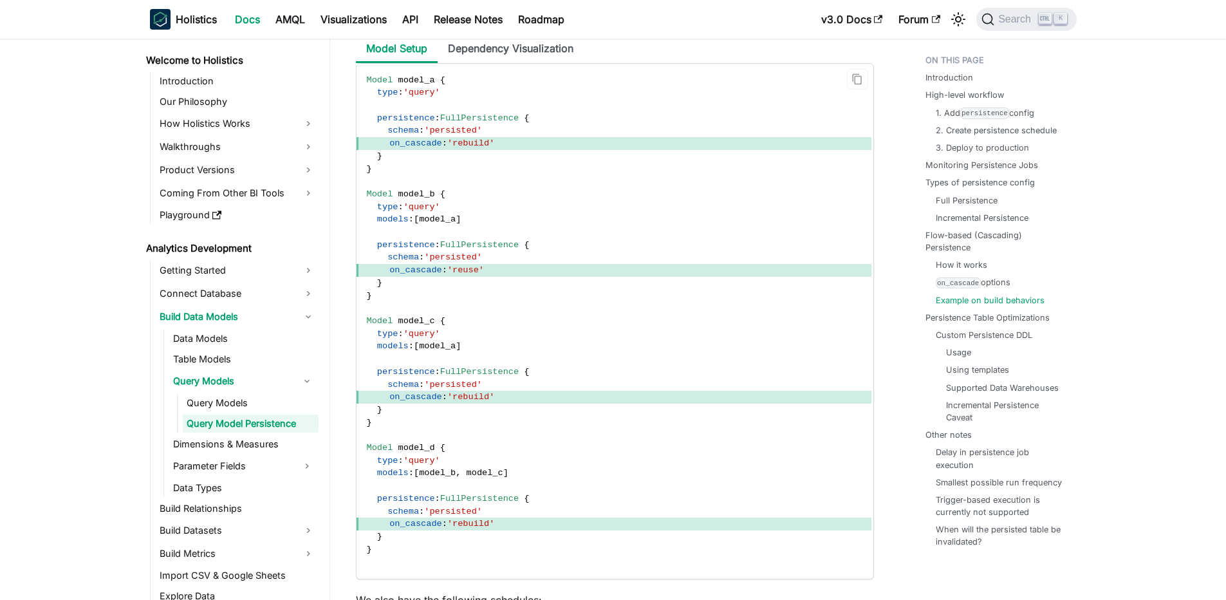
click at [476, 402] on span "'rebuild'" at bounding box center [470, 397] width 47 height 10
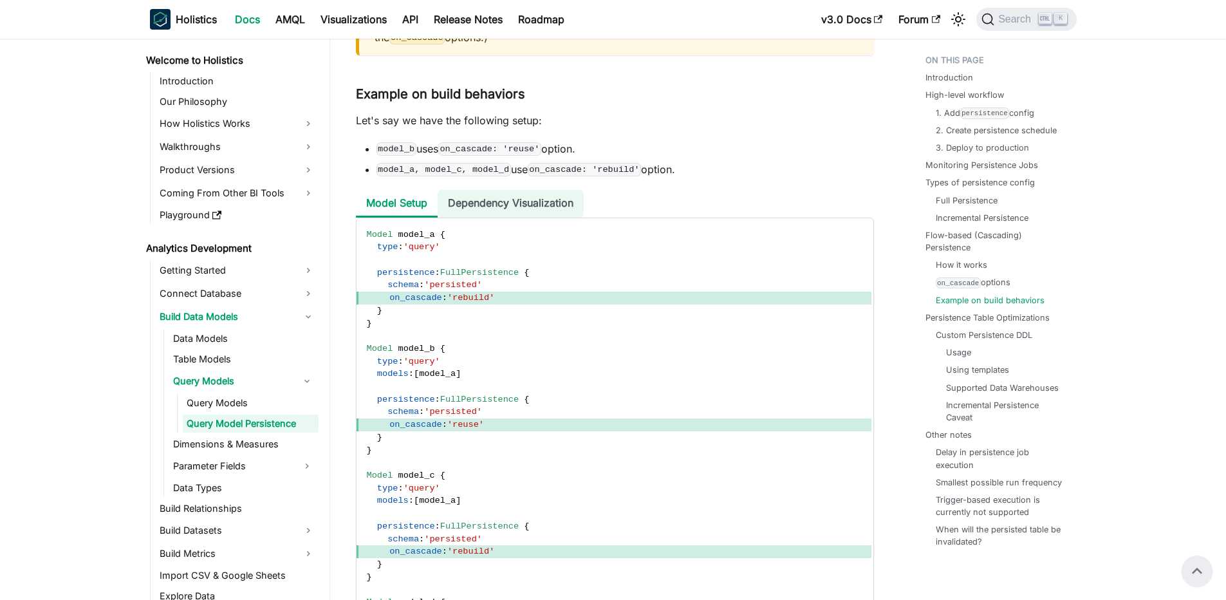
click at [531, 218] on li "Dependency Visualization" at bounding box center [511, 204] width 146 height 28
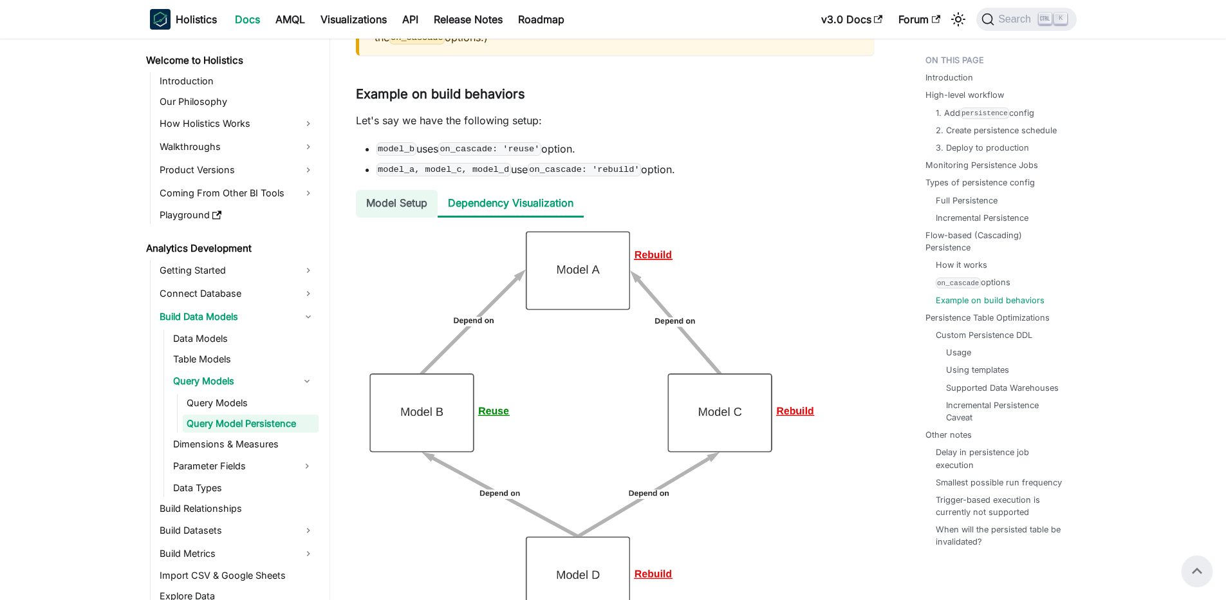
click at [400, 218] on li "Model Setup" at bounding box center [397, 204] width 82 height 28
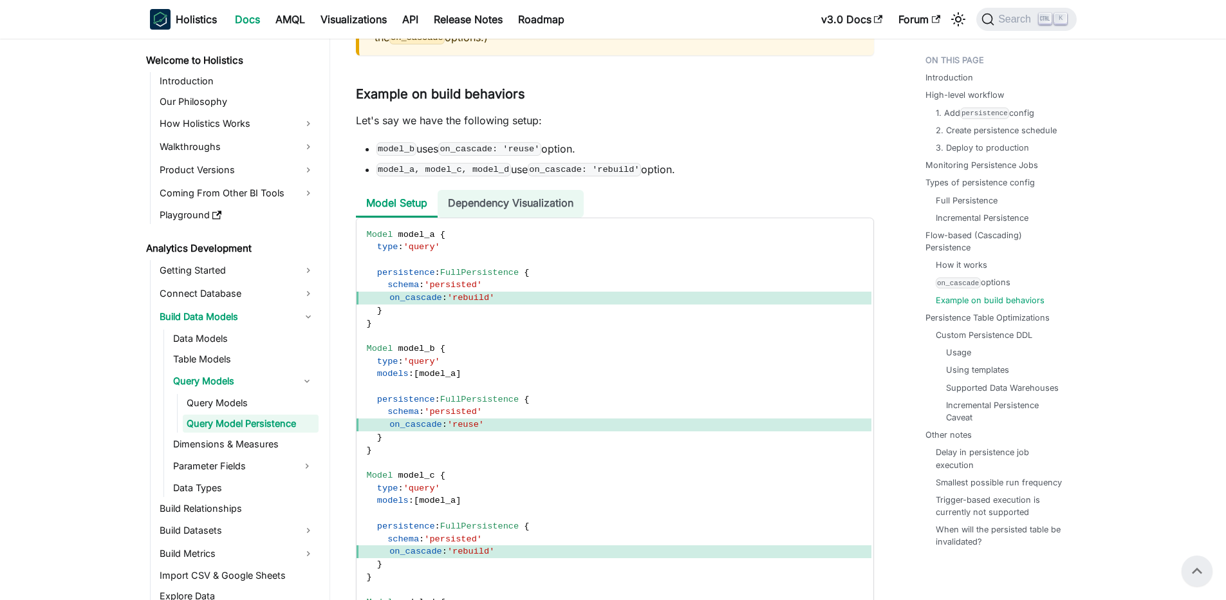
click at [459, 218] on li "Dependency Visualization" at bounding box center [511, 204] width 146 height 28
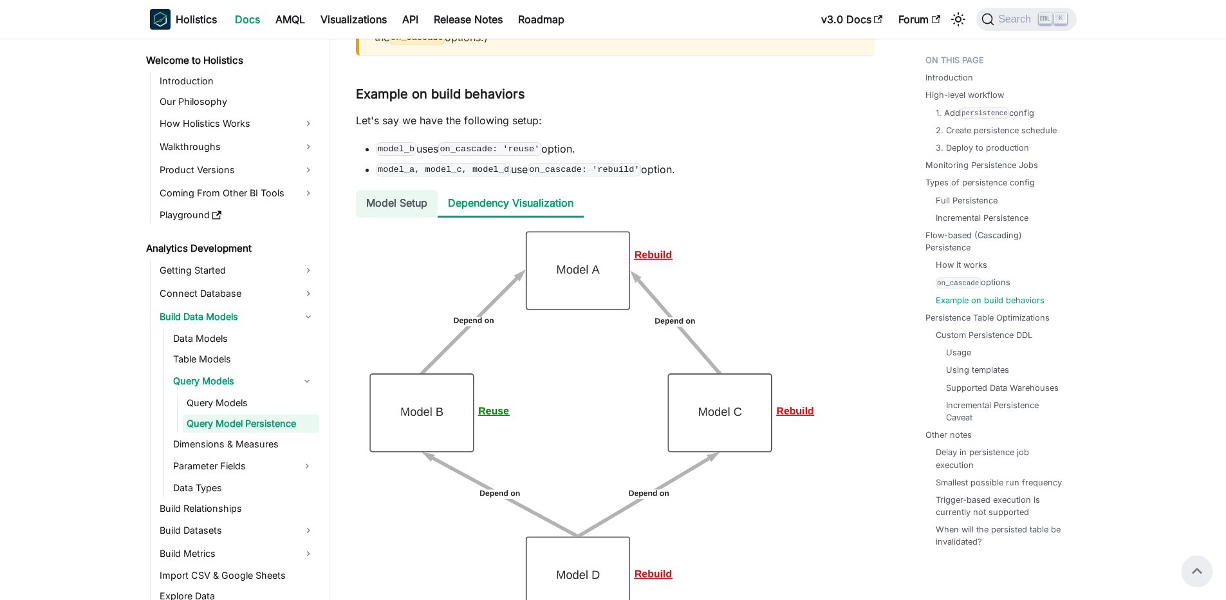
click at [389, 218] on li "Model Setup" at bounding box center [397, 204] width 82 height 28
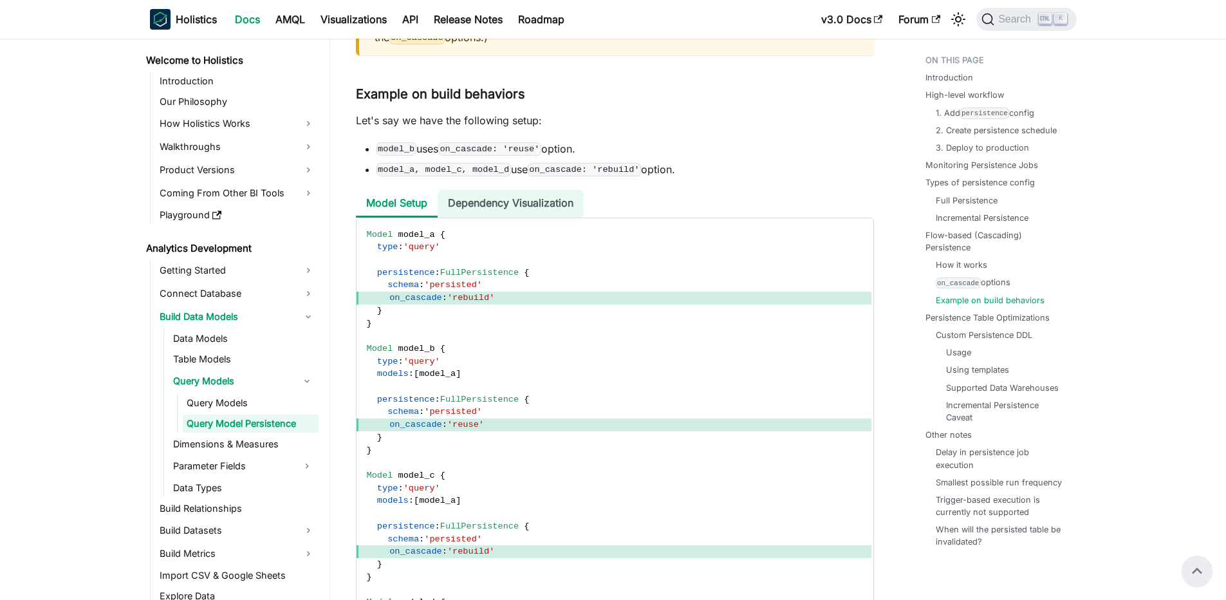
click at [530, 211] on li "Dependency Visualization" at bounding box center [511, 204] width 146 height 28
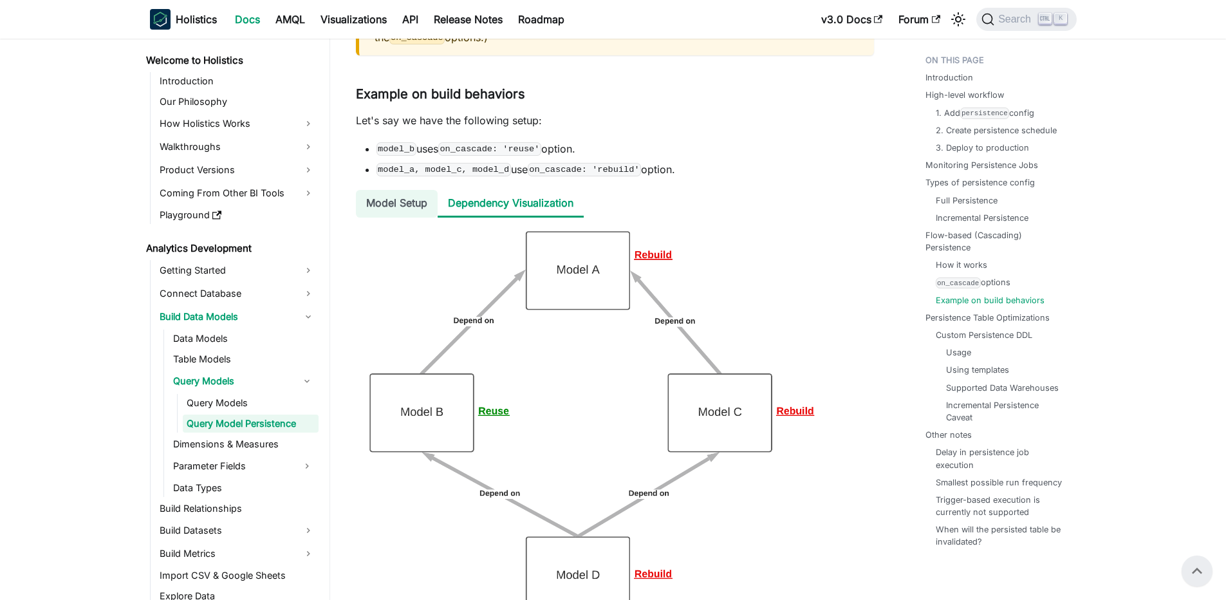
click at [405, 216] on li "Model Setup" at bounding box center [397, 204] width 82 height 28
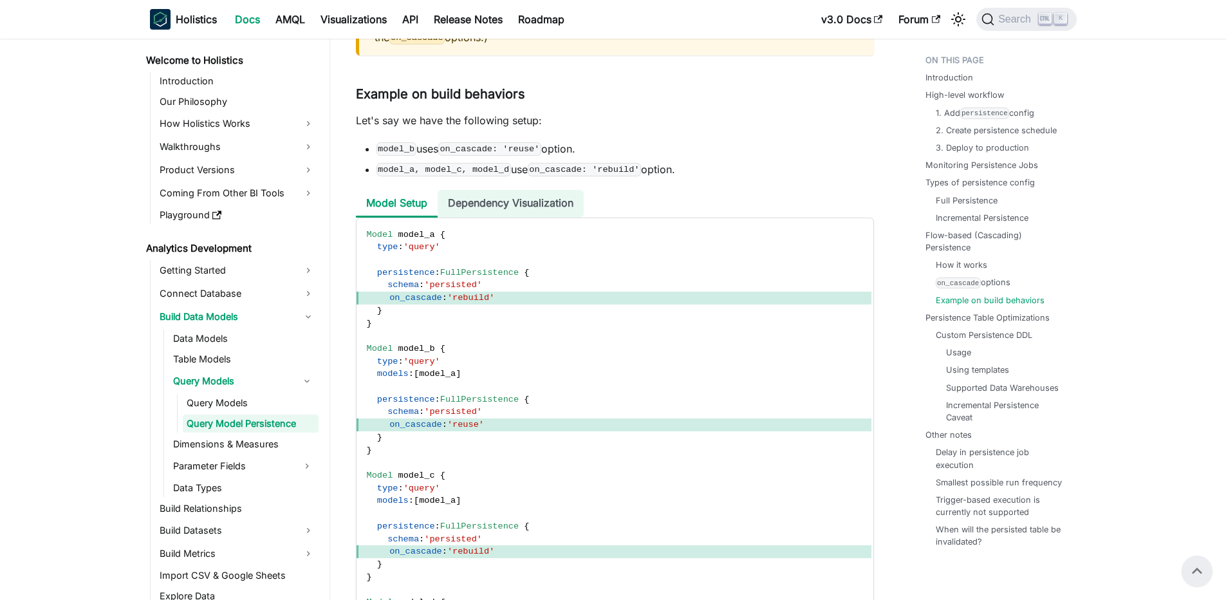
click at [566, 213] on li "Dependency Visualization" at bounding box center [511, 204] width 146 height 28
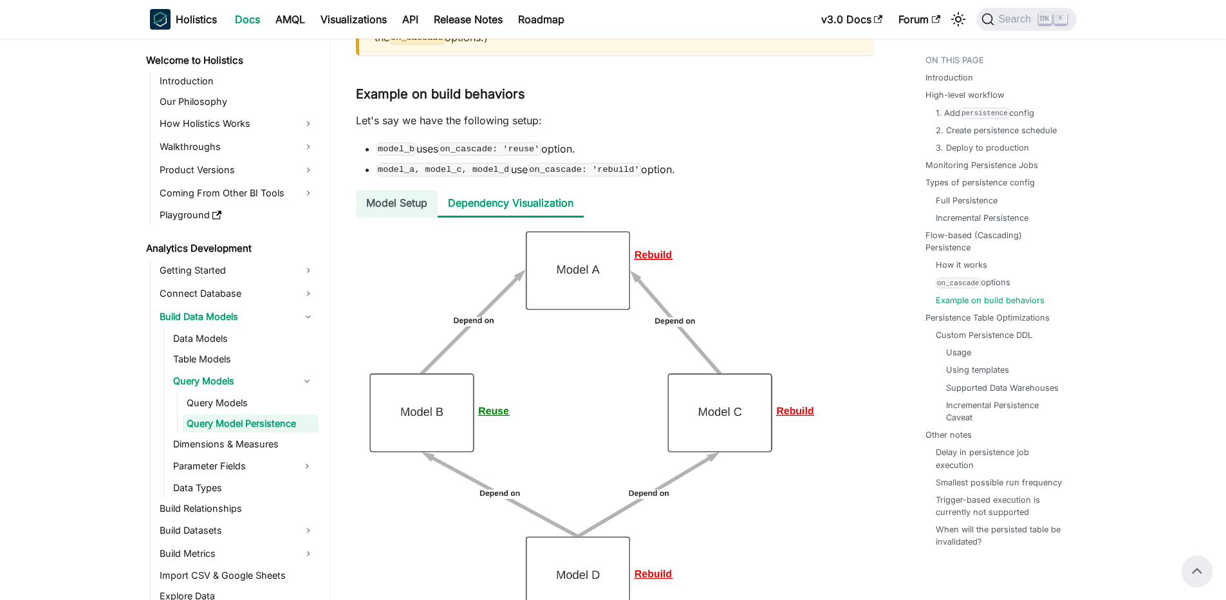
click at [384, 218] on li "Model Setup" at bounding box center [397, 204] width 82 height 28
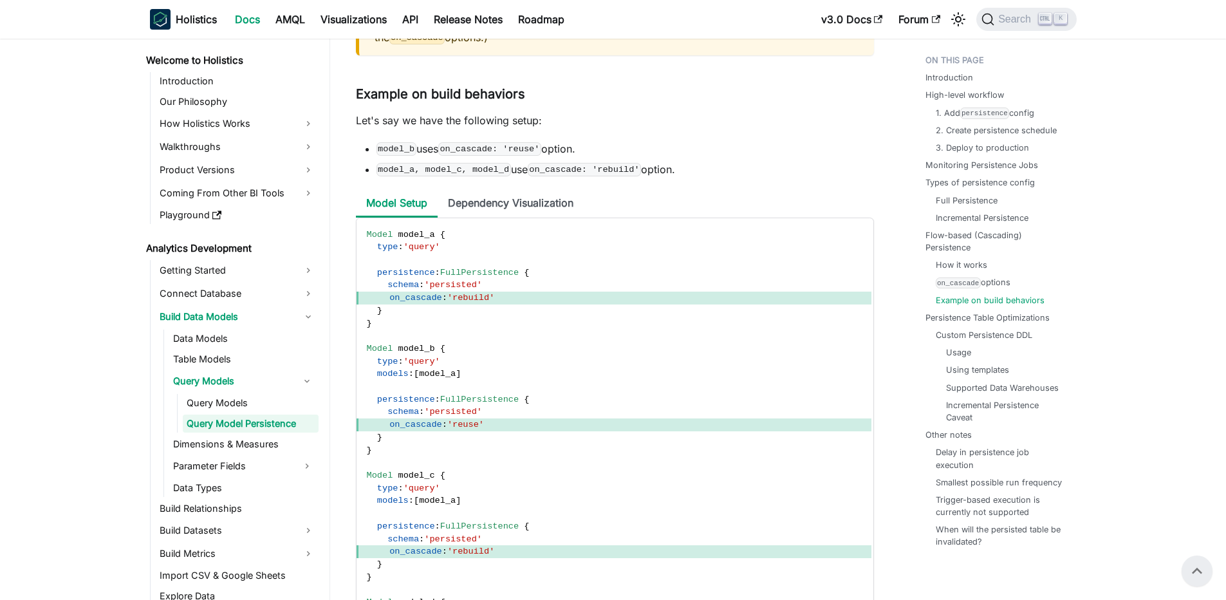
click at [592, 218] on ul "Model Setup Dependency Visualization" at bounding box center [615, 204] width 518 height 28
click at [564, 218] on li "Dependency Visualization" at bounding box center [511, 204] width 146 height 28
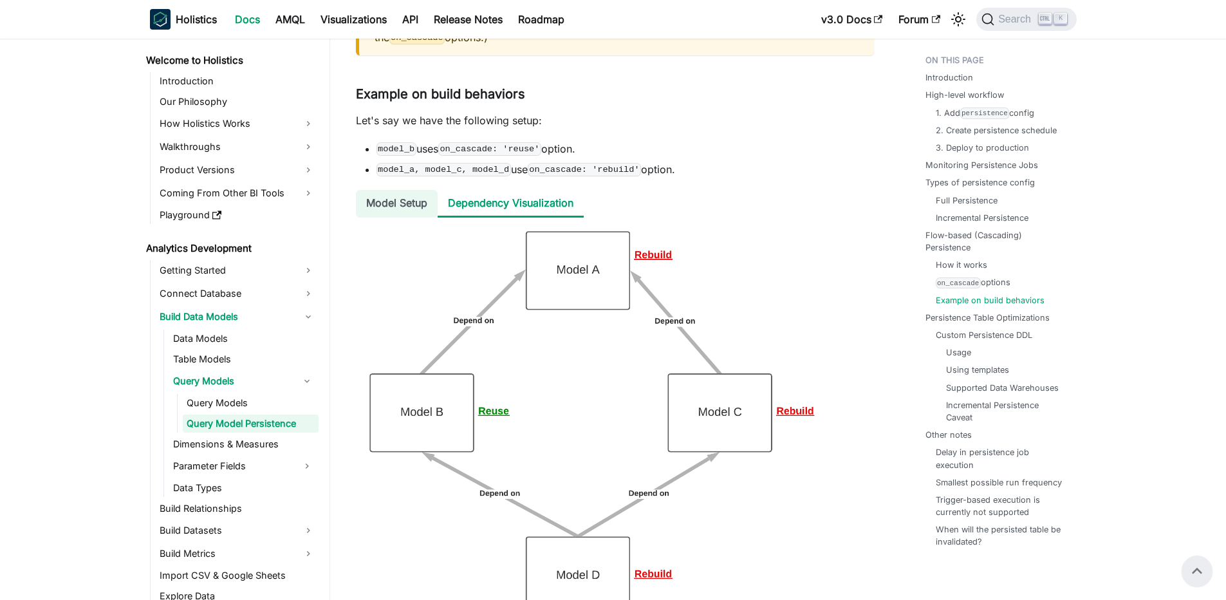
click at [384, 218] on li "Model Setup" at bounding box center [397, 204] width 82 height 28
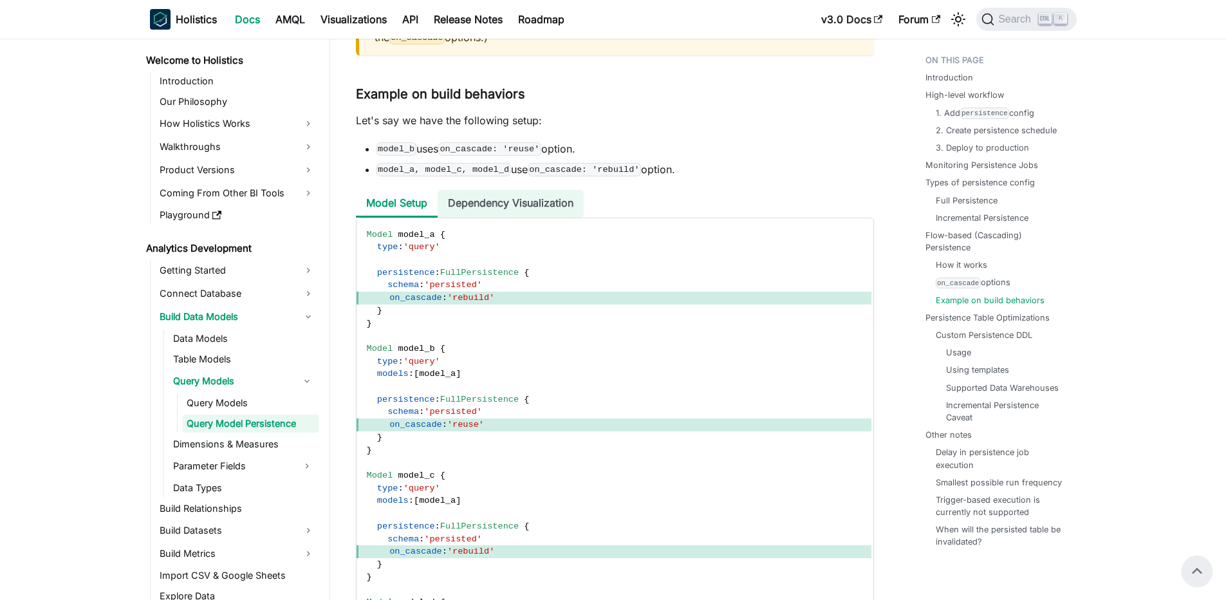
click at [509, 218] on li "Dependency Visualization" at bounding box center [511, 204] width 146 height 28
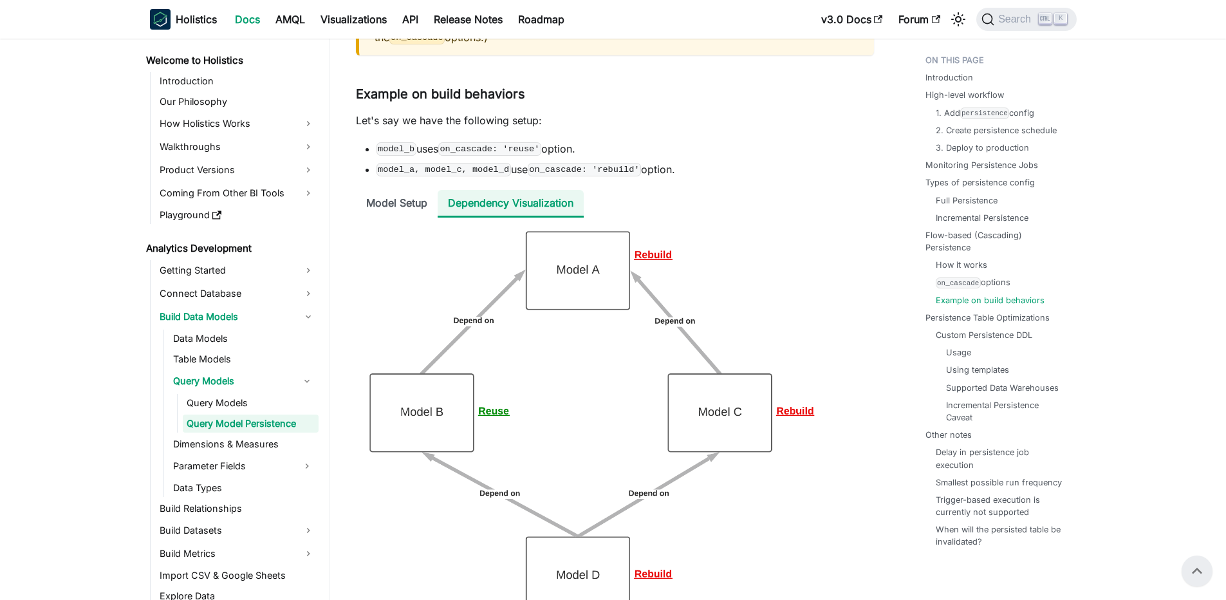
click at [458, 218] on li "Dependency Visualization" at bounding box center [511, 204] width 146 height 28
click at [401, 218] on li "Model Setup" at bounding box center [397, 204] width 82 height 28
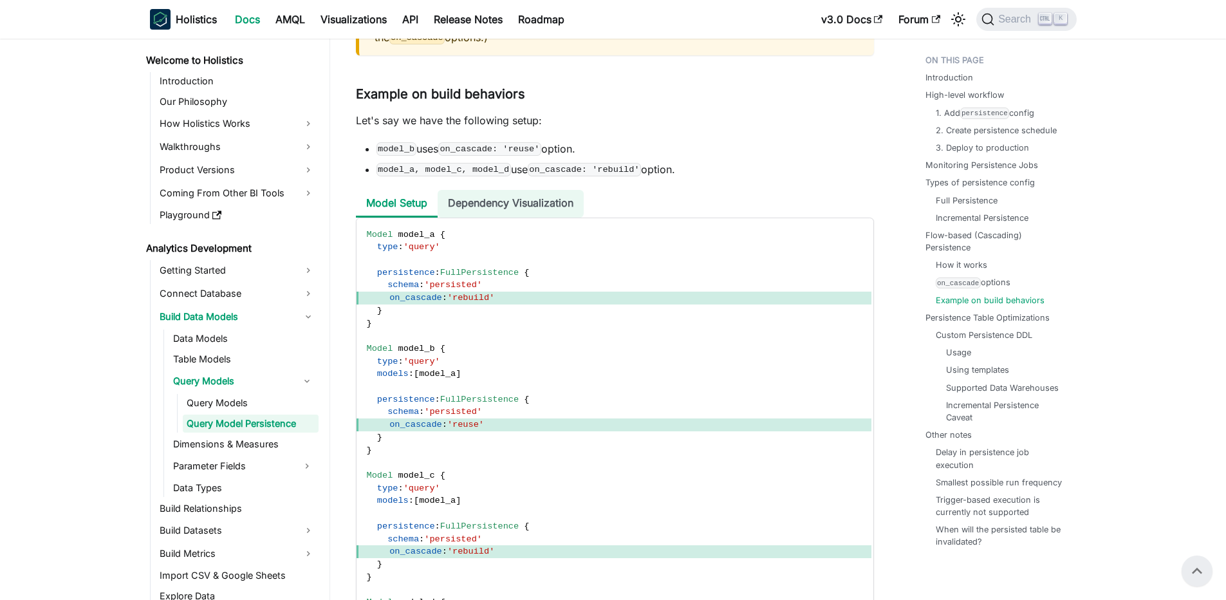
click at [487, 216] on li "Dependency Visualization" at bounding box center [511, 204] width 146 height 28
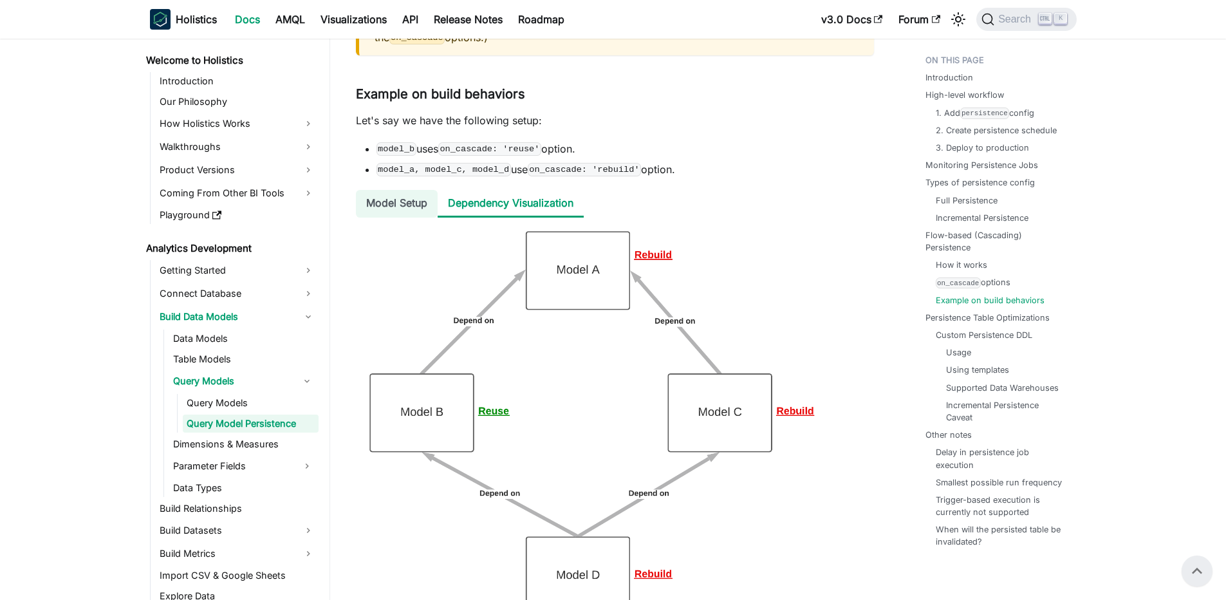
click at [389, 218] on li "Model Setup" at bounding box center [397, 204] width 82 height 28
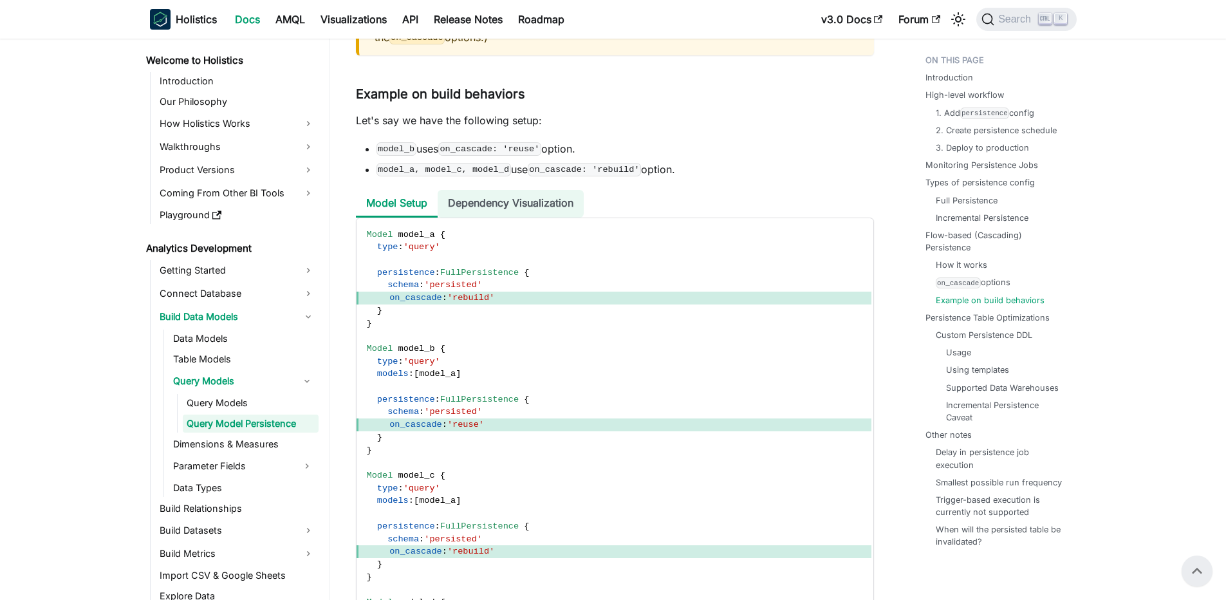
click at [507, 213] on li "Dependency Visualization" at bounding box center [511, 204] width 146 height 28
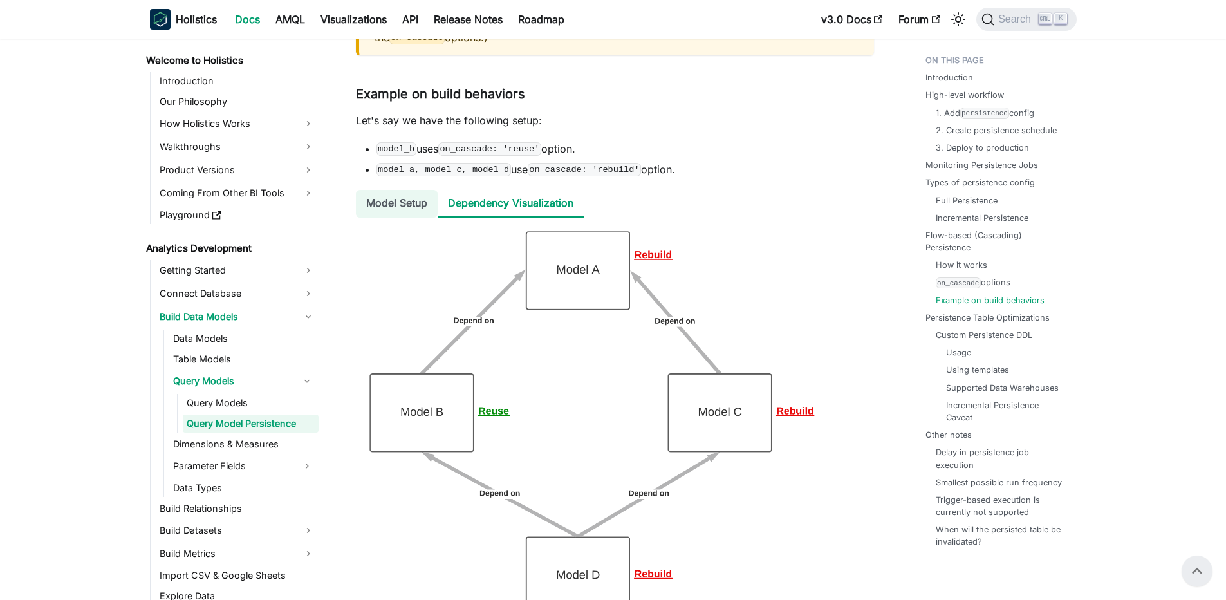
click at [390, 214] on li "Model Setup" at bounding box center [397, 204] width 82 height 28
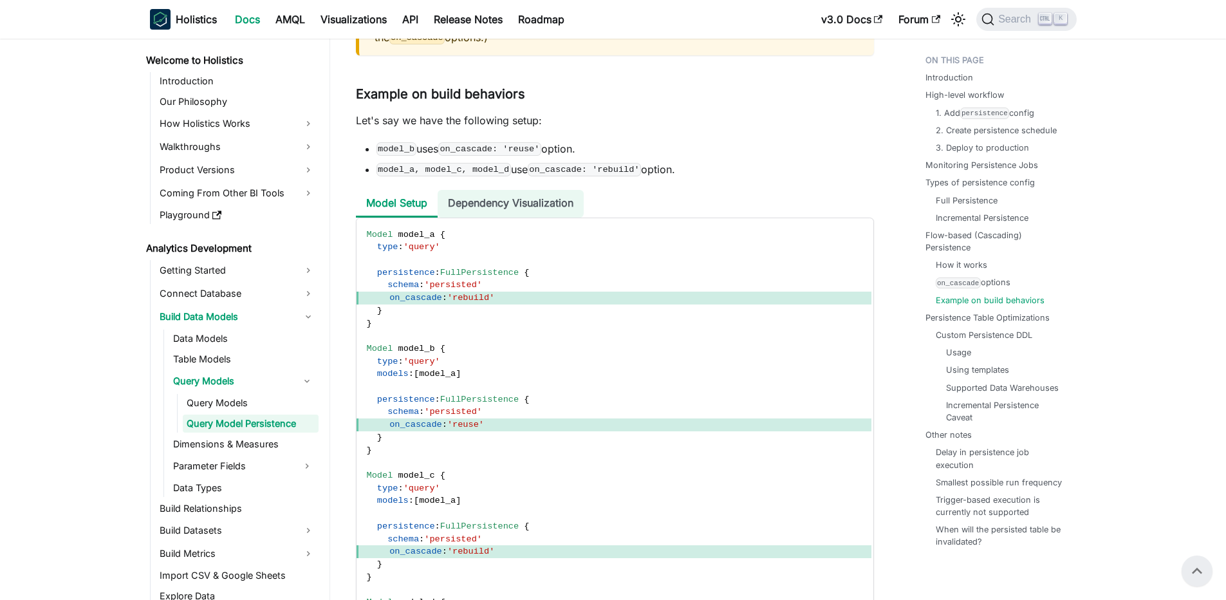
click at [539, 218] on li "Dependency Visualization" at bounding box center [511, 204] width 146 height 28
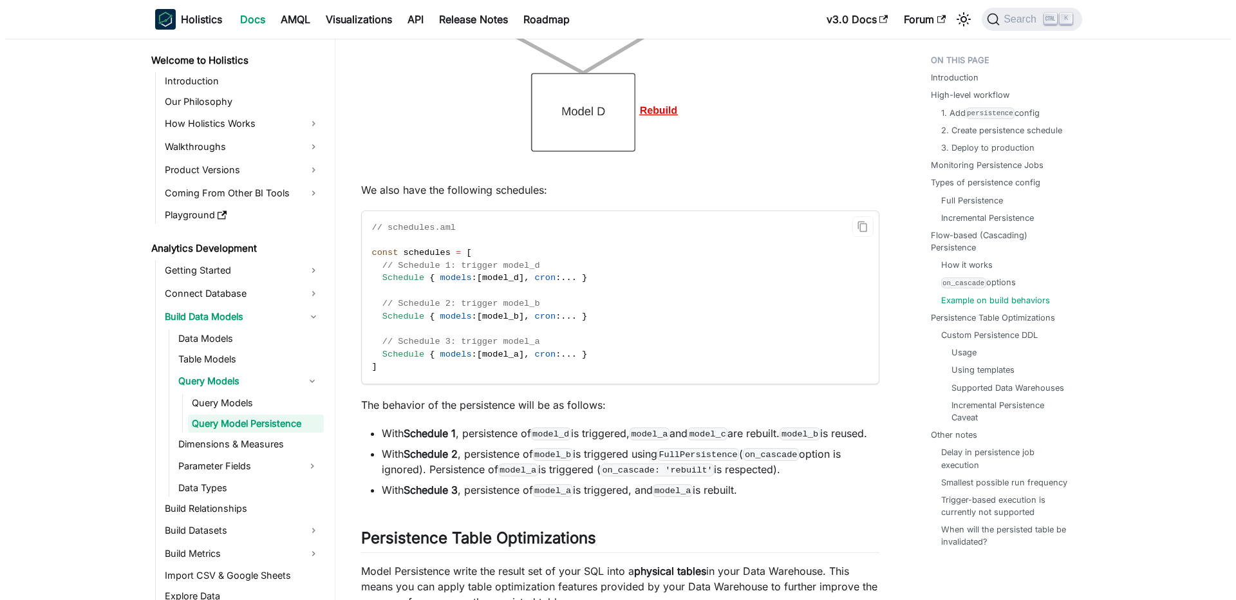
scroll to position [6273, 0]
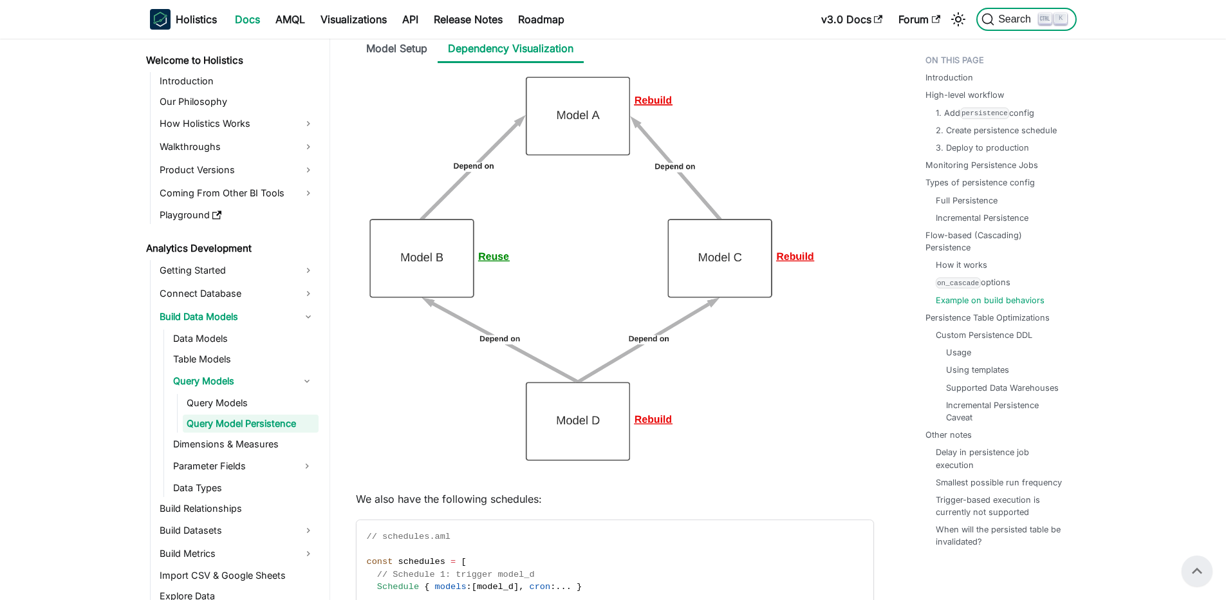
click at [1023, 21] on span "Search" at bounding box center [1017, 20] width 44 height 12
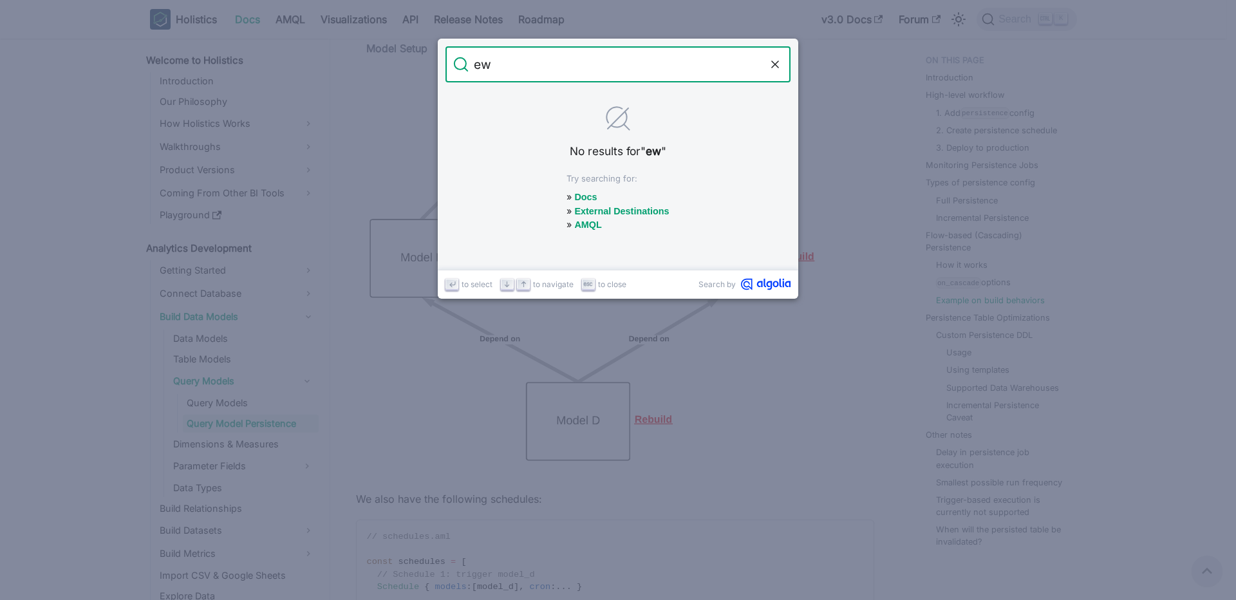
type input "e"
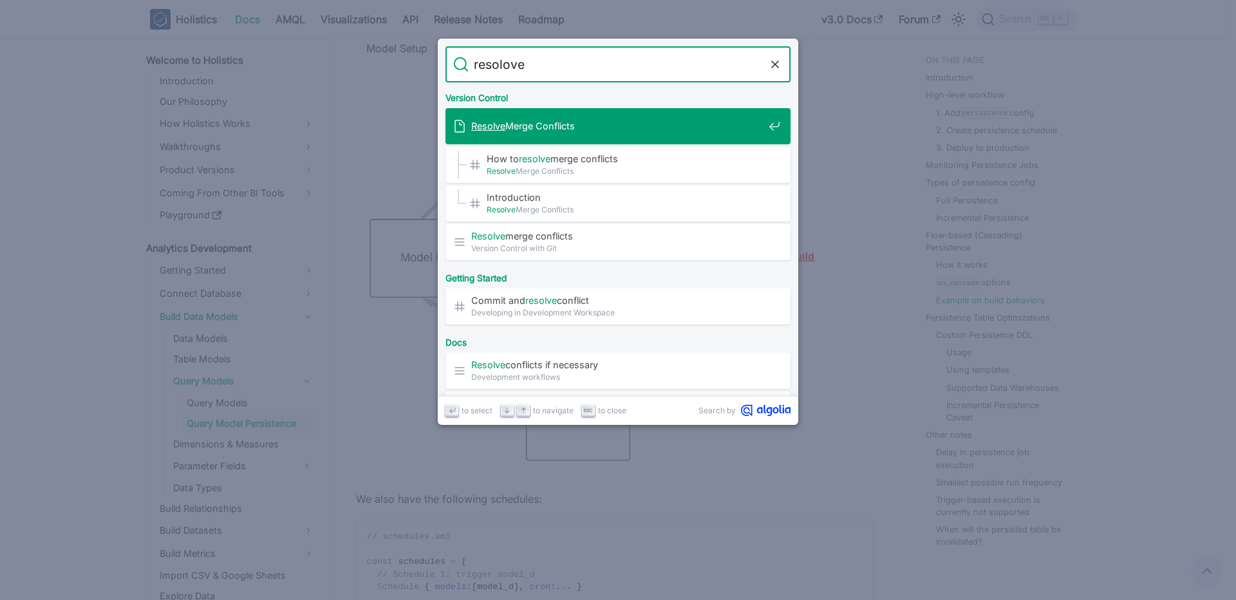
type input "resolove"
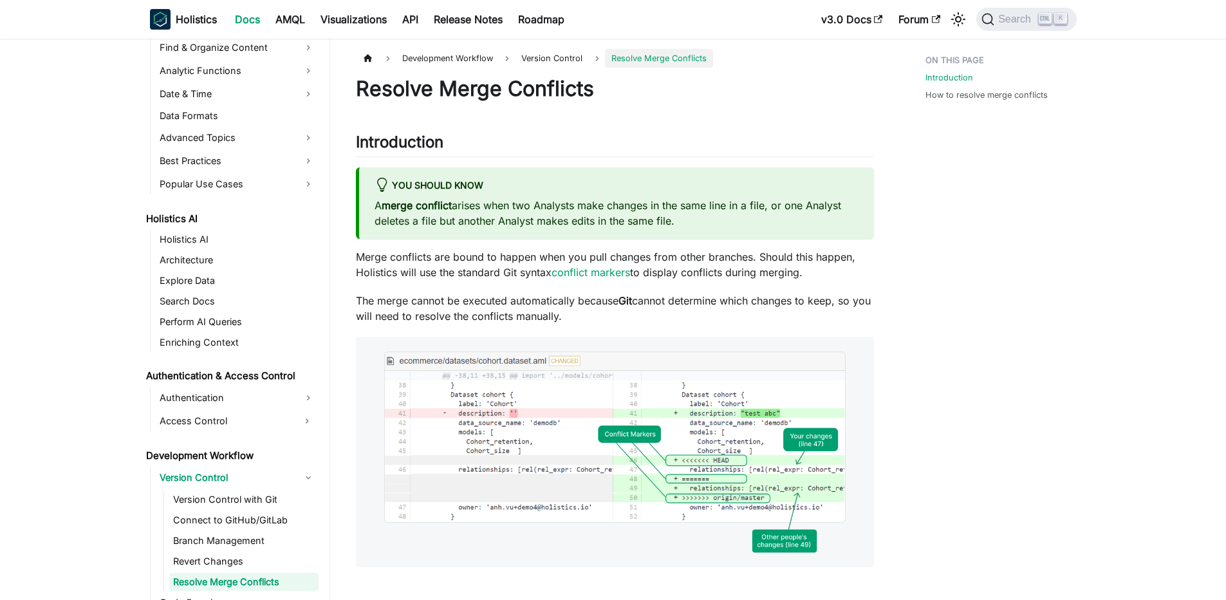
click at [425, 197] on div "You should know A merge conflict arises when two Analysts make changes in the s…" at bounding box center [615, 202] width 518 height 71
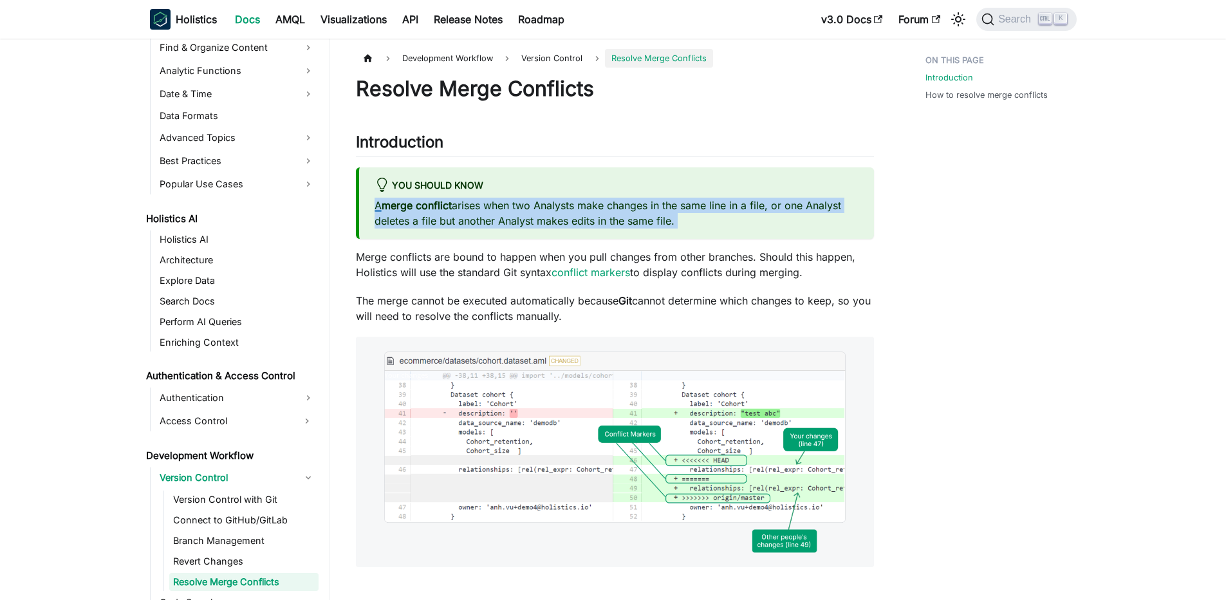
click at [425, 197] on div "You should know A merge conflict arises when two Analysts make changes in the s…" at bounding box center [615, 202] width 518 height 71
click at [413, 203] on strong "merge conflict" at bounding box center [417, 205] width 70 height 13
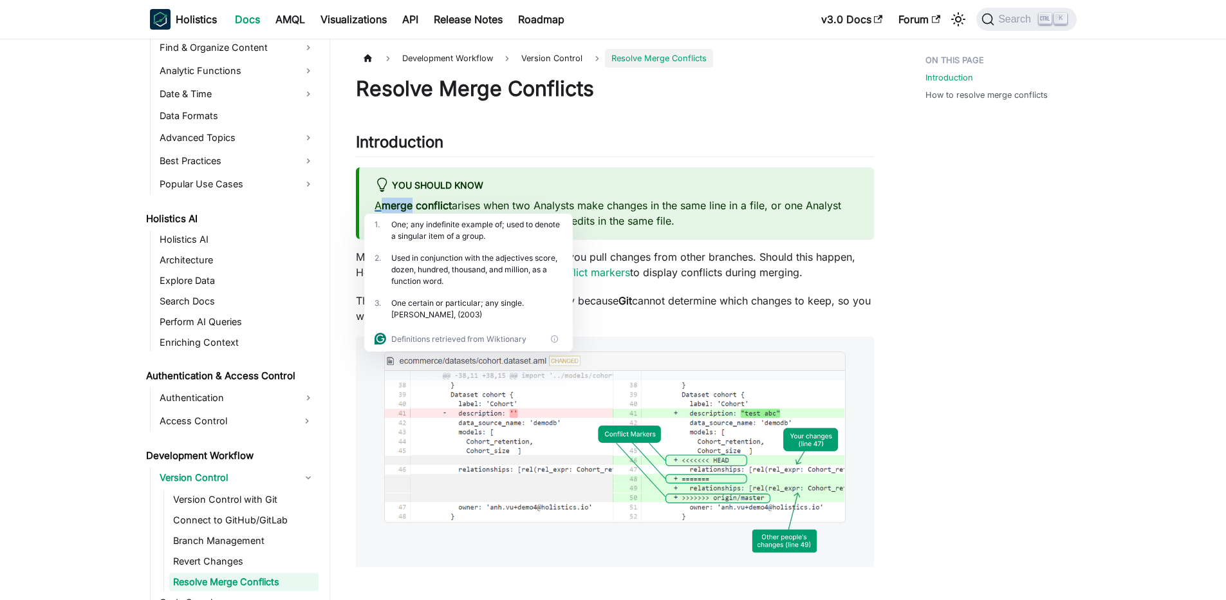
click at [413, 203] on strong "merge conflict" at bounding box center [417, 205] width 70 height 13
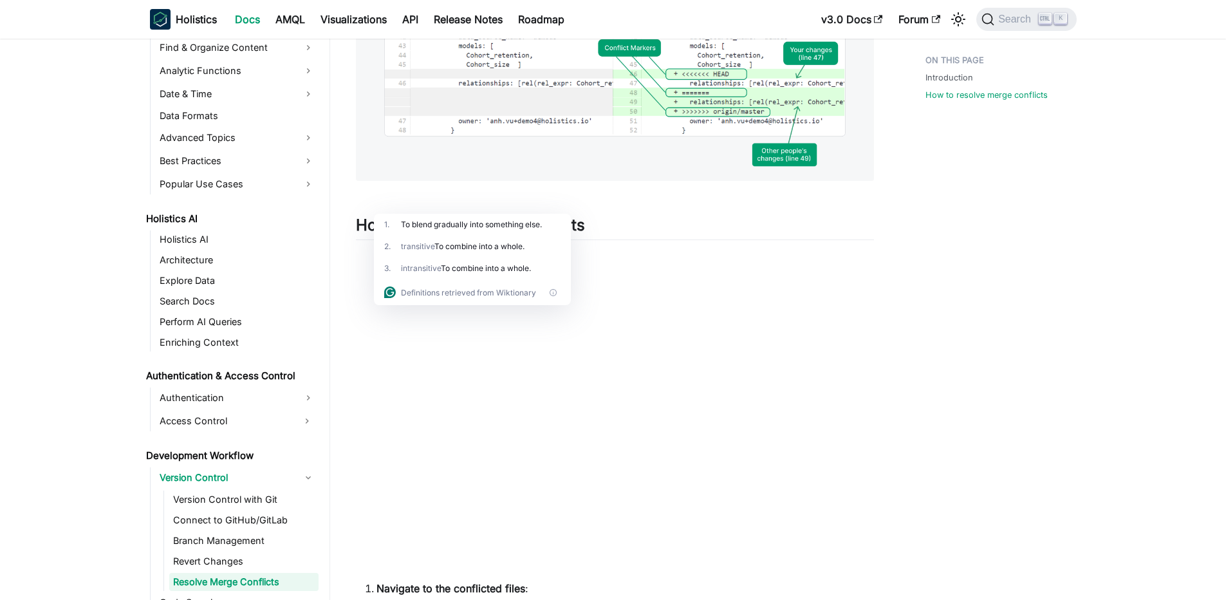
scroll to position [772, 0]
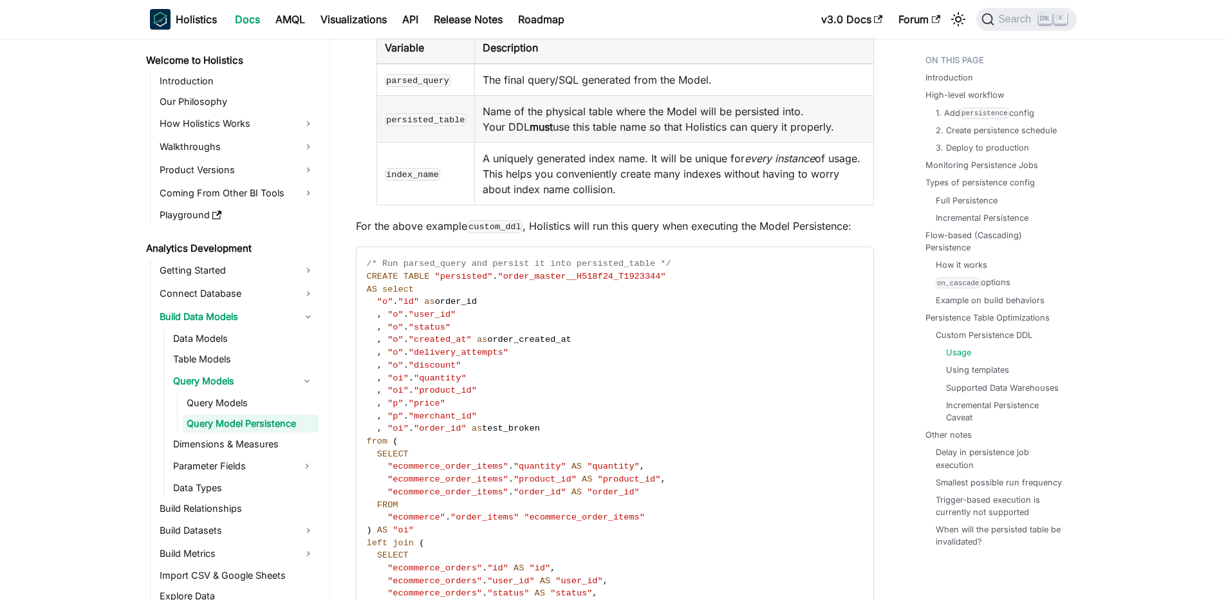
scroll to position [8667, 0]
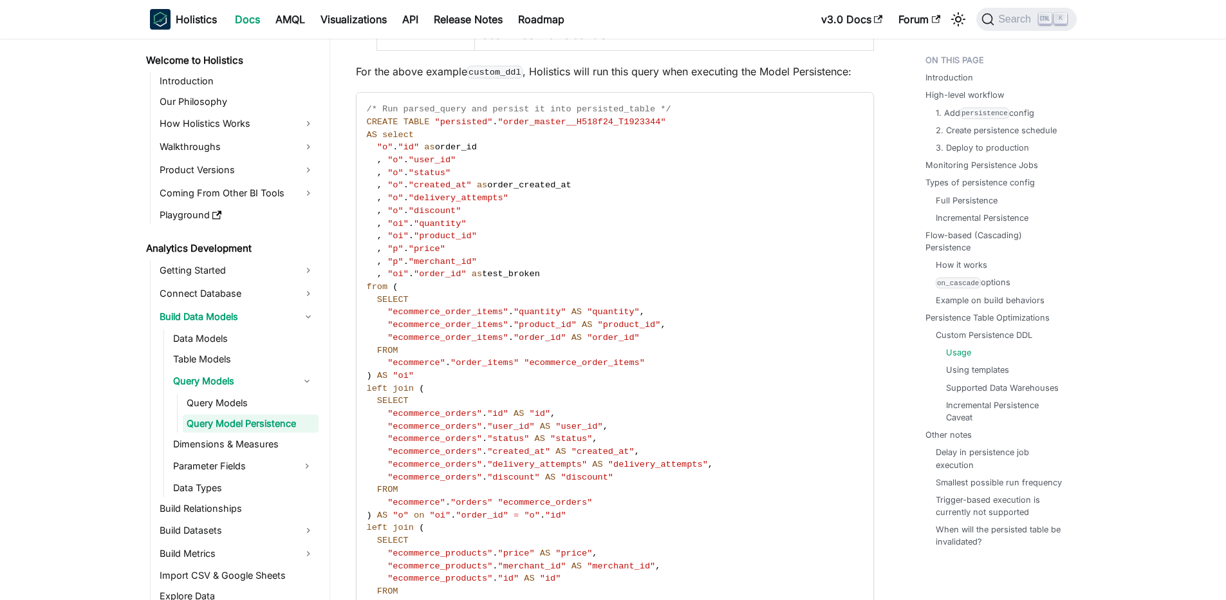
click at [977, 490] on ul "Delay in persistence job execution Smallest possible run frequency Trigger-base…" at bounding box center [998, 497] width 144 height 102
click at [978, 478] on link "Smallest possible run frequency" at bounding box center [999, 482] width 126 height 12
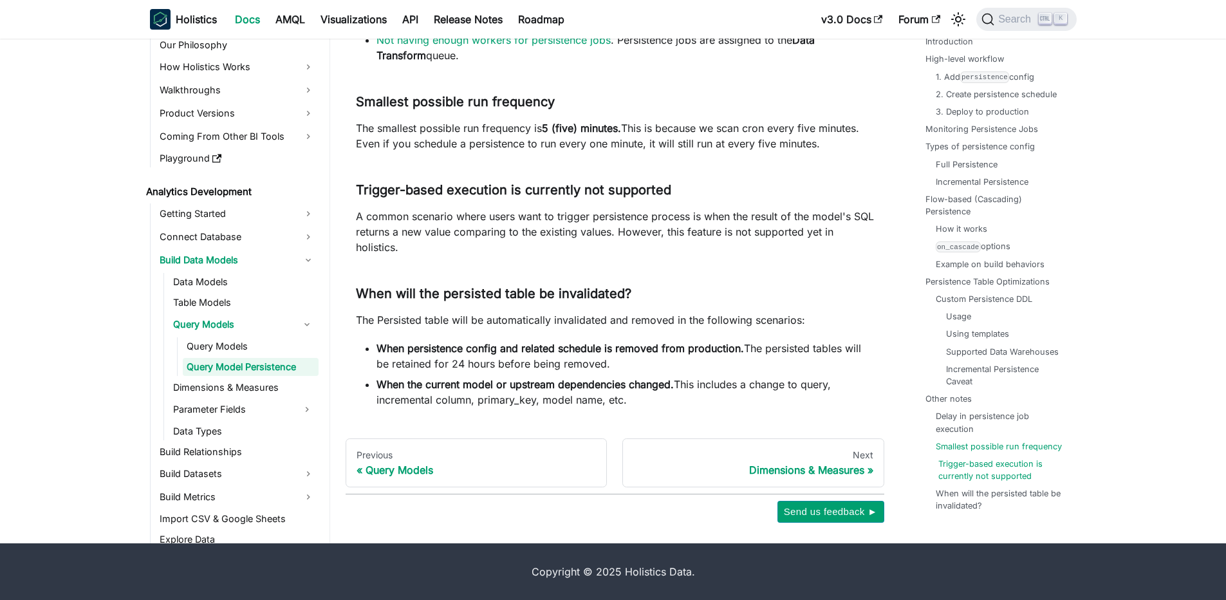
click at [979, 477] on link "Trigger-based execution is currently not supported" at bounding box center [1003, 470] width 128 height 24
click at [975, 498] on link "When will the persisted table be invalidated?" at bounding box center [1003, 500] width 128 height 24
click at [215, 340] on link "Query Models" at bounding box center [251, 346] width 136 height 18
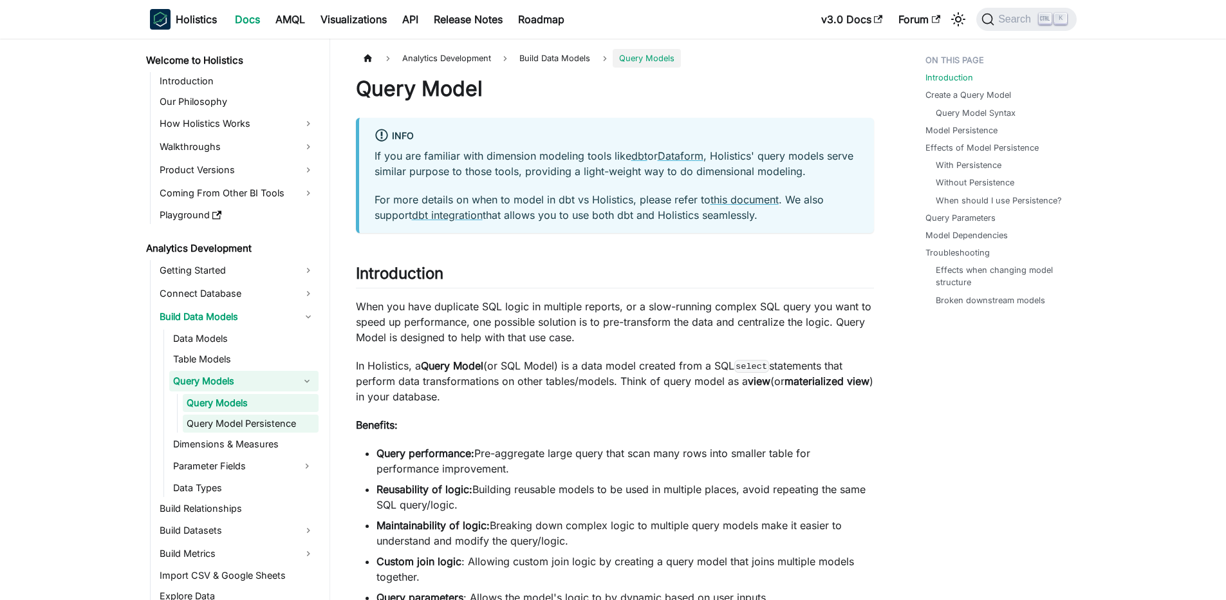
click at [265, 430] on link "Query Model Persistence" at bounding box center [251, 424] width 136 height 18
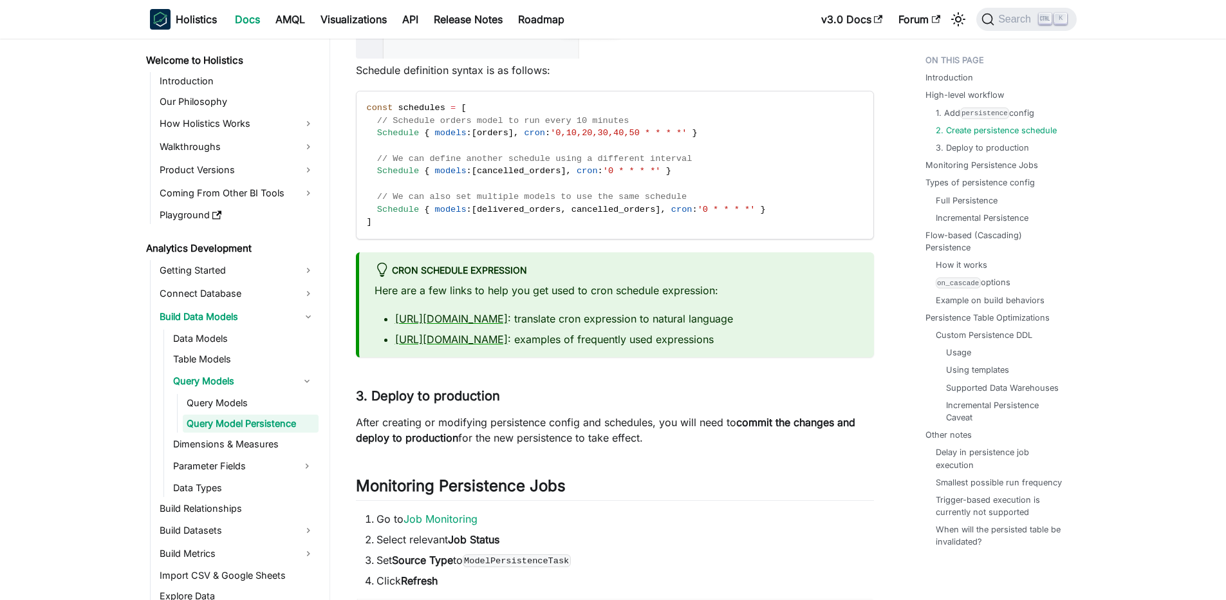
scroll to position [1854, 0]
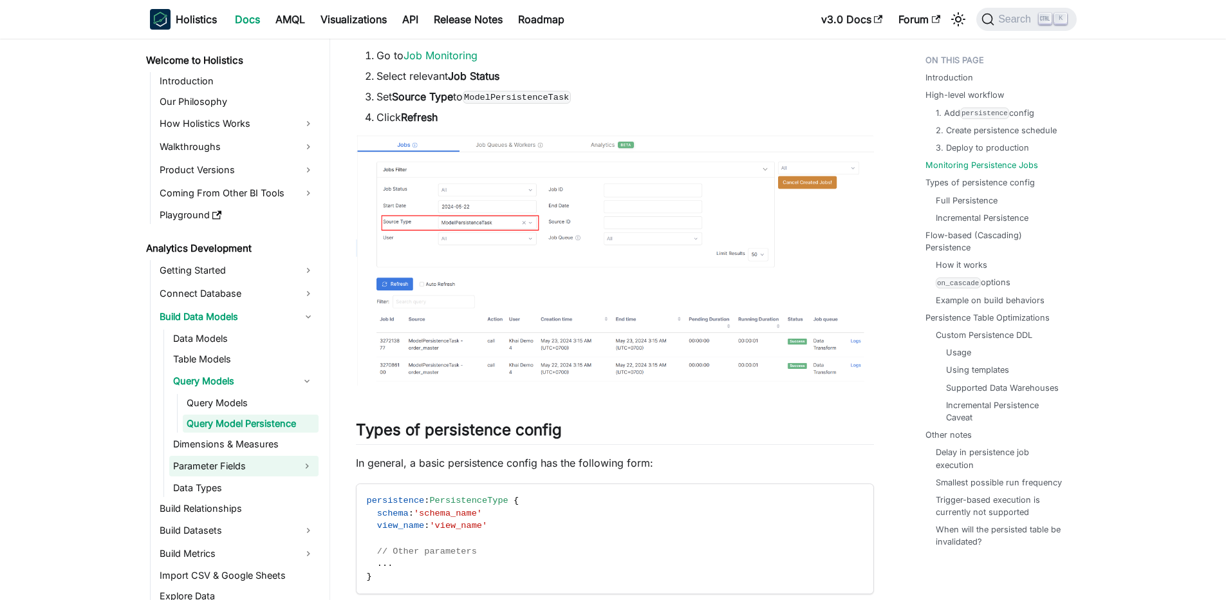
click at [243, 470] on link "Parameter Fields" at bounding box center [232, 466] width 126 height 21
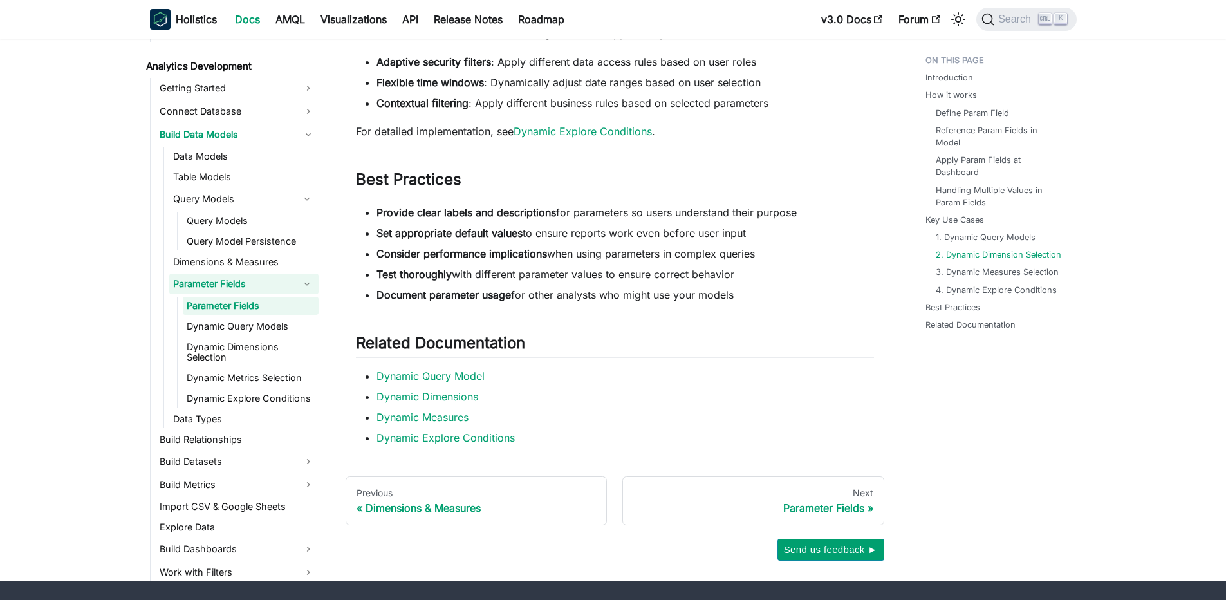
scroll to position [3696, 0]
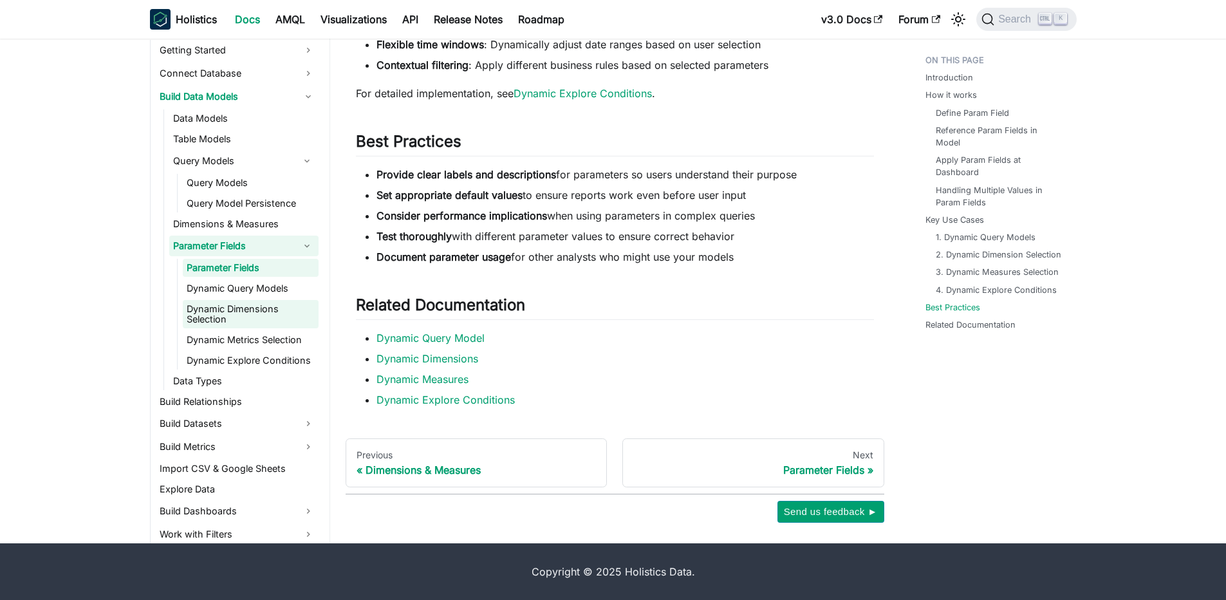
click at [227, 310] on link "Dynamic Dimensions Selection" at bounding box center [251, 314] width 136 height 28
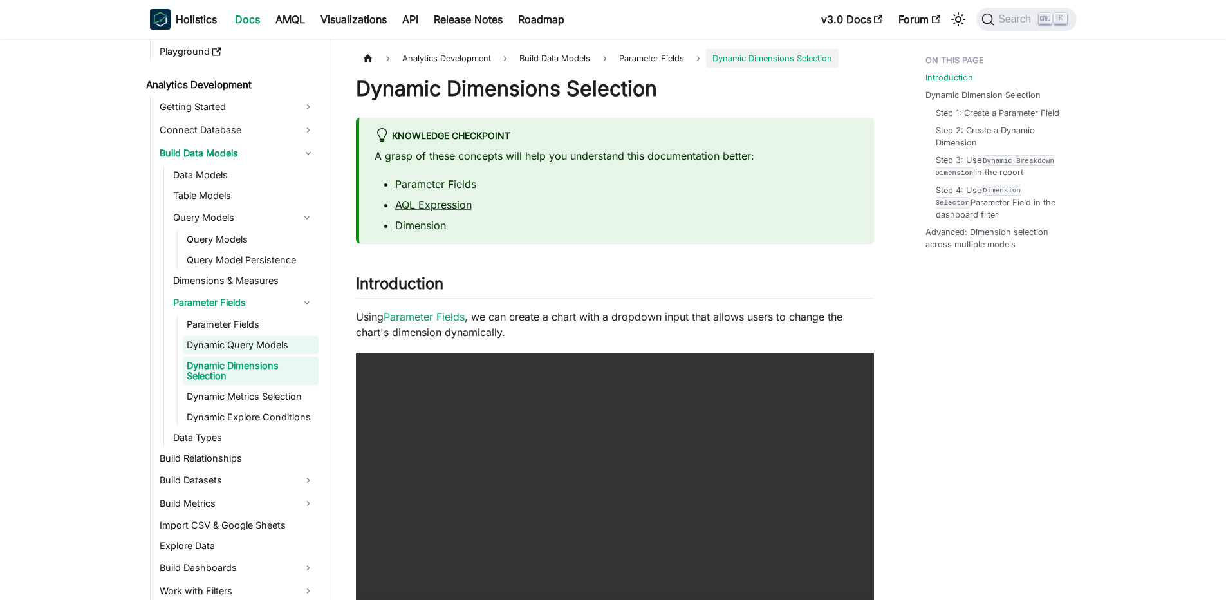
click at [221, 345] on link "Dynamic Query Models" at bounding box center [251, 345] width 136 height 18
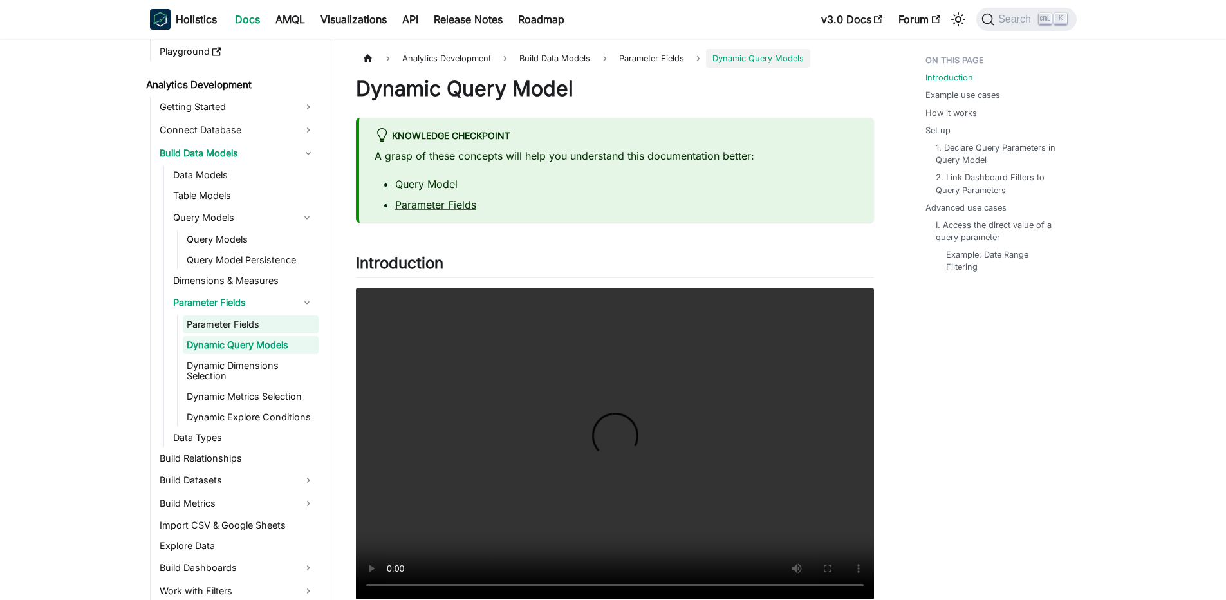
click at [232, 326] on link "Parameter Fields" at bounding box center [251, 324] width 136 height 18
